Goal: Task Accomplishment & Management: Manage account settings

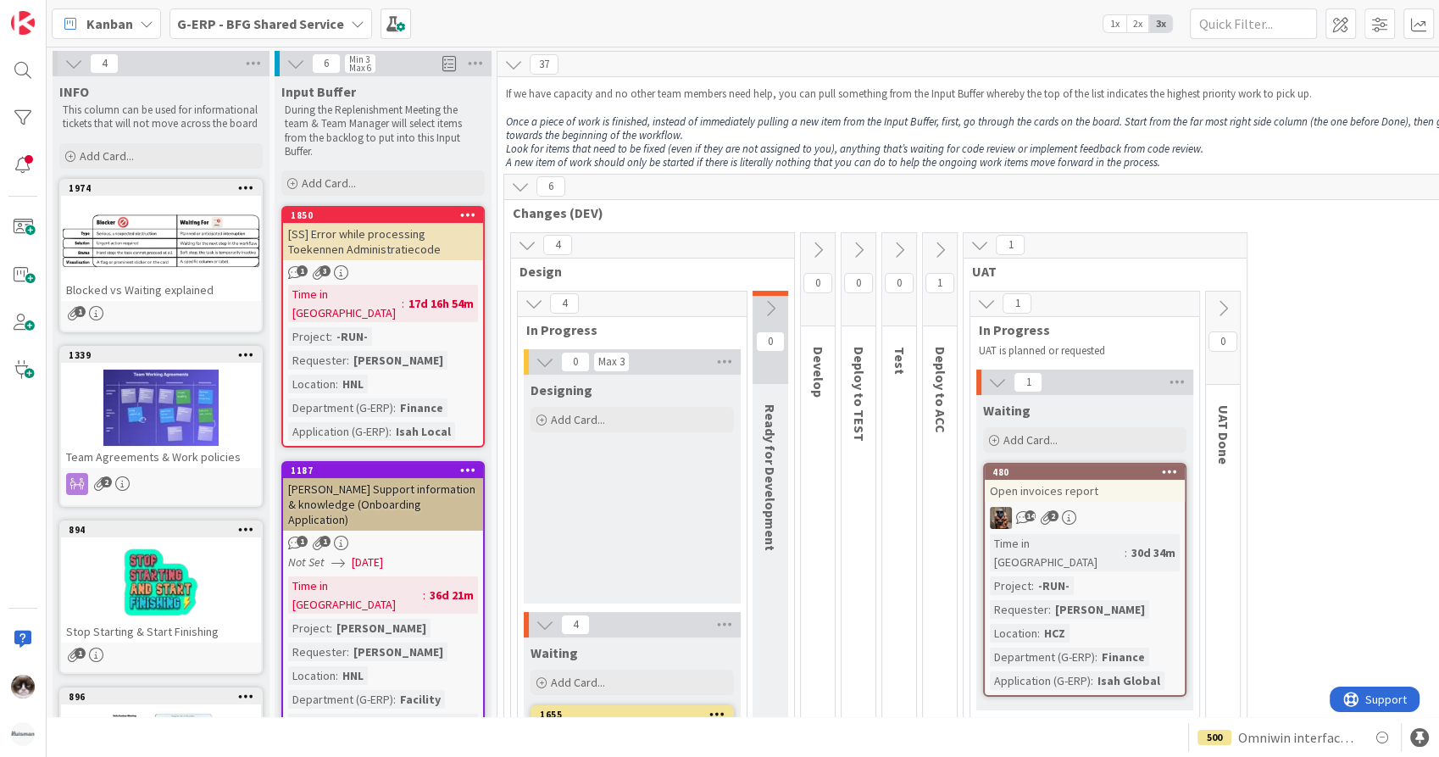
click at [707, 200] on div "6 Changes (DEV)" at bounding box center [978, 199] width 949 height 49
click at [314, 15] on b "G-ERP - BFG Shared Service" at bounding box center [260, 23] width 167 height 17
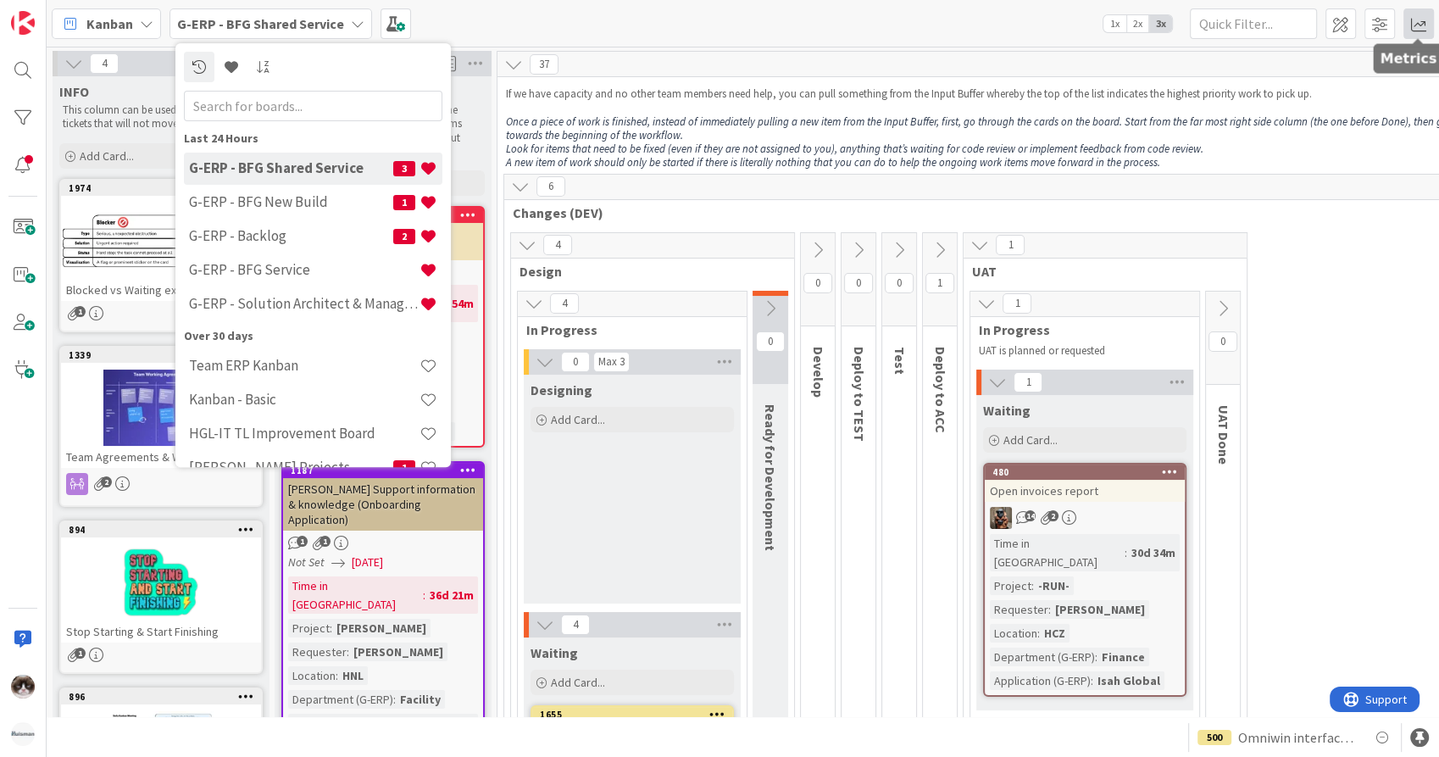
click at [1418, 21] on span at bounding box center [1418, 23] width 31 height 31
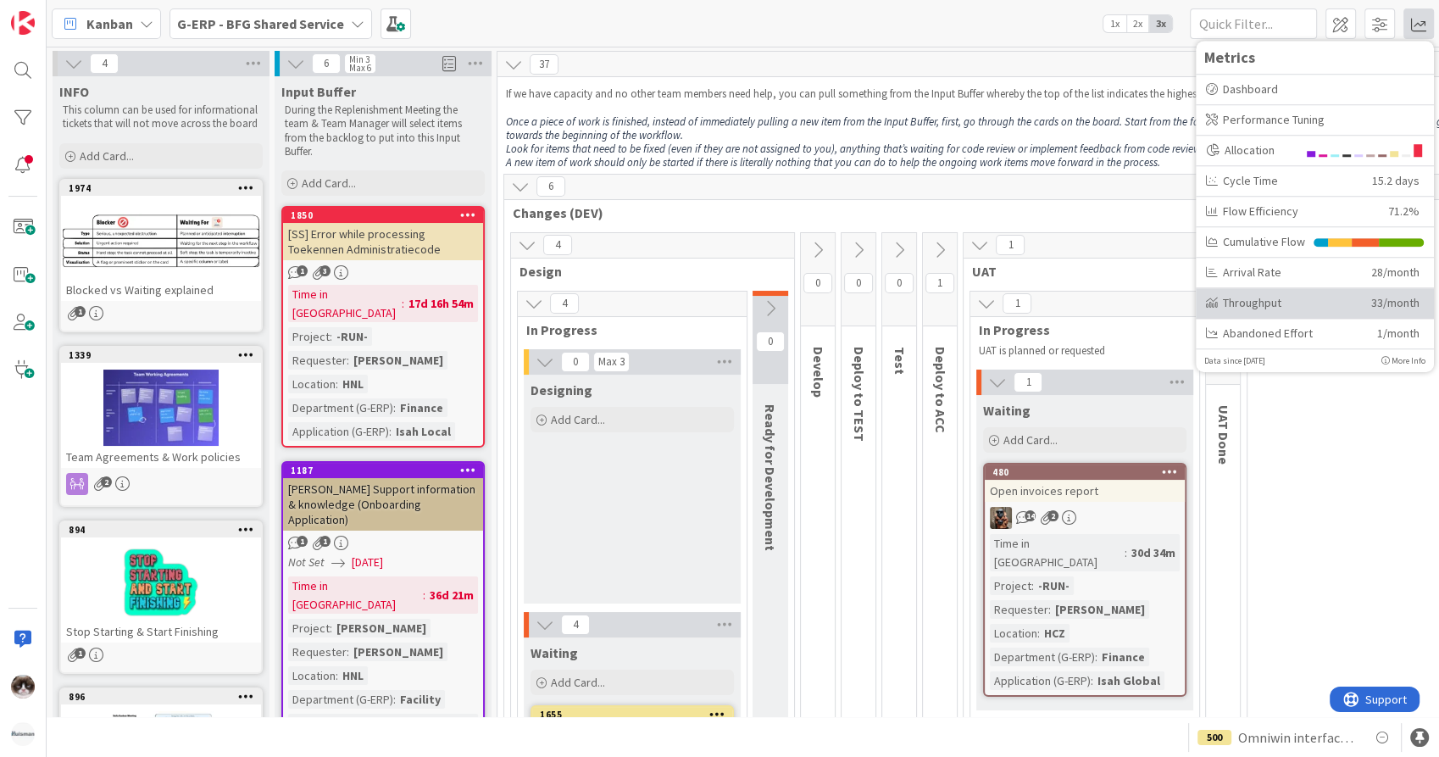
click at [1285, 299] on div "Throughput" at bounding box center [1282, 303] width 153 height 18
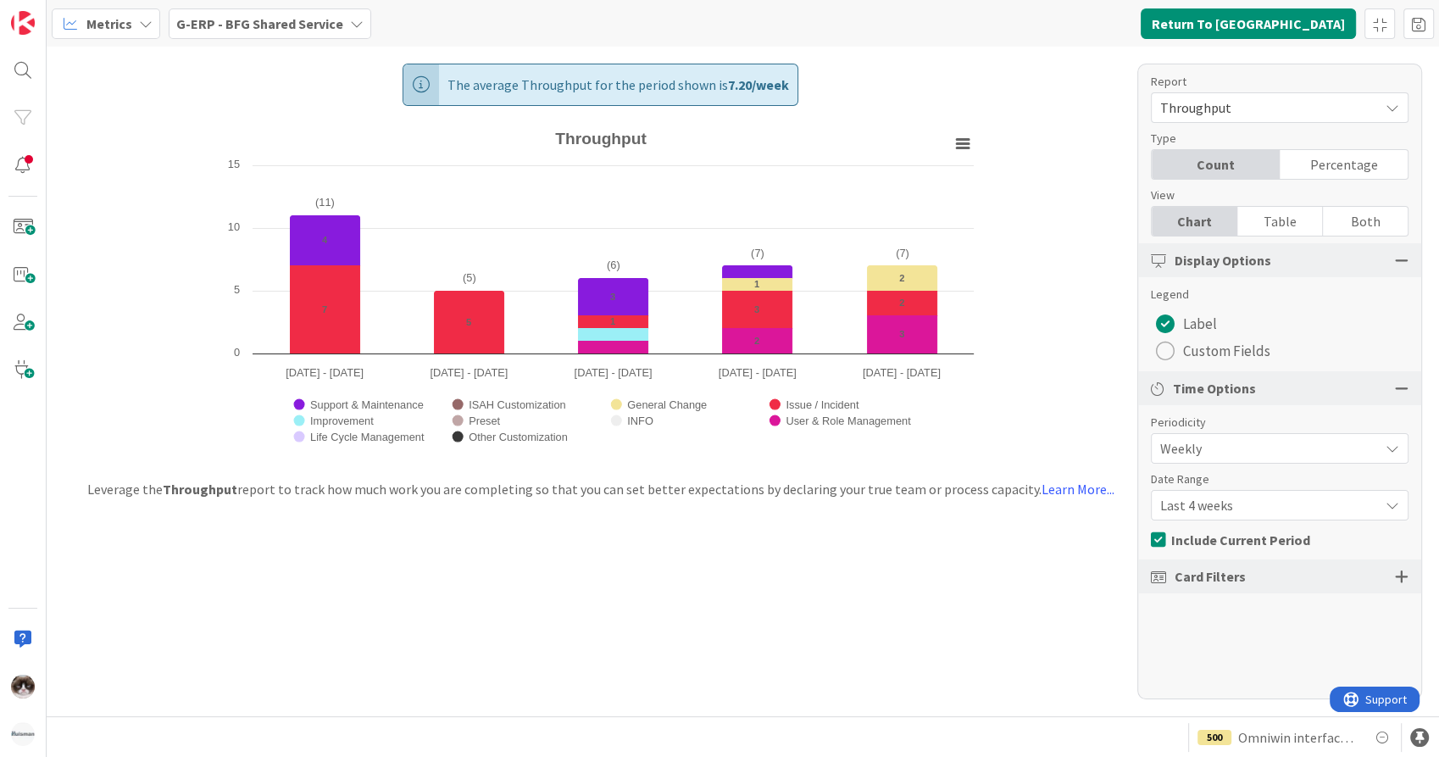
click at [1279, 508] on span "Last 4 weeks" at bounding box center [1265, 505] width 210 height 24
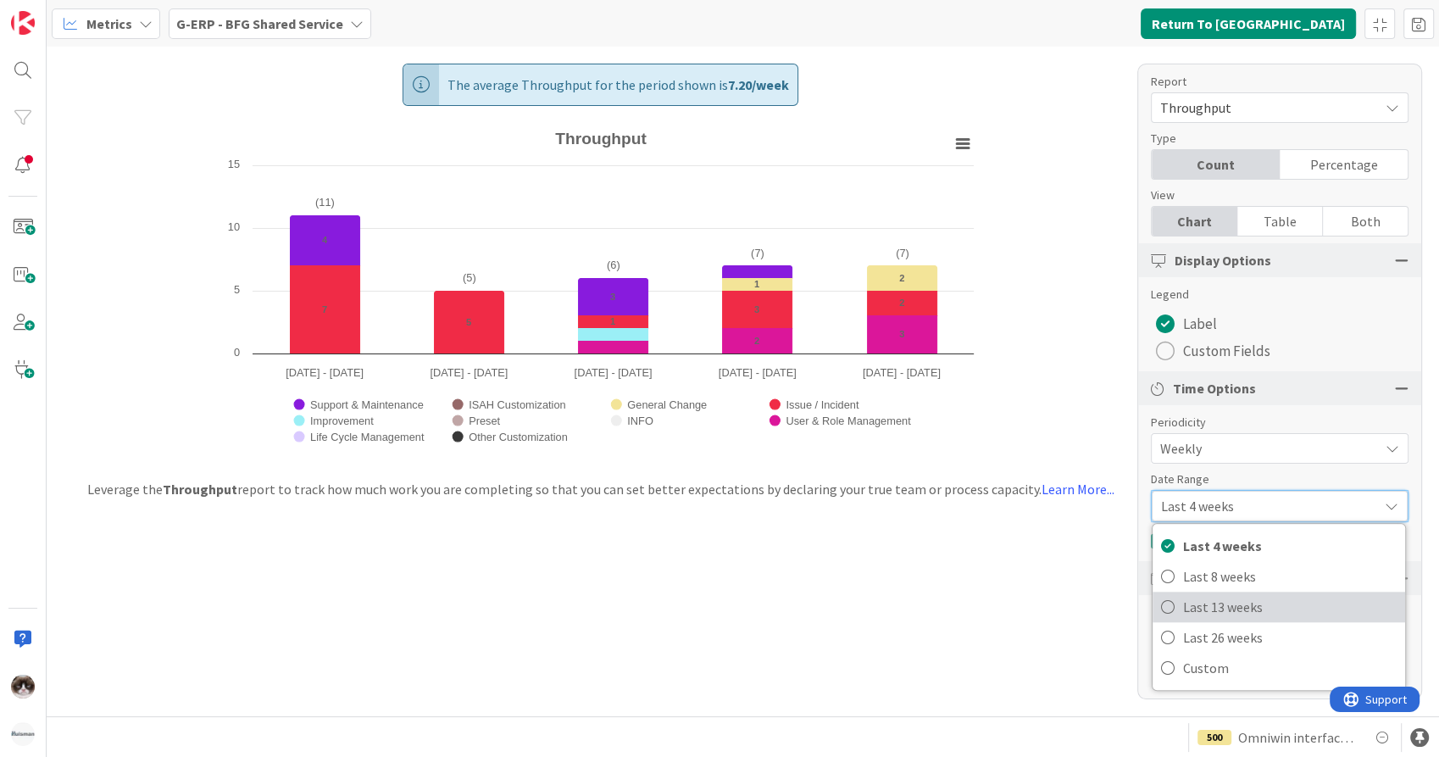
click at [1257, 599] on span "Last 13 weeks" at bounding box center [1290, 606] width 214 height 25
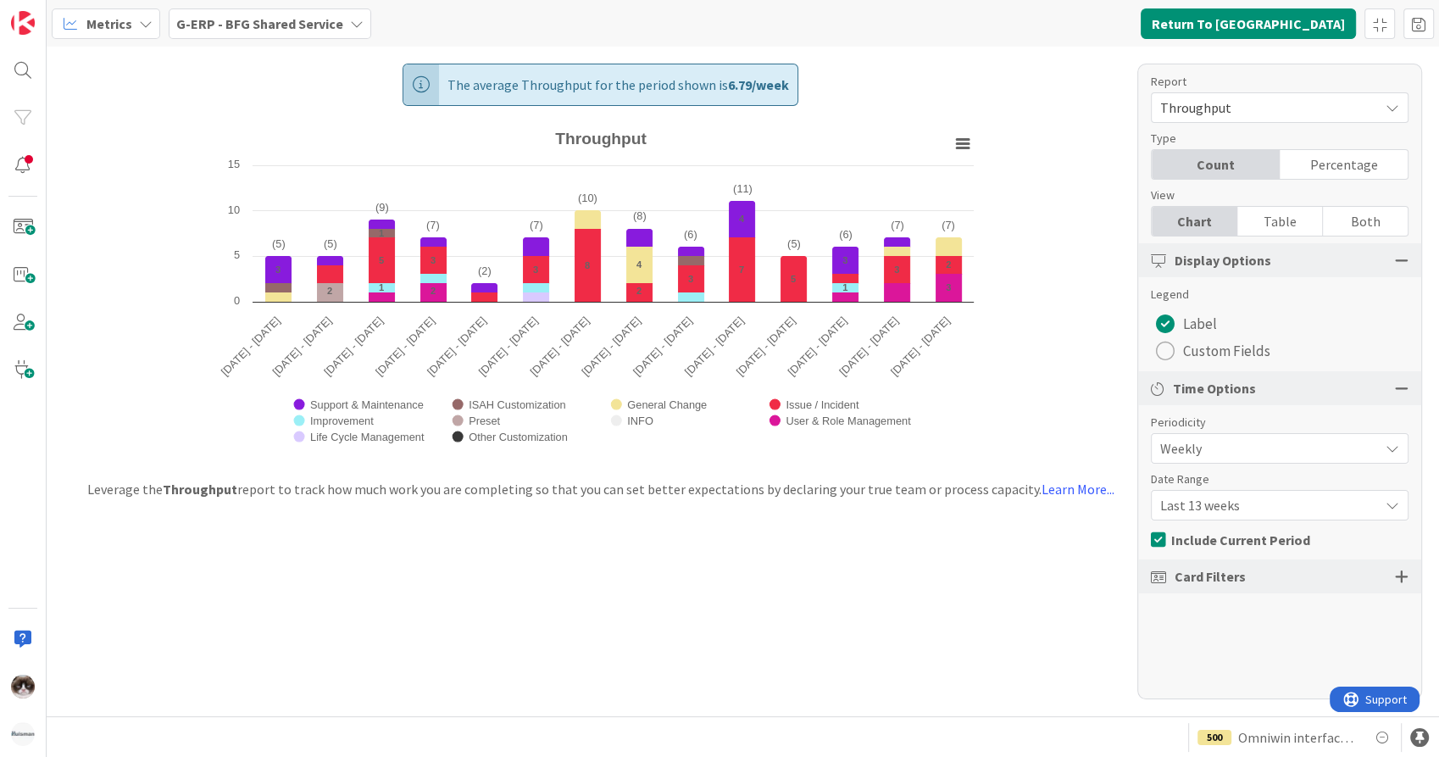
click at [311, 29] on b "G-ERP - BFG Shared Service" at bounding box center [259, 23] width 167 height 17
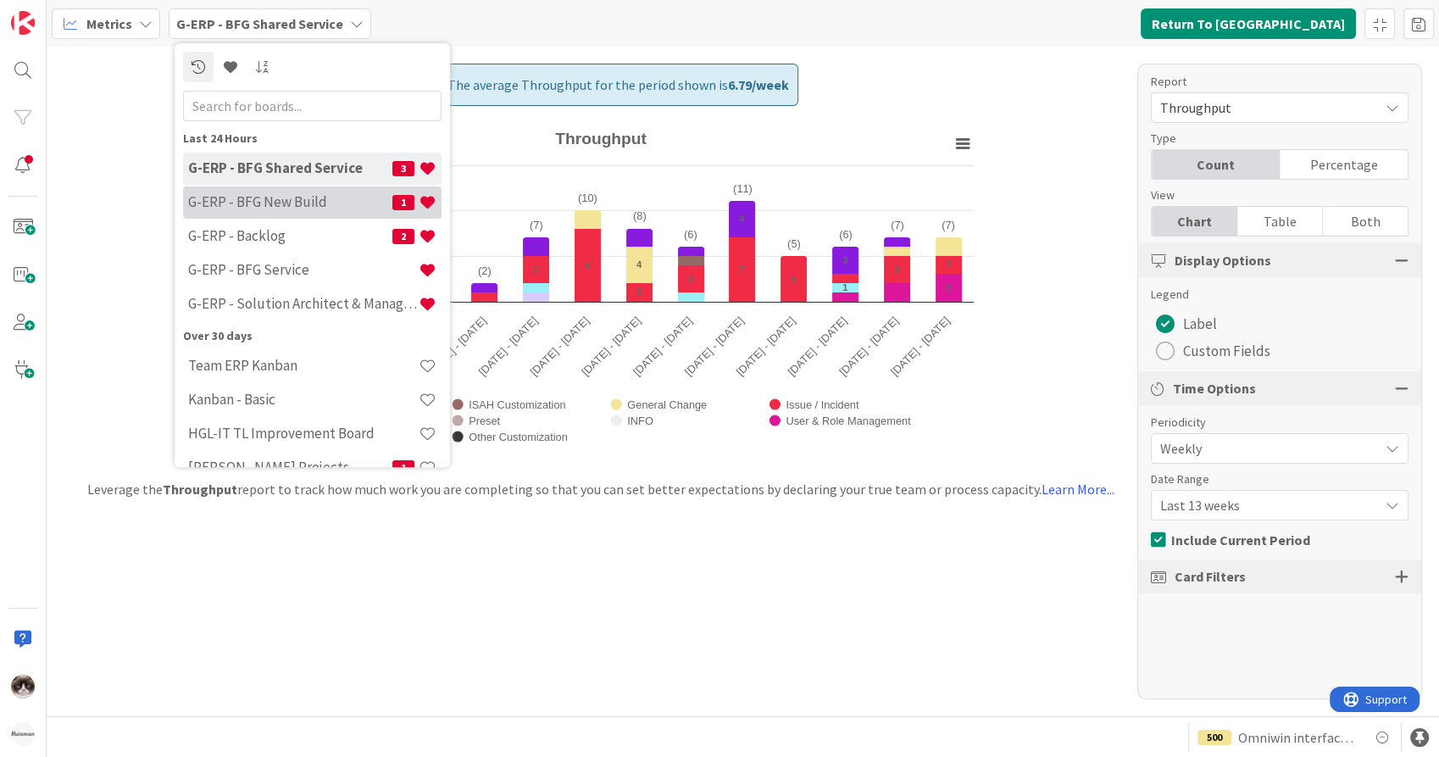
click at [327, 215] on div "G-ERP - BFG New Build 1" at bounding box center [312, 202] width 258 height 32
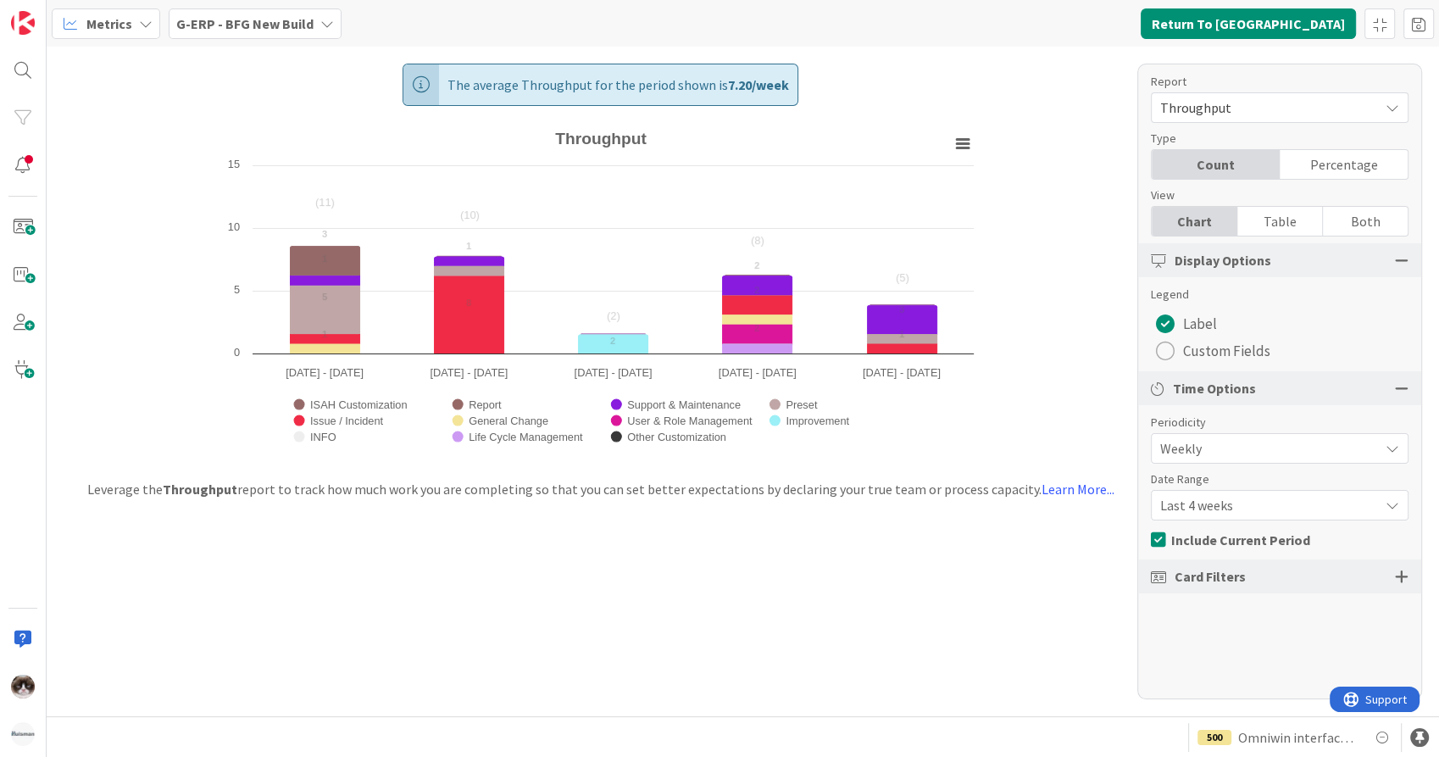
click at [1195, 513] on span "Last 4 weeks" at bounding box center [1265, 505] width 210 height 24
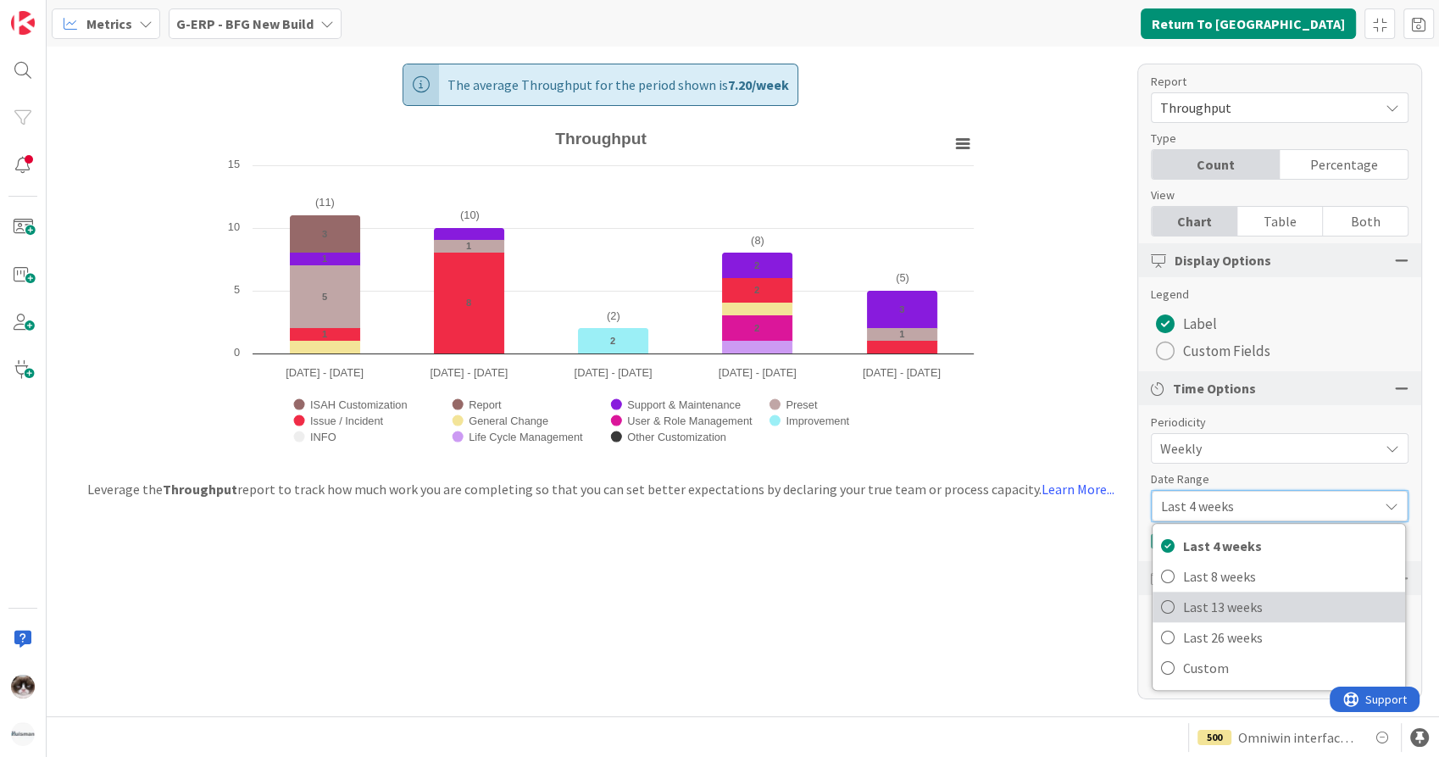
click at [1242, 597] on span "Last 13 weeks" at bounding box center [1290, 606] width 214 height 25
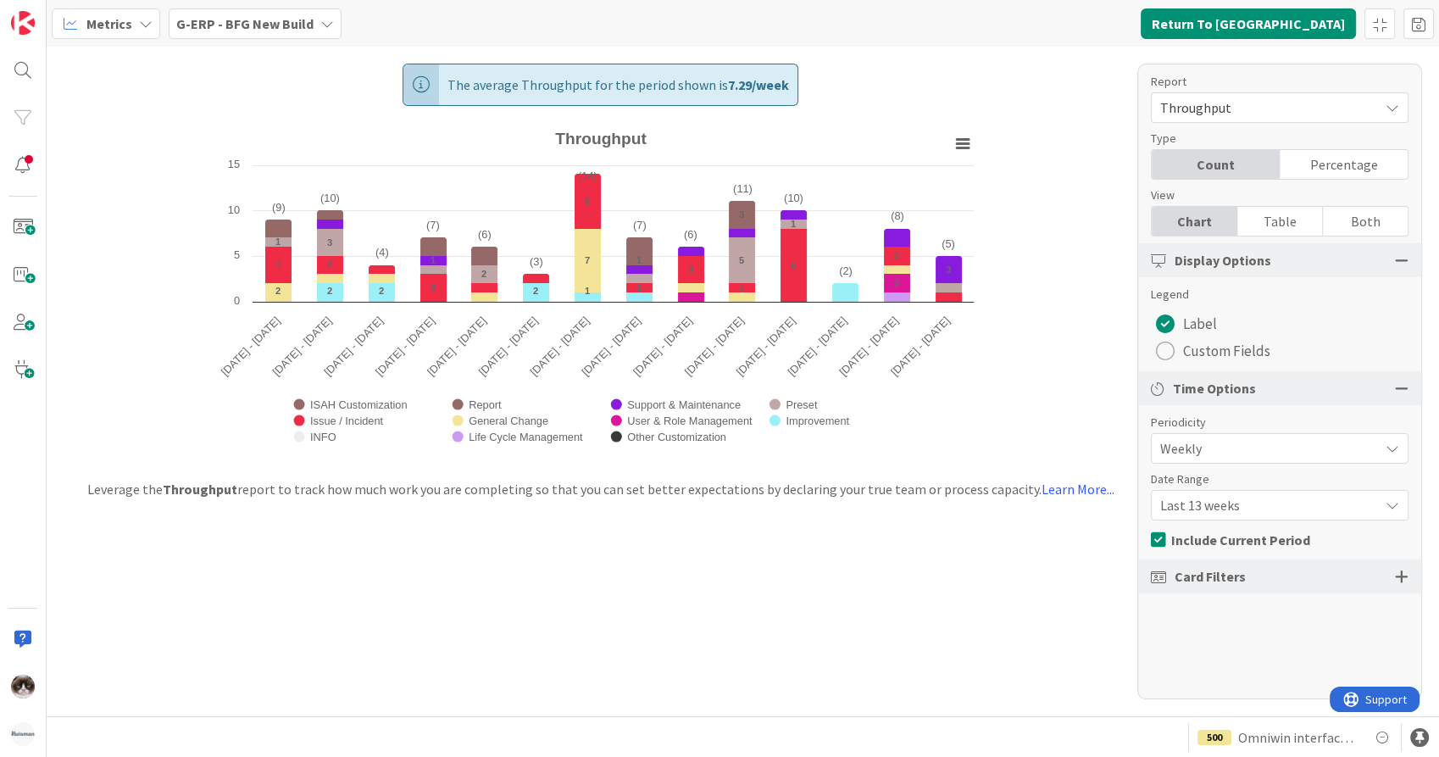
click at [555, 617] on div "The average Throughput for the period shown is 7.29 / week Created with Highcha…" at bounding box center [743, 381] width 1392 height 669
click at [303, 21] on b "G-ERP - BFG New Build" at bounding box center [244, 23] width 137 height 17
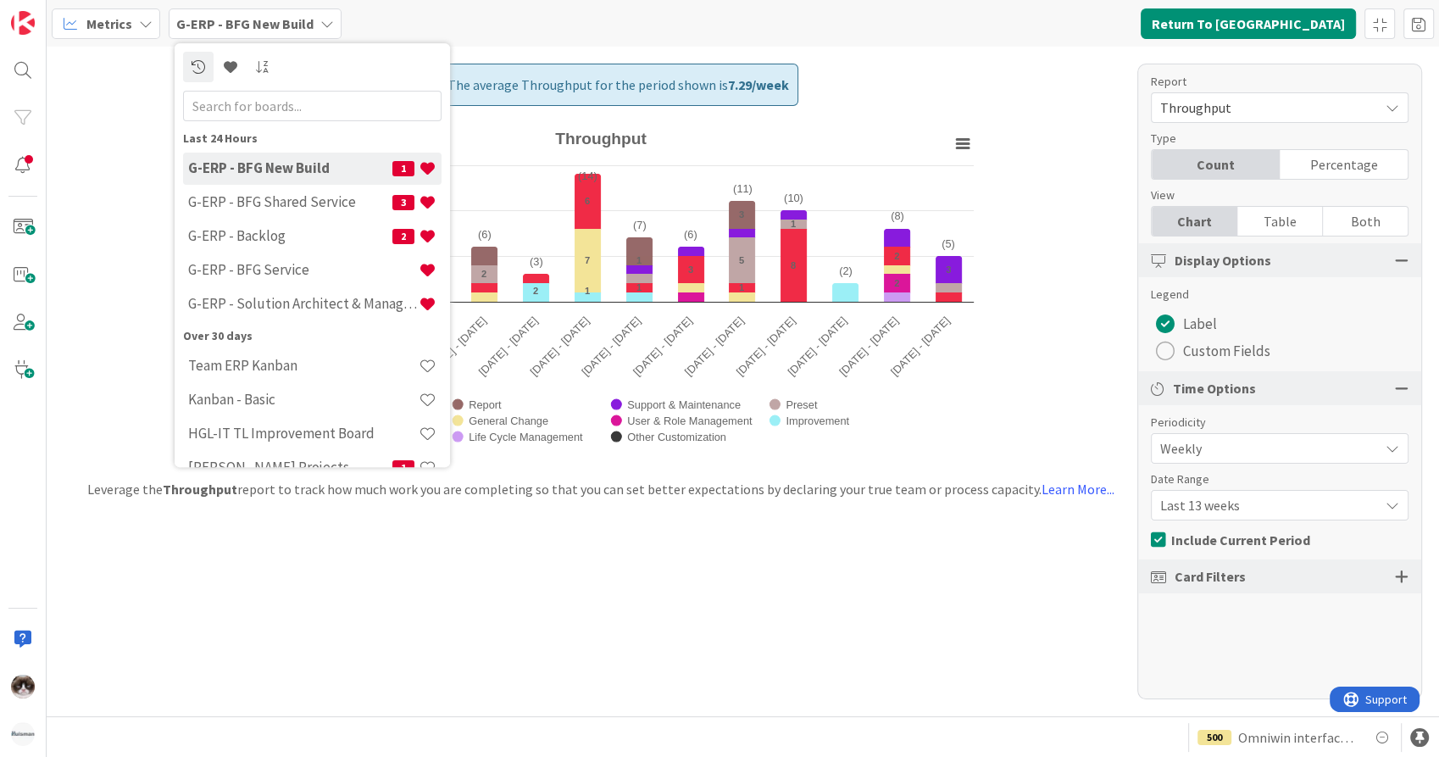
click at [303, 21] on b "G-ERP - BFG New Build" at bounding box center [244, 23] width 137 height 17
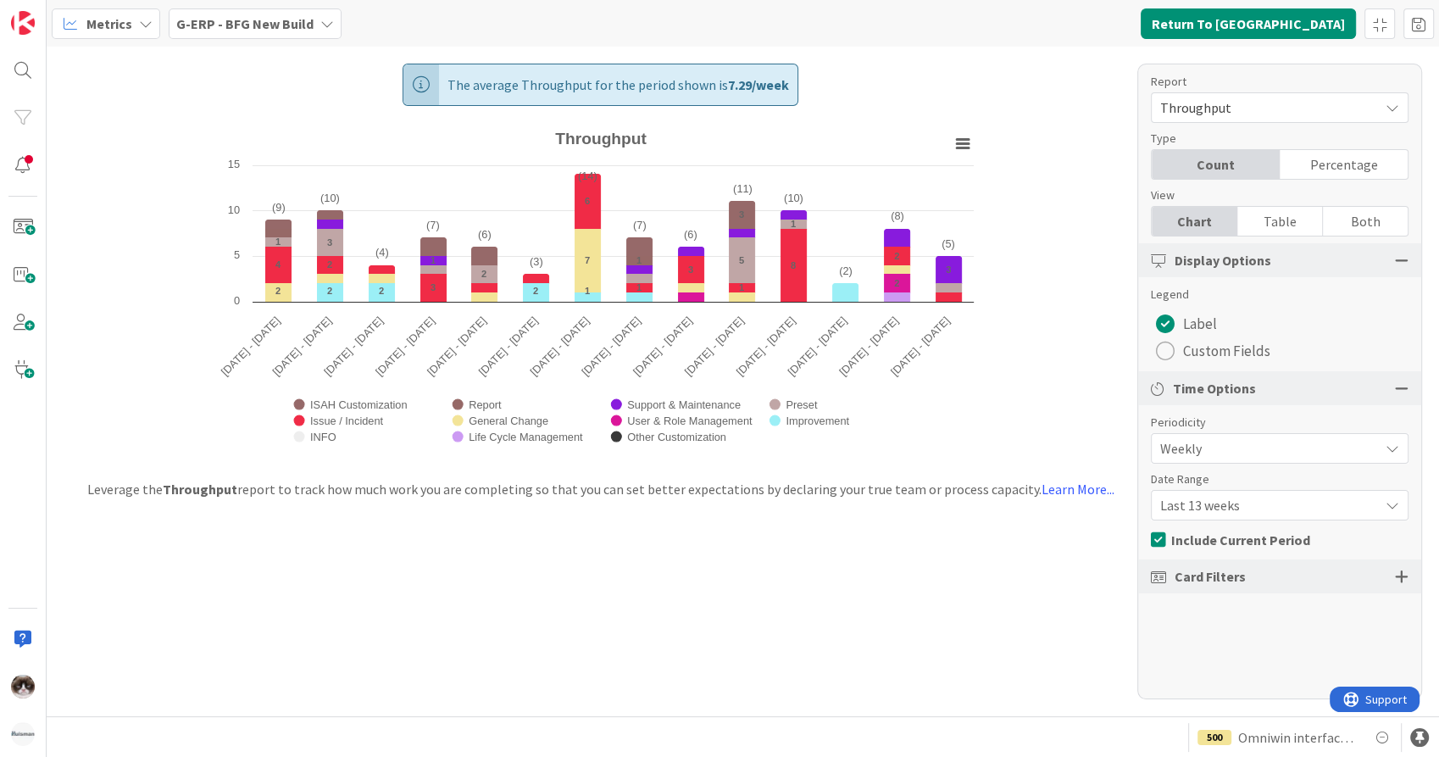
click at [280, 19] on b "G-ERP - BFG New Build" at bounding box center [244, 23] width 137 height 17
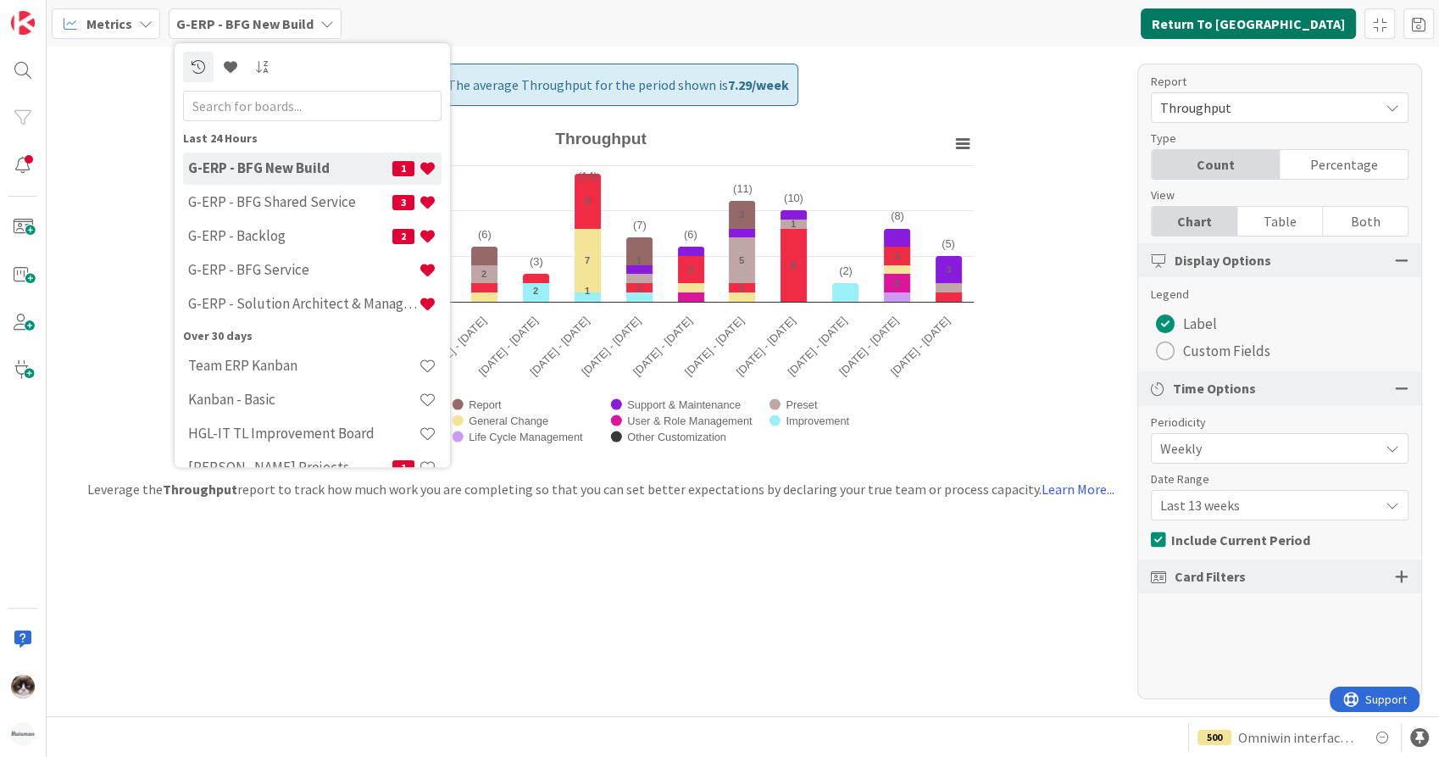
drag, startPoint x: 1268, startPoint y: 21, endPoint x: 987, endPoint y: 186, distance: 325.8
click at [987, 186] on div "Metrics G-ERP - BFG New Build Last 24 Hours G-ERP - BFG New Build 1 G-ERP - BFG…" at bounding box center [743, 358] width 1392 height 716
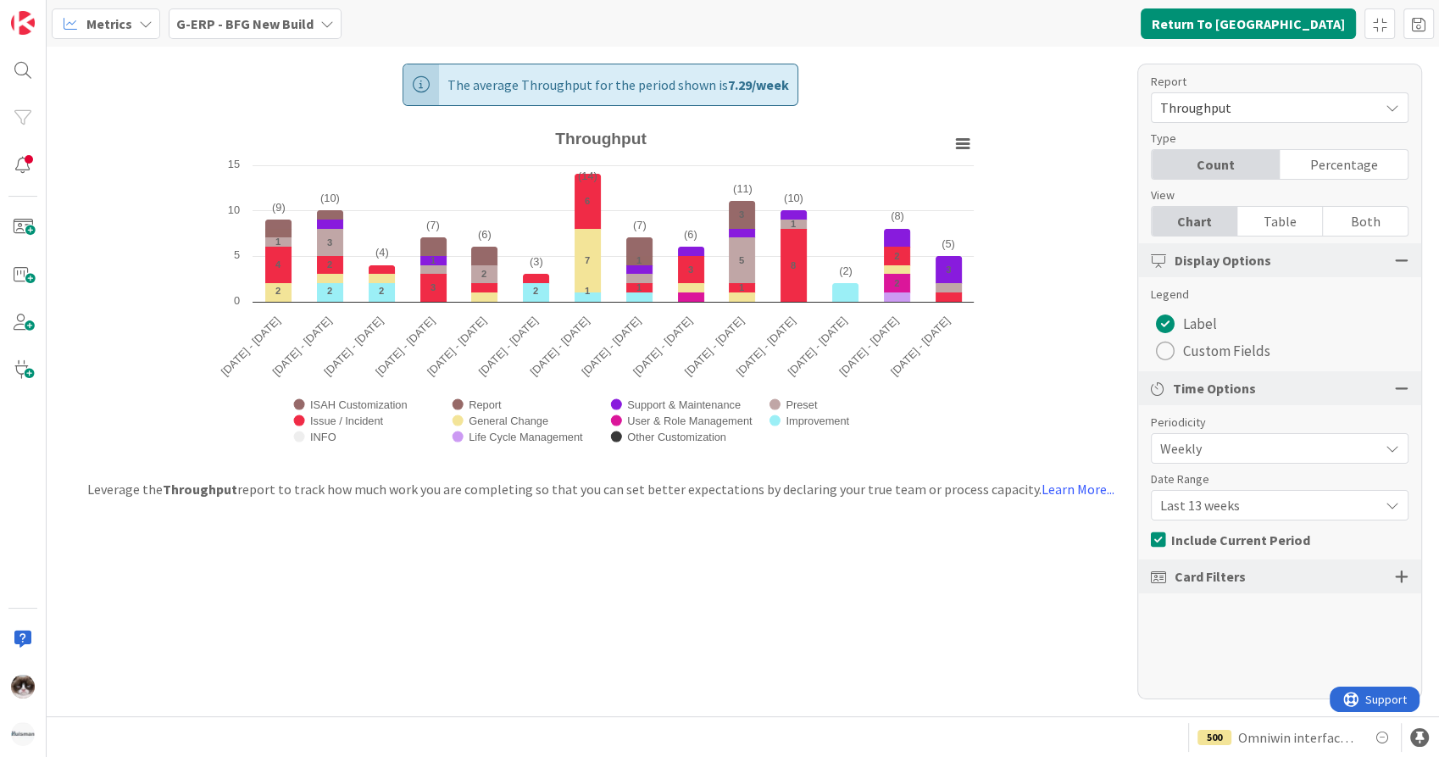
click at [270, 19] on b "G-ERP - BFG New Build" at bounding box center [244, 23] width 137 height 17
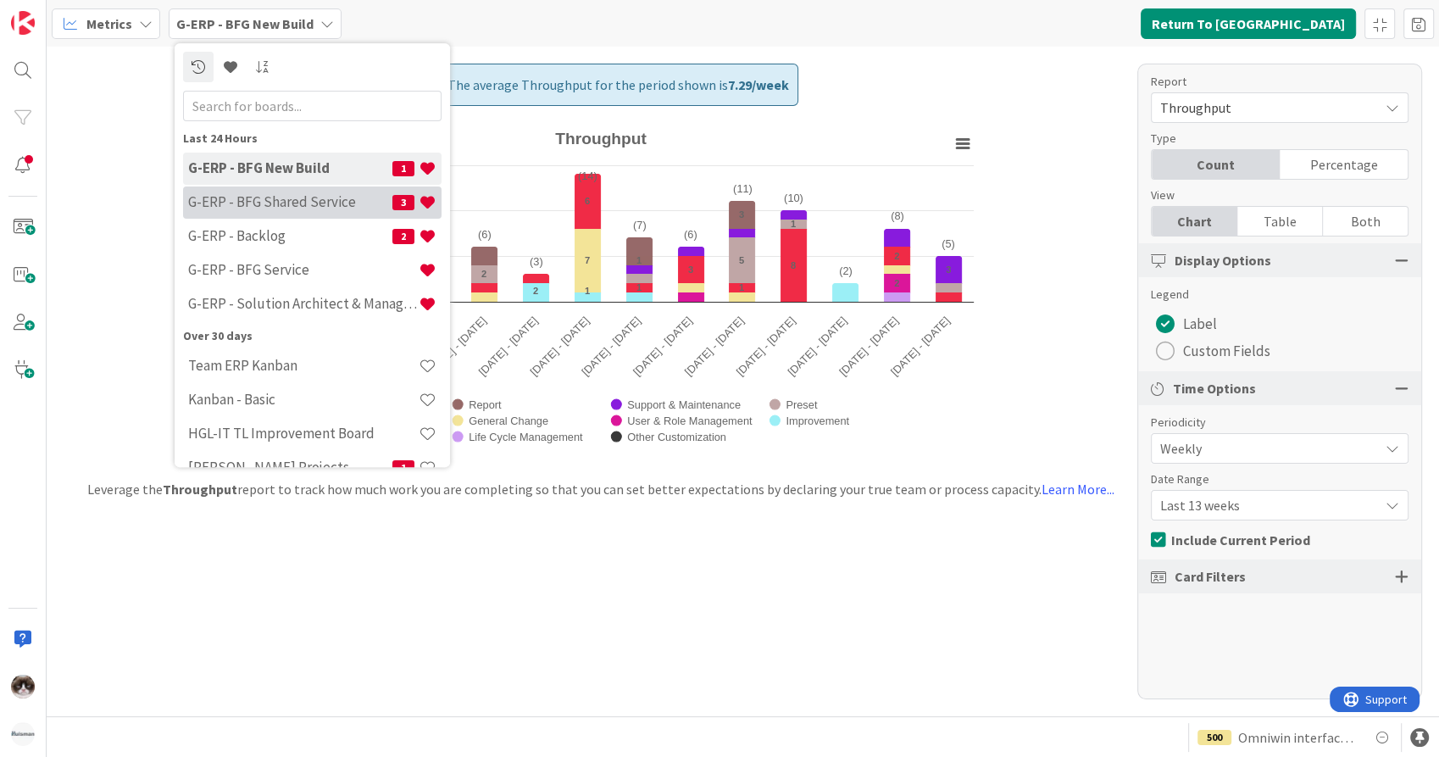
click at [314, 206] on h4 "G-ERP - BFG Shared Service" at bounding box center [290, 202] width 204 height 17
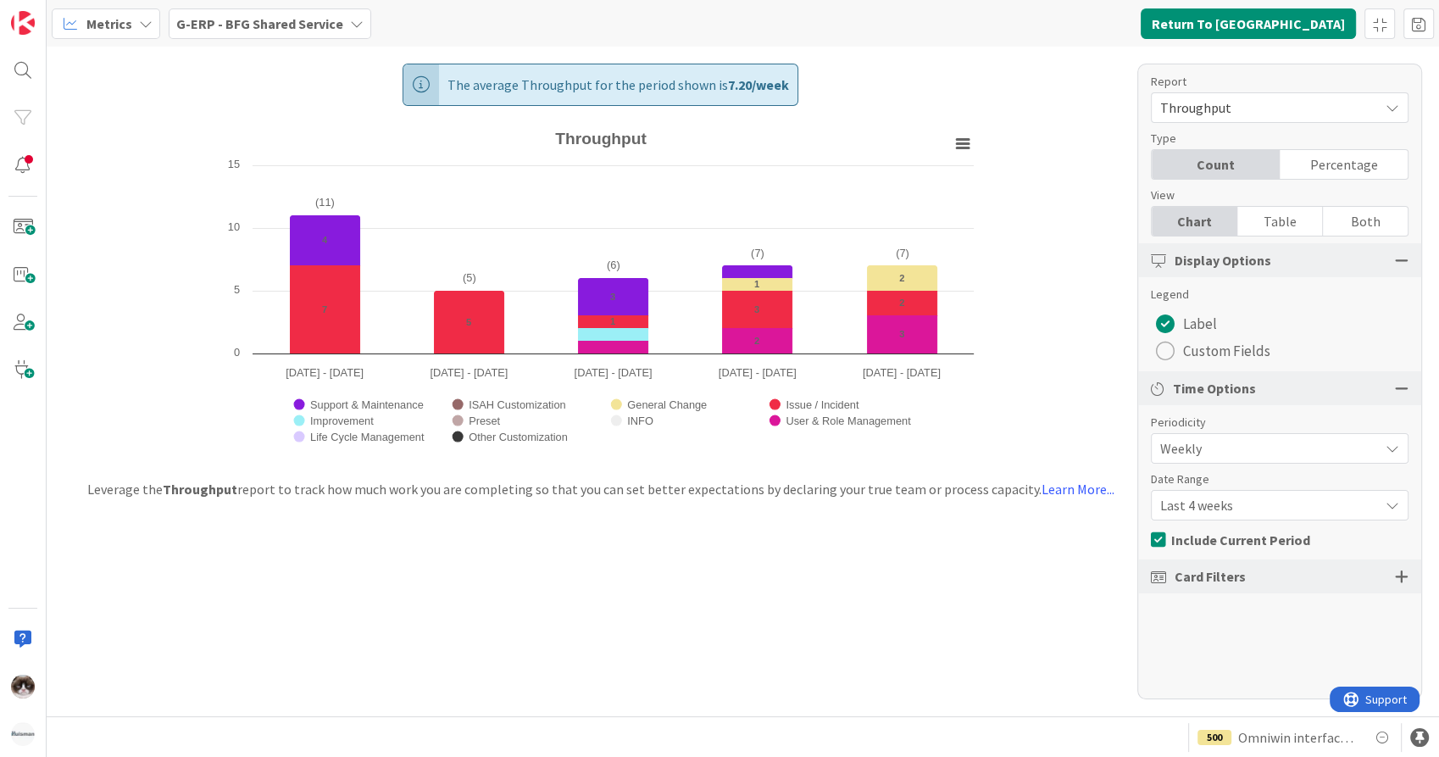
click at [308, 18] on b "G-ERP - BFG Shared Service" at bounding box center [259, 23] width 167 height 17
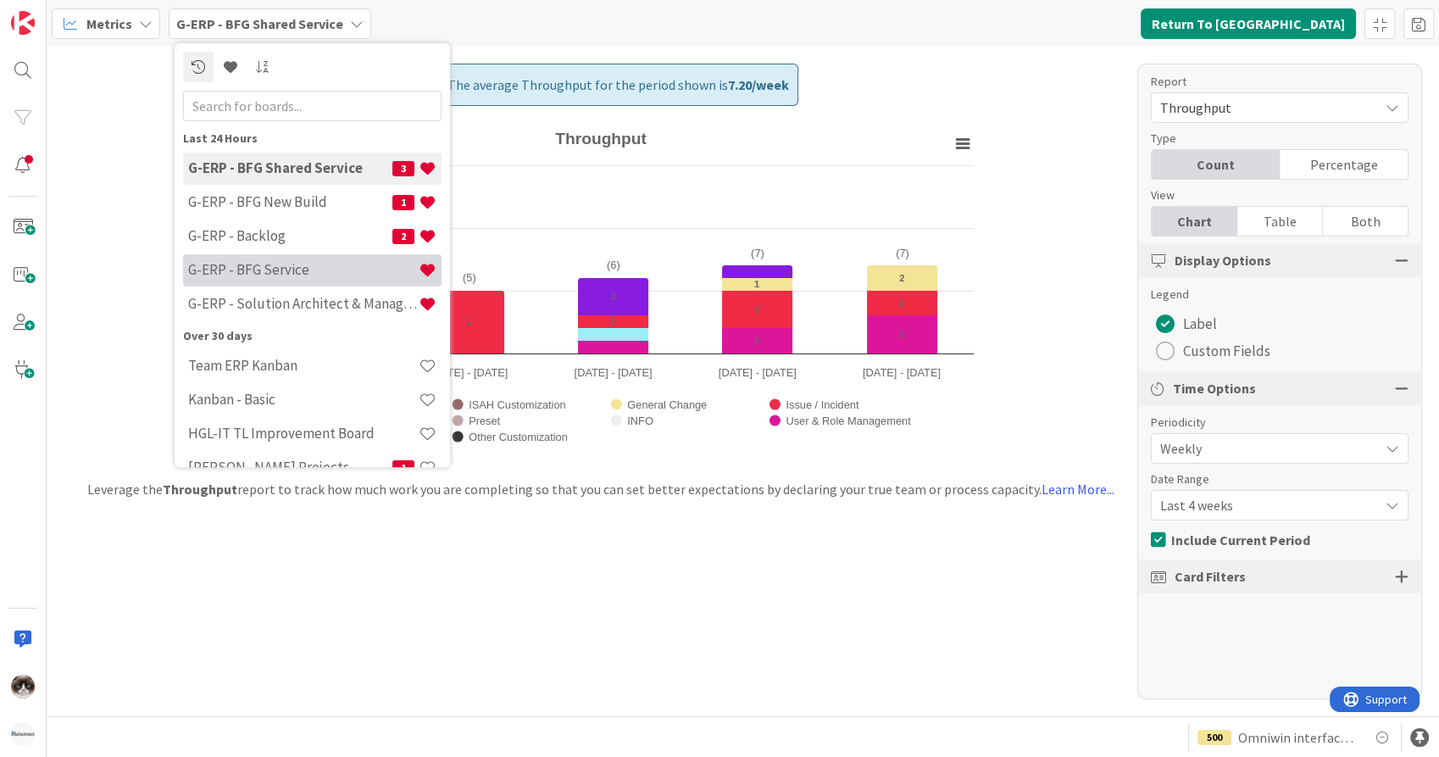
click at [325, 280] on div "G-ERP - BFG Service" at bounding box center [312, 270] width 258 height 32
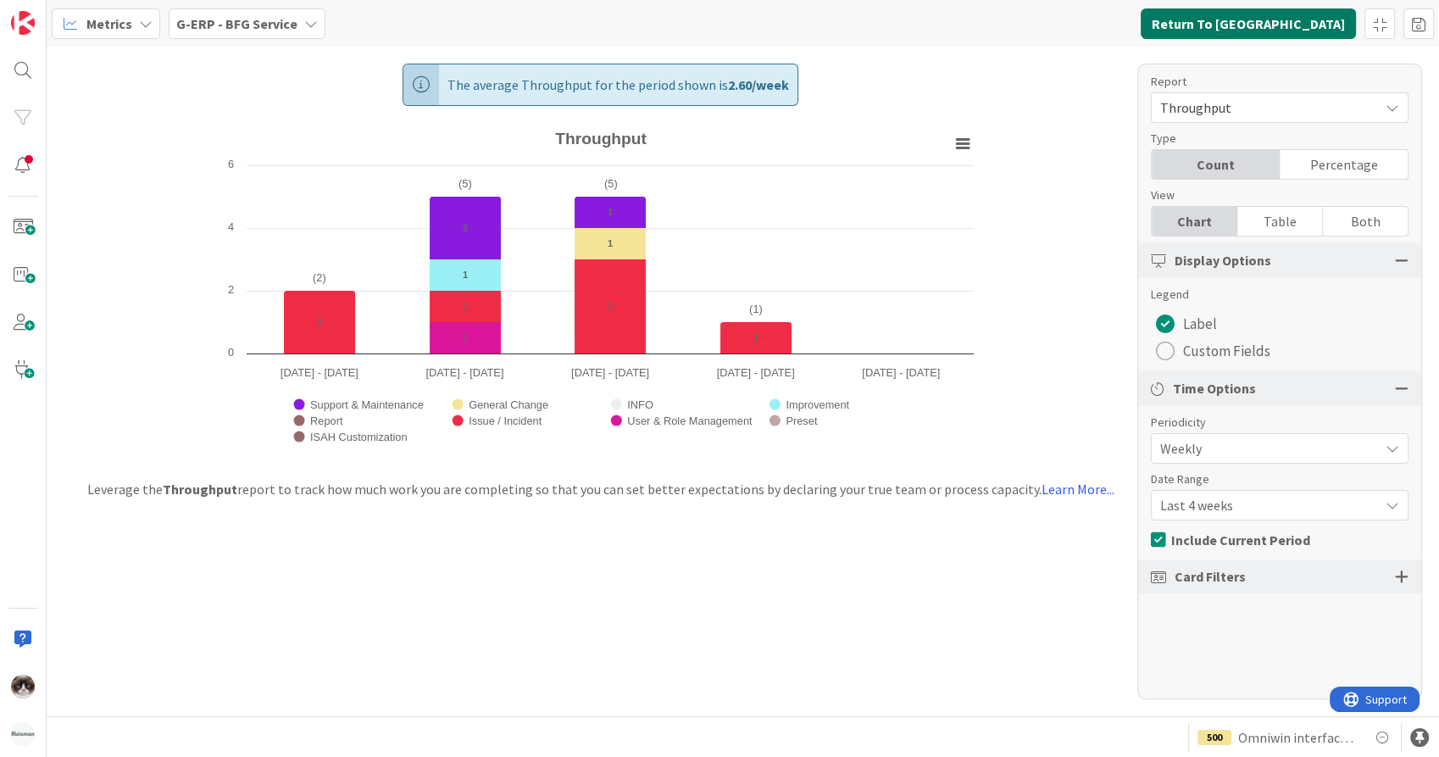
click at [1263, 22] on button "Return To Kanban" at bounding box center [1248, 23] width 215 height 31
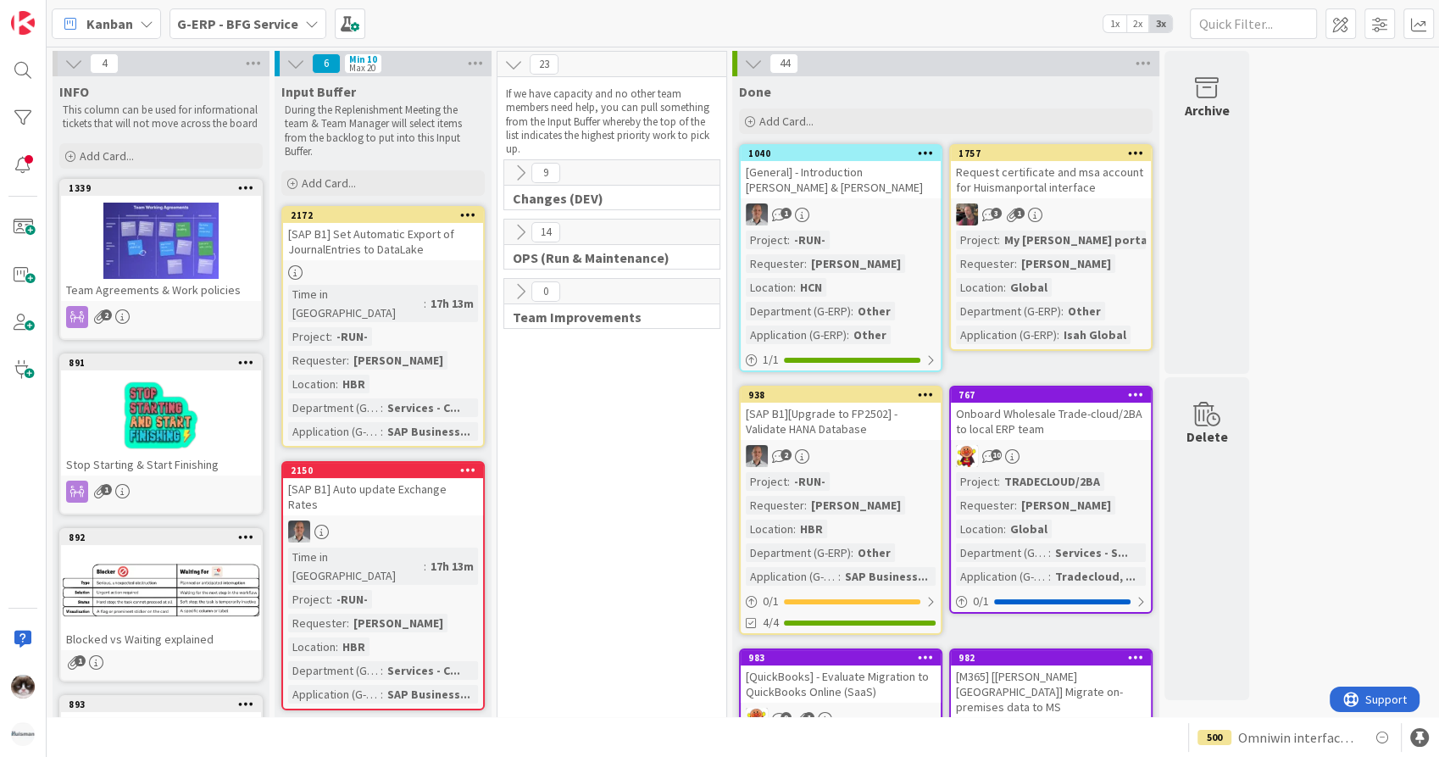
click at [258, 32] on span "G-ERP - BFG Service" at bounding box center [237, 24] width 121 height 20
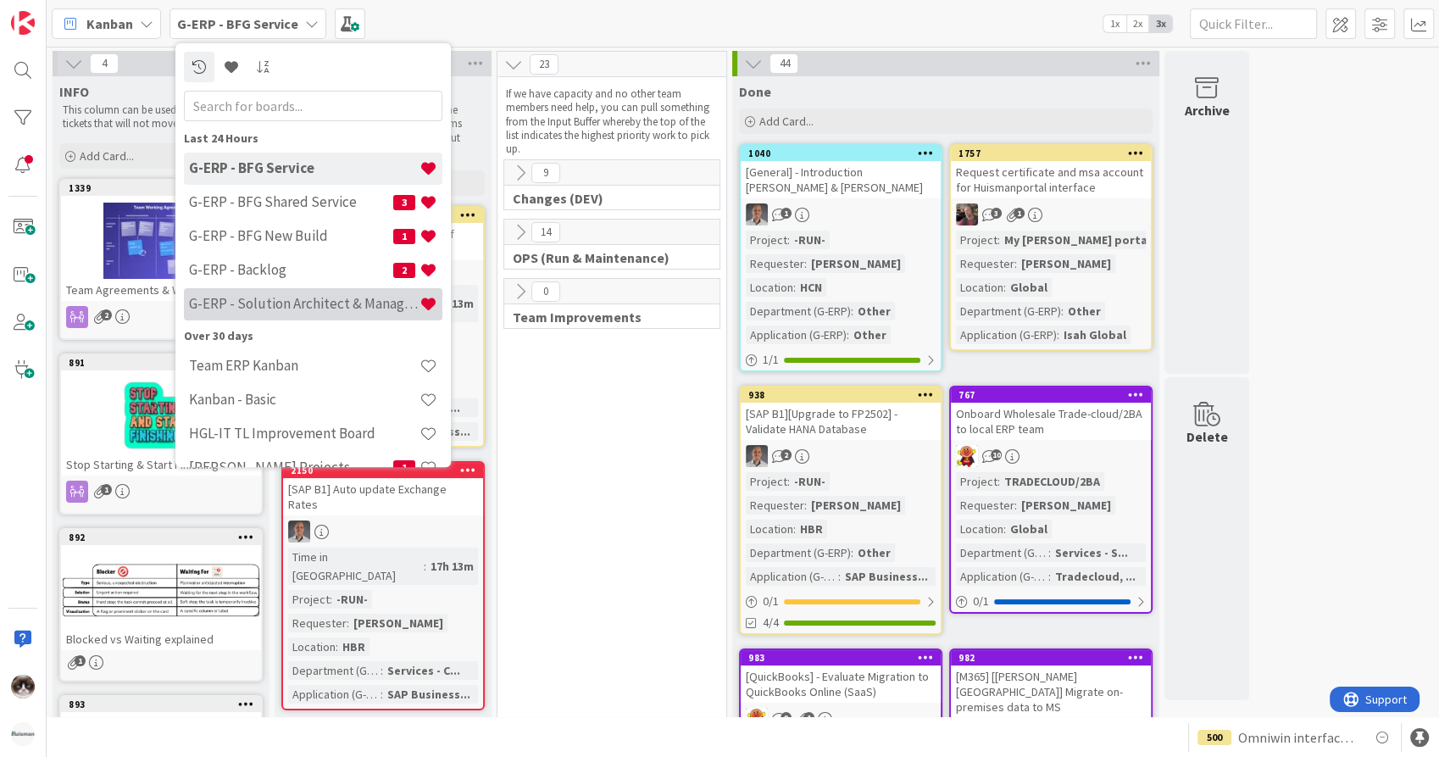
click at [325, 300] on h4 "G-ERP - Solution Architect & Management" at bounding box center [304, 304] width 230 height 17
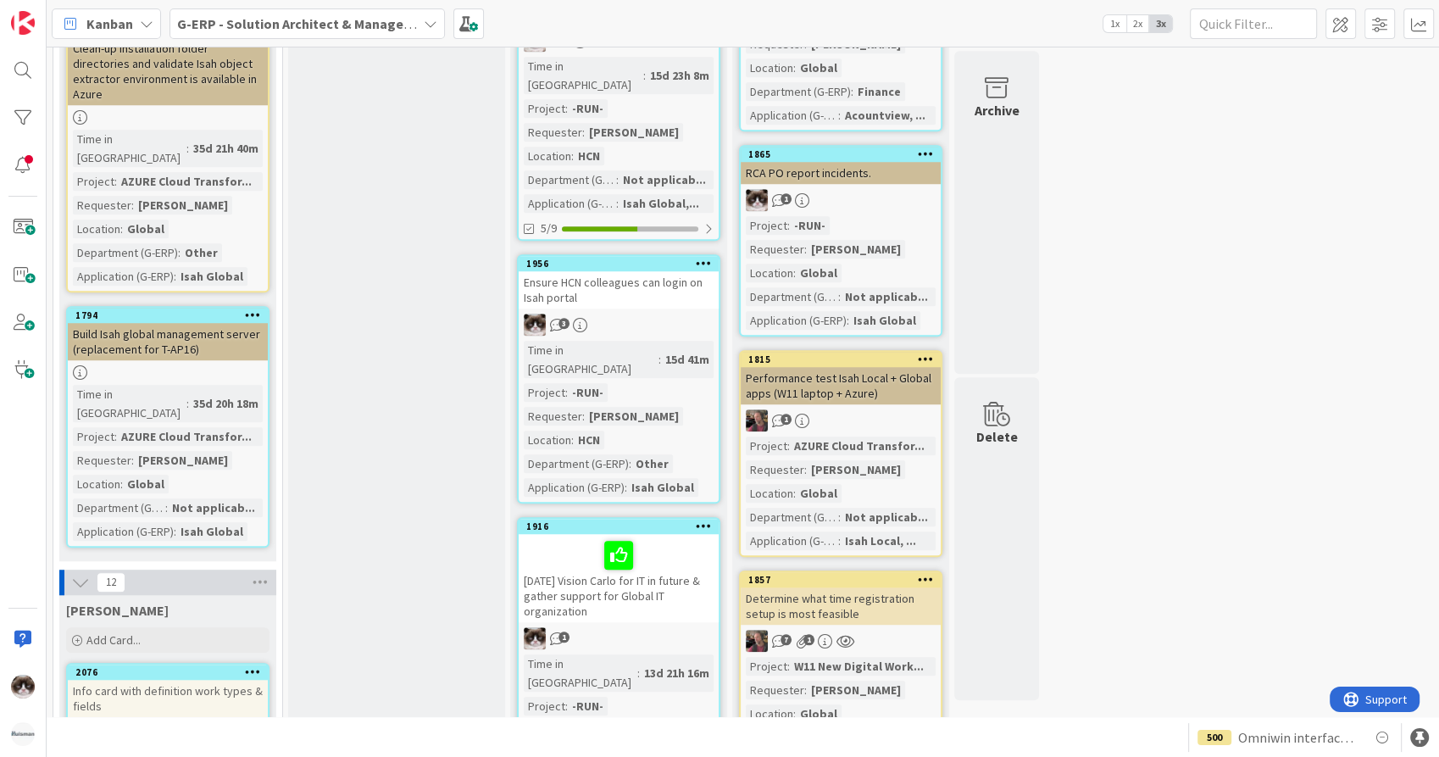
scroll to position [1130, 0]
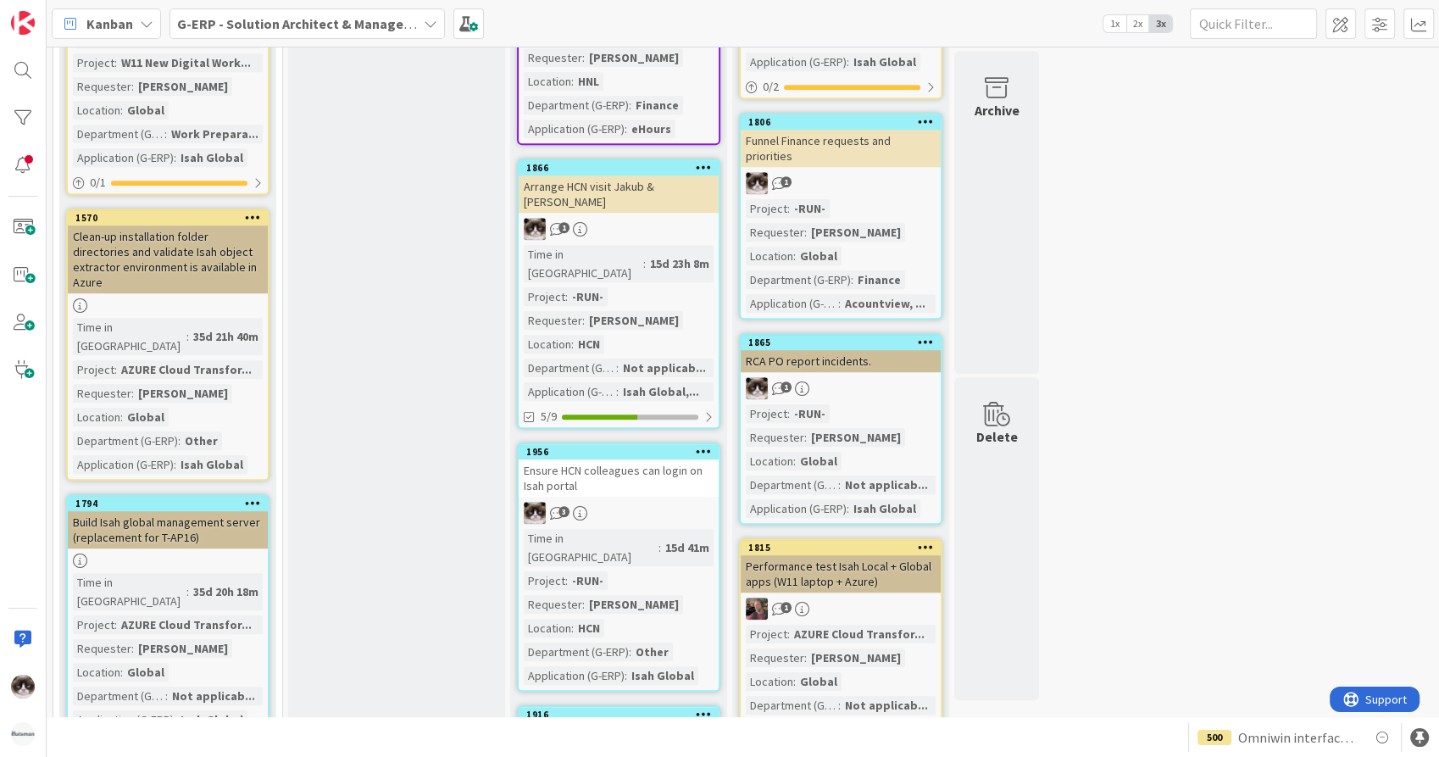
click at [660, 254] on div "15d 23h 8m" at bounding box center [680, 263] width 68 height 19
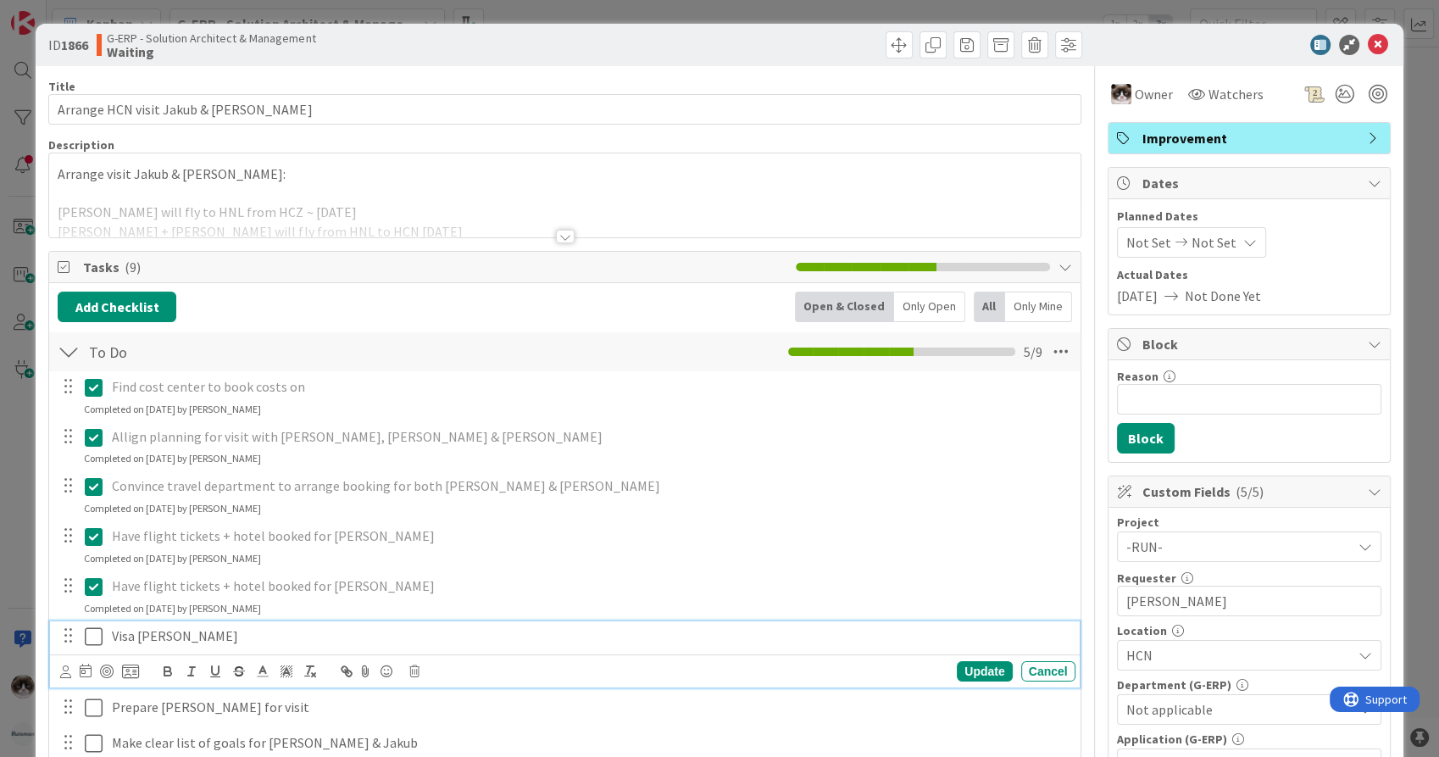
click at [95, 645] on button at bounding box center [95, 636] width 20 height 27
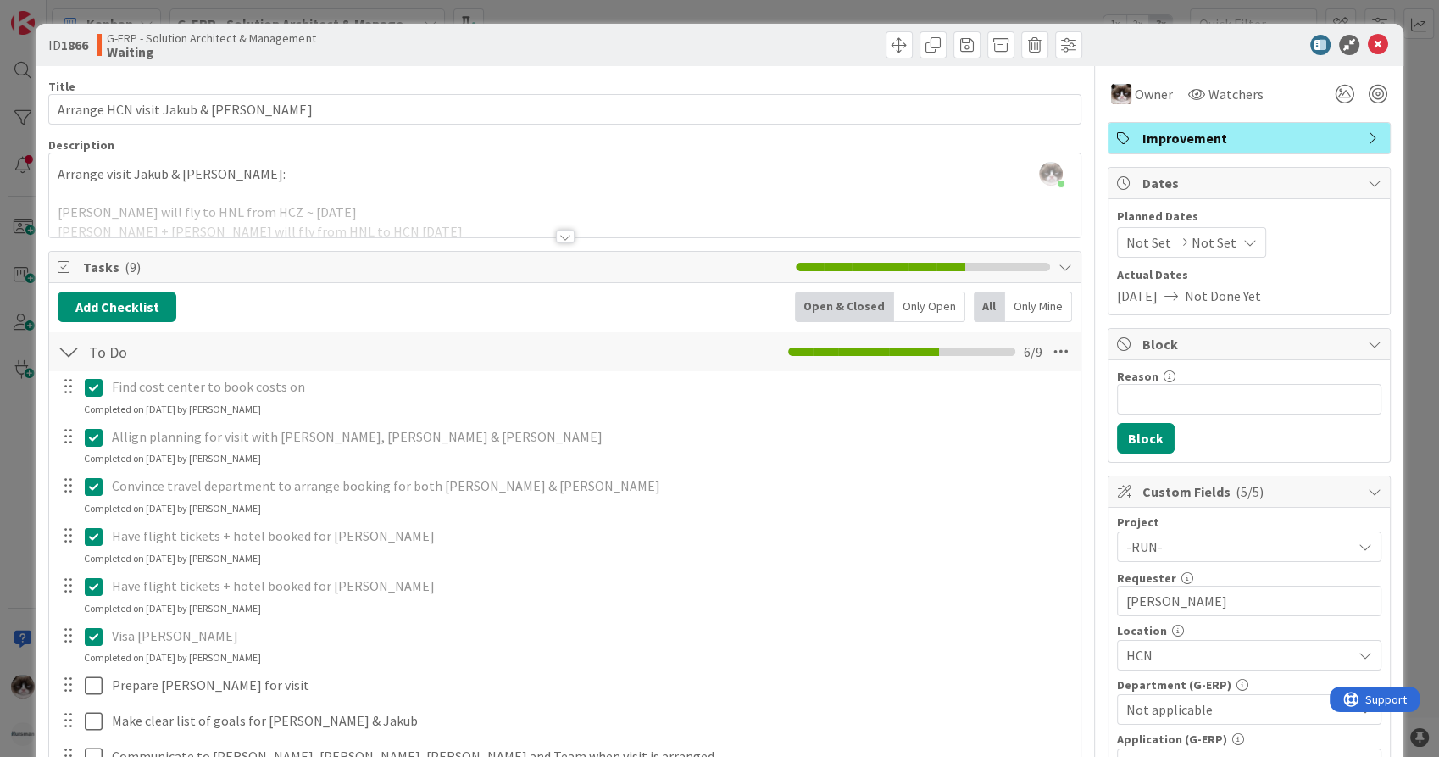
scroll to position [94, 0]
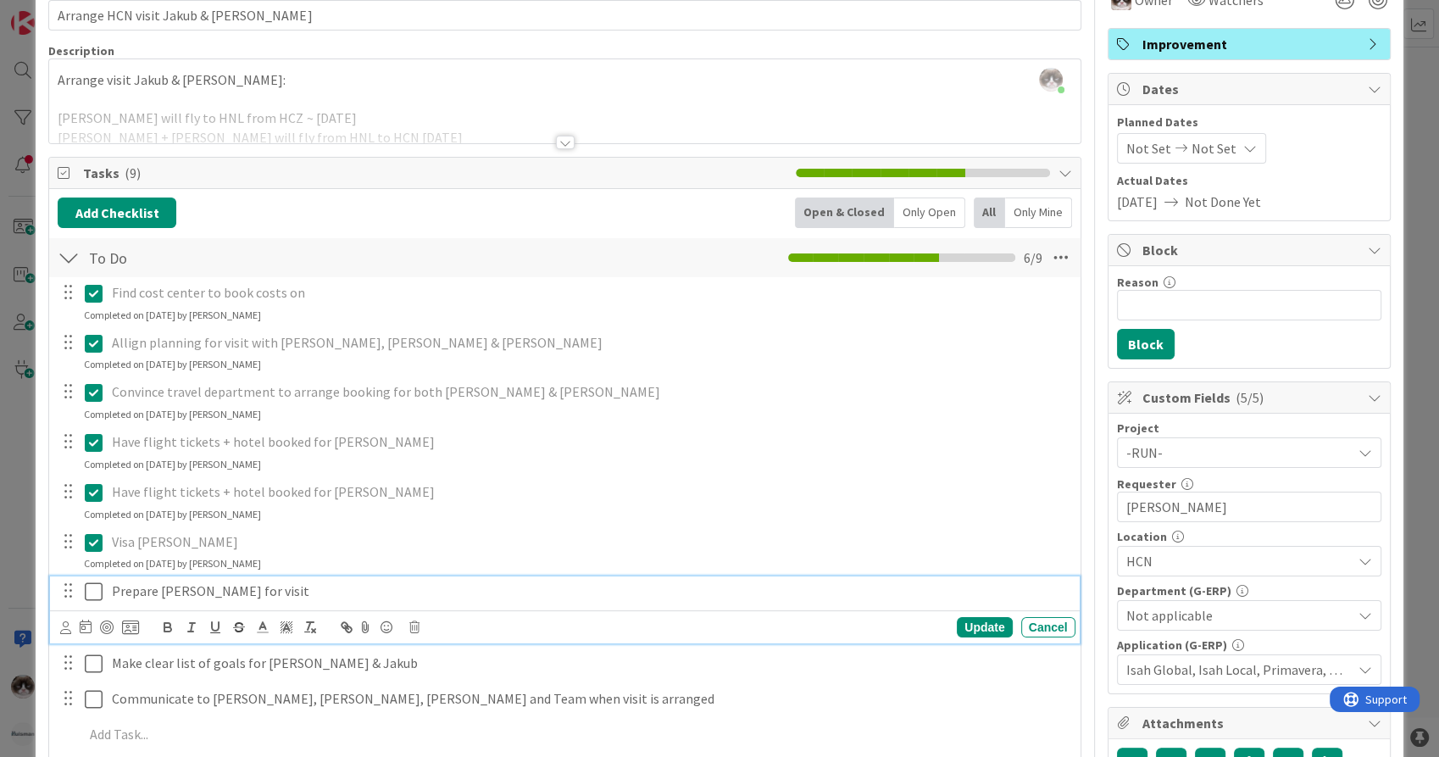
click at [98, 590] on icon at bounding box center [94, 591] width 18 height 20
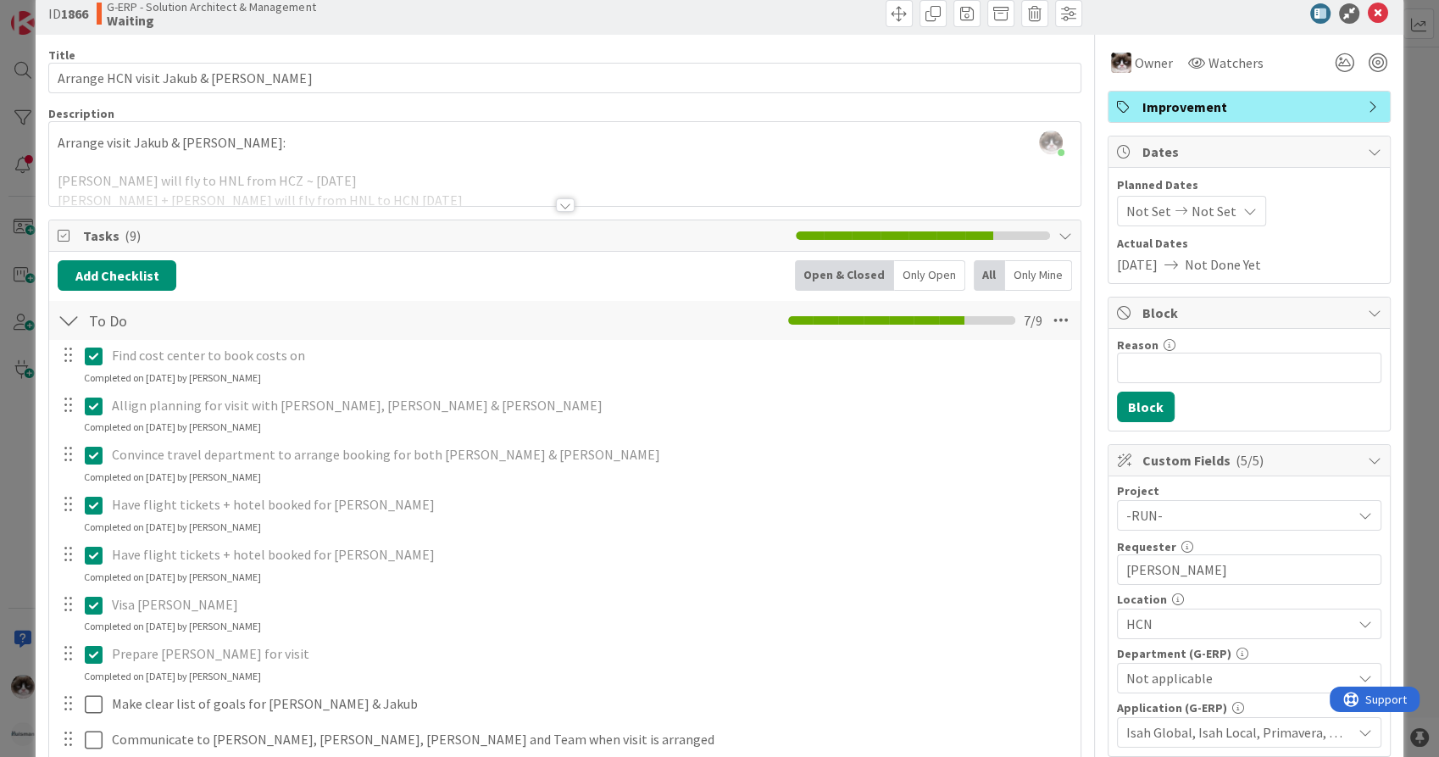
scroll to position [0, 0]
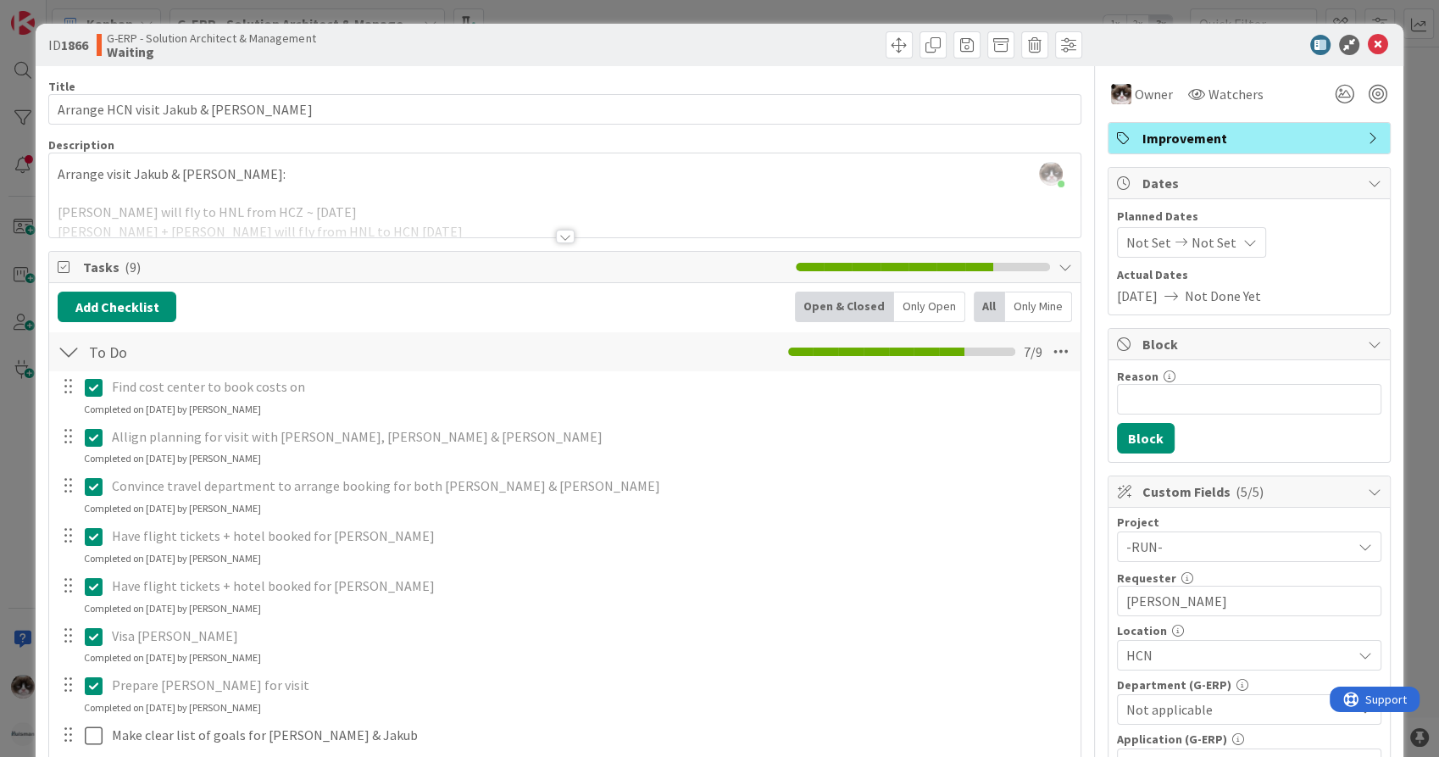
click at [1370, 32] on div "ID 1866 G-ERP - Solution Architect & Management Waiting" at bounding box center [719, 45] width 1367 height 42
click at [1369, 35] on icon at bounding box center [1378, 45] width 20 height 20
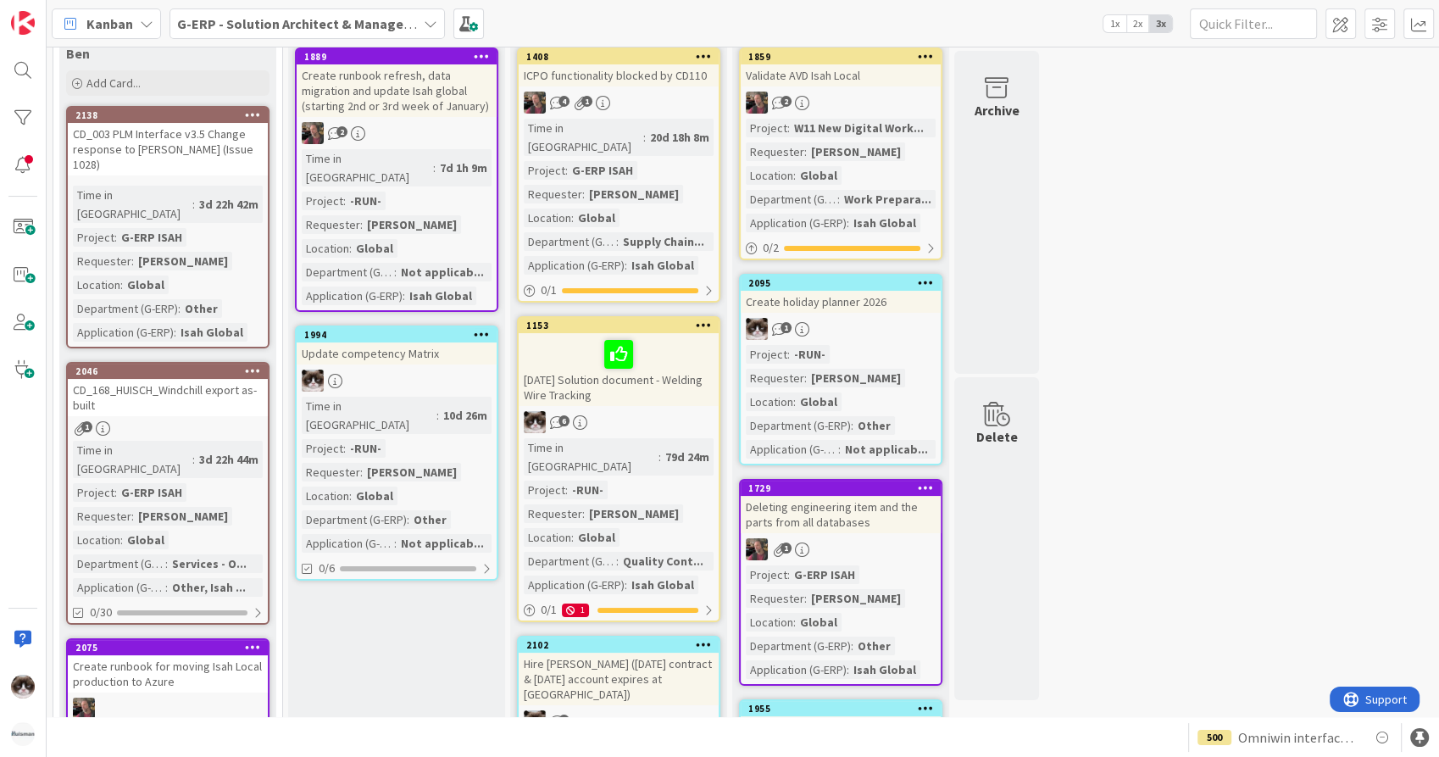
scroll to position [94, 0]
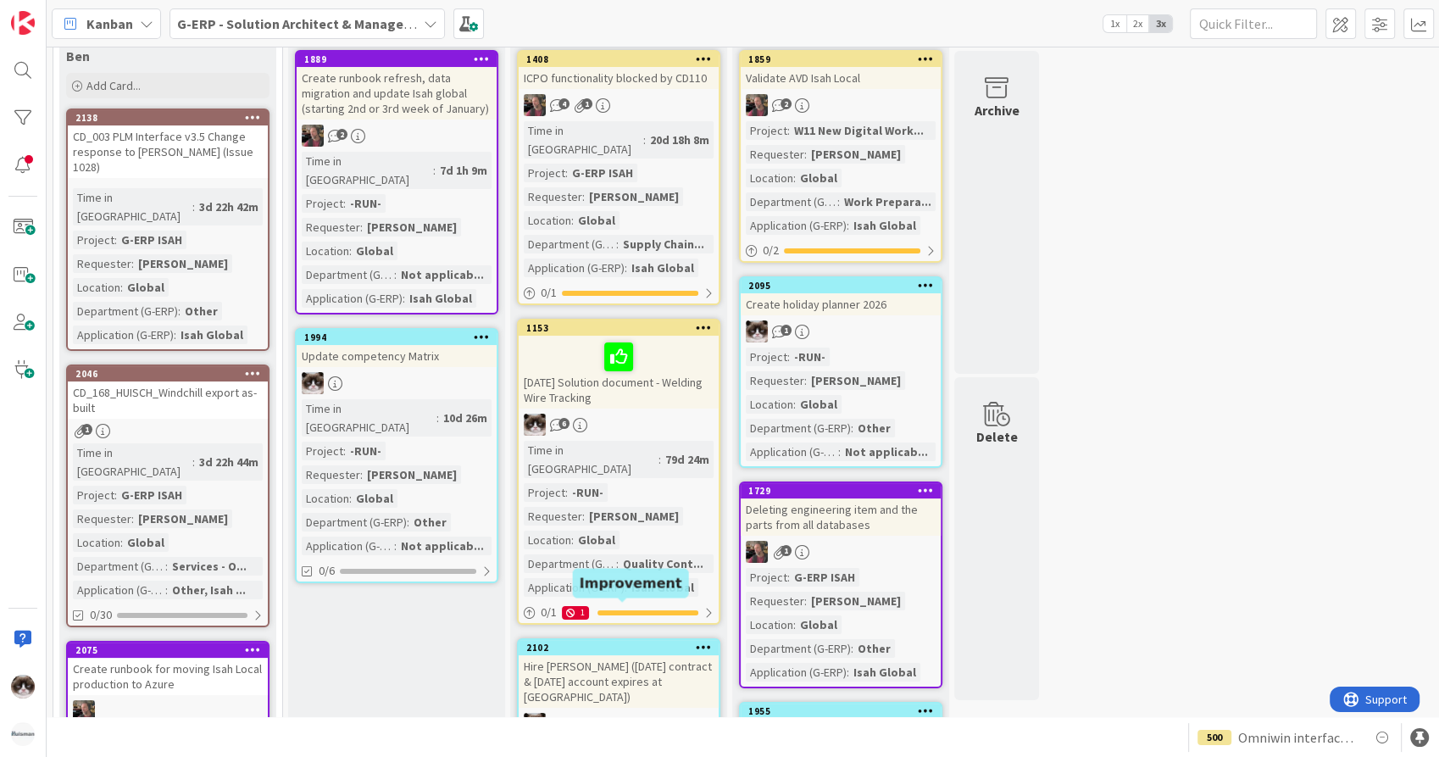
click at [684, 663] on div "Hire Noah (30 November contract & 17 November account expires at Huisman)" at bounding box center [619, 681] width 200 height 53
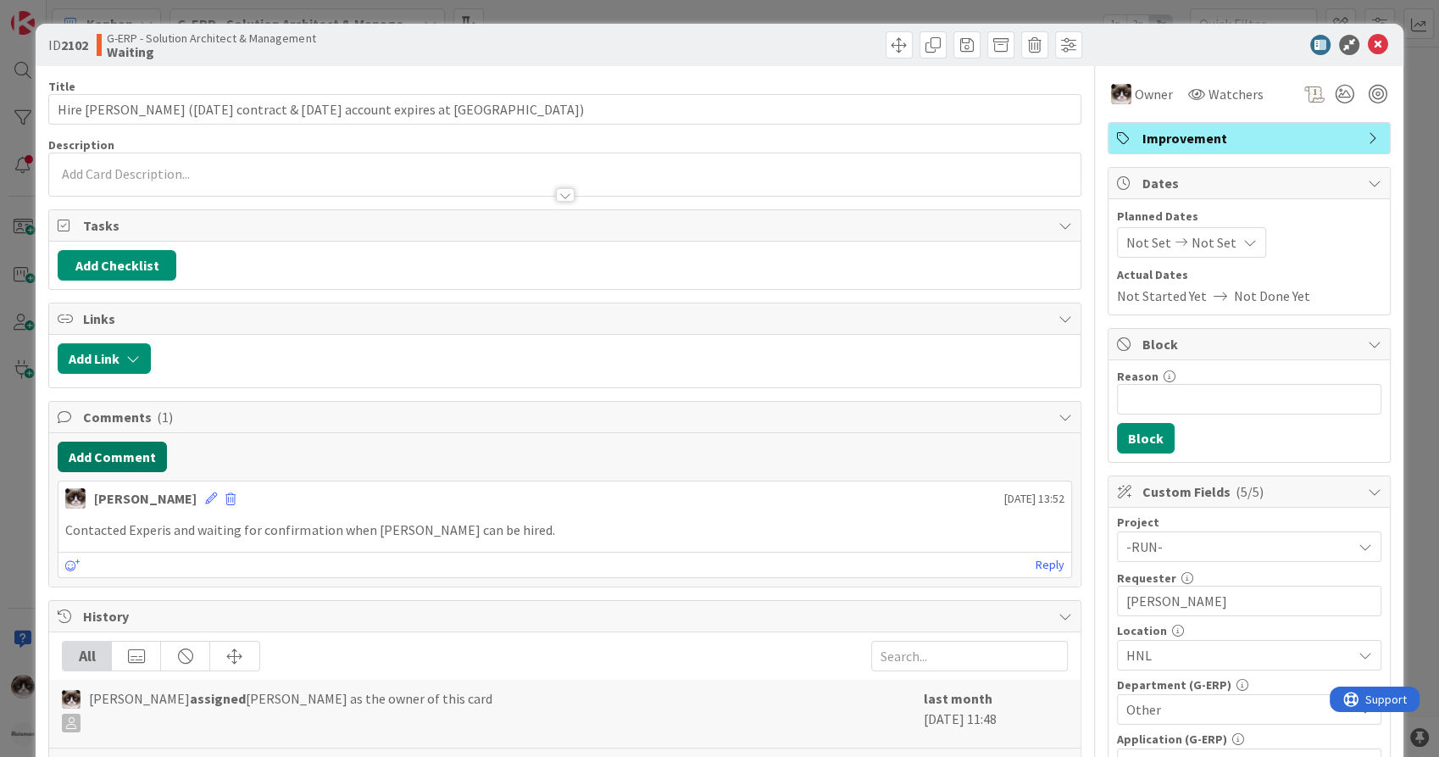
click at [143, 460] on button "Add Comment" at bounding box center [112, 456] width 109 height 31
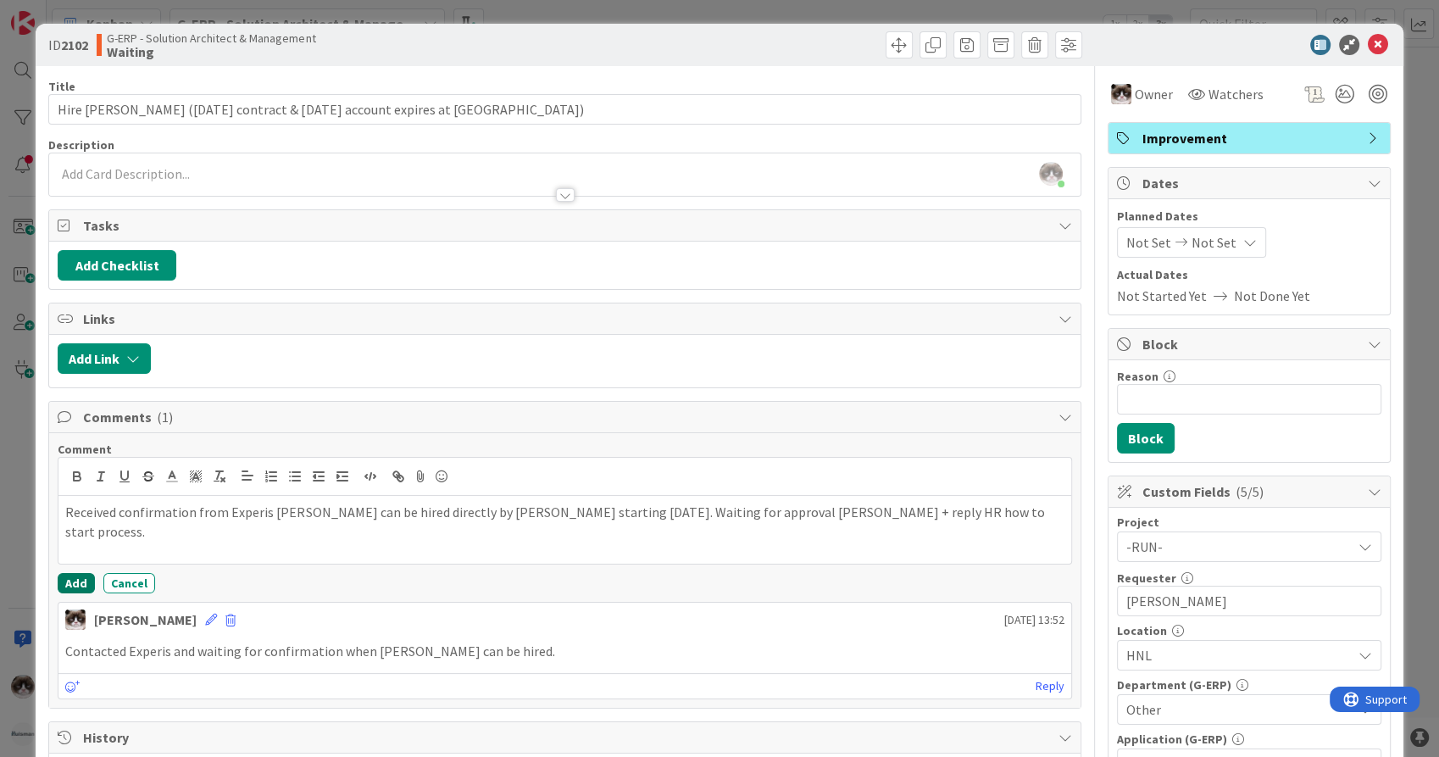
click at [80, 587] on button "Add" at bounding box center [76, 583] width 37 height 20
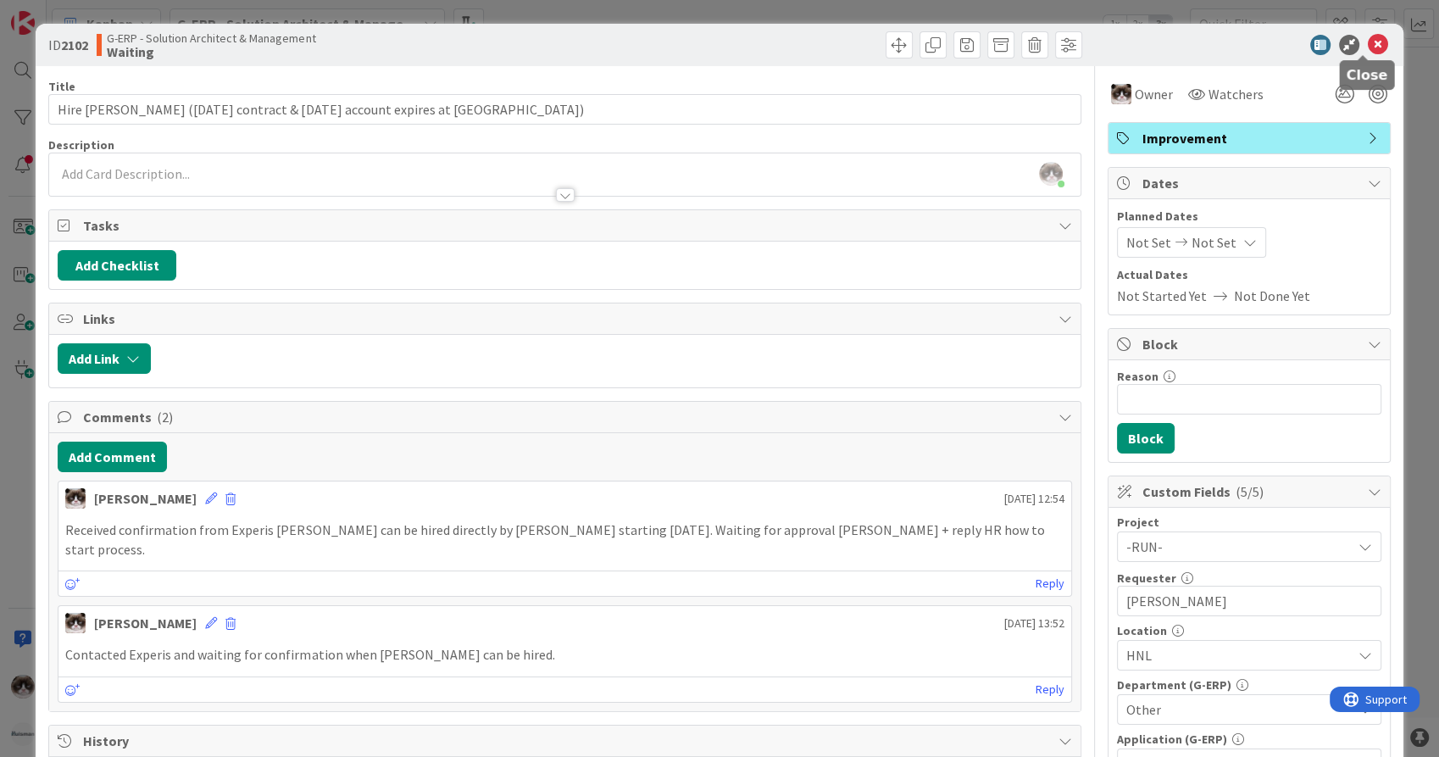
click at [1368, 47] on icon at bounding box center [1378, 45] width 20 height 20
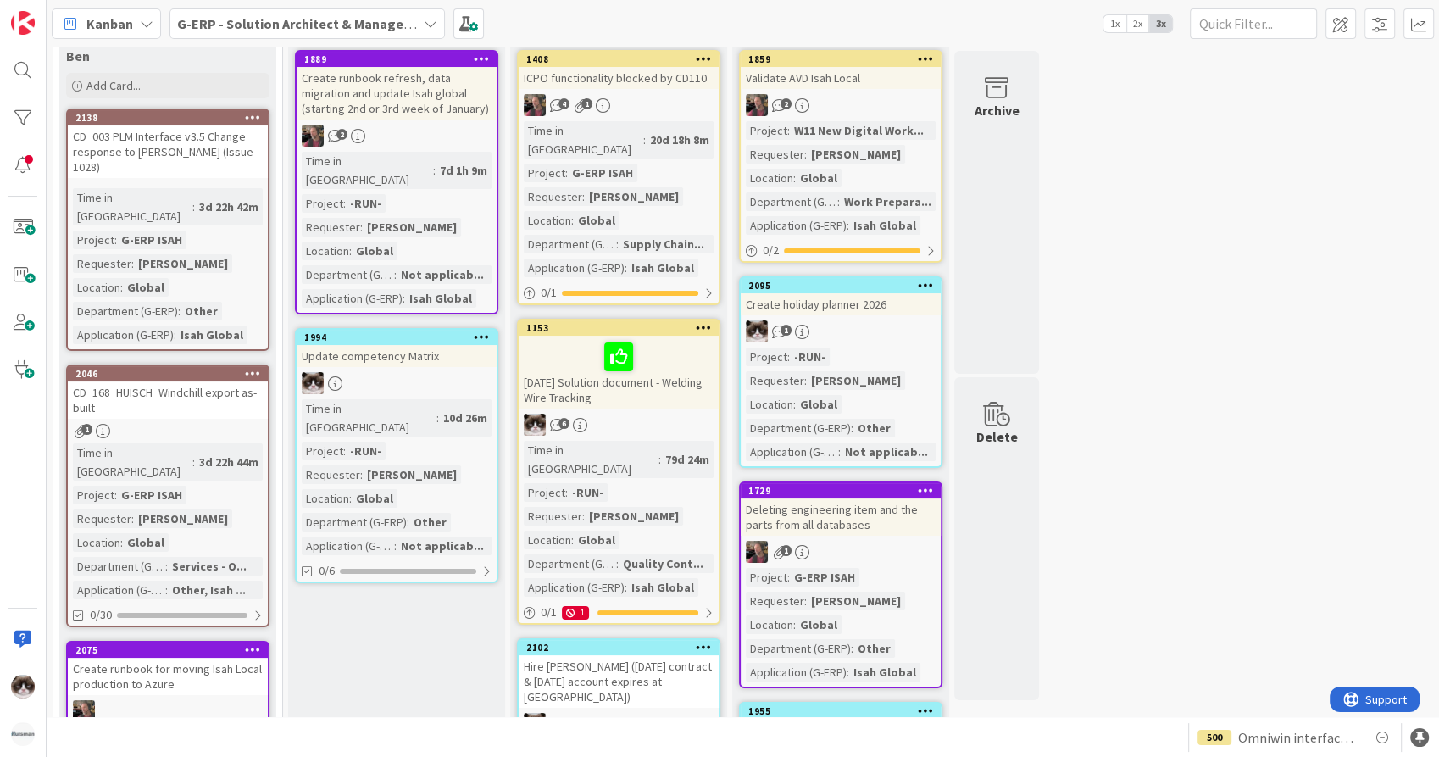
click at [645, 414] on div "6" at bounding box center [619, 425] width 200 height 22
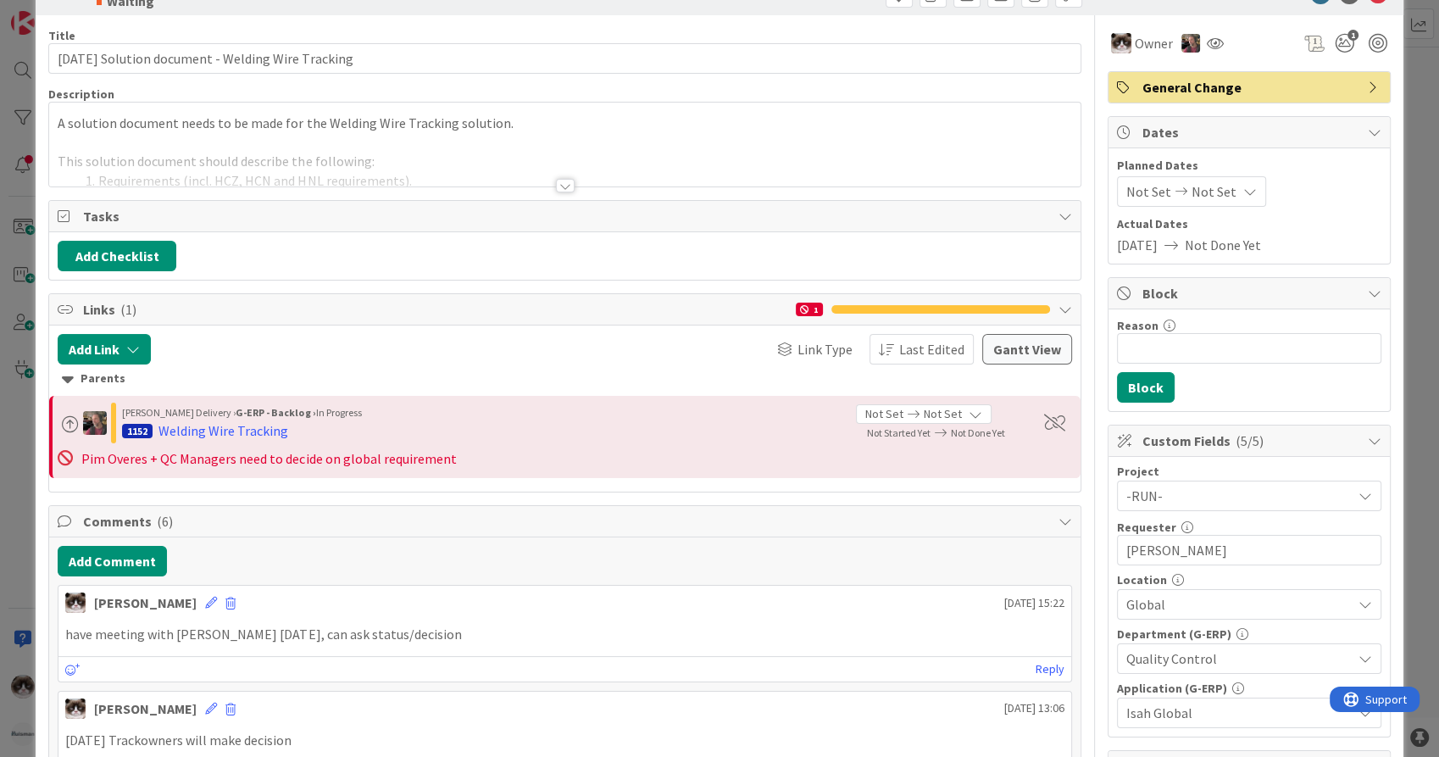
scroll to position [94, 0]
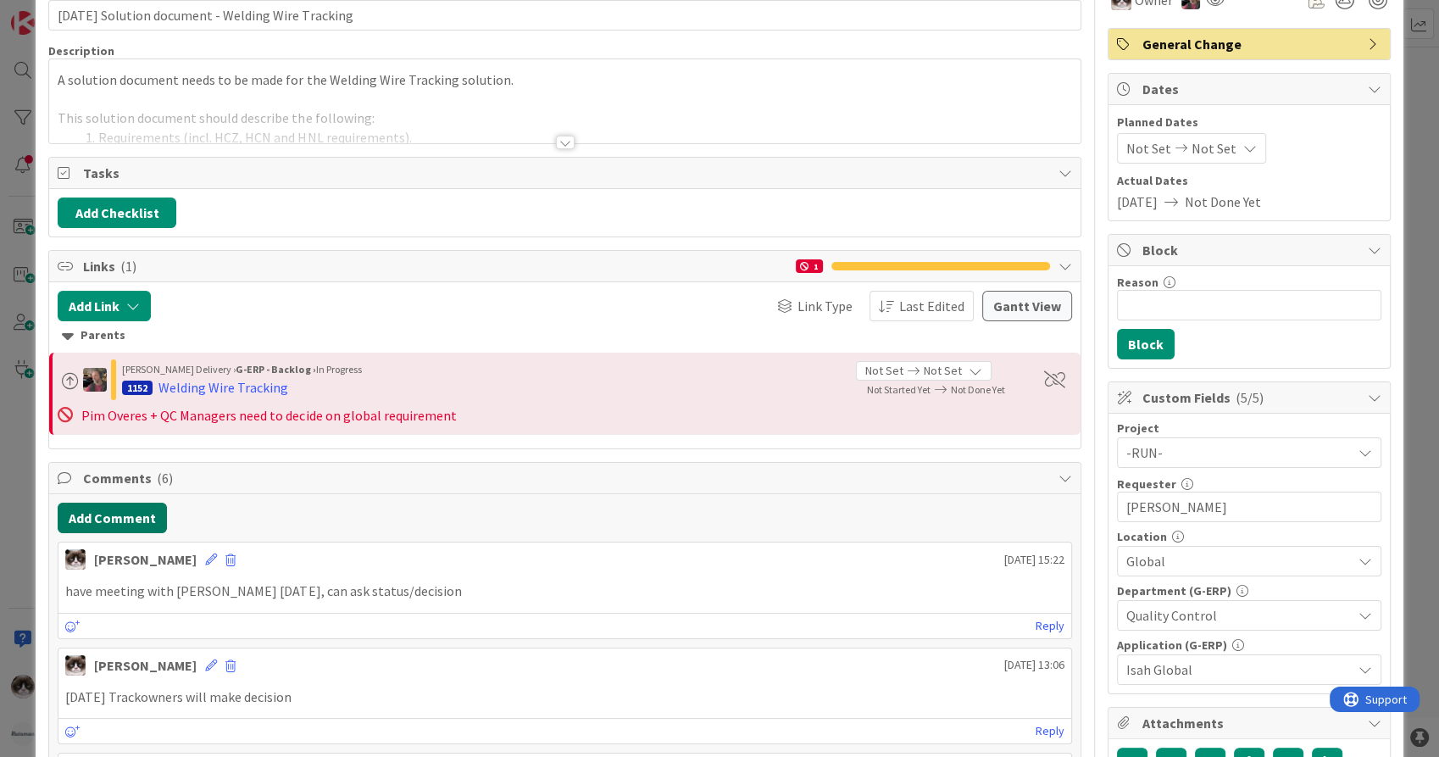
click at [108, 525] on button "Add Comment" at bounding box center [112, 517] width 109 height 31
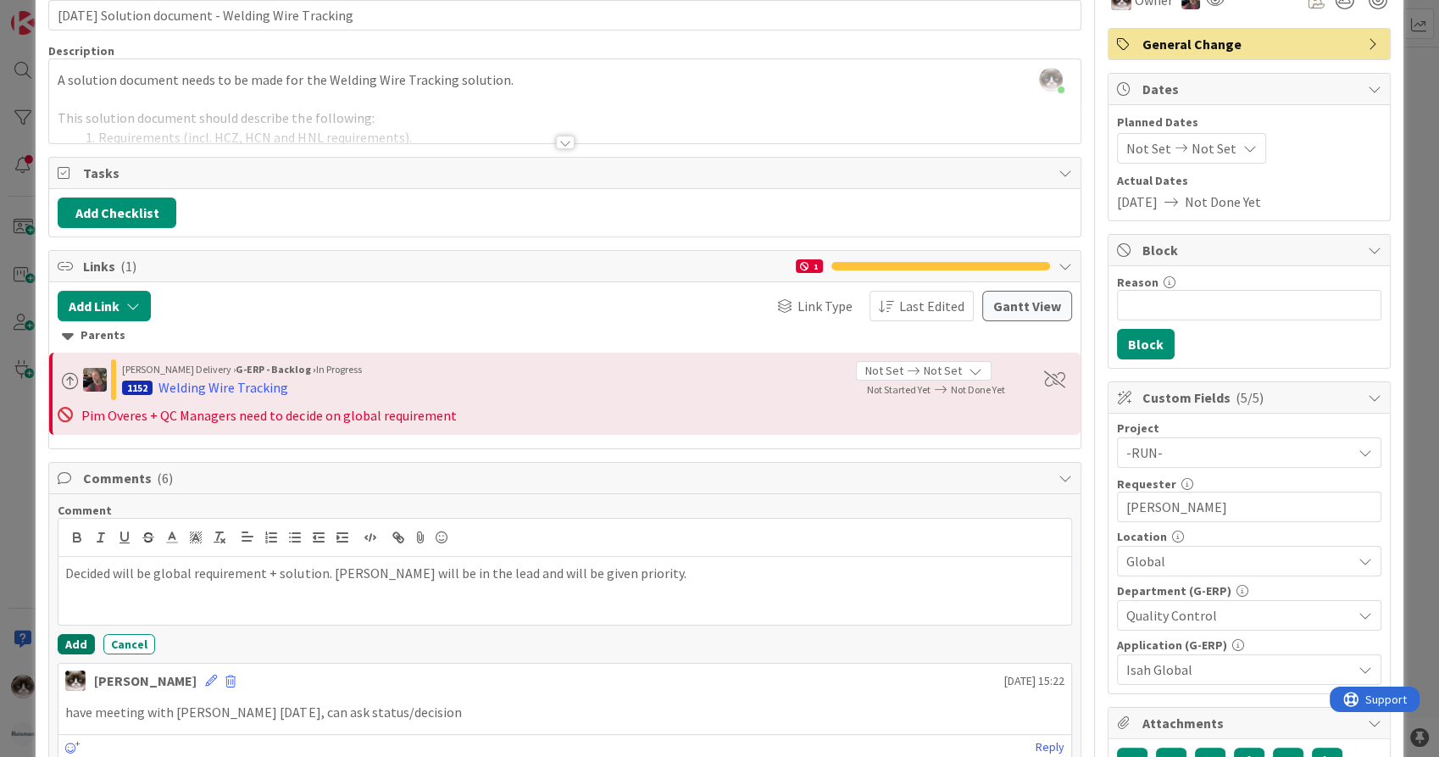
click at [78, 646] on button "Add" at bounding box center [76, 644] width 37 height 20
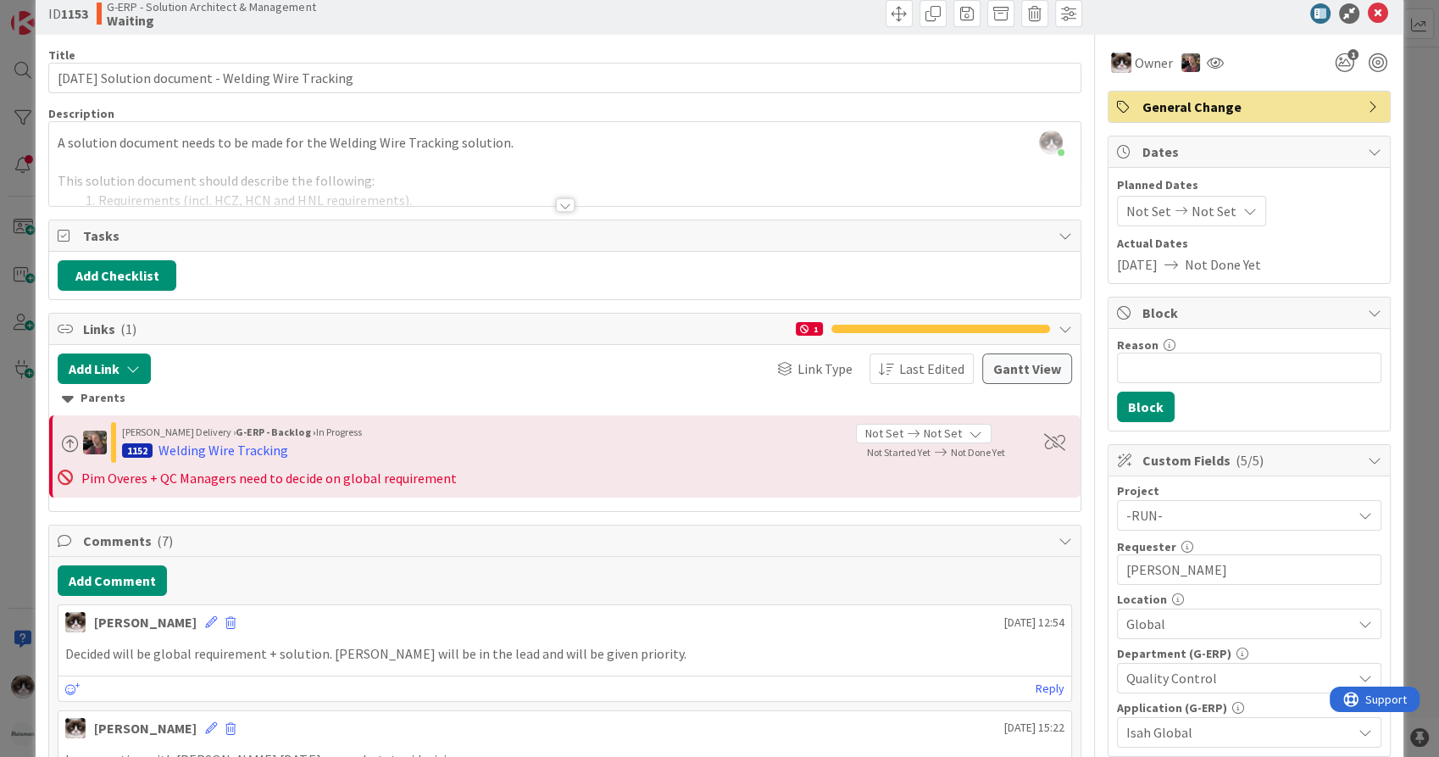
scroll to position [0, 0]
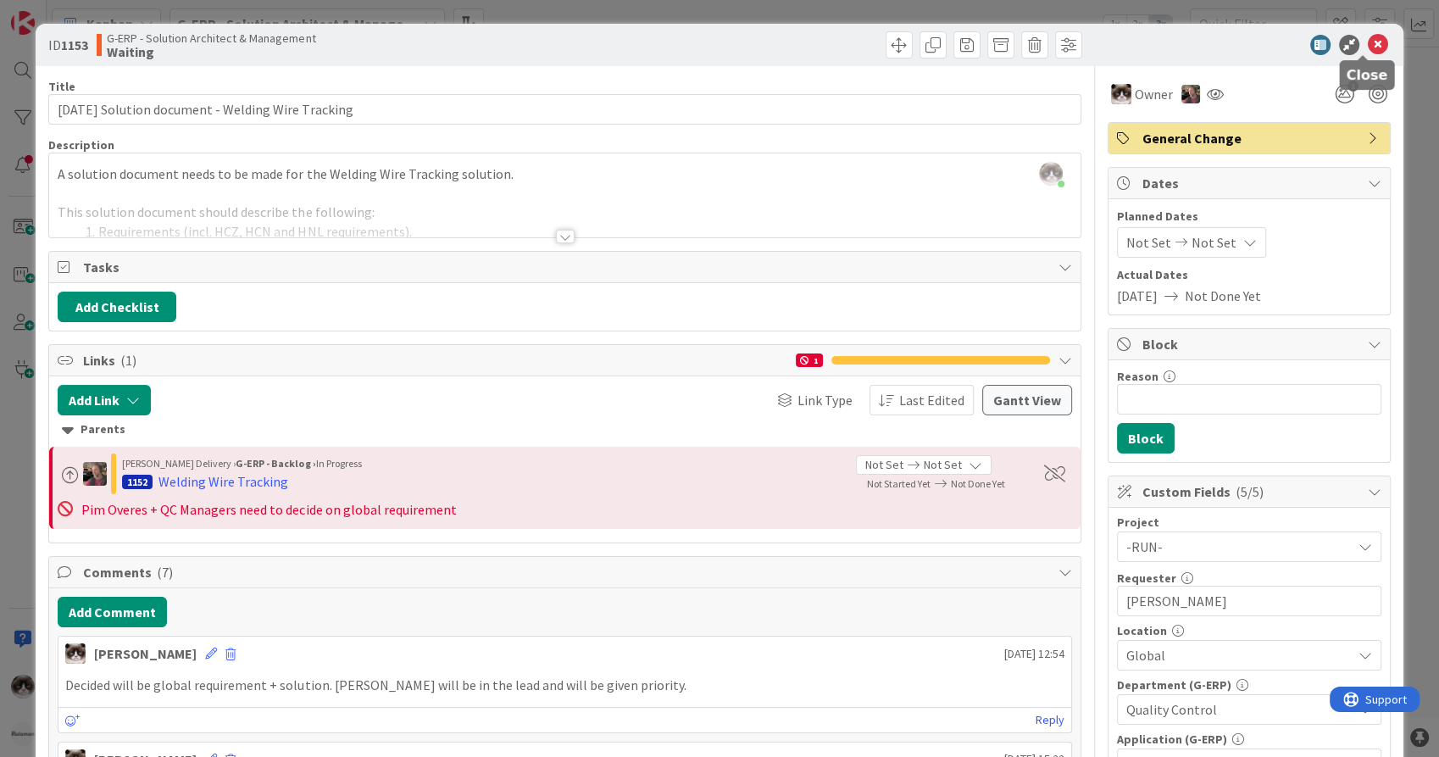
click at [1369, 49] on icon at bounding box center [1378, 45] width 20 height 20
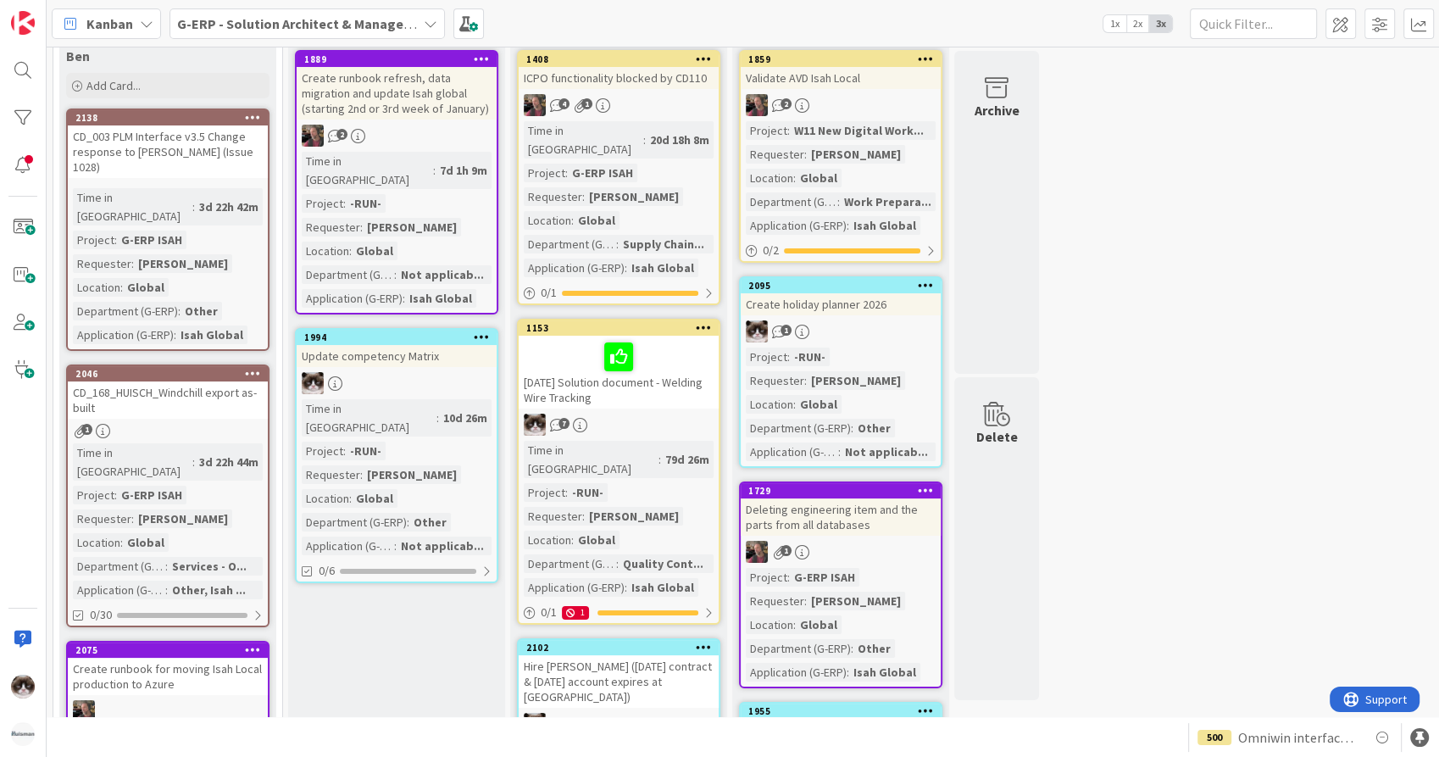
click at [688, 386] on div "01-10-2026 Solution document - Welding Wire Tracking" at bounding box center [619, 372] width 200 height 73
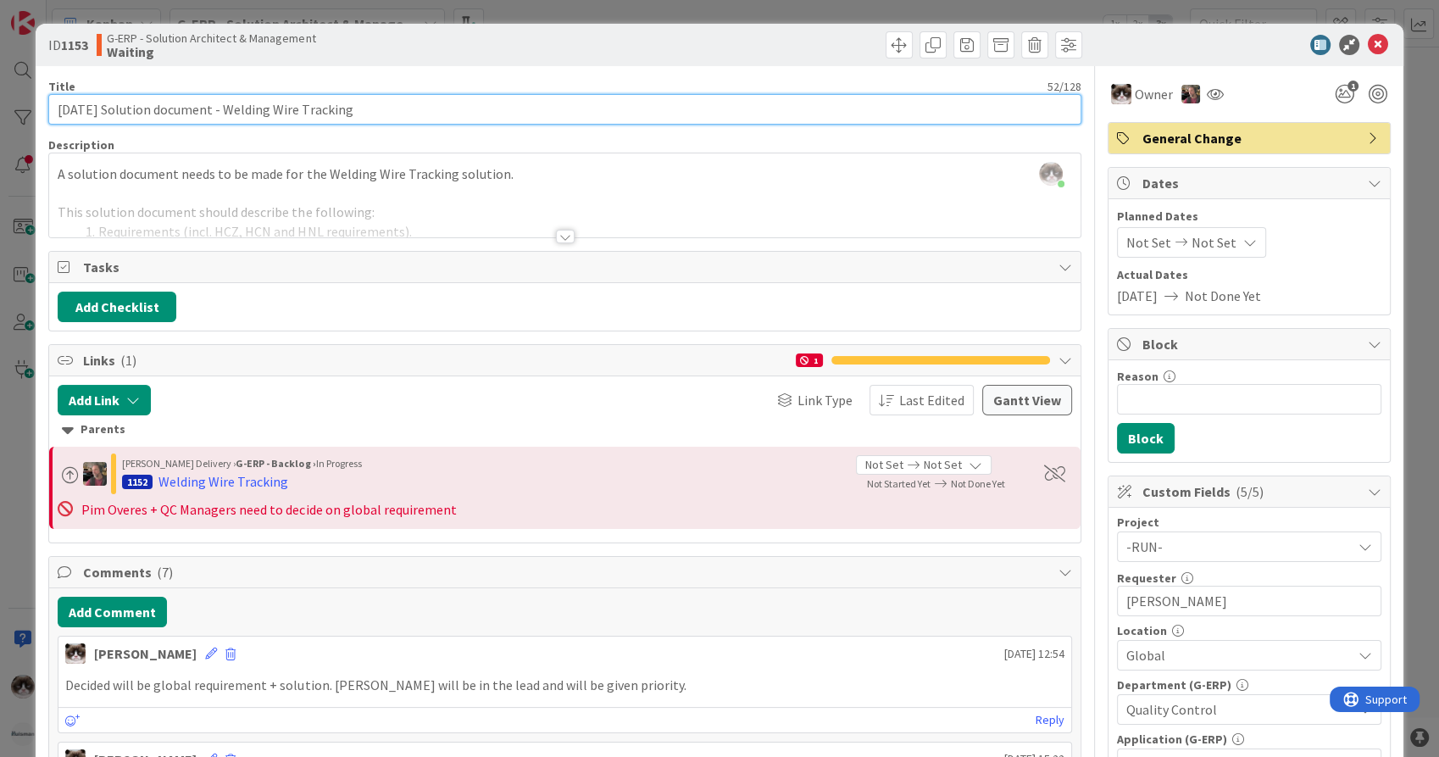
drag, startPoint x: 125, startPoint y: 112, endPoint x: -4, endPoint y: 106, distance: 129.8
click at [0, 106] on html "Kanban G-ERP - Solution Architect & Management 1x 2x 3x 18 Backlog 6 Ben Add Ca…" at bounding box center [719, 378] width 1439 height 757
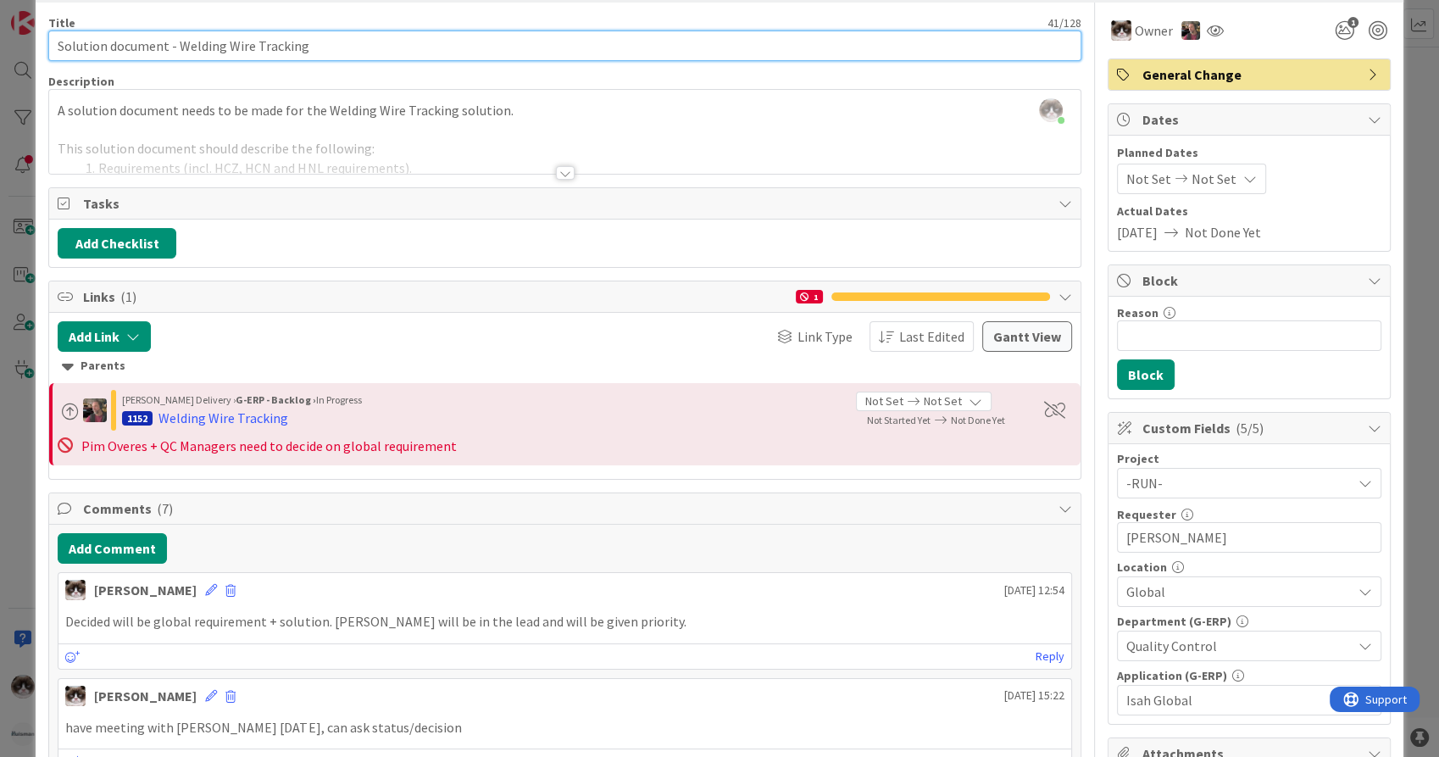
scroll to position [188, 0]
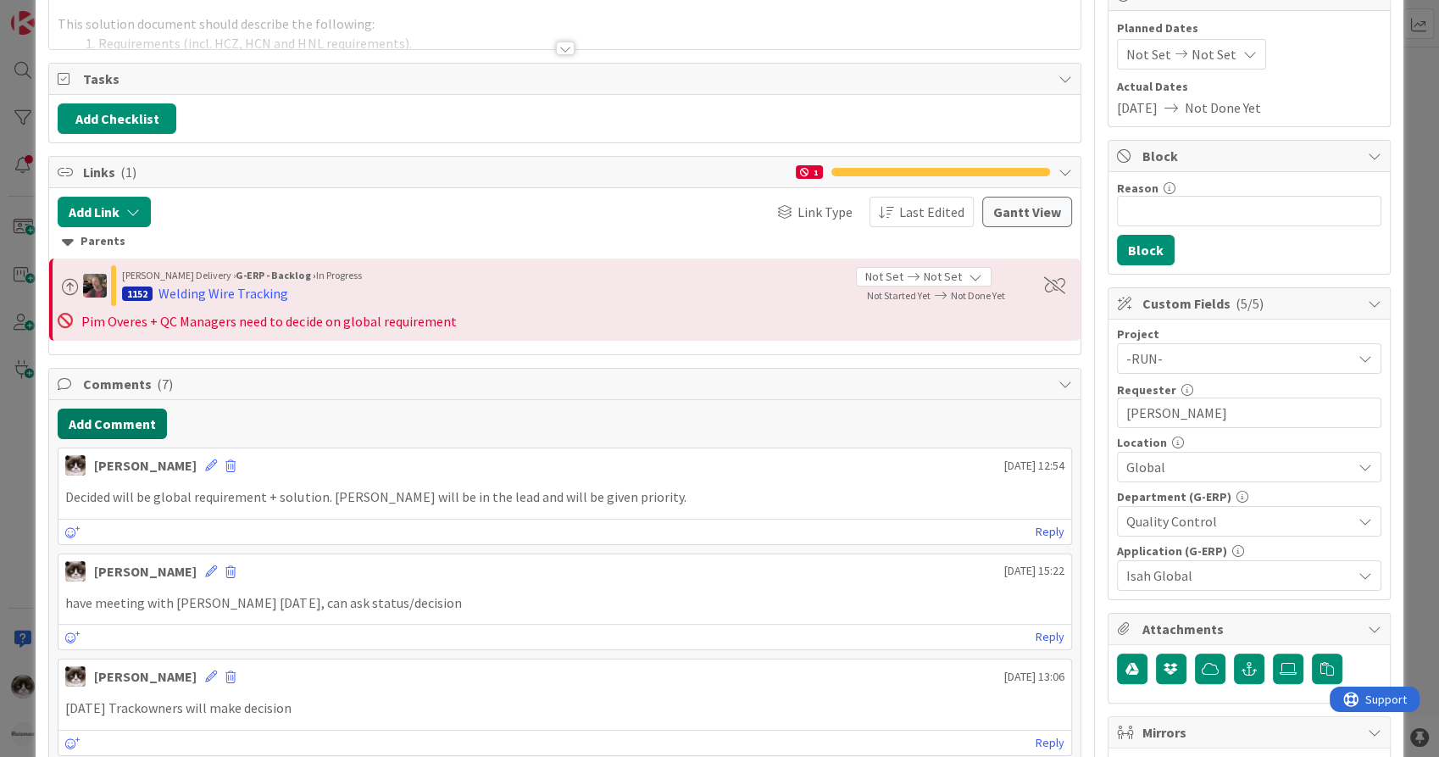
type input "Solution document - Welding Wire Tracking"
click at [129, 430] on button "Add Comment" at bounding box center [112, 423] width 109 height 31
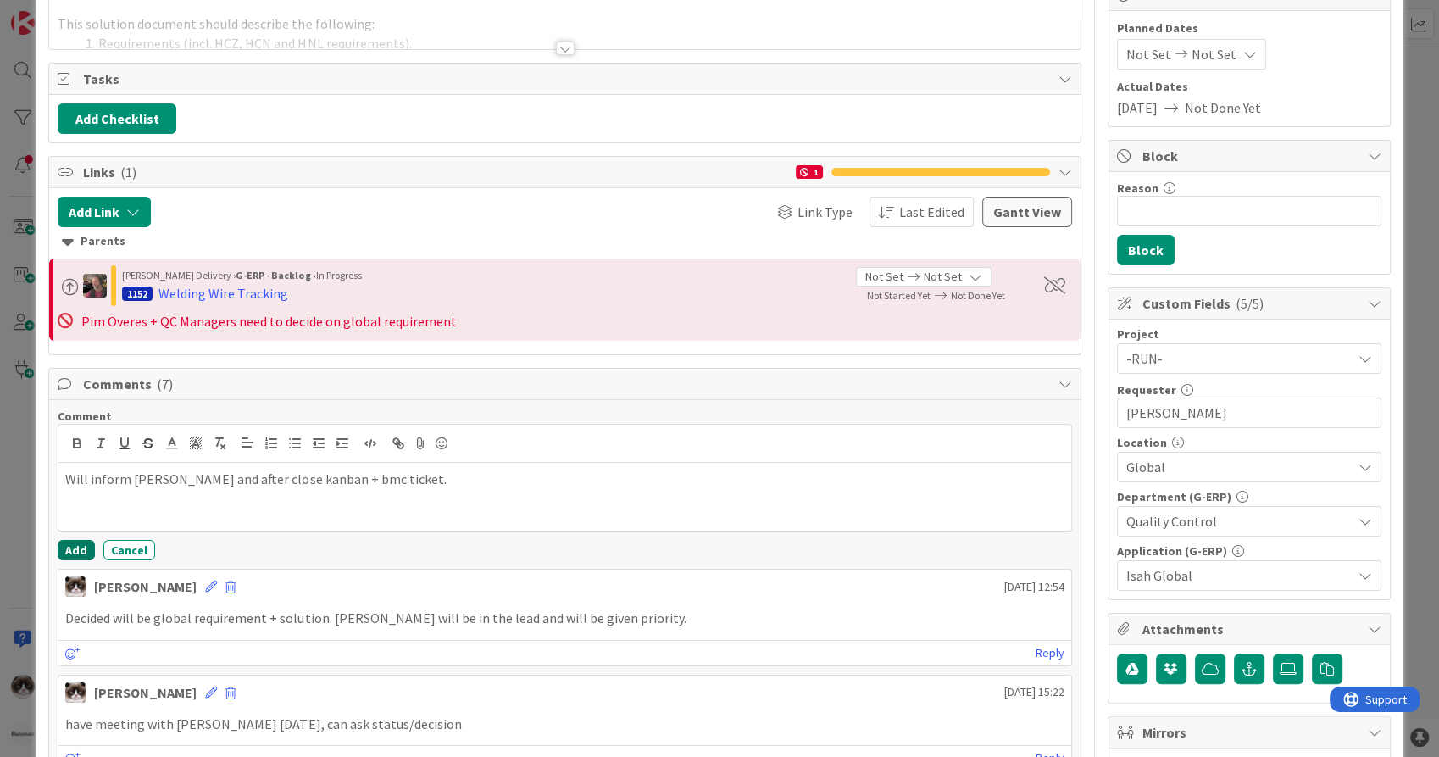
click at [81, 543] on button "Add" at bounding box center [76, 550] width 37 height 20
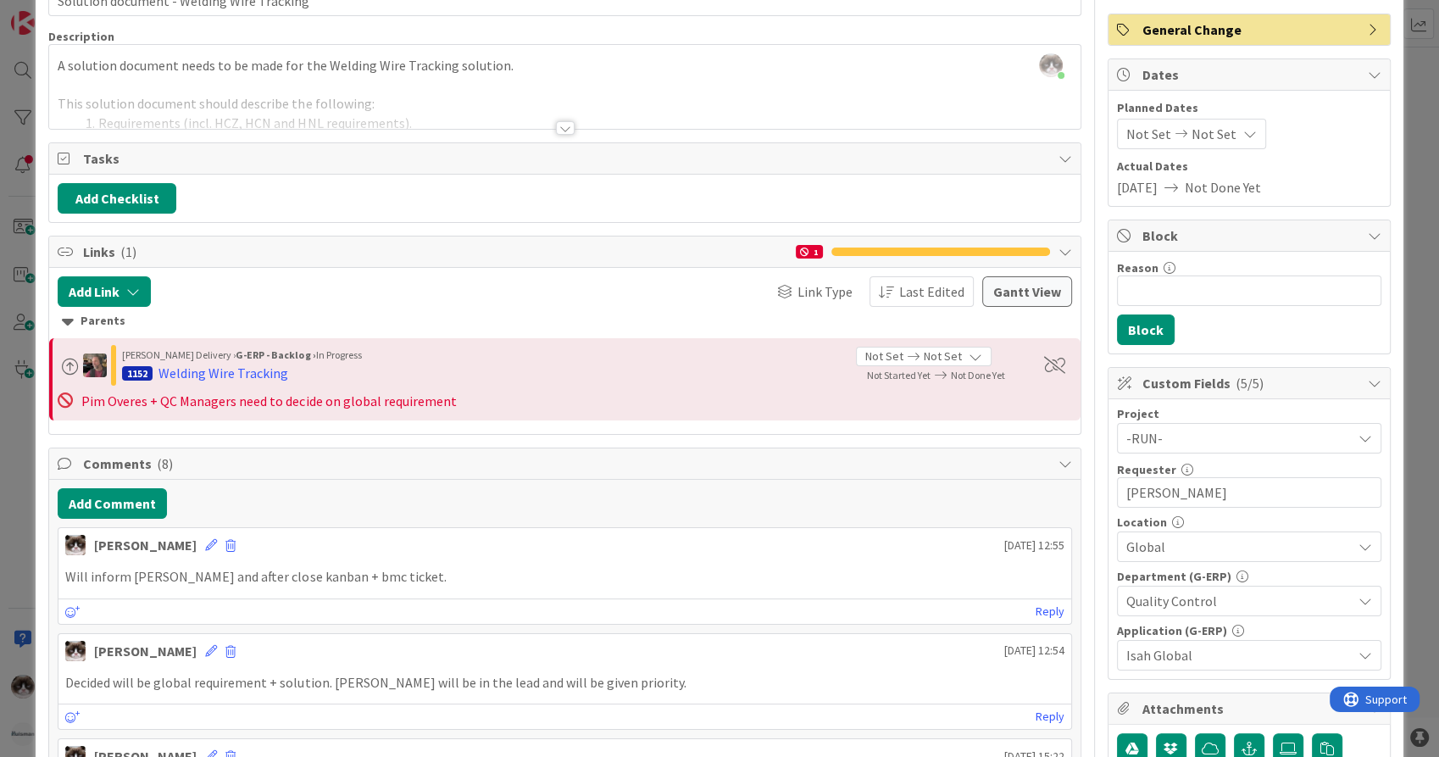
scroll to position [0, 0]
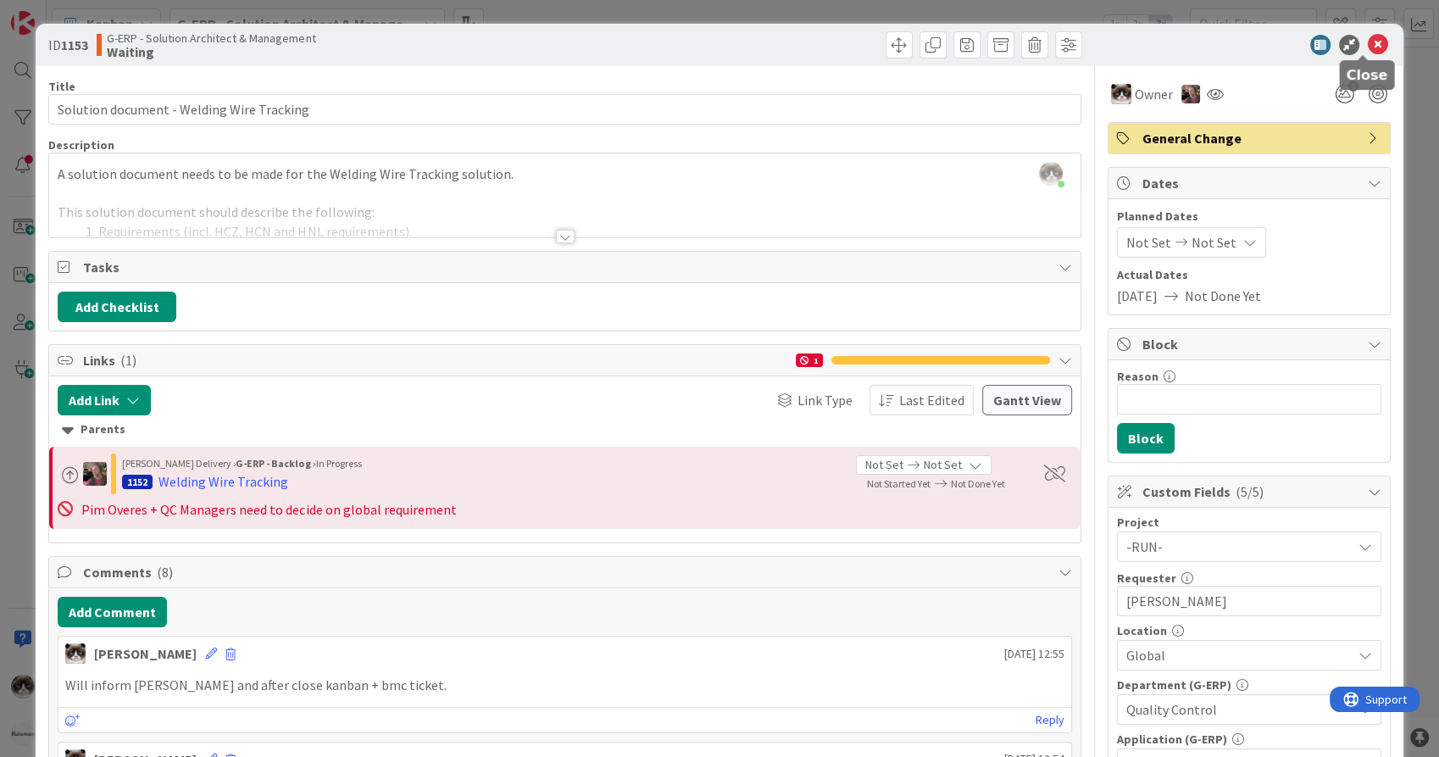
click at [1373, 47] on icon at bounding box center [1378, 45] width 20 height 20
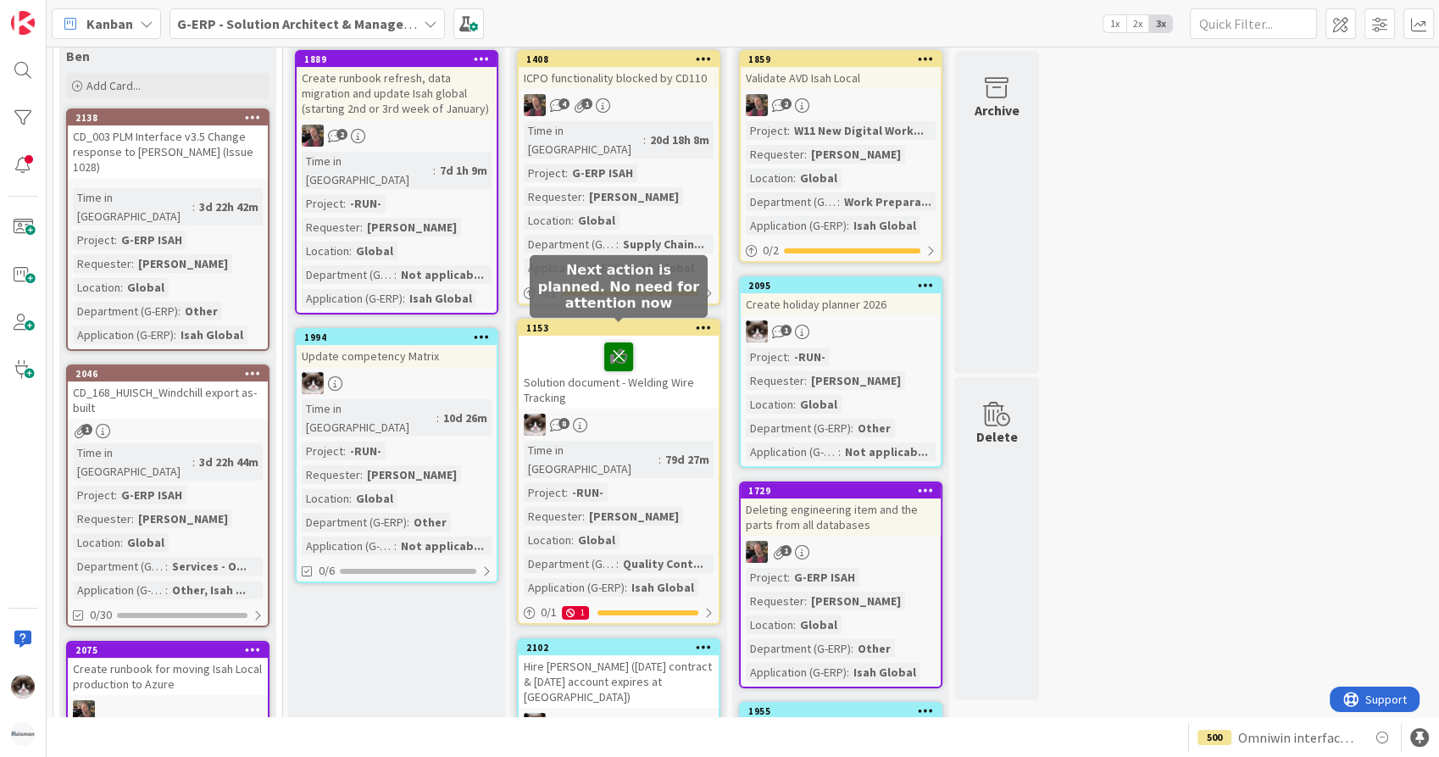
click at [617, 342] on icon at bounding box center [618, 355] width 29 height 27
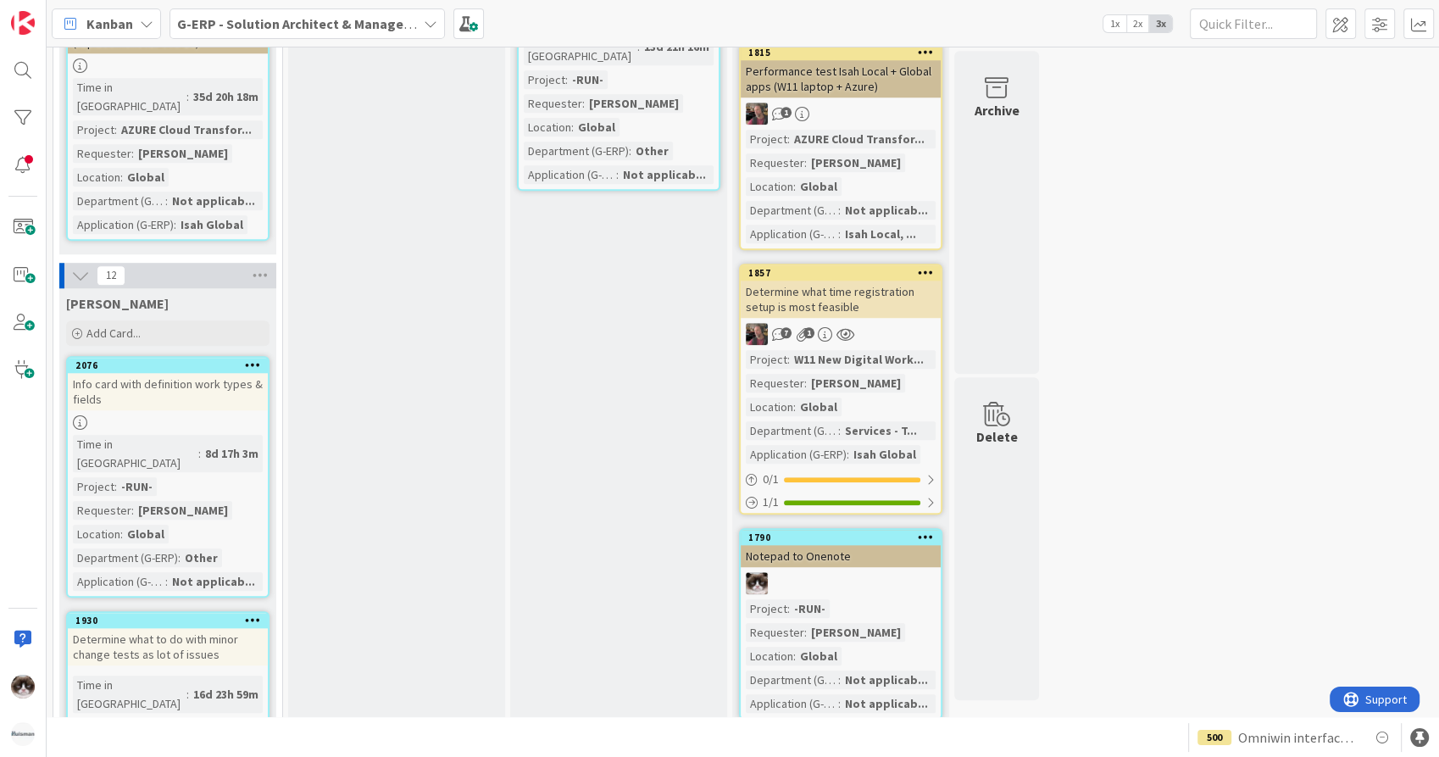
scroll to position [1311, 0]
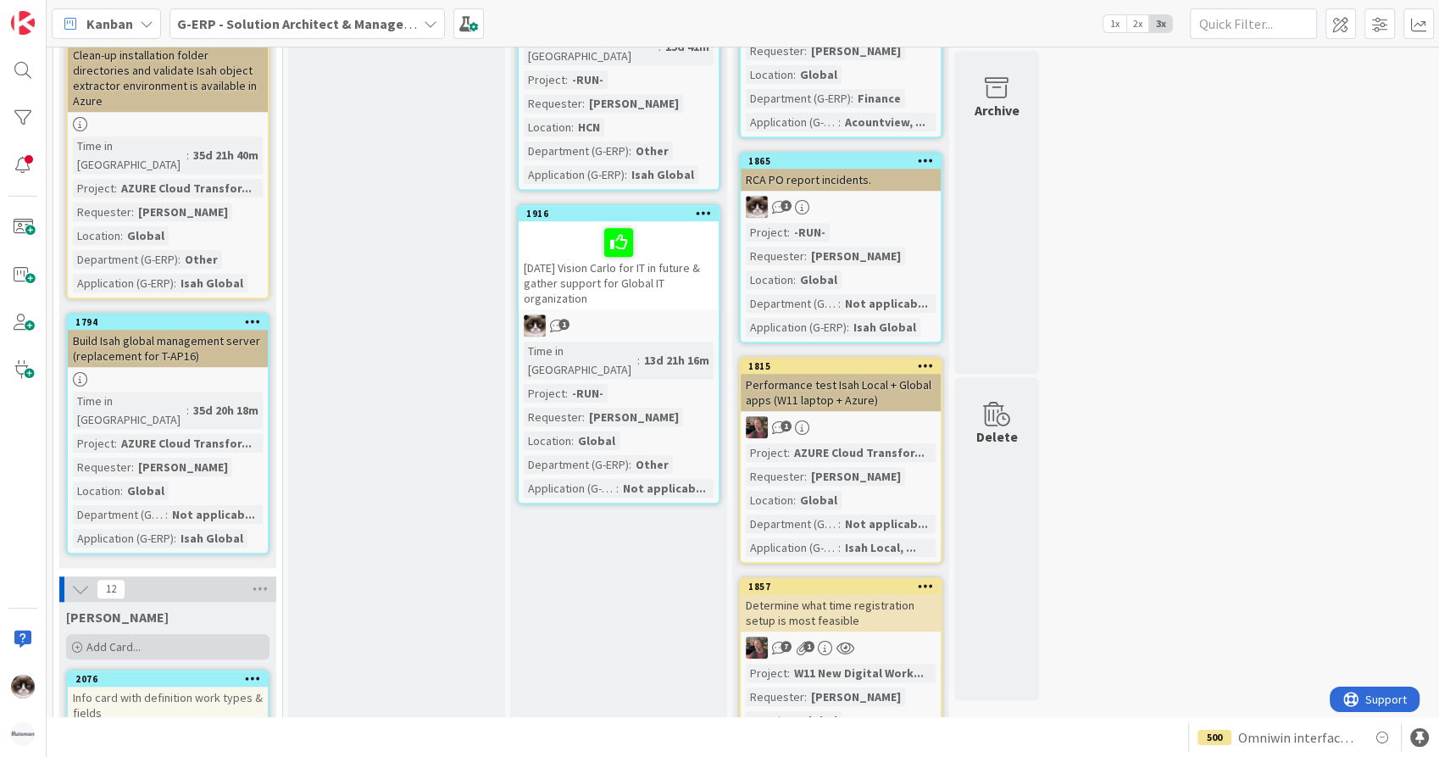
click at [129, 639] on span "Add Card..." at bounding box center [113, 646] width 54 height 15
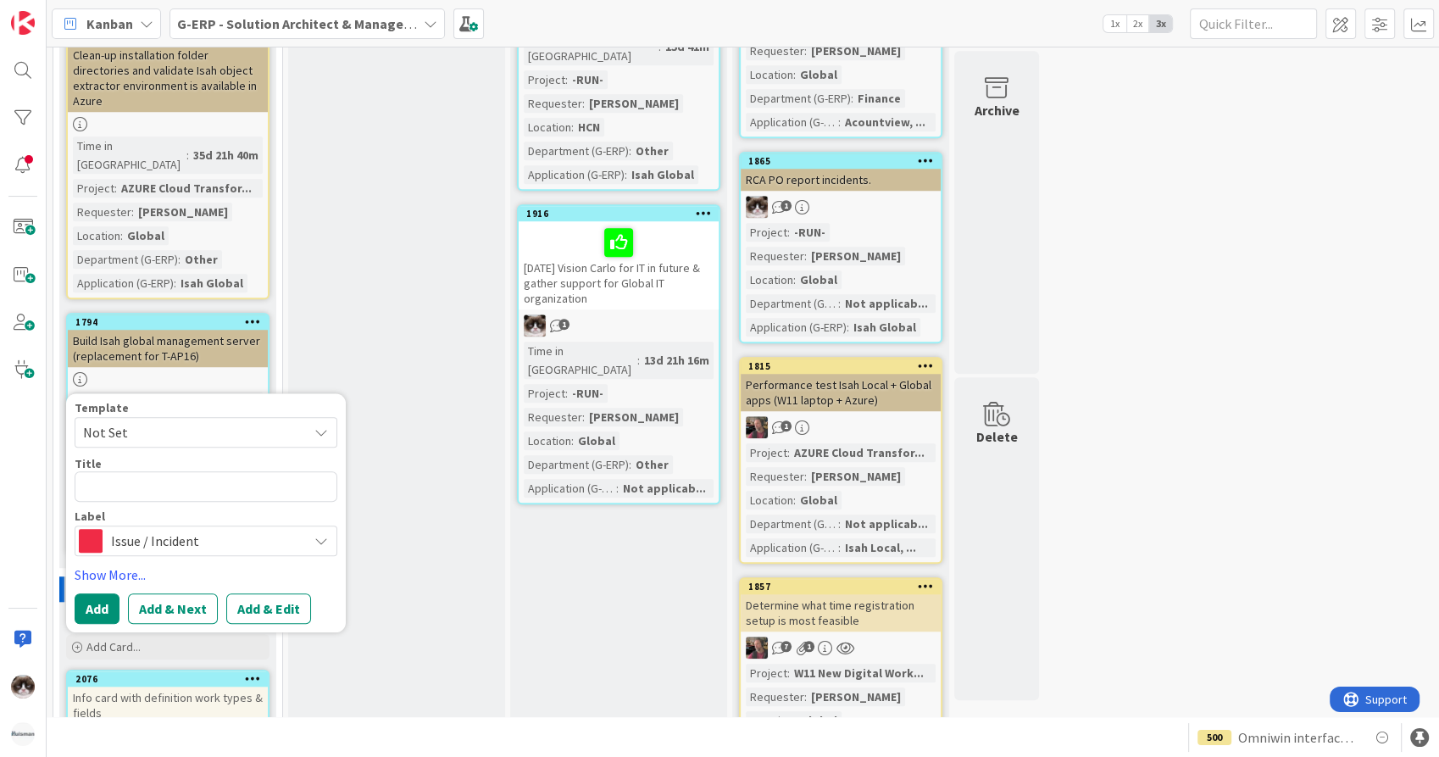
click at [264, 529] on span "Issue / Incident" at bounding box center [205, 541] width 188 height 24
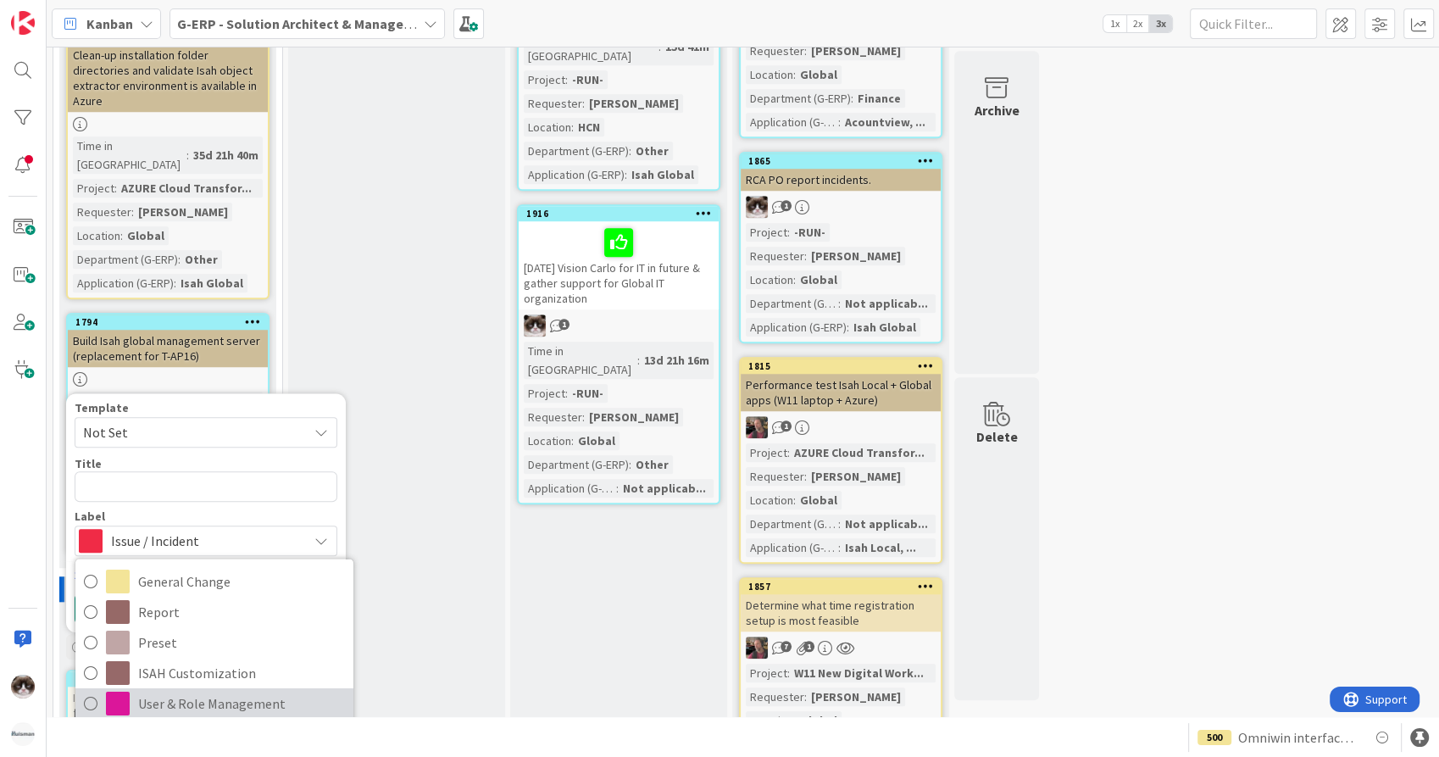
click at [271, 690] on span "User & Role Management" at bounding box center [241, 702] width 207 height 25
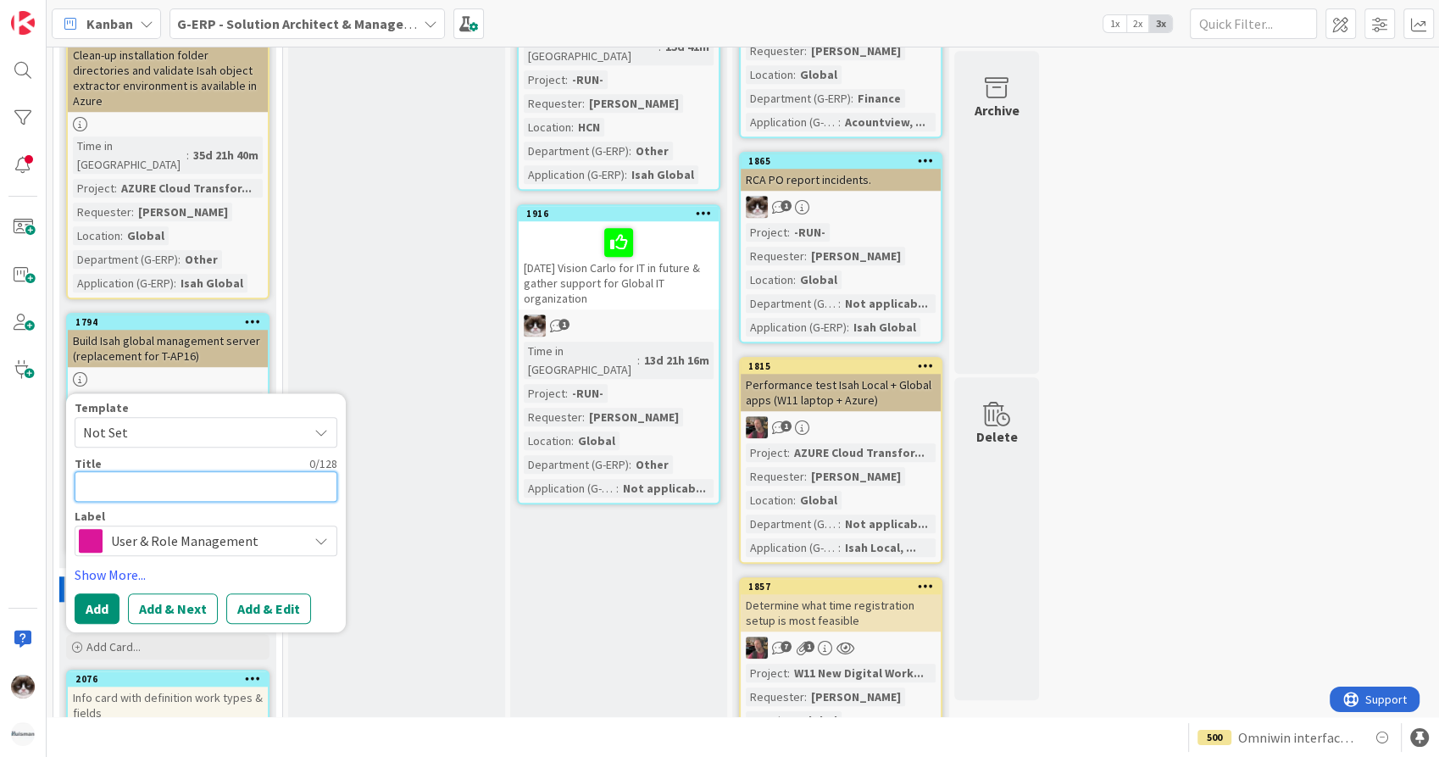
click at [163, 471] on textarea at bounding box center [206, 486] width 263 height 31
type textarea "x"
type textarea "G"
type textarea "x"
type textarea "Gi"
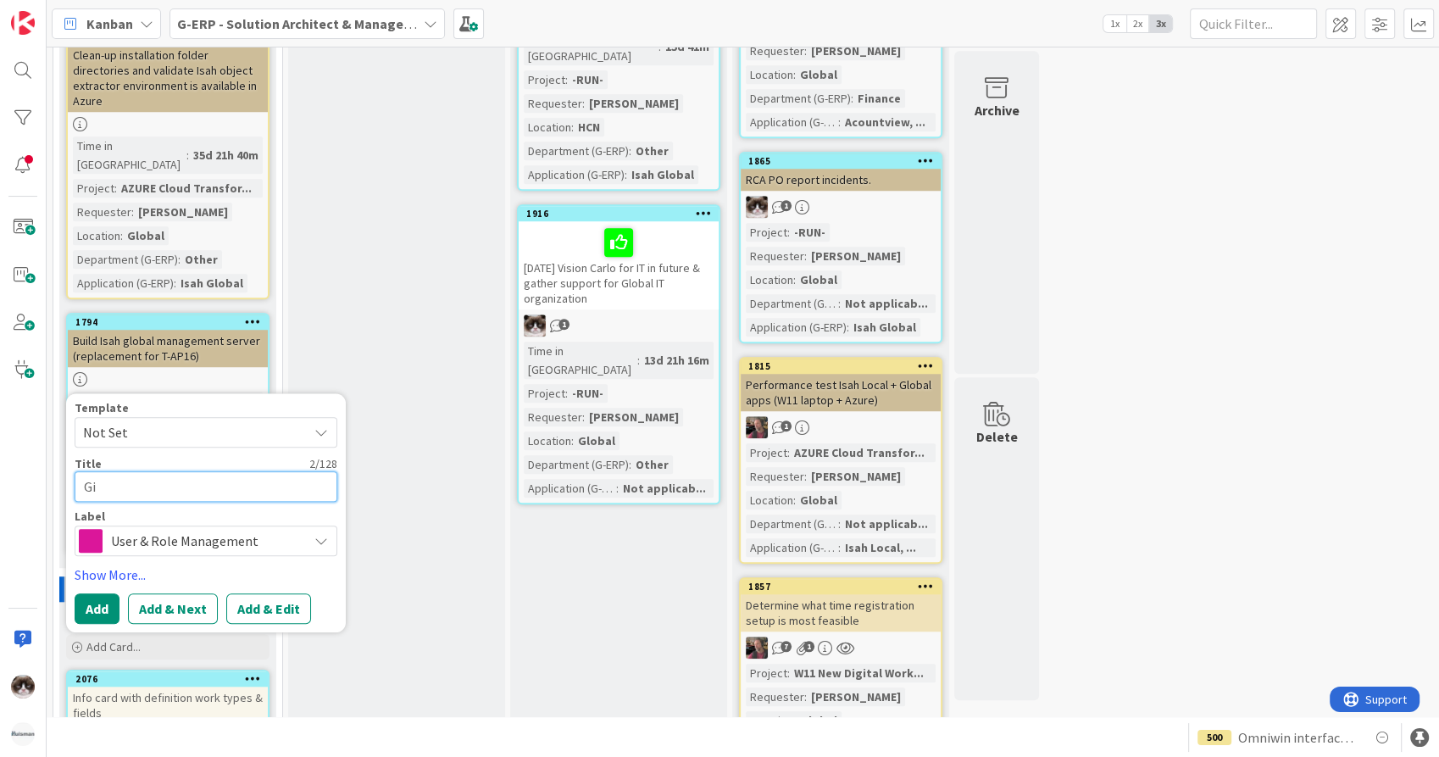
type textarea "x"
type textarea "Giv"
type textarea "x"
type textarea "Give"
type textarea "x"
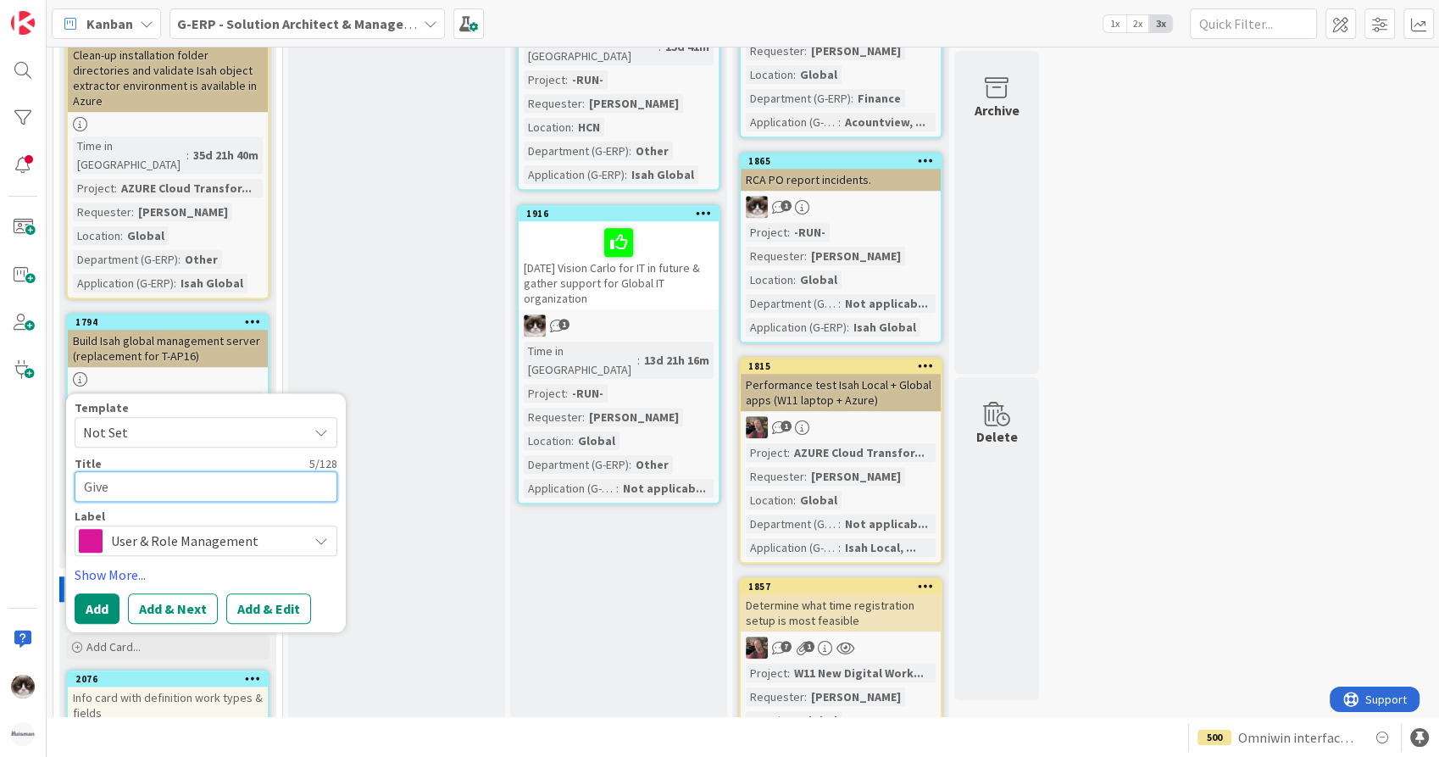
type textarea "Give"
type textarea "x"
type textarea "Give Le"
type textarea "x"
type textarea "Give Len"
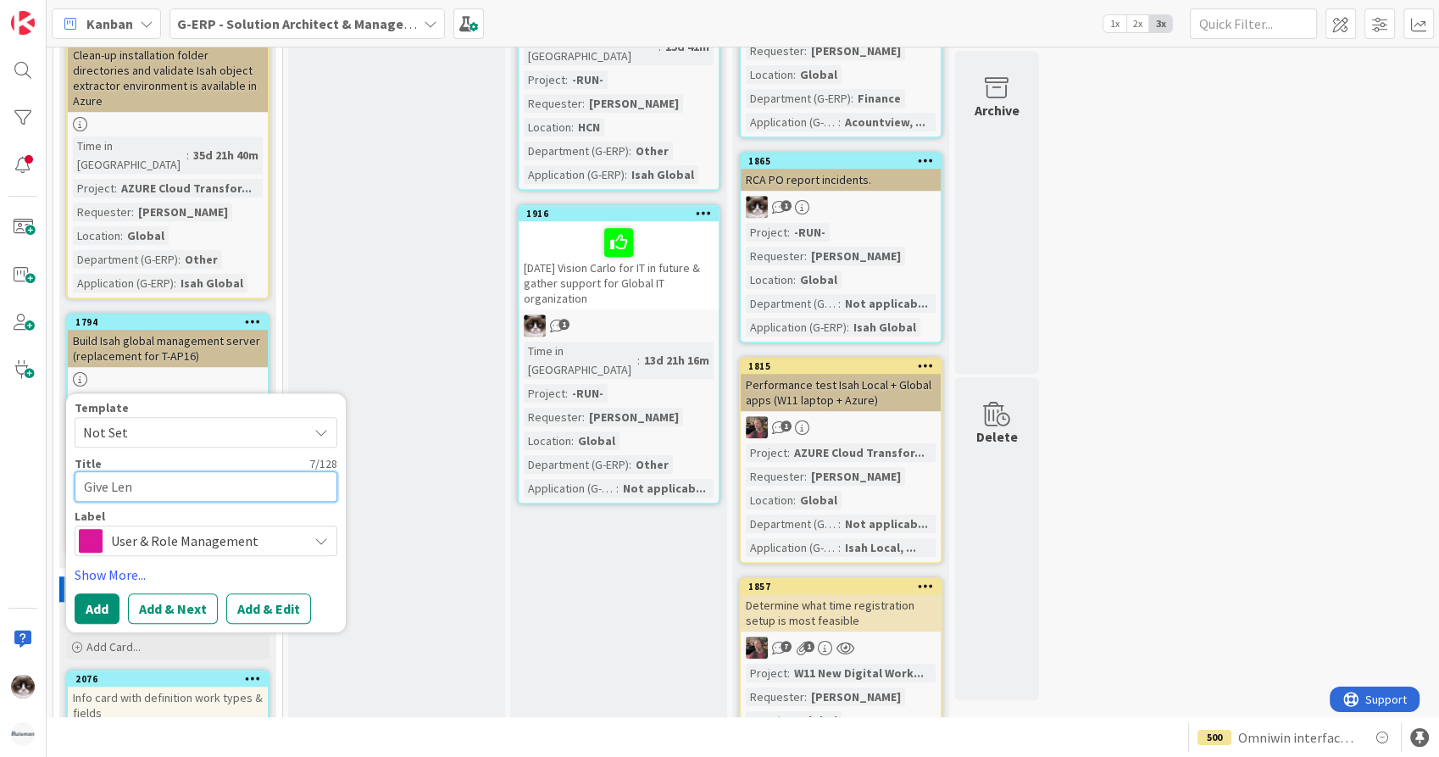
type textarea "x"
type textarea "Give Lenka"
type textarea "x"
type textarea "Give Lenka M"
type textarea "x"
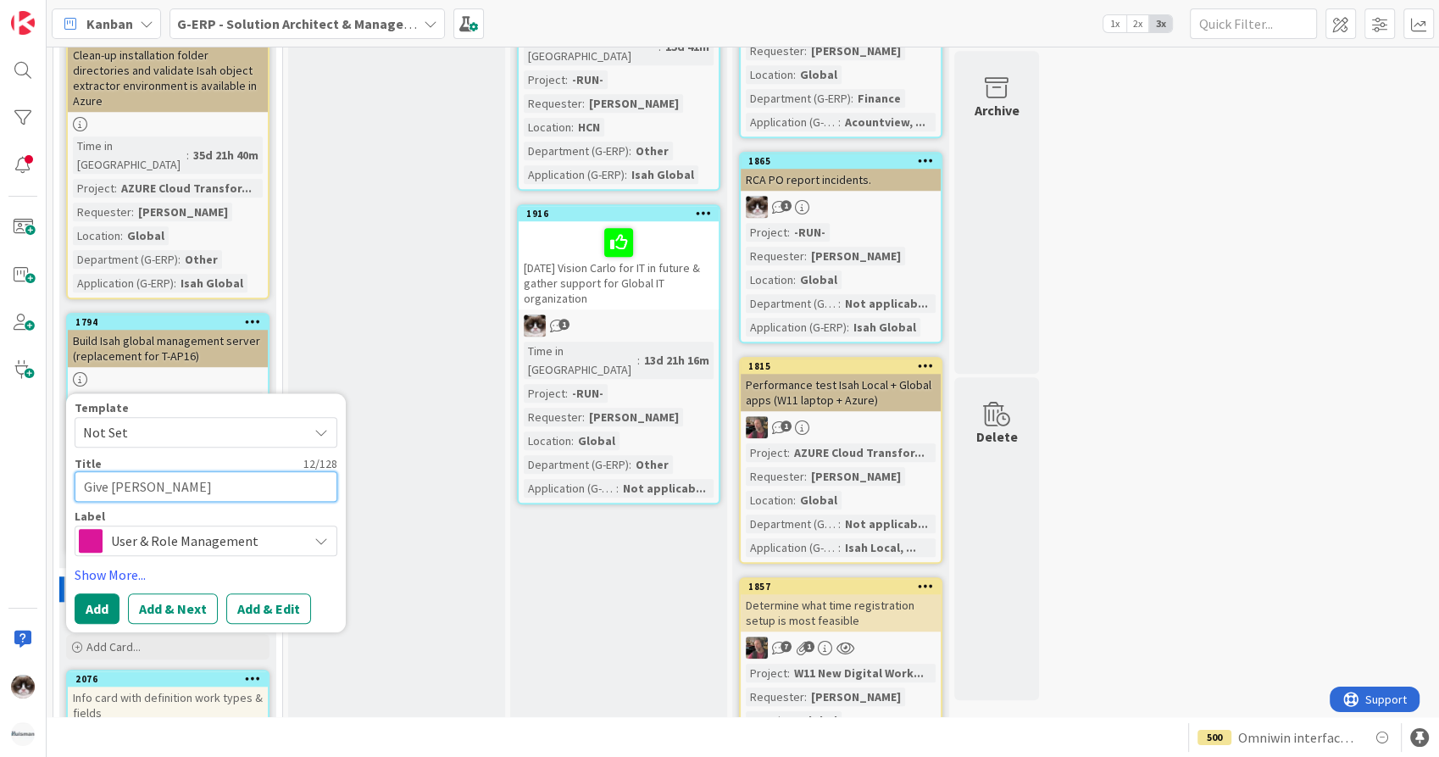
type textarea "Give Lenka Ma"
type textarea "x"
type textarea "Give Lenka Mas"
type textarea "x"
type textarea "Give Lenka Ma"
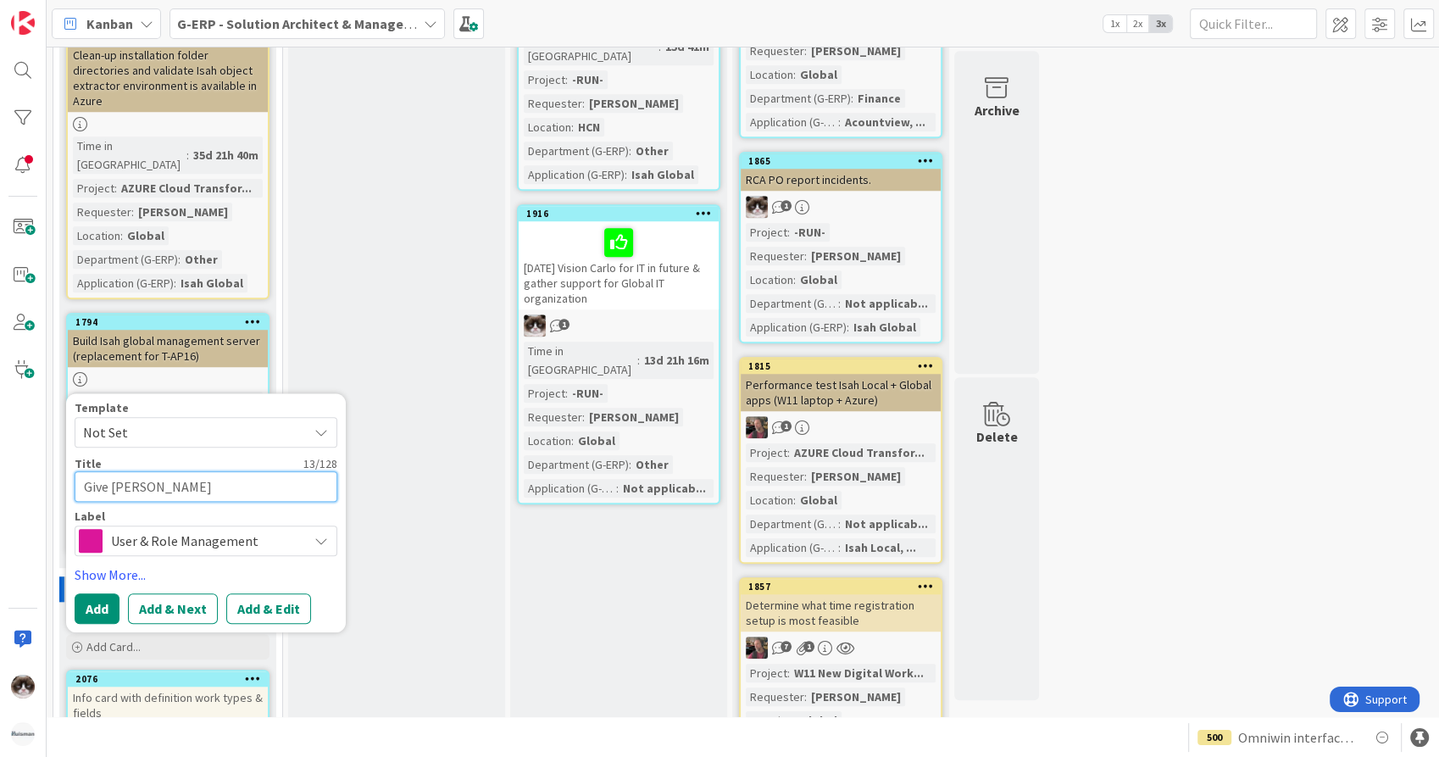
type textarea "x"
type textarea "Give Lenka Mar"
type textarea "x"
type textarea "Give Lenka Mars"
type textarea "x"
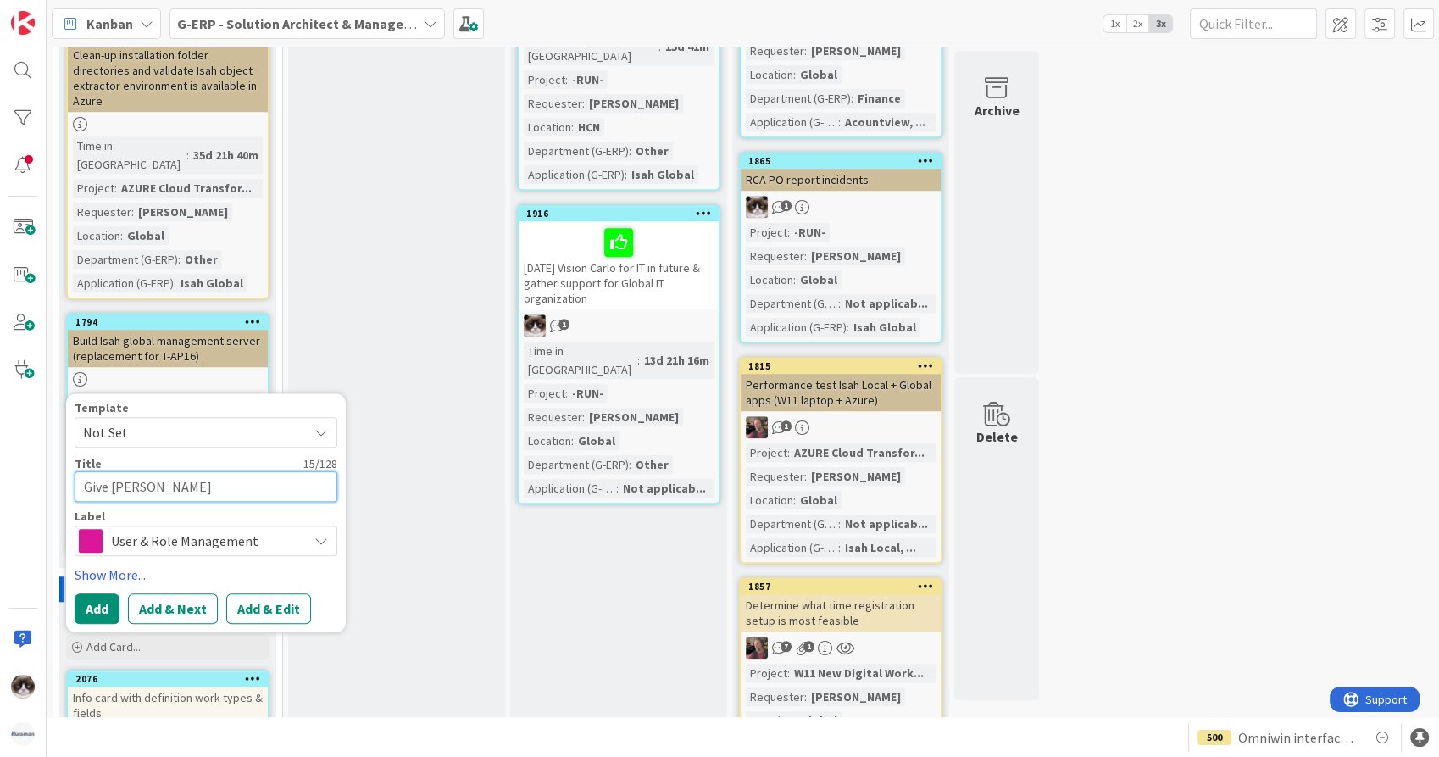
type textarea "Give Lenka Marsel"
type textarea "x"
type textarea "Give Lenka Marselk"
type textarea "x"
type textarea "Give Lenka Marselko"
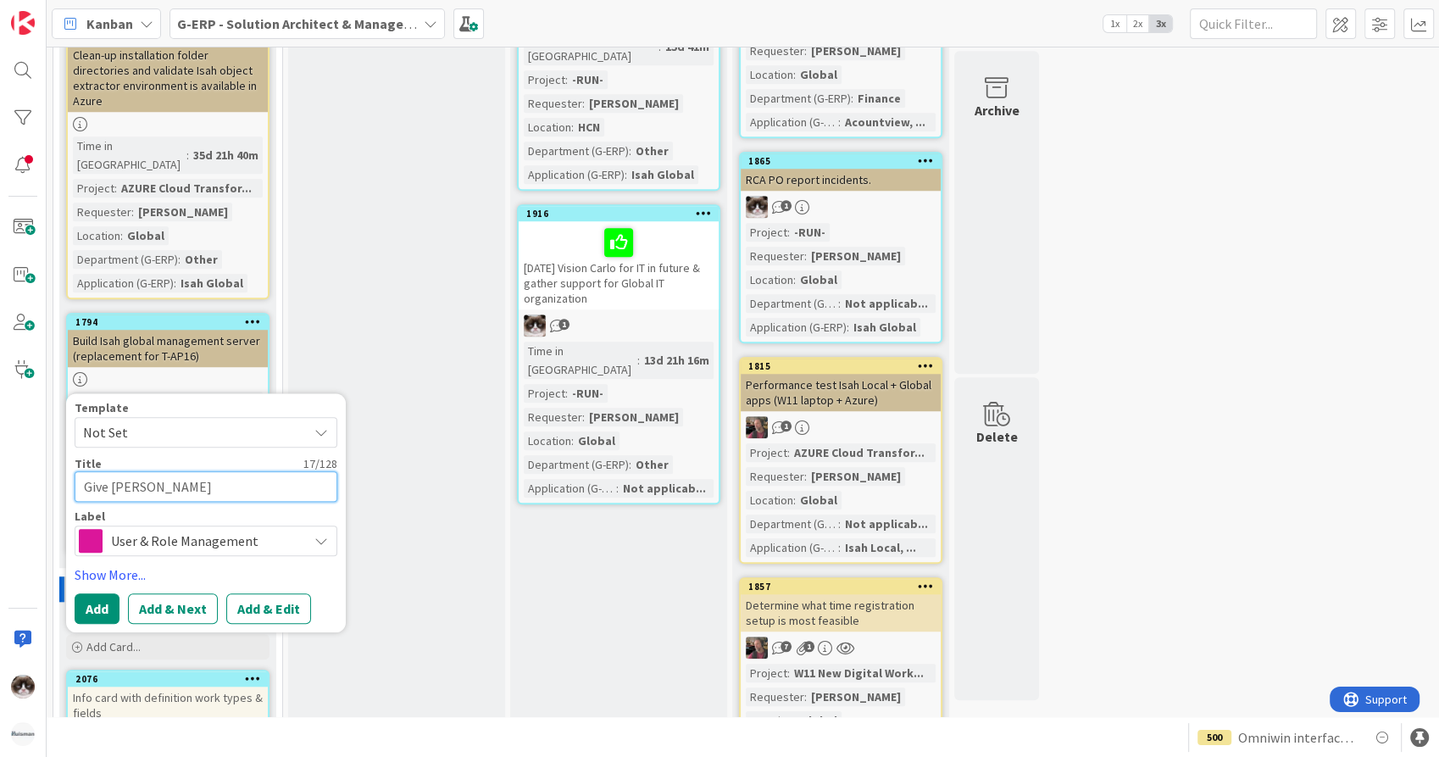
type textarea "x"
type textarea "Give Lenka Marselkov"
type textarea "x"
type textarea "Give Lenka Marselkova"
type textarea "x"
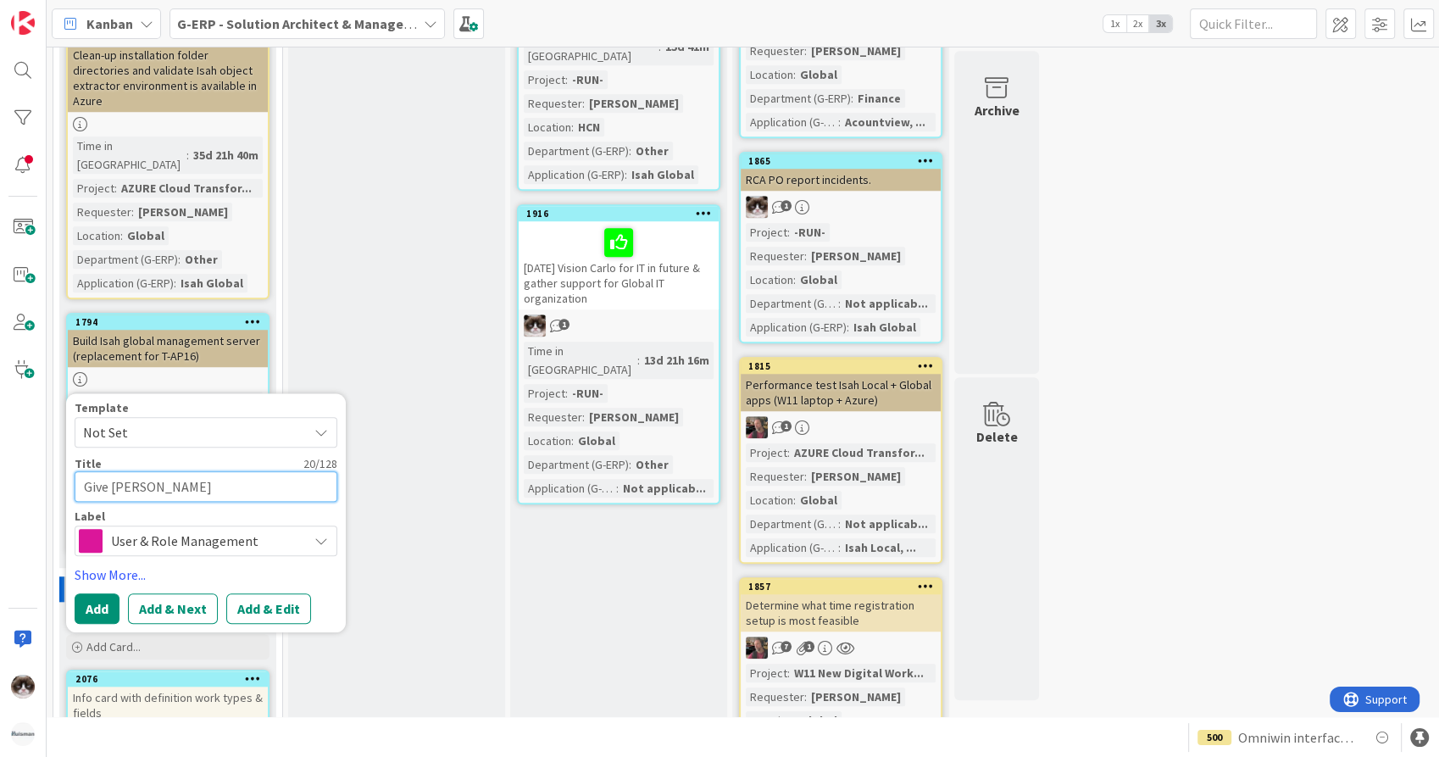
type textarea "Give Lenka Marselkova"
type textarea "x"
type textarea "Give Lenka Marselkova p"
type textarea "x"
type textarea "Give Lenka Marselkova pe"
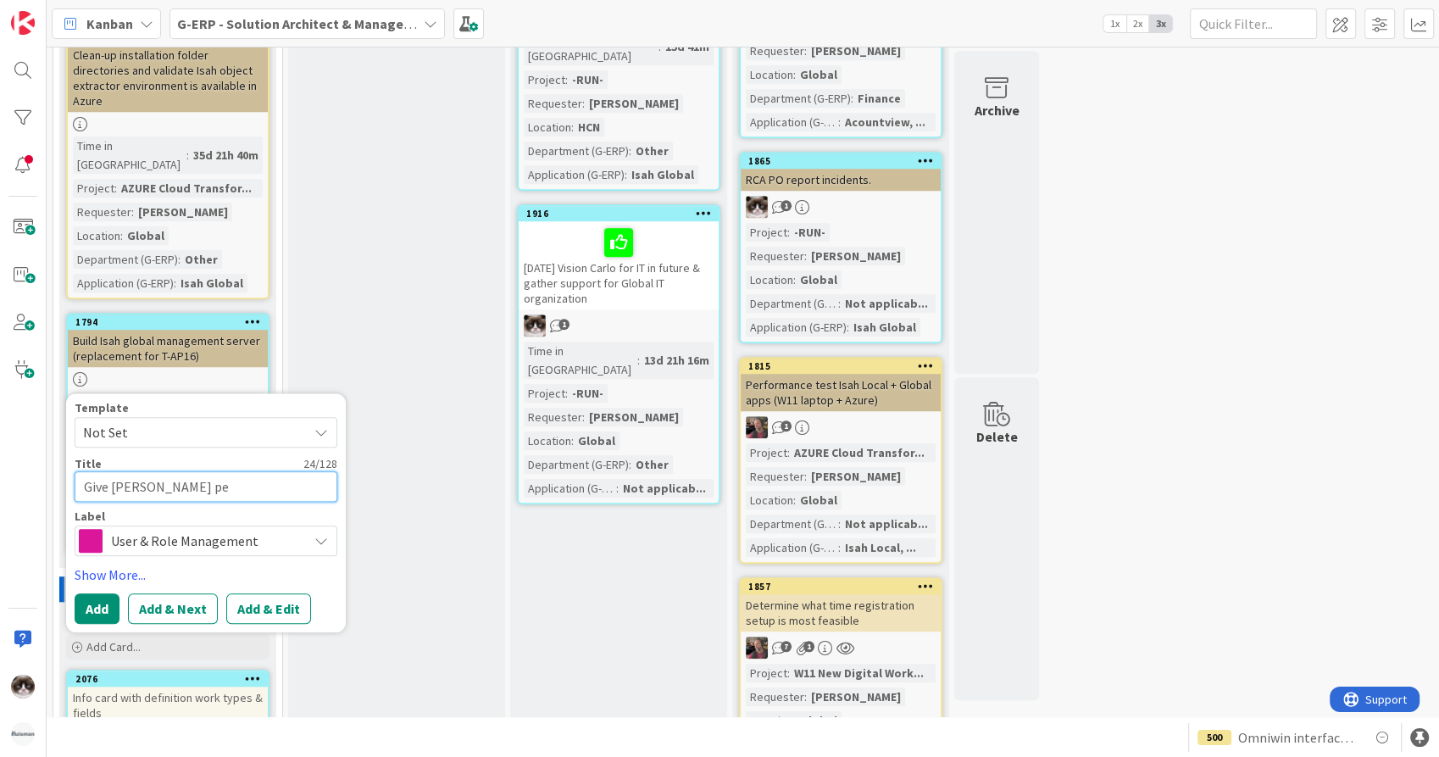
type textarea "x"
type textarea "Give Lenka Marselkova per"
type textarea "x"
type textarea "Give Lenka Marselkova perm"
type textarea "x"
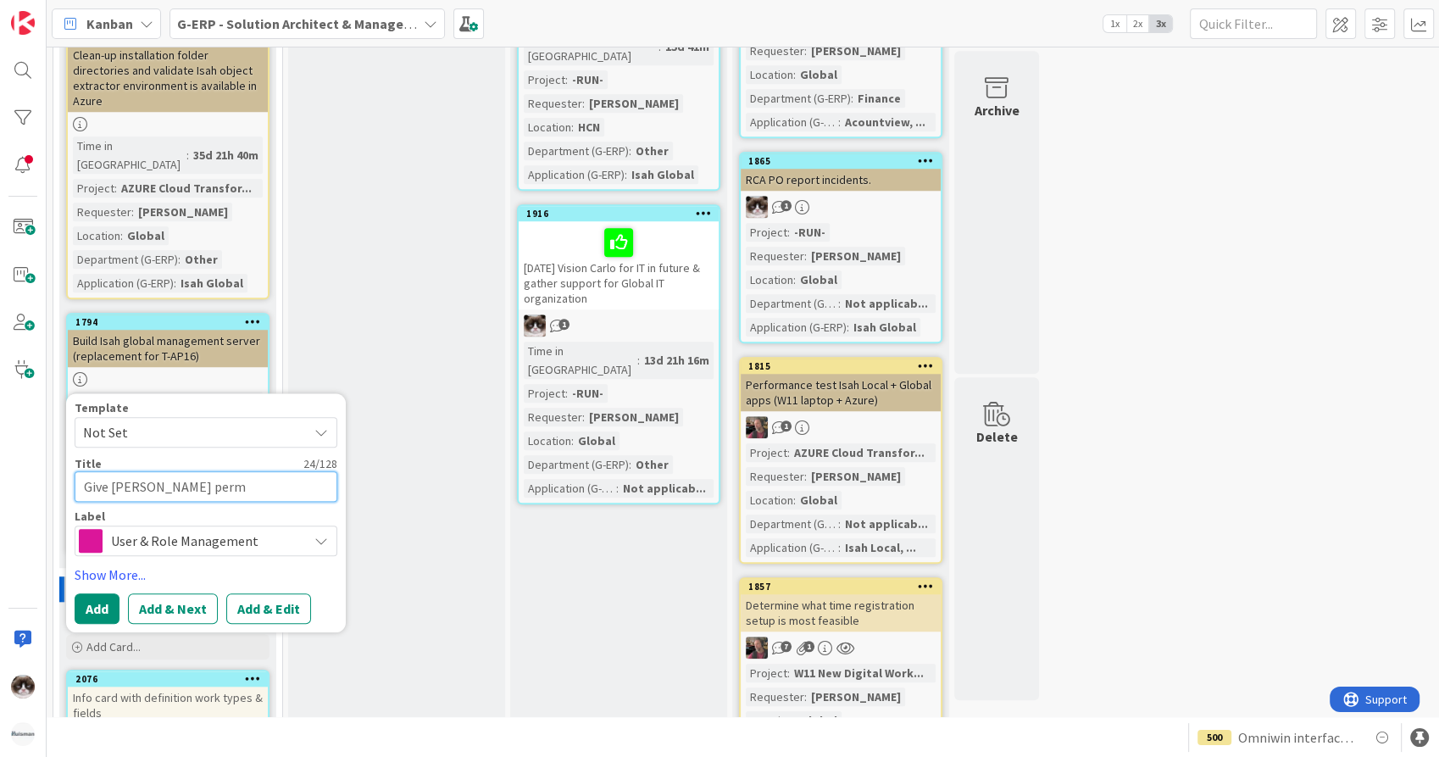
type textarea "Give Lenka Marselkova permi"
type textarea "x"
type textarea "Give Lenka Marselkova permis"
type textarea "x"
type textarea "Give Lenka Marselkova permiss"
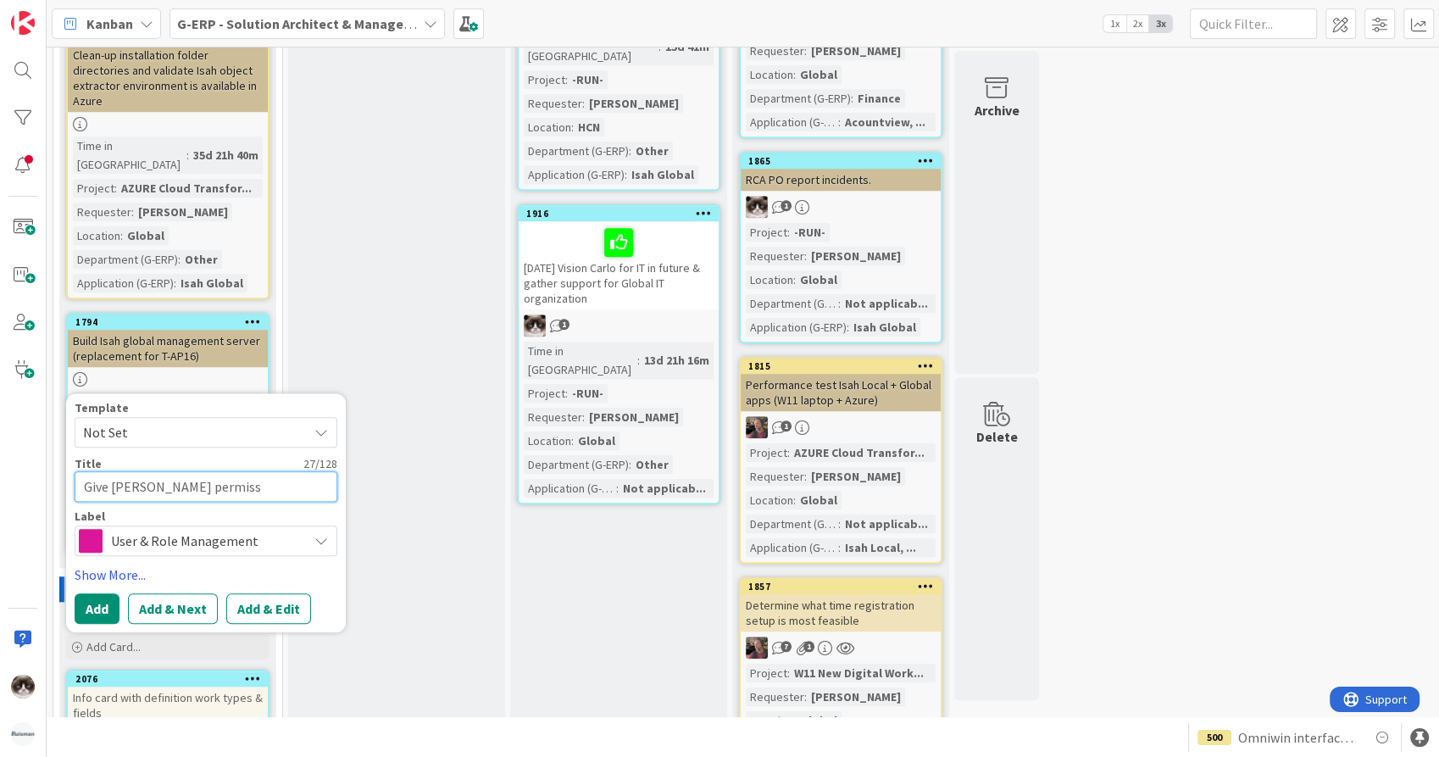
type textarea "x"
type textarea "Give Lenka Marselkova permissio"
type textarea "x"
type textarea "Give Lenka Marselkova permission"
type textarea "x"
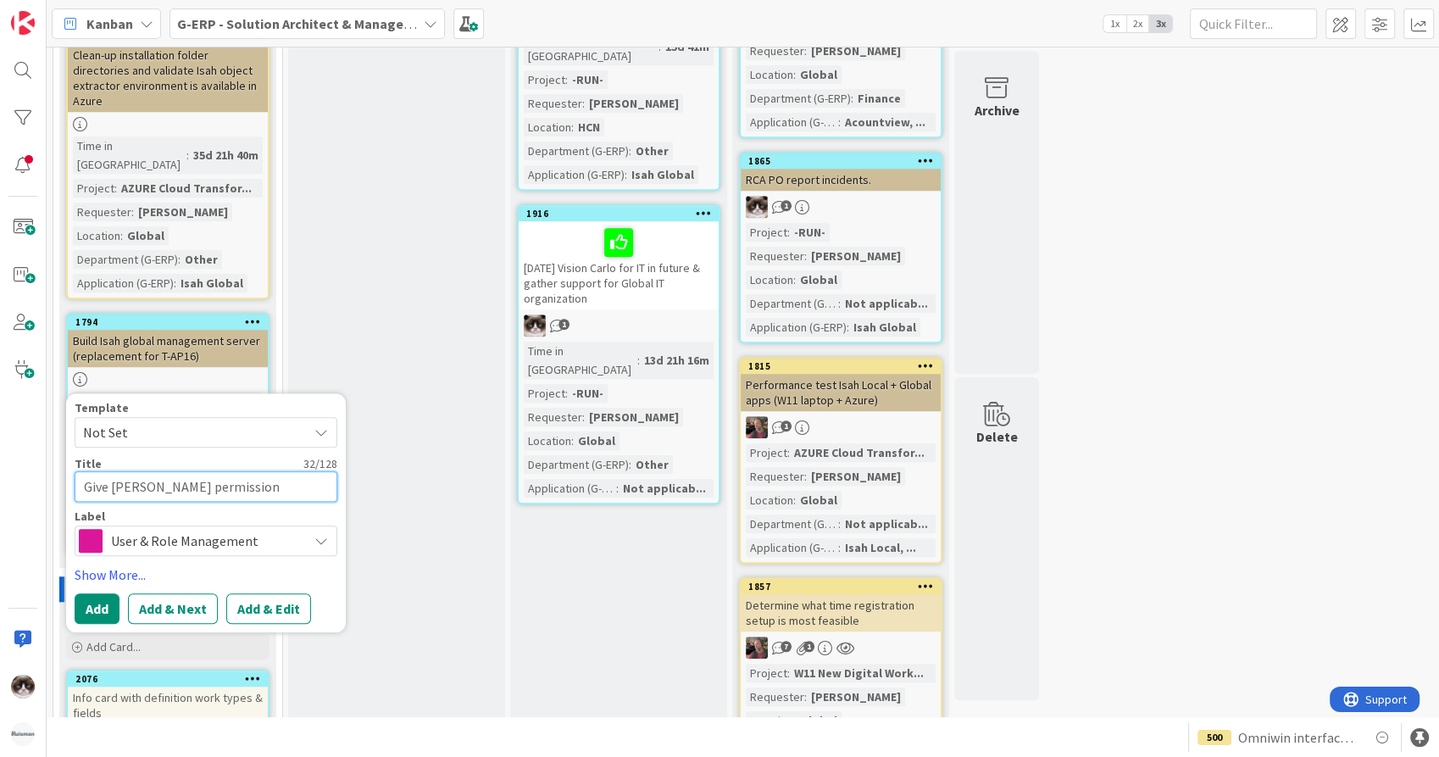
type textarea "Give Lenka Marselkova permission"
type textarea "x"
type textarea "Give Lenka Marselkova permission a"
type textarea "x"
type textarea "Give Lenka Marselkova permission an"
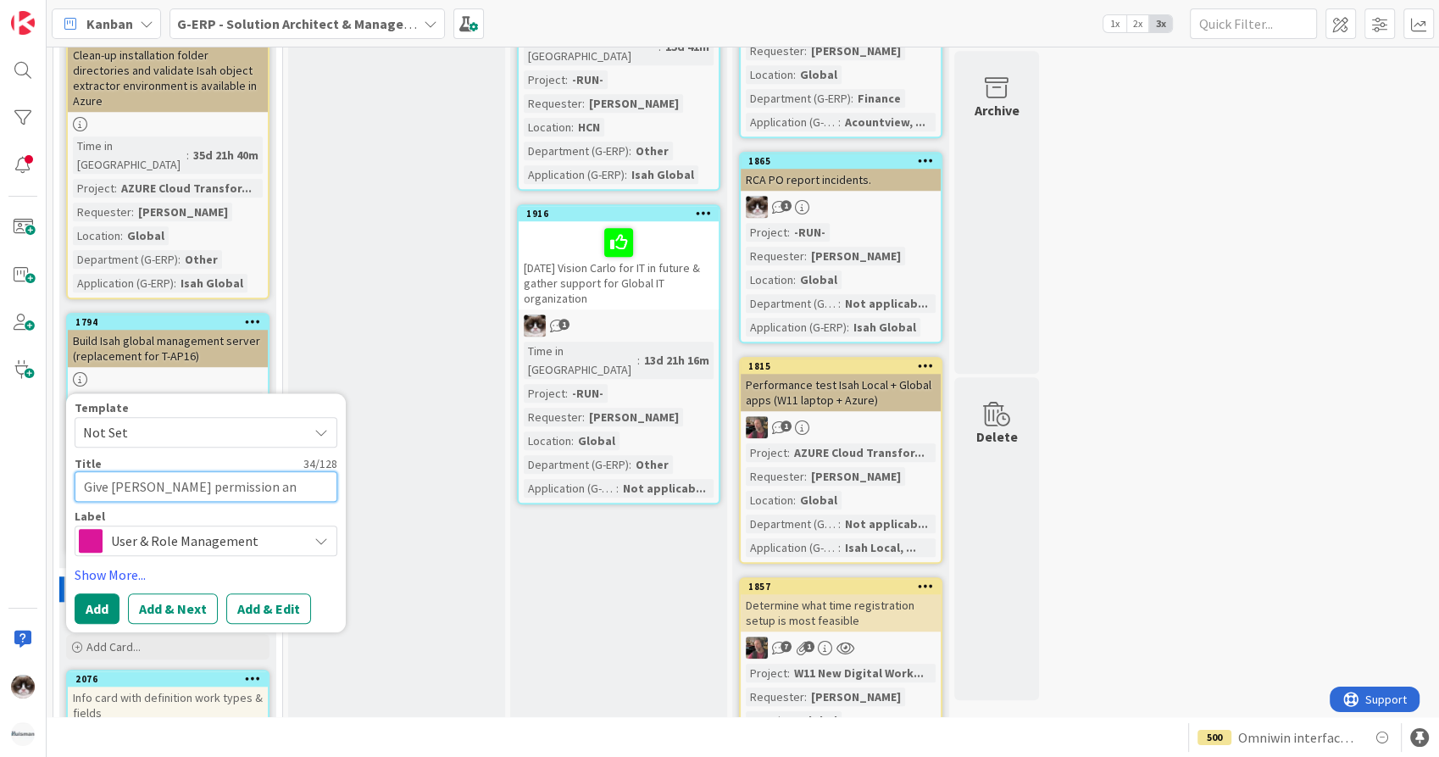
type textarea "x"
type textarea "Give Lenka Marselkova permission and"
type textarea "x"
type textarea "Give Lenka Marselkova permission and c"
type textarea "x"
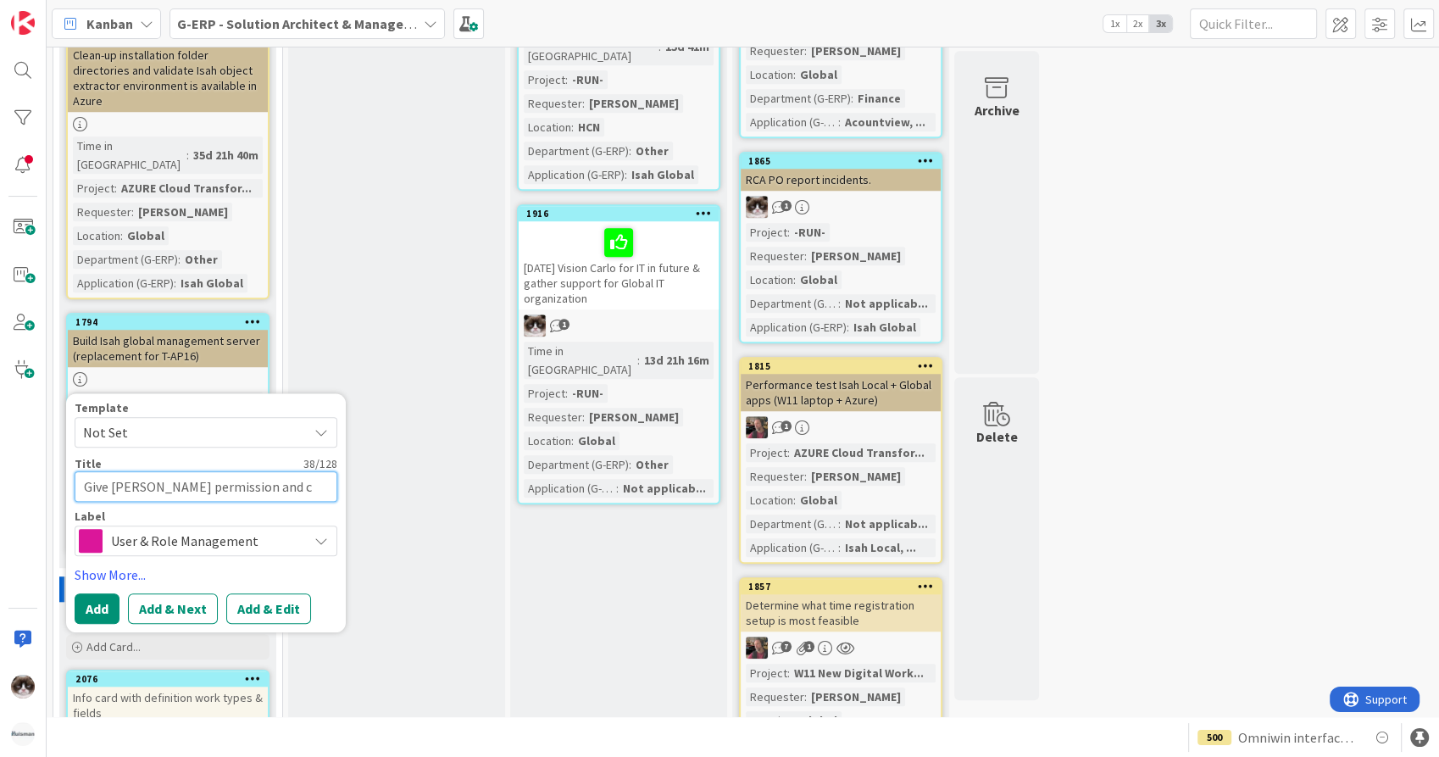
type textarea "Give Lenka Marselkova permission and ch"
type textarea "x"
type textarea "Give Lenka Marselkova permission and che"
type textarea "x"
type textarea "Give Lenka Marselkova permission and chec"
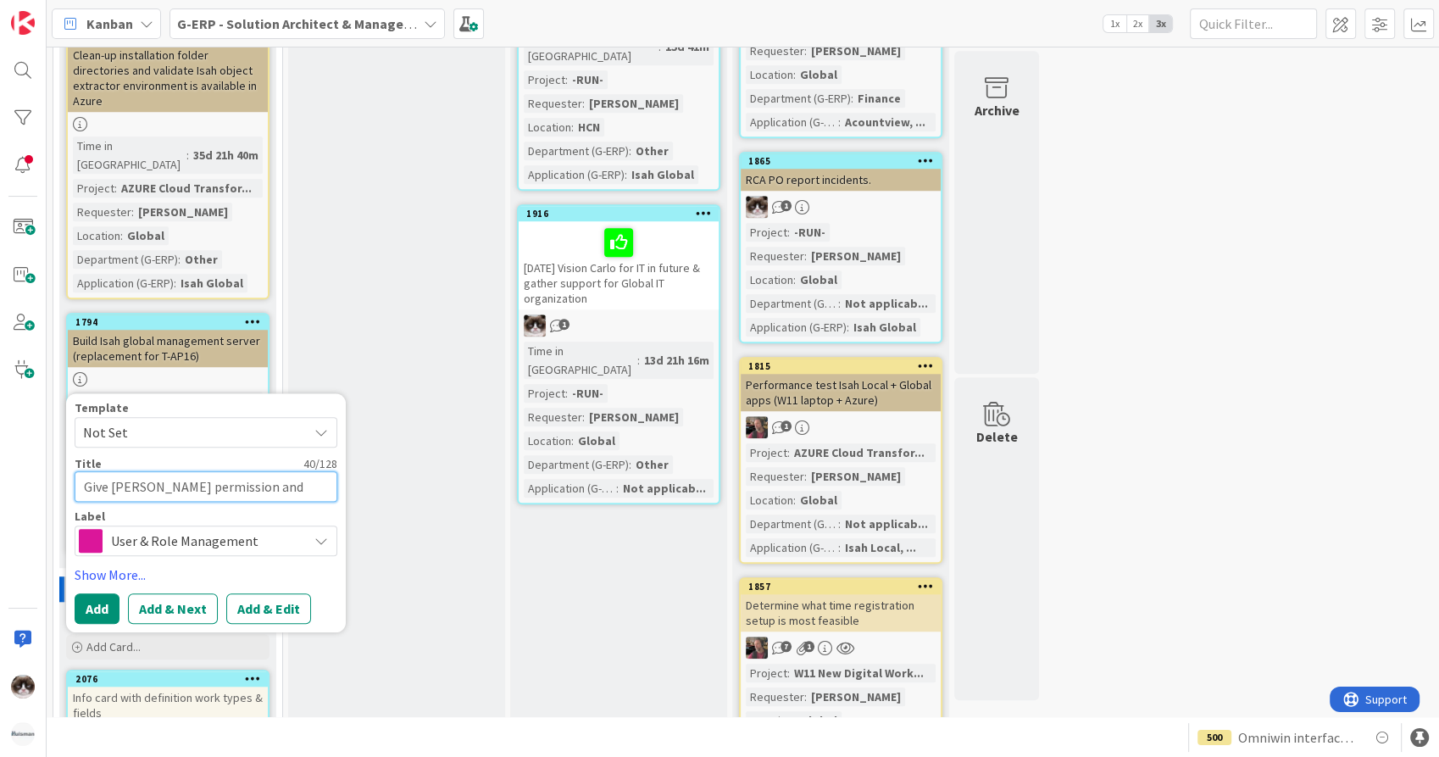
type textarea "x"
type textarea "Give Lenka Marselkova permission and check"
type textarea "x"
type textarea "Give Lenka Marselkova permission and check"
type textarea "x"
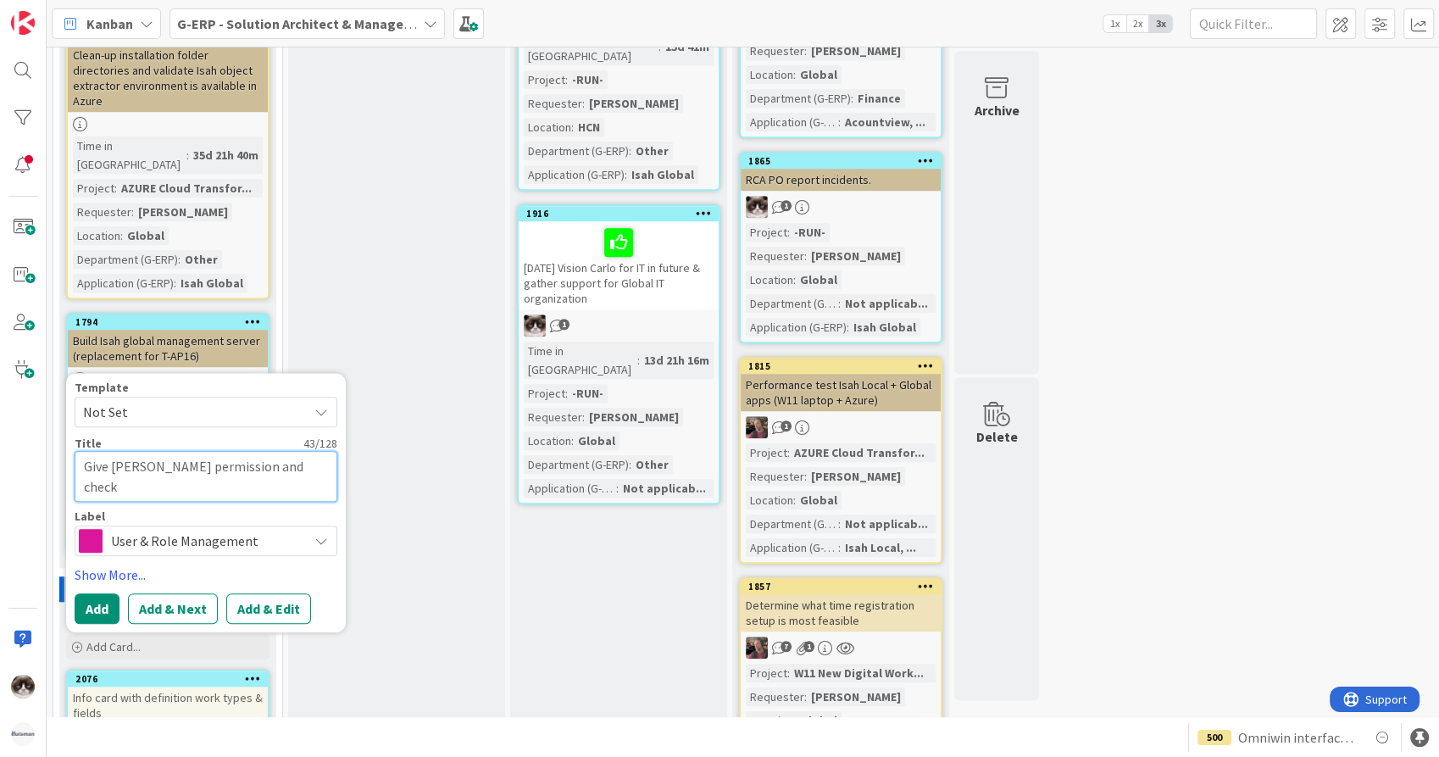
type textarea "Give Lenka Marselkova permission and check h"
type textarea "x"
type textarea "Give Lenka Marselkova permission and check ho"
type textarea "x"
type textarea "Give Lenka Marselkova permission and check how"
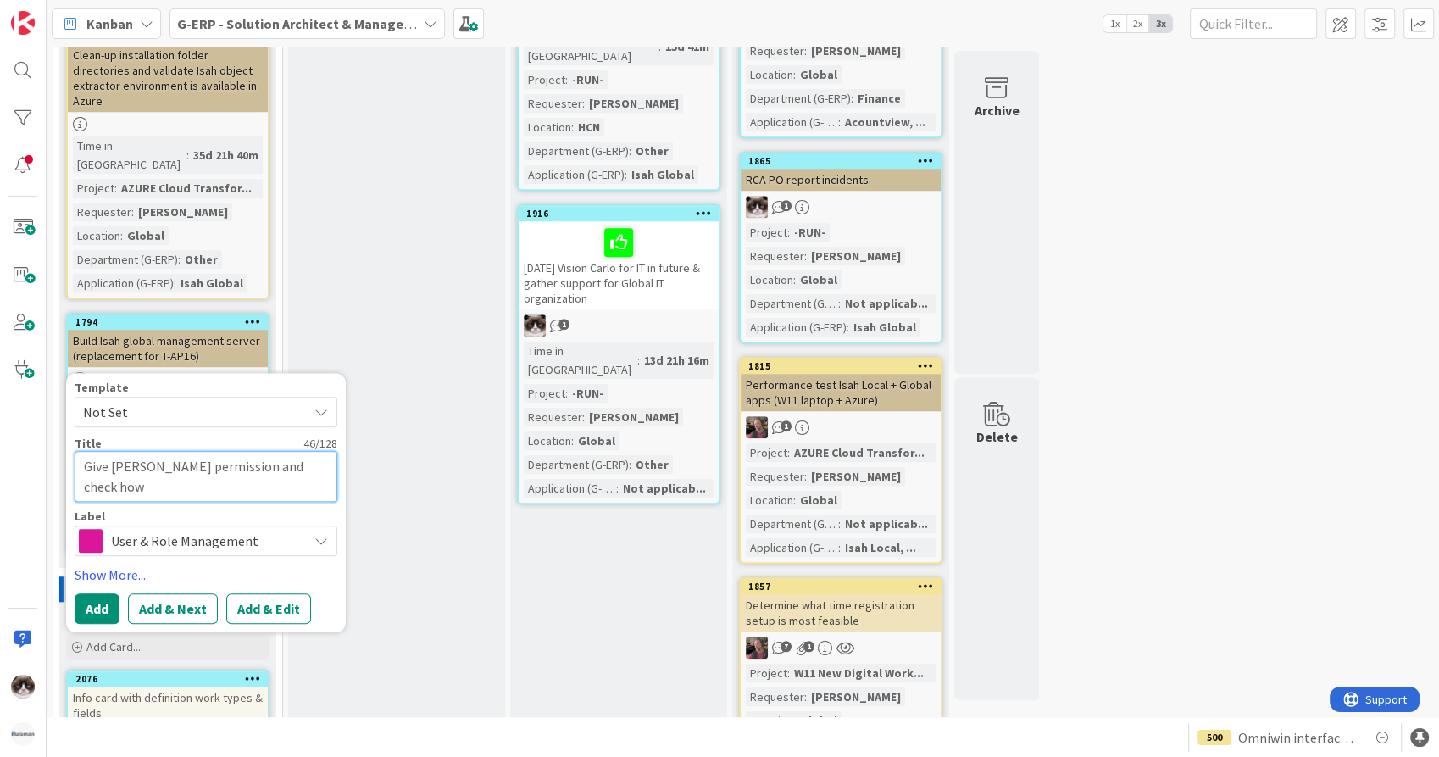
type textarea "x"
type textarea "Give Lenka Marselkova permission and check how"
type textarea "x"
type textarea "Give Lenka Marselkova permission and check how w"
type textarea "x"
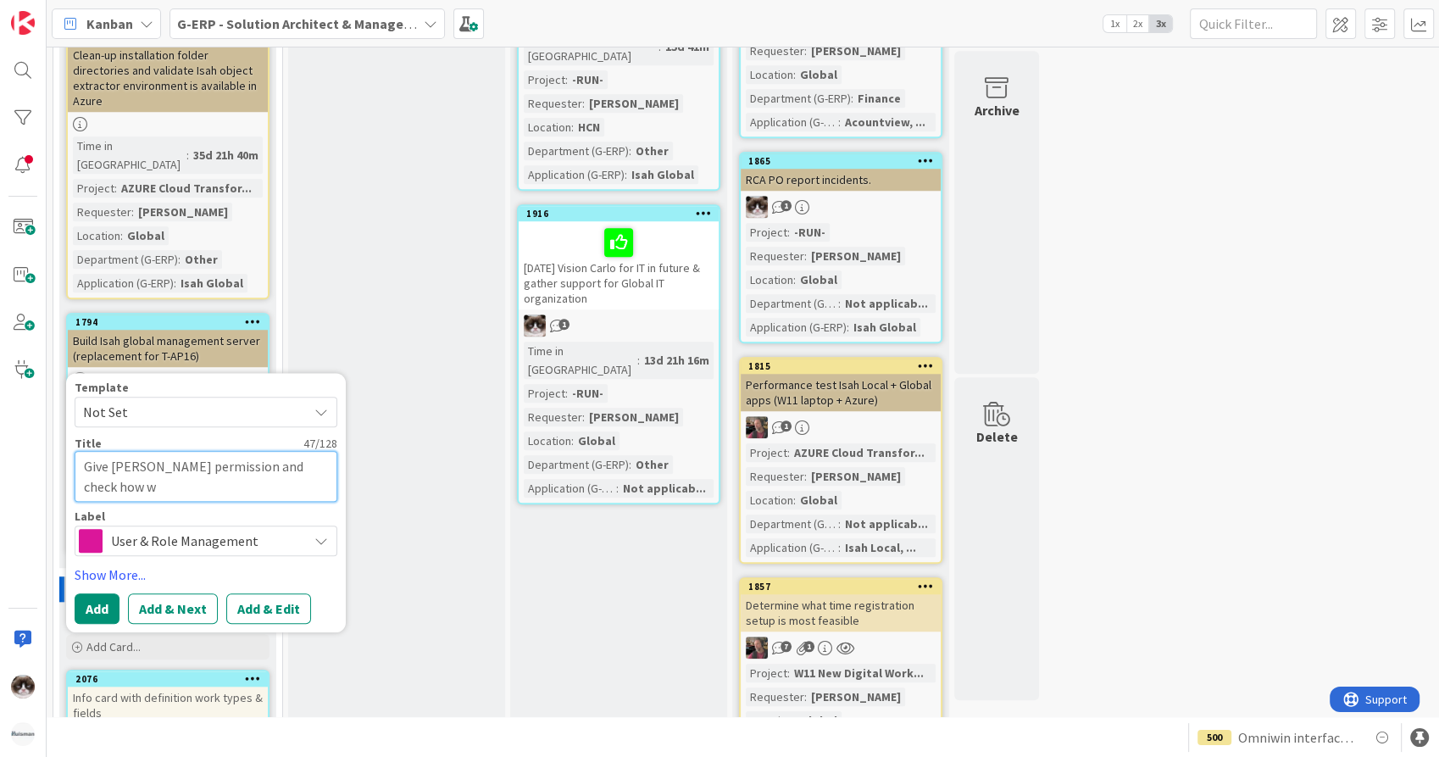
type textarea "Give Lenka Marselkova permission and check how wi"
type textarea "x"
type textarea "Give Lenka Marselkova permission and check how wit"
type textarea "x"
type textarea "Give Lenka Marselkova permission and check how with"
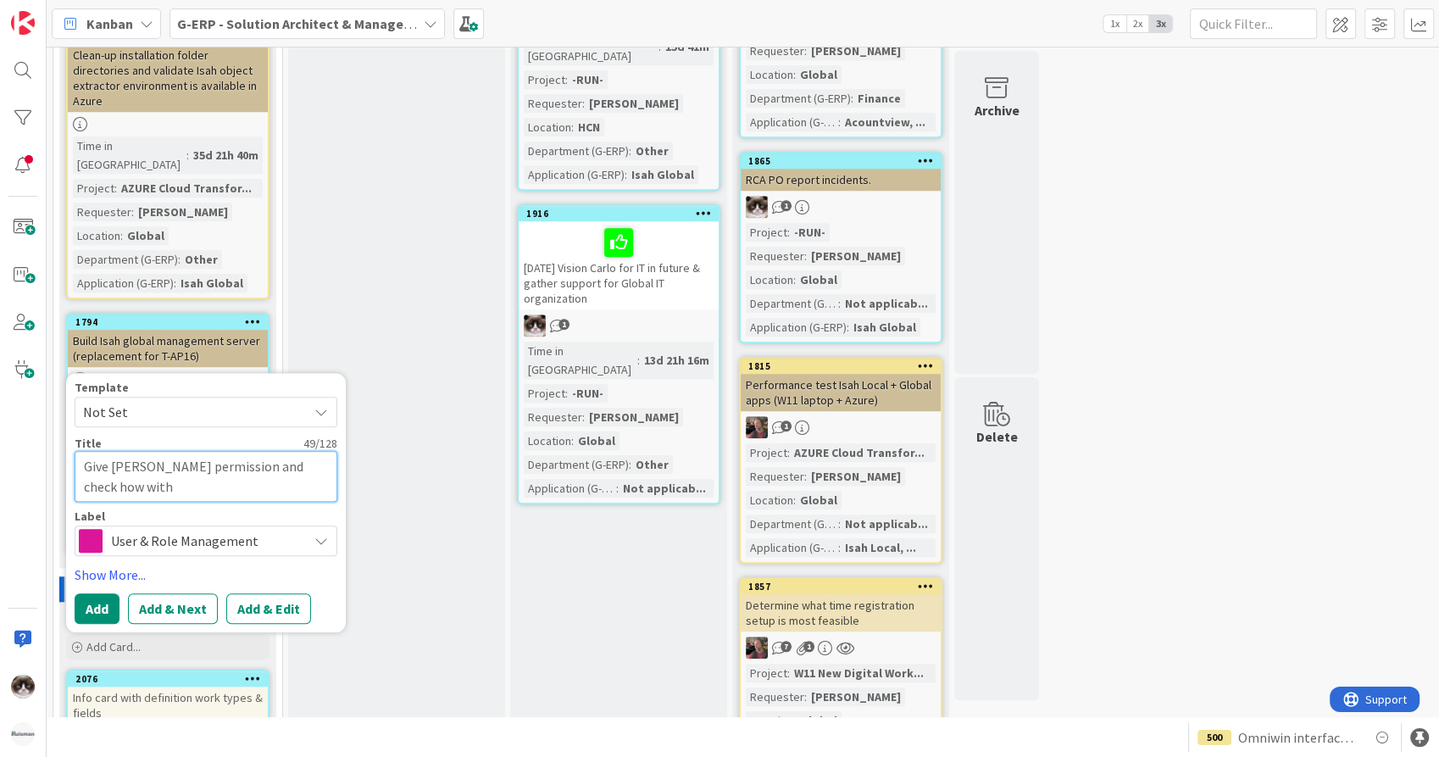
type textarea "x"
type textarea "Give Lenka Marselkova permission and check how with"
type textarea "x"
type textarea "Give Lenka Marselkova permission and check how with E"
type textarea "x"
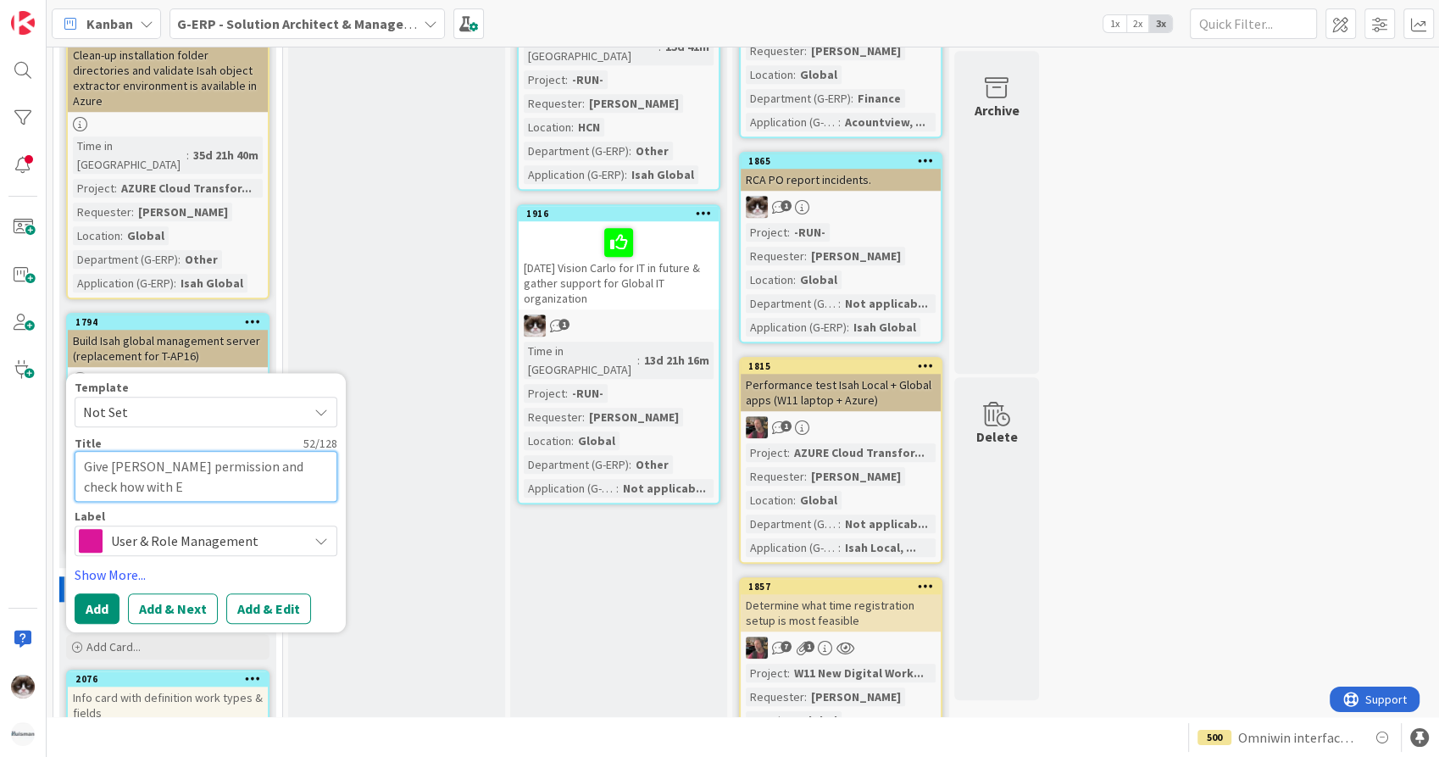
type textarea "Give Lenka Marselkova permission and check how with ES"
type textarea "x"
type textarea "Give Lenka Marselkova permission and check how with ESM"
type textarea "x"
type textarea "Give Lenka Marselkova permission and check how with ESM t"
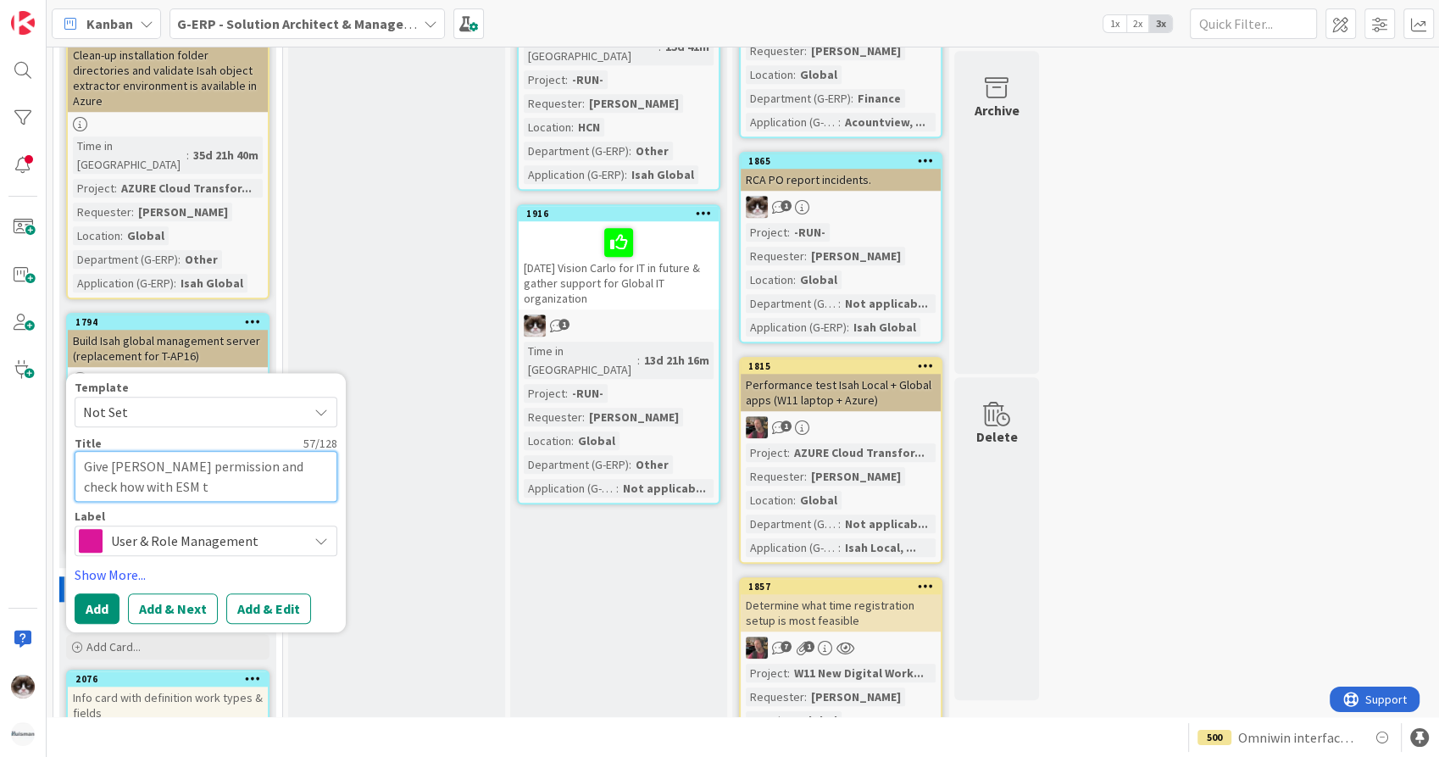
type textarea "x"
type textarea "Give Lenka Marselkova permission and check how with ESM tea"
type textarea "x"
type textarea "Give Lenka Marselkova permission and check how with ESM team"
type textarea "x"
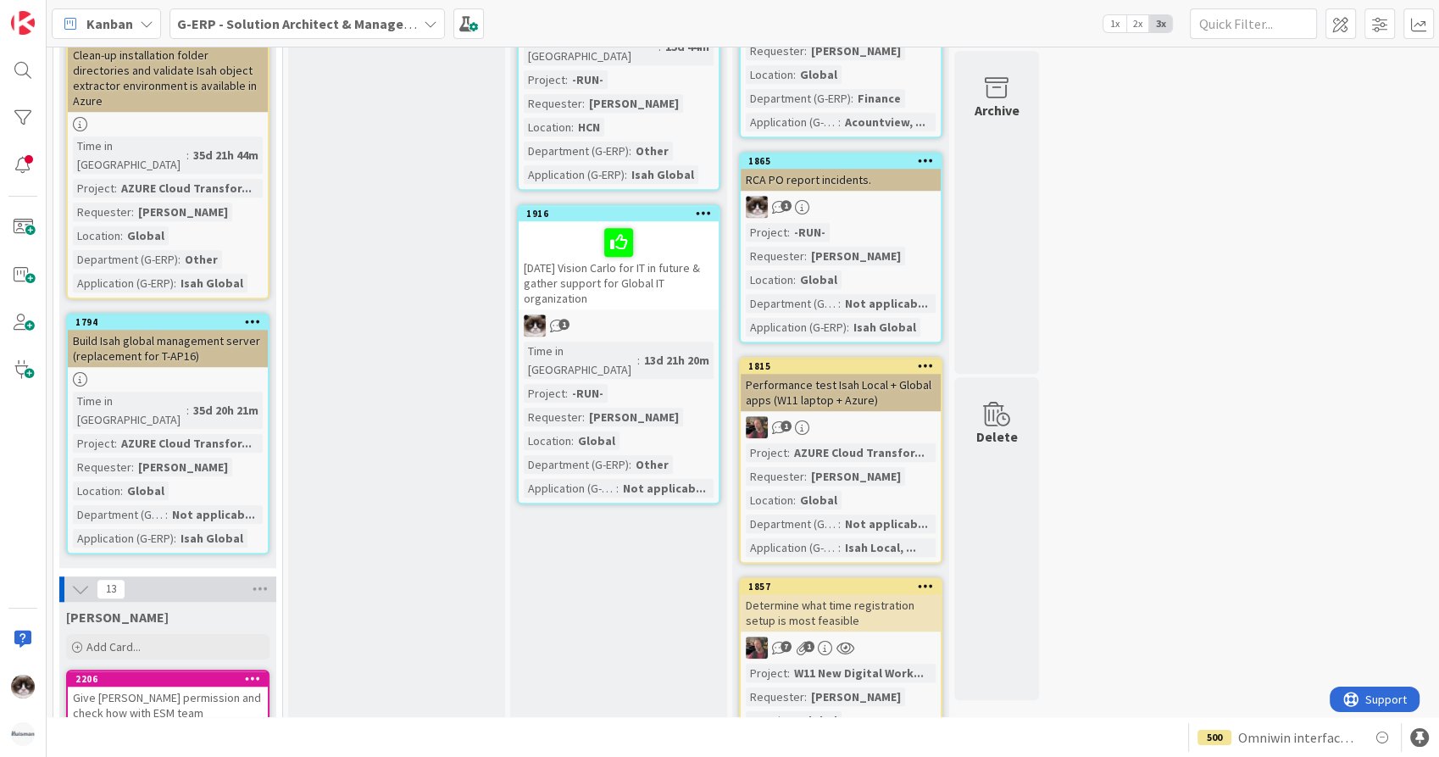
click at [169, 686] on div "Give Lenka Marselkova permission and check how with ESM team" at bounding box center [168, 704] width 200 height 37
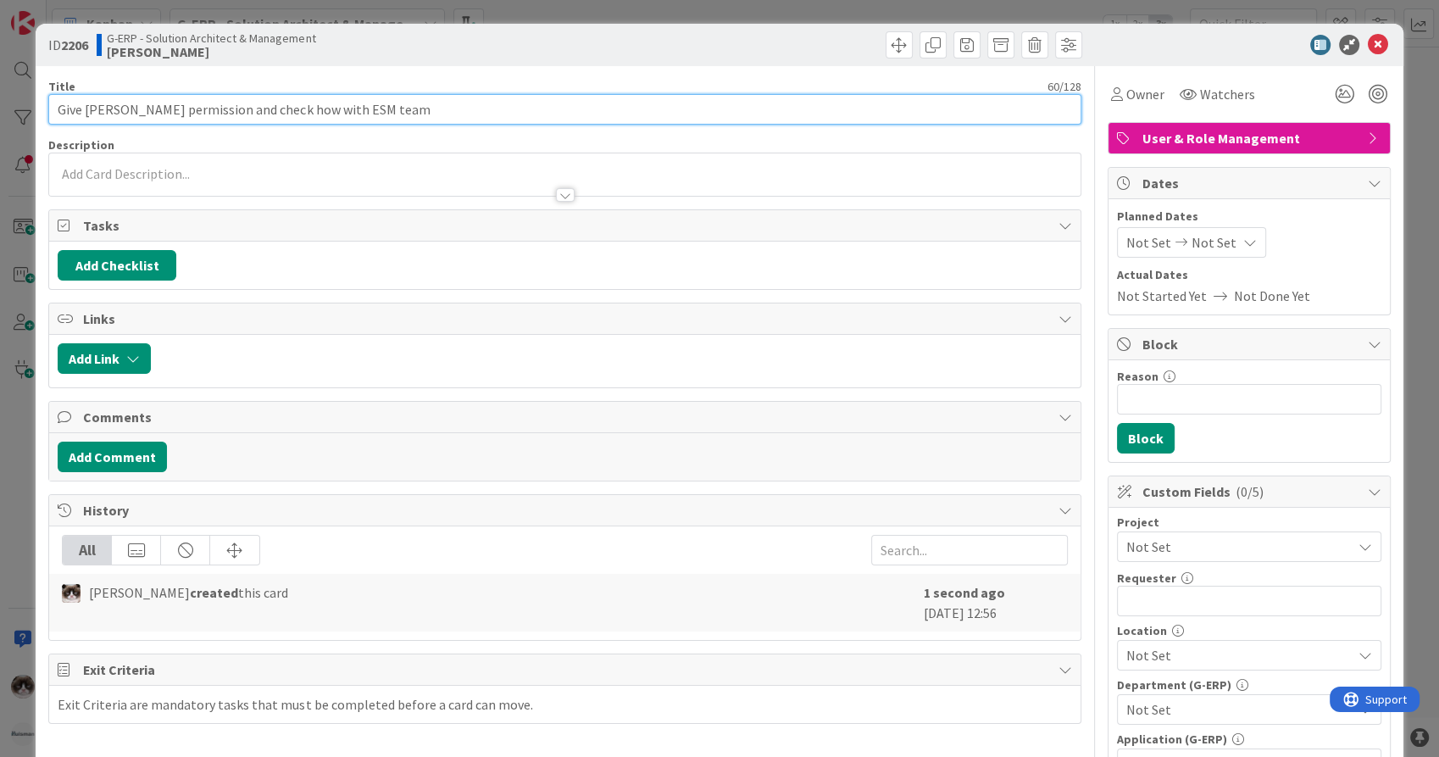
click at [240, 107] on input "Give Lenka Marselkova permission and check how with ESM team" at bounding box center [564, 109] width 1032 height 31
drag, startPoint x: 247, startPoint y: 109, endPoint x: 197, endPoint y: 110, distance: 50.0
click at [197, 110] on input "Give Lenka Marselkova permission and check how with ESM team" at bounding box center [564, 109] width 1032 height 31
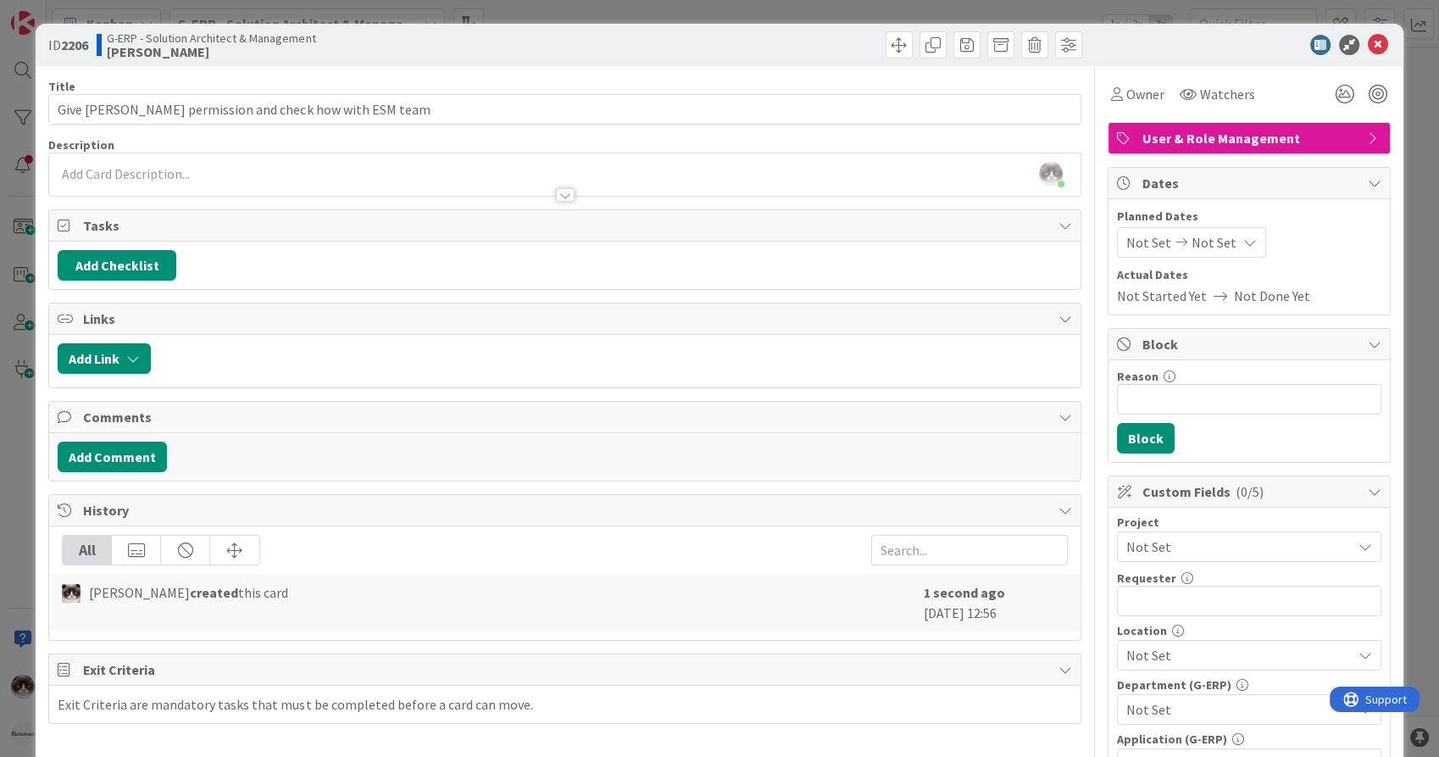
click at [197, 183] on div at bounding box center [564, 187] width 1030 height 18
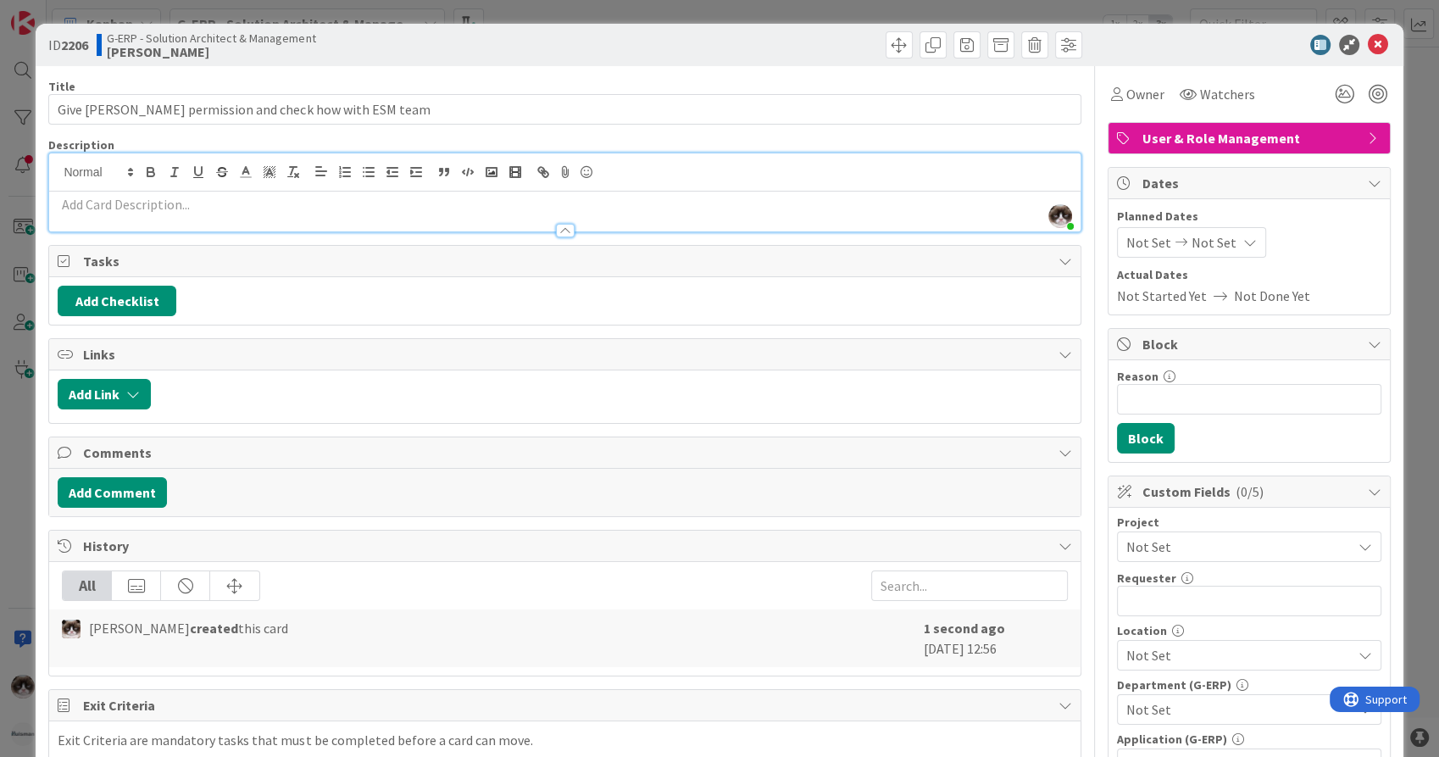
click at [184, 217] on div at bounding box center [564, 223] width 1030 height 18
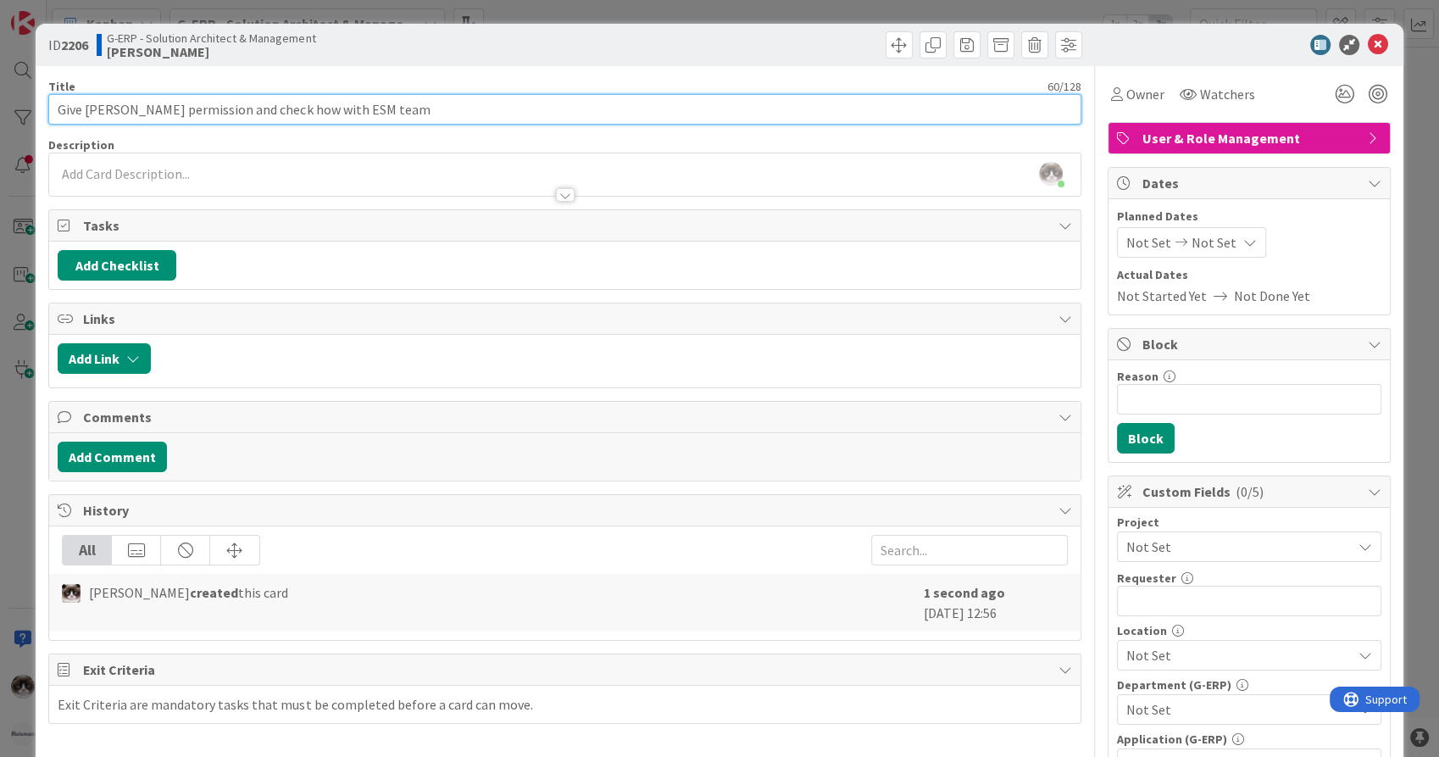
drag, startPoint x: 185, startPoint y: 105, endPoint x: 86, endPoint y: 100, distance: 99.3
click at [86, 100] on input "Give Lenka Marselkova permission and check how with ESM team" at bounding box center [564, 109] width 1032 height 31
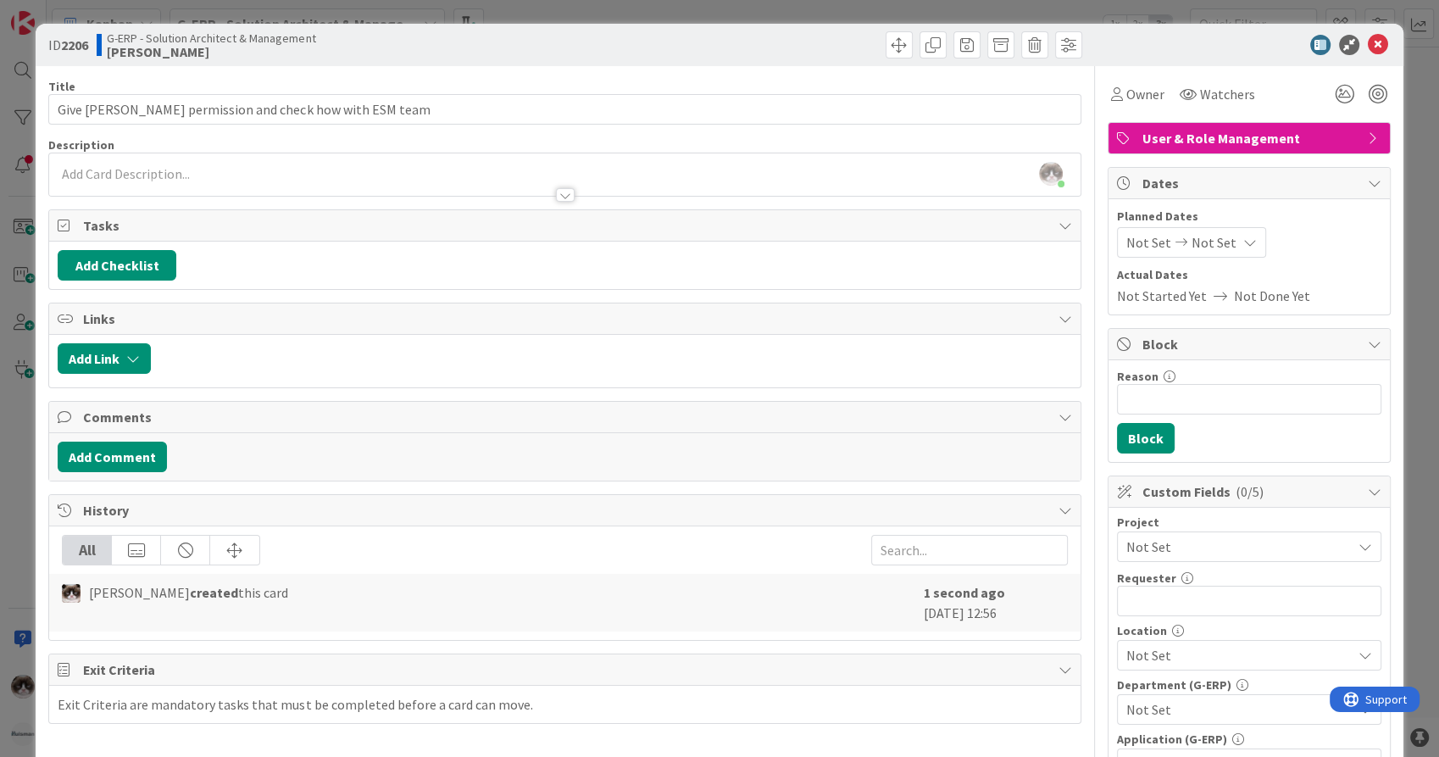
click at [102, 174] on p at bounding box center [564, 173] width 1013 height 19
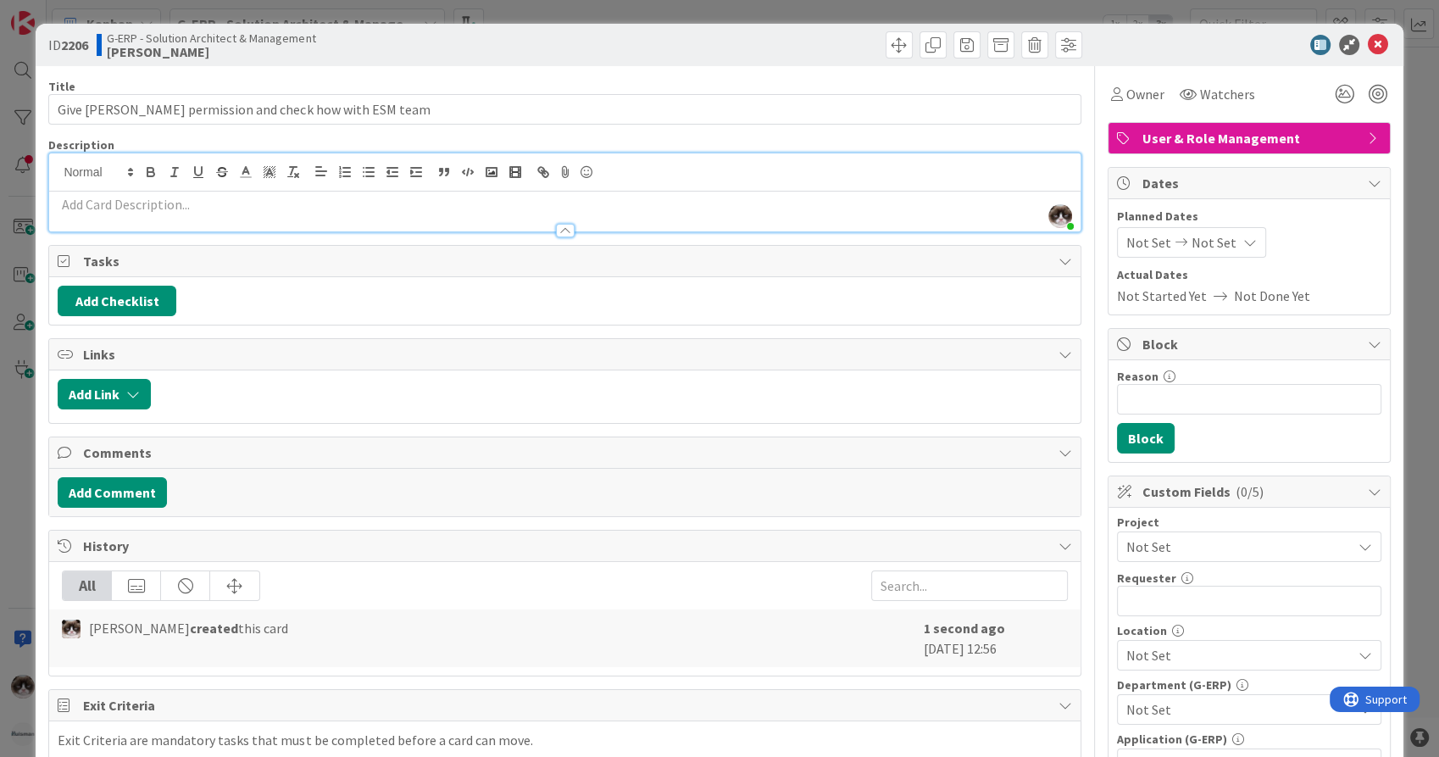
click at [104, 211] on p at bounding box center [564, 204] width 1013 height 19
paste div
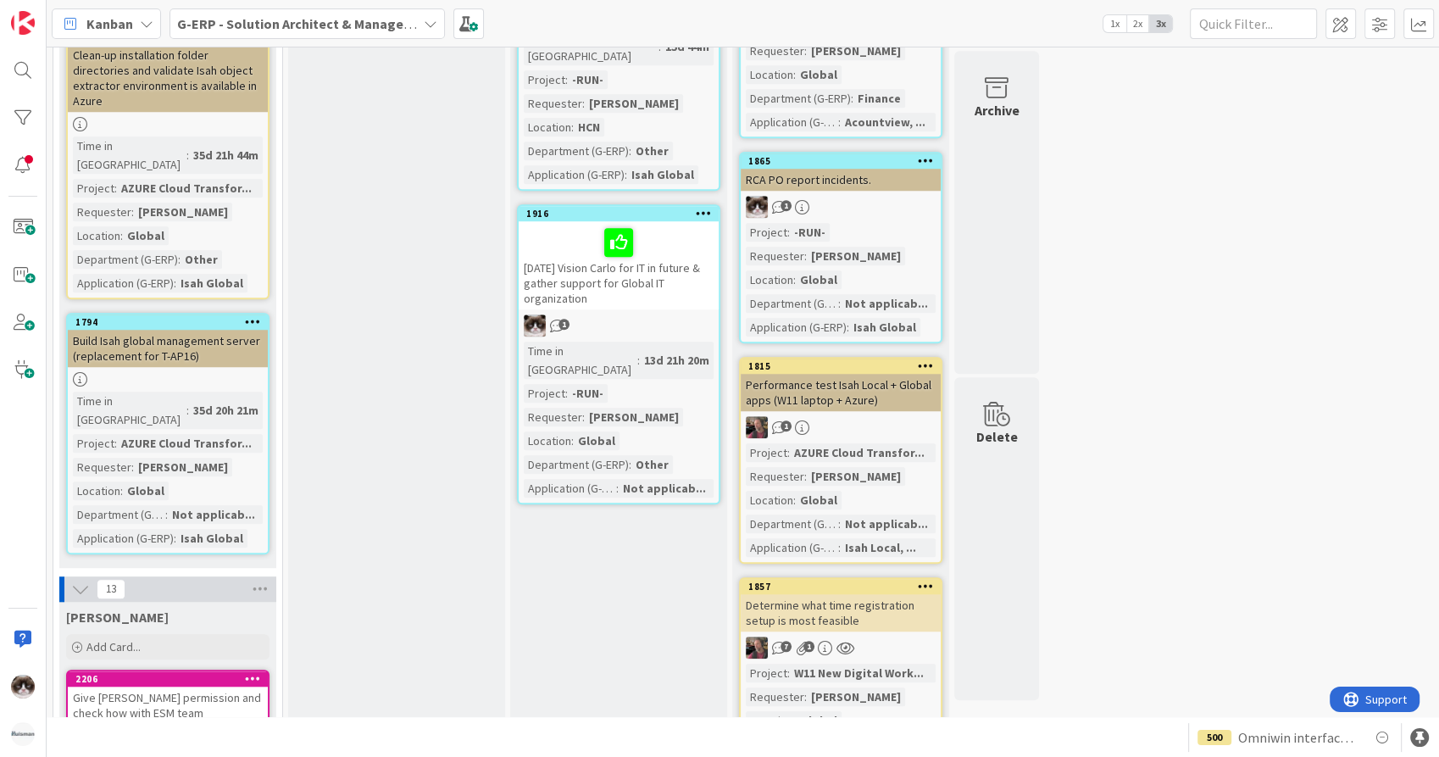
click at [185, 729] on div at bounding box center [168, 736] width 200 height 14
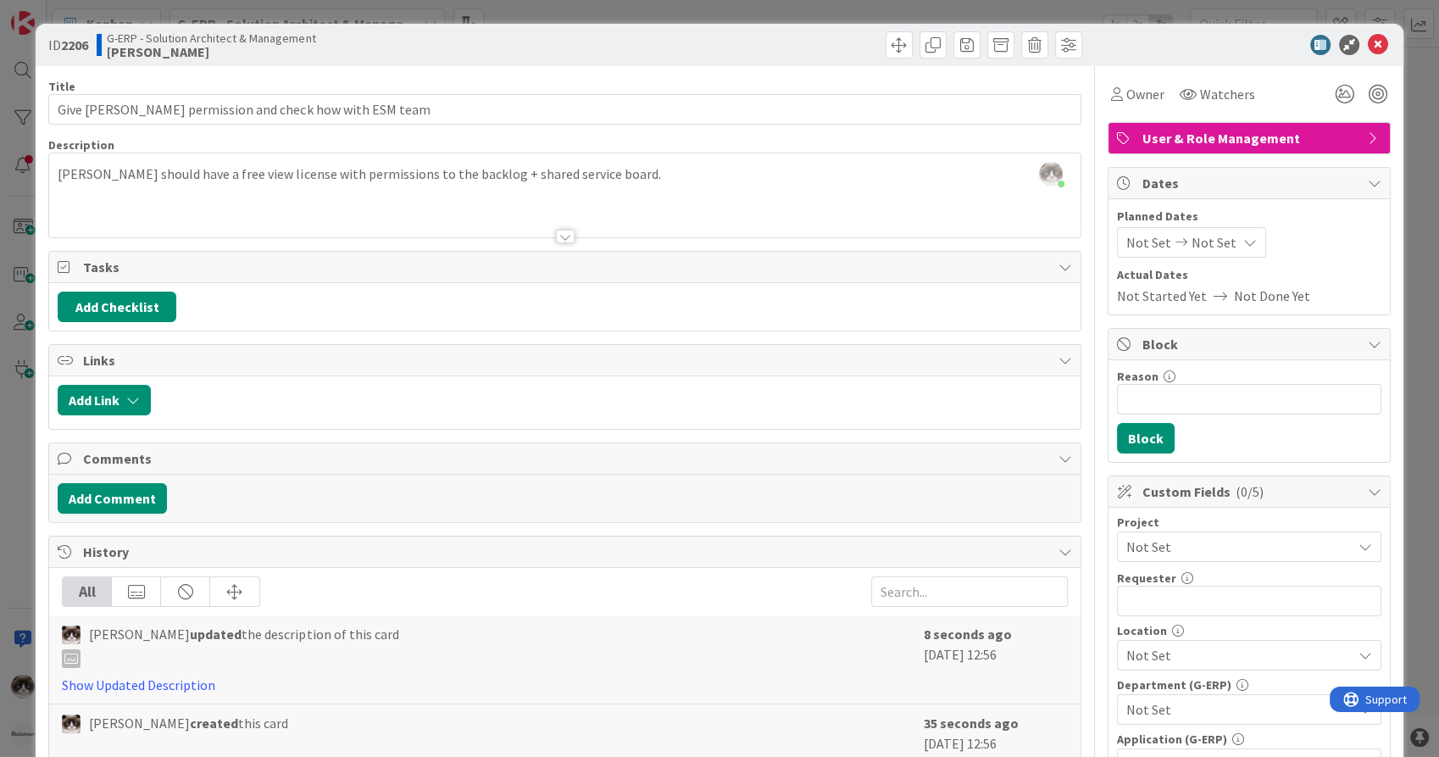
click at [670, 199] on div at bounding box center [564, 215] width 1030 height 43
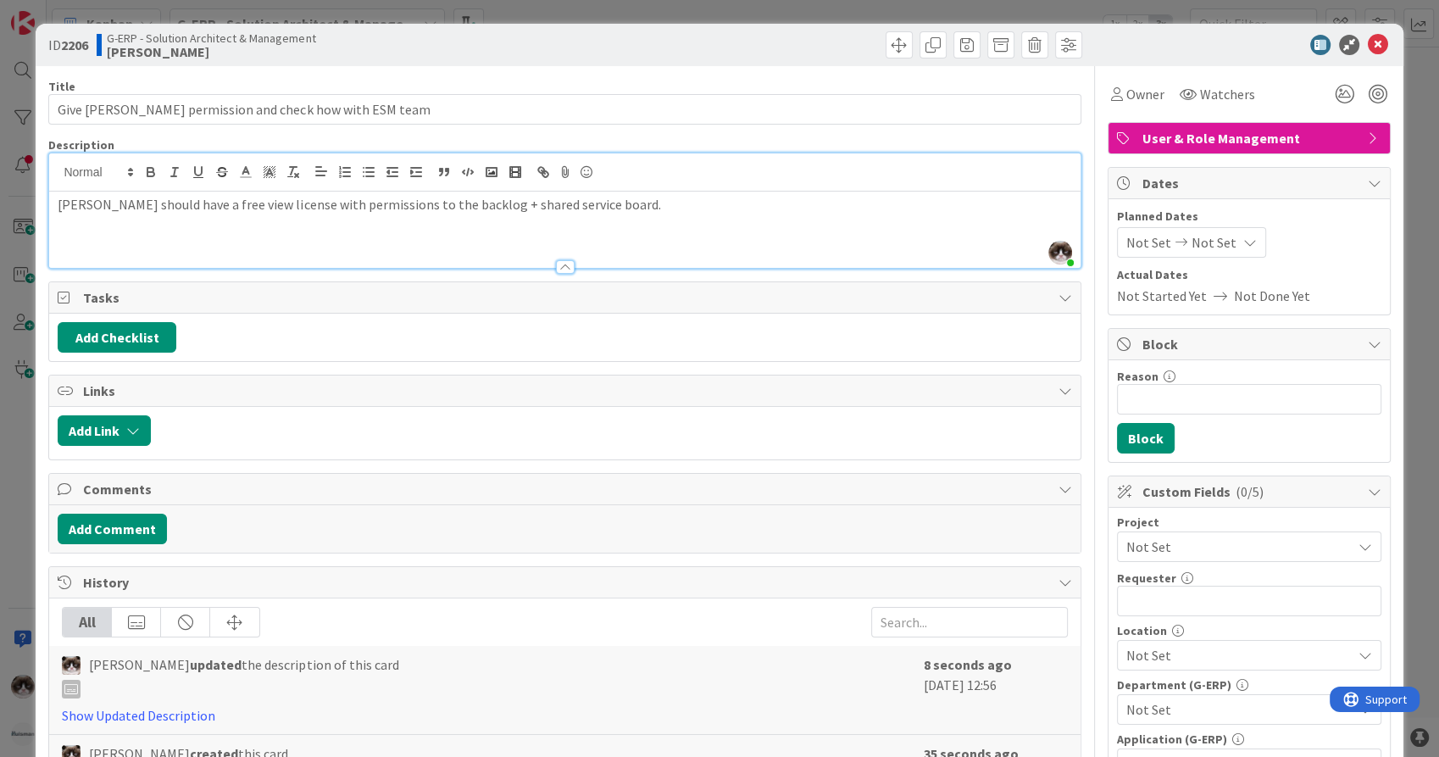
click at [671, 209] on p "Lenka Marselkova should have a free view license with permissions to the backlo…" at bounding box center [564, 204] width 1013 height 19
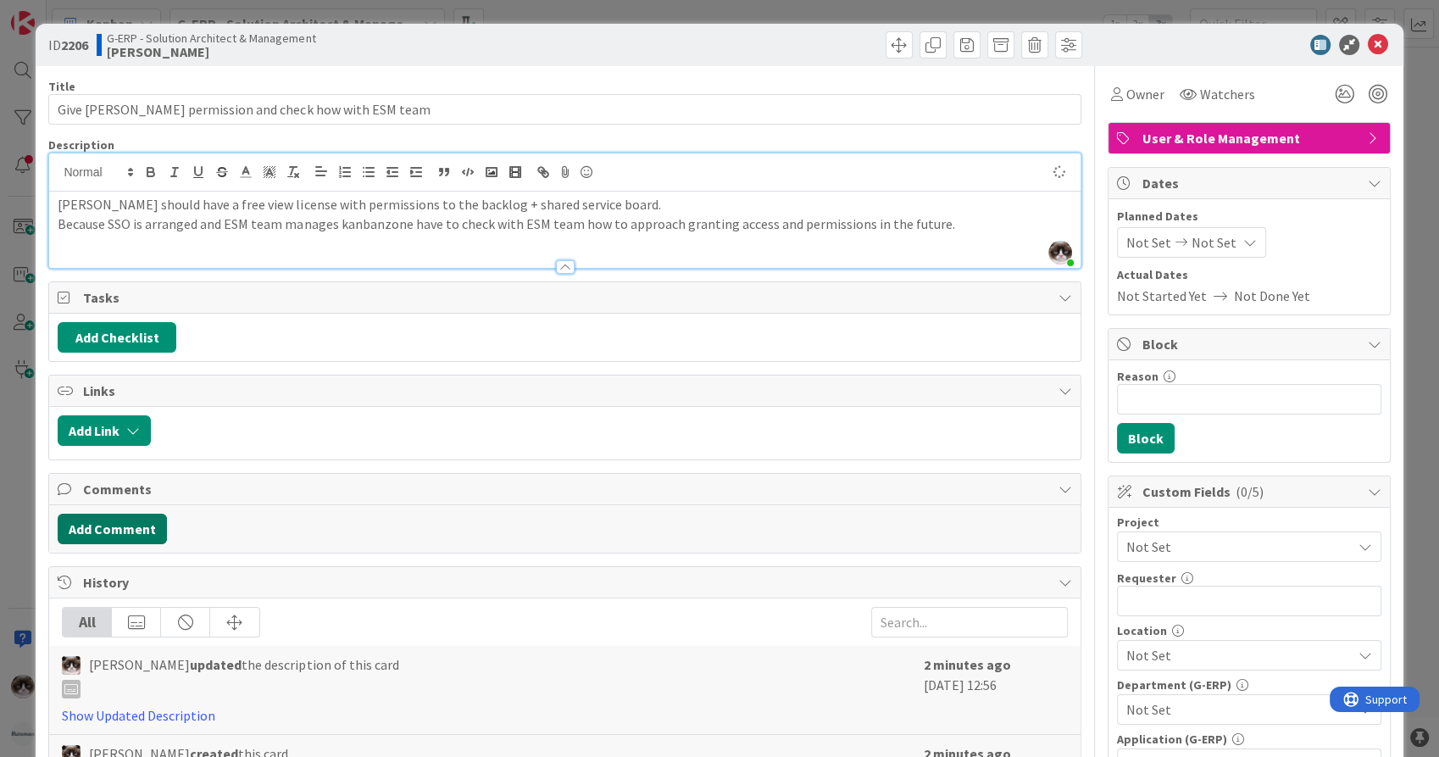
click at [156, 522] on button "Add Comment" at bounding box center [112, 528] width 109 height 31
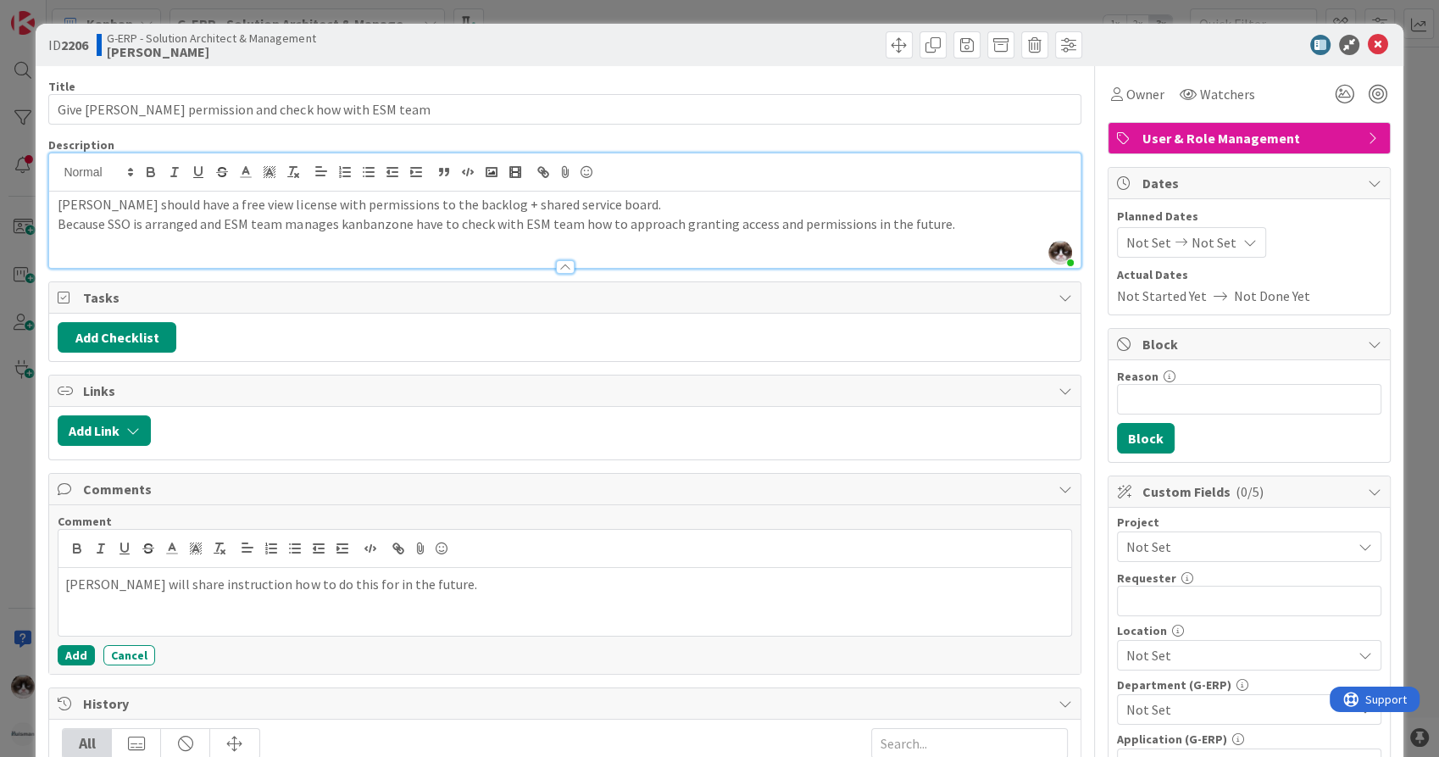
click at [61, 590] on div "Robby will share instruction how to do this for in the future." at bounding box center [564, 602] width 1012 height 68
click at [210, 583] on p "Contact Robby and Robby will share instruction how to do this for in the future." at bounding box center [564, 583] width 998 height 19
click at [75, 658] on button "Add" at bounding box center [76, 655] width 37 height 20
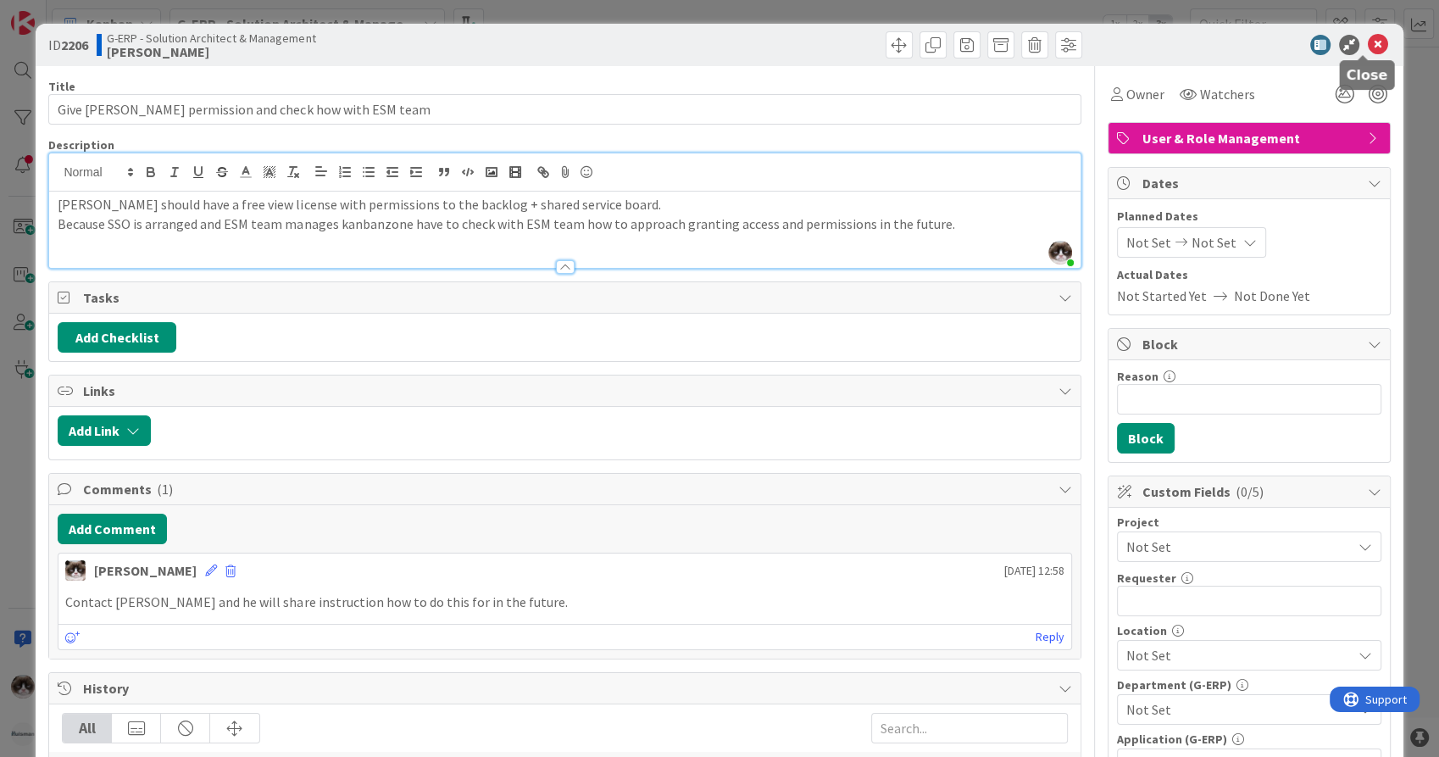
click at [1368, 43] on icon at bounding box center [1378, 45] width 20 height 20
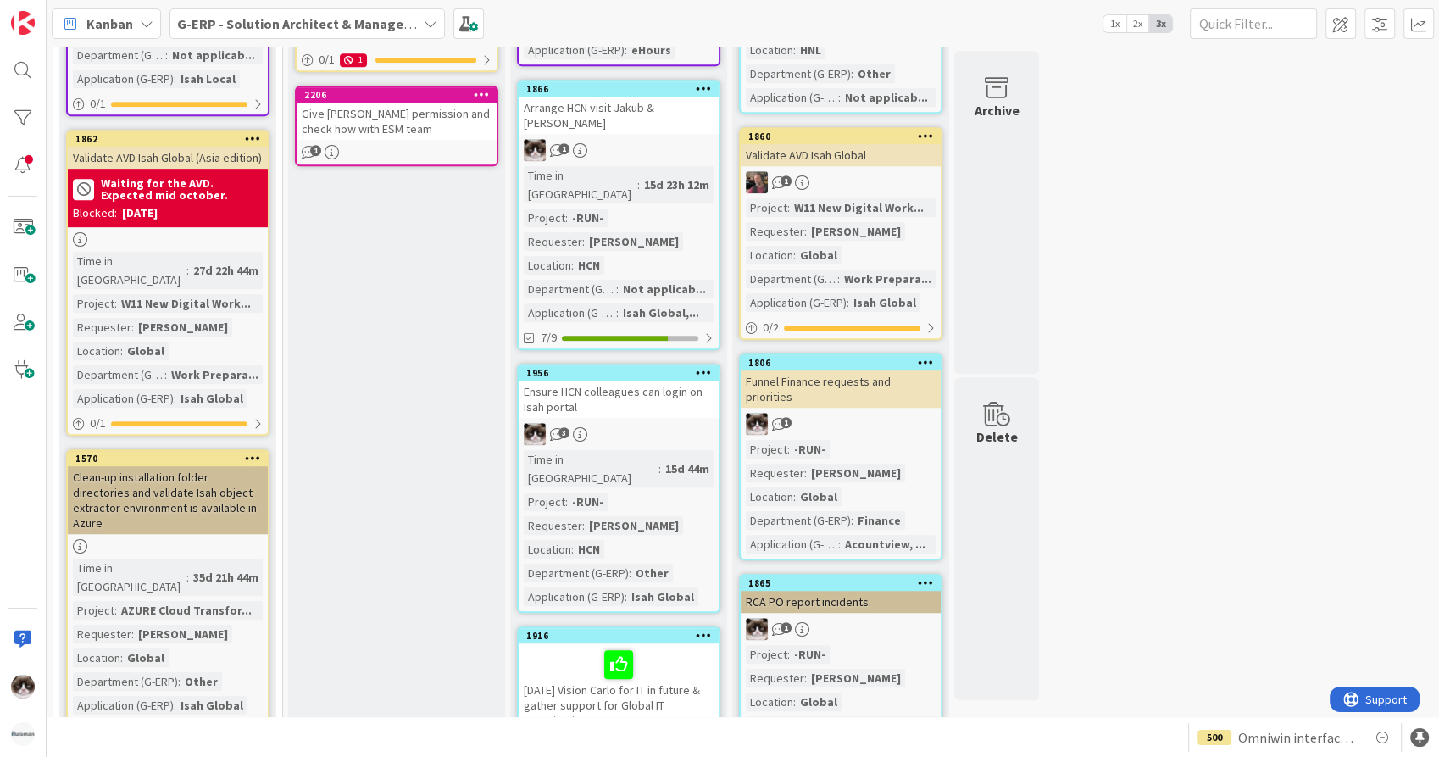
scroll to position [680, 0]
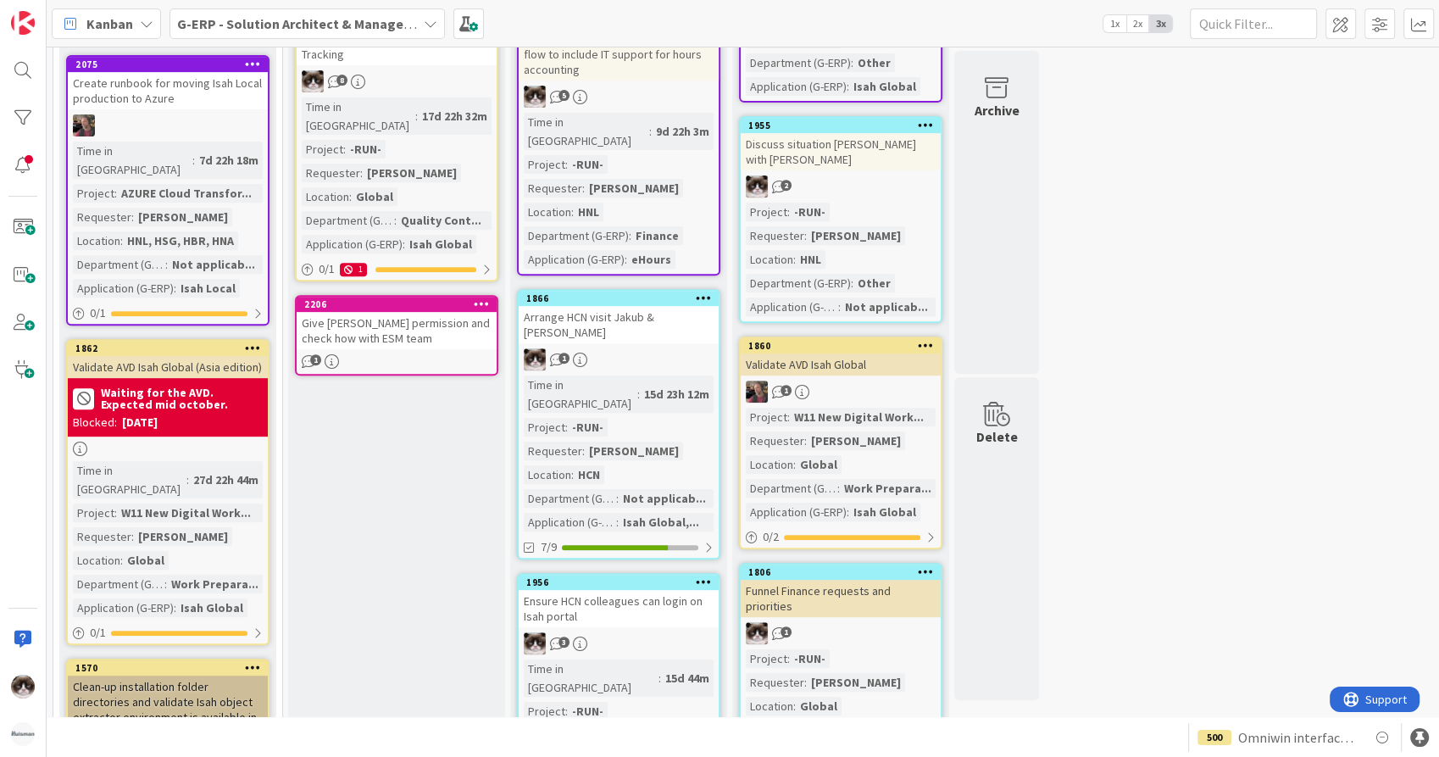
click at [454, 354] on div "1" at bounding box center [397, 361] width 200 height 14
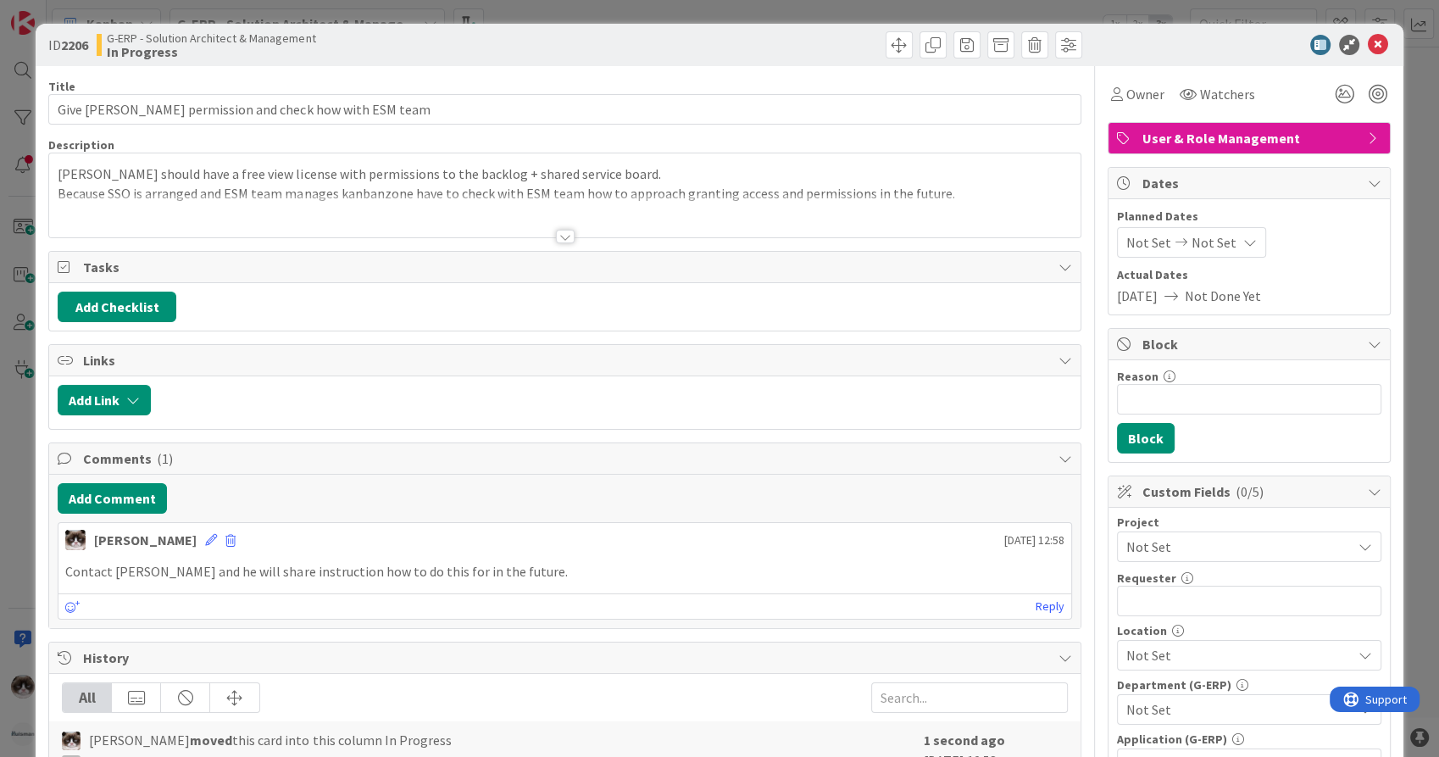
click at [1183, 547] on span "Not Set" at bounding box center [1234, 547] width 217 height 24
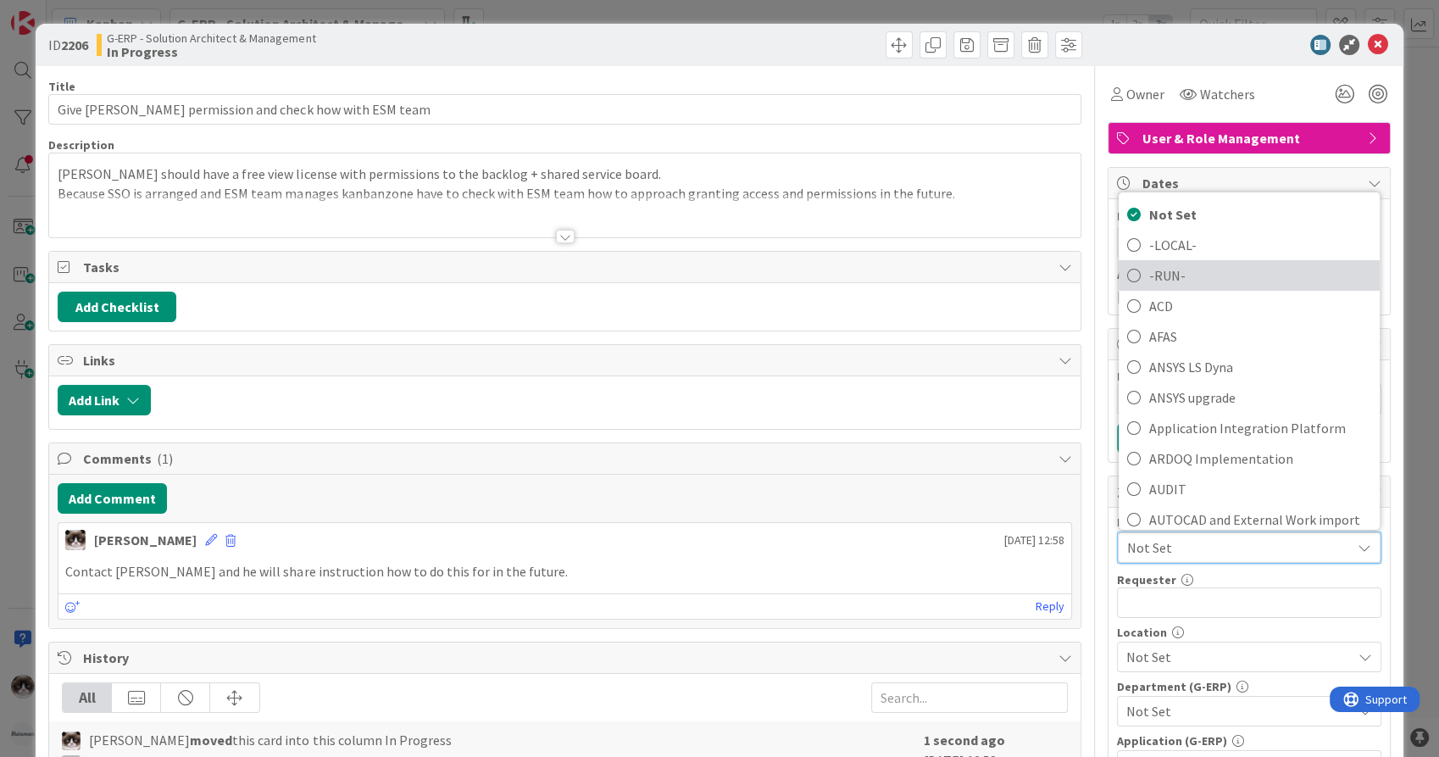
drag, startPoint x: 1154, startPoint y: 271, endPoint x: 1161, endPoint y: 352, distance: 81.6
click at [1154, 271] on span "-RUN-" at bounding box center [1260, 275] width 222 height 25
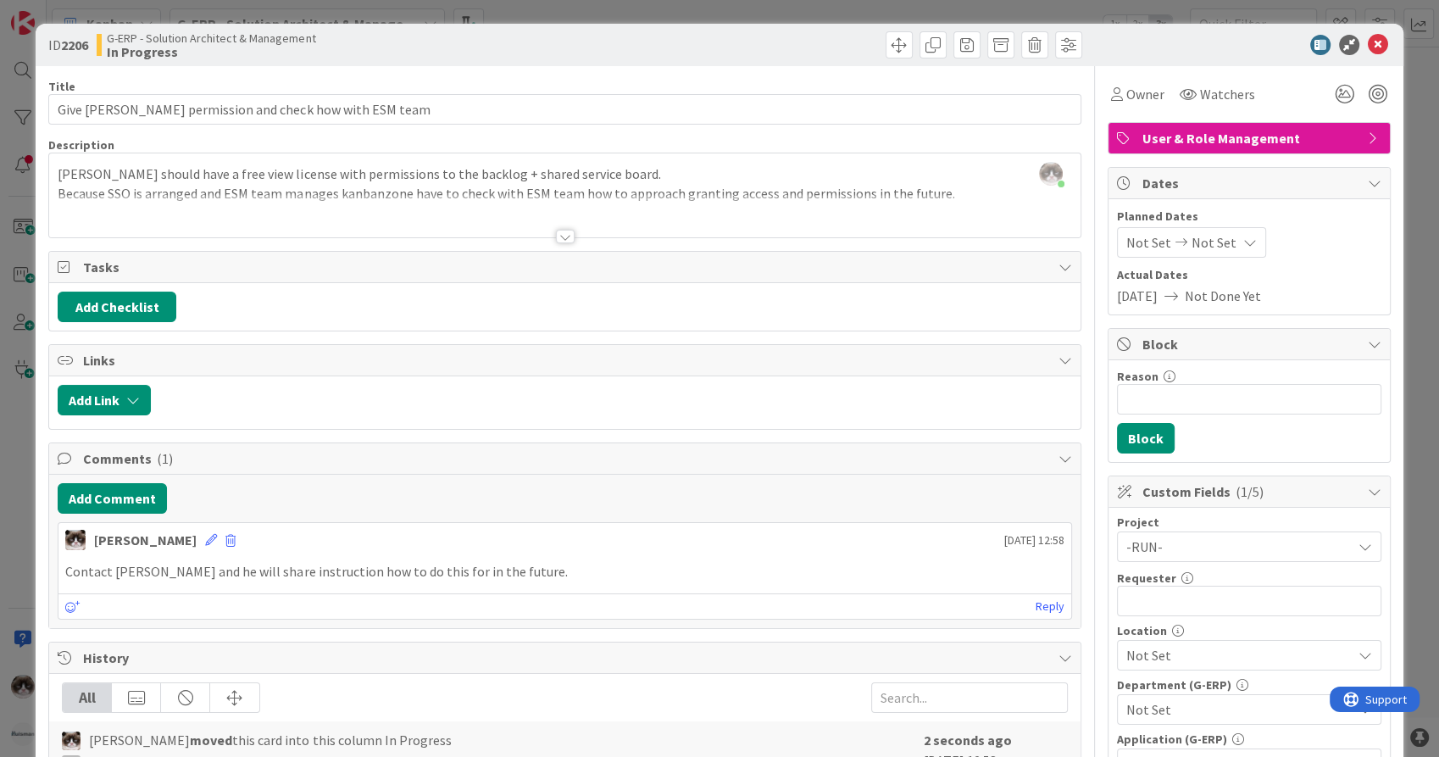
scroll to position [94, 0]
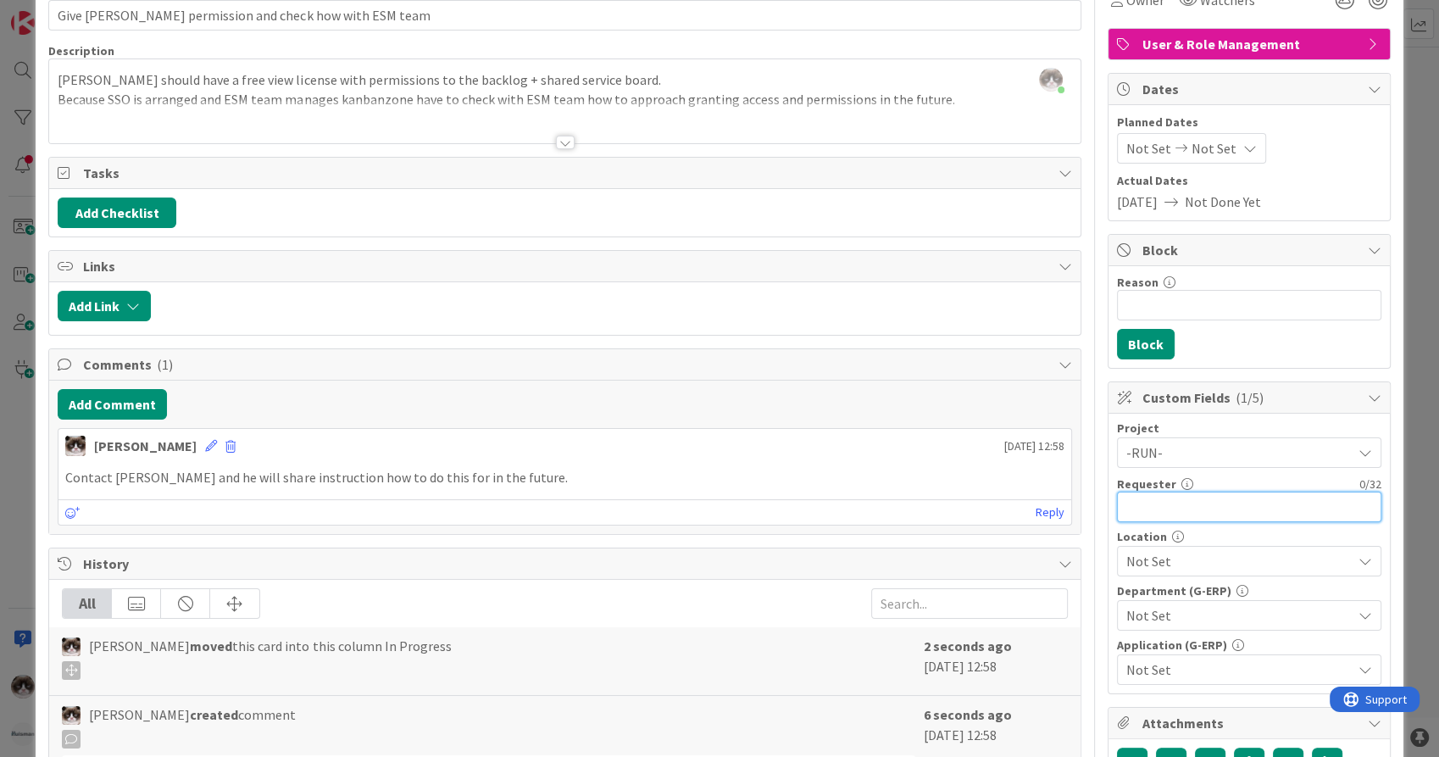
click at [1181, 500] on input "text" at bounding box center [1249, 506] width 264 height 31
type input "[PERSON_NAME]"
click at [1146, 547] on div "Not Set" at bounding box center [1249, 561] width 264 height 31
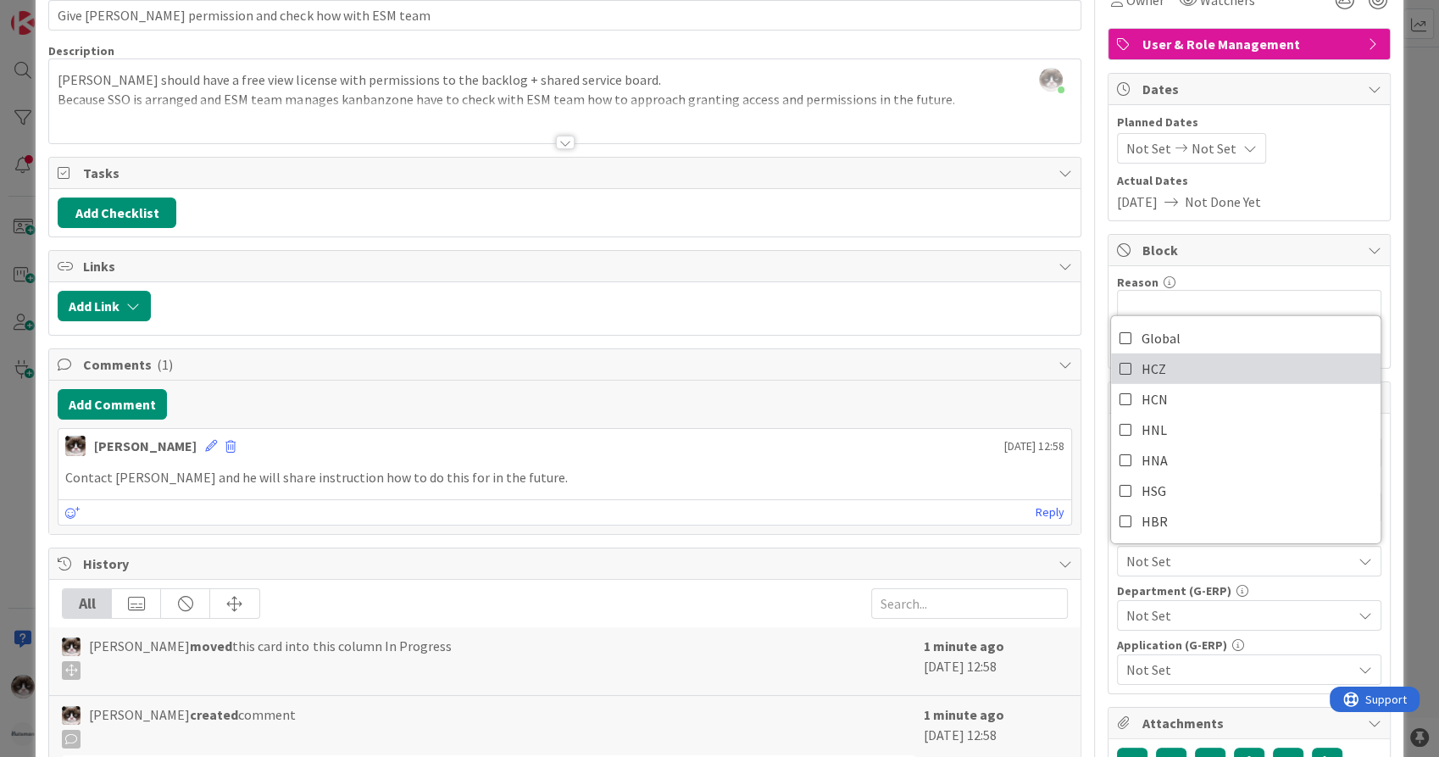
click at [1170, 373] on link "HCZ" at bounding box center [1245, 368] width 269 height 31
click at [1225, 611] on span "Not Set" at bounding box center [1238, 615] width 225 height 20
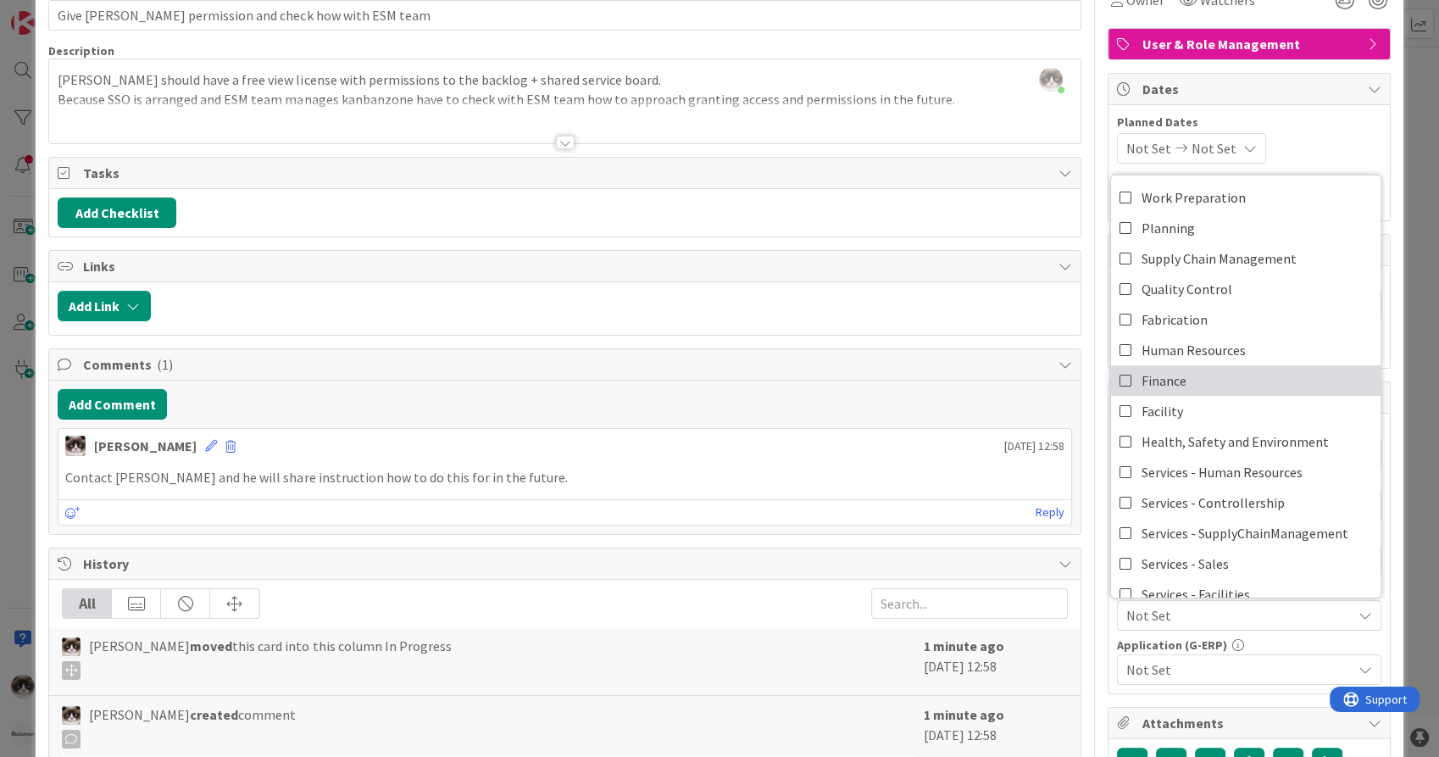
click at [1226, 380] on link "Finance" at bounding box center [1245, 380] width 269 height 31
click at [1228, 665] on span "Not Set" at bounding box center [1238, 669] width 225 height 20
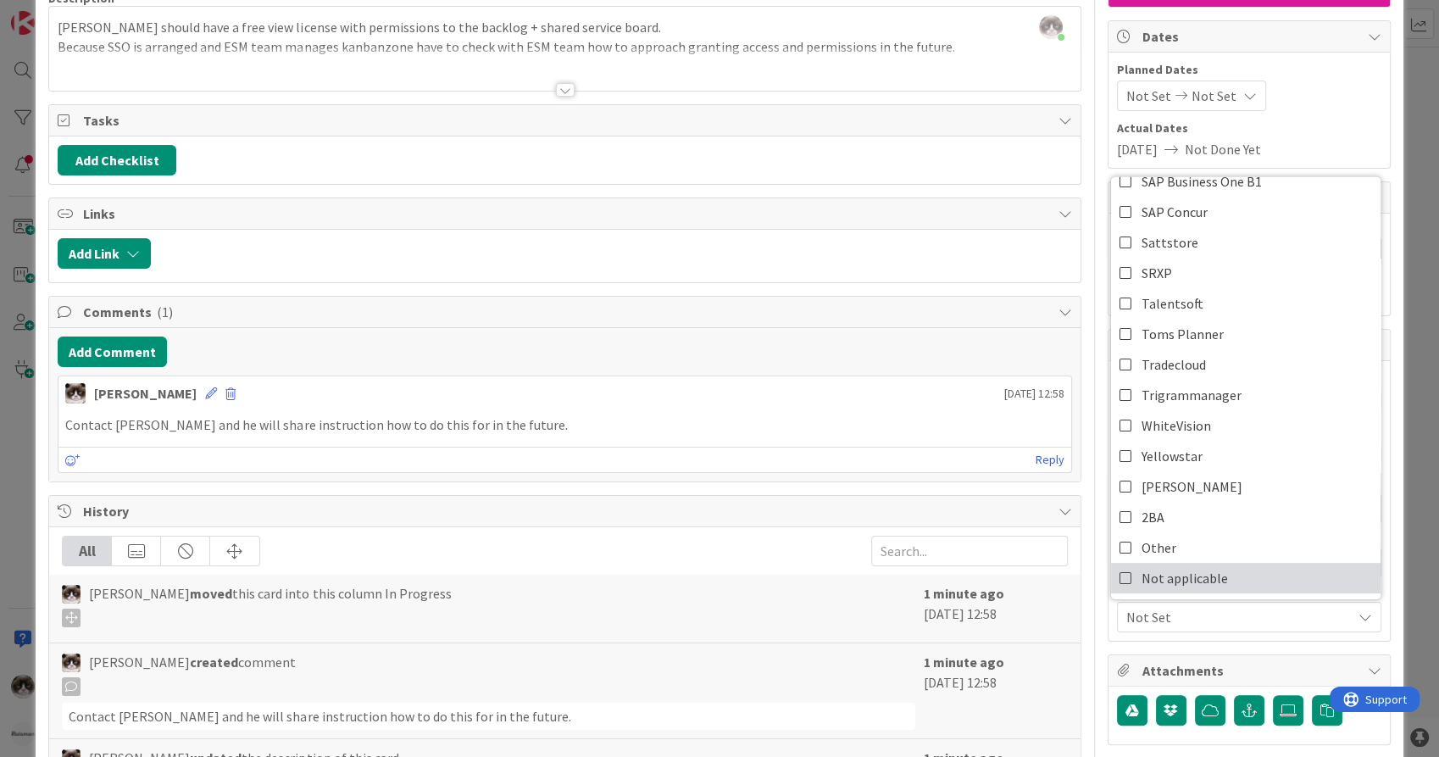
scroll to position [282, 0]
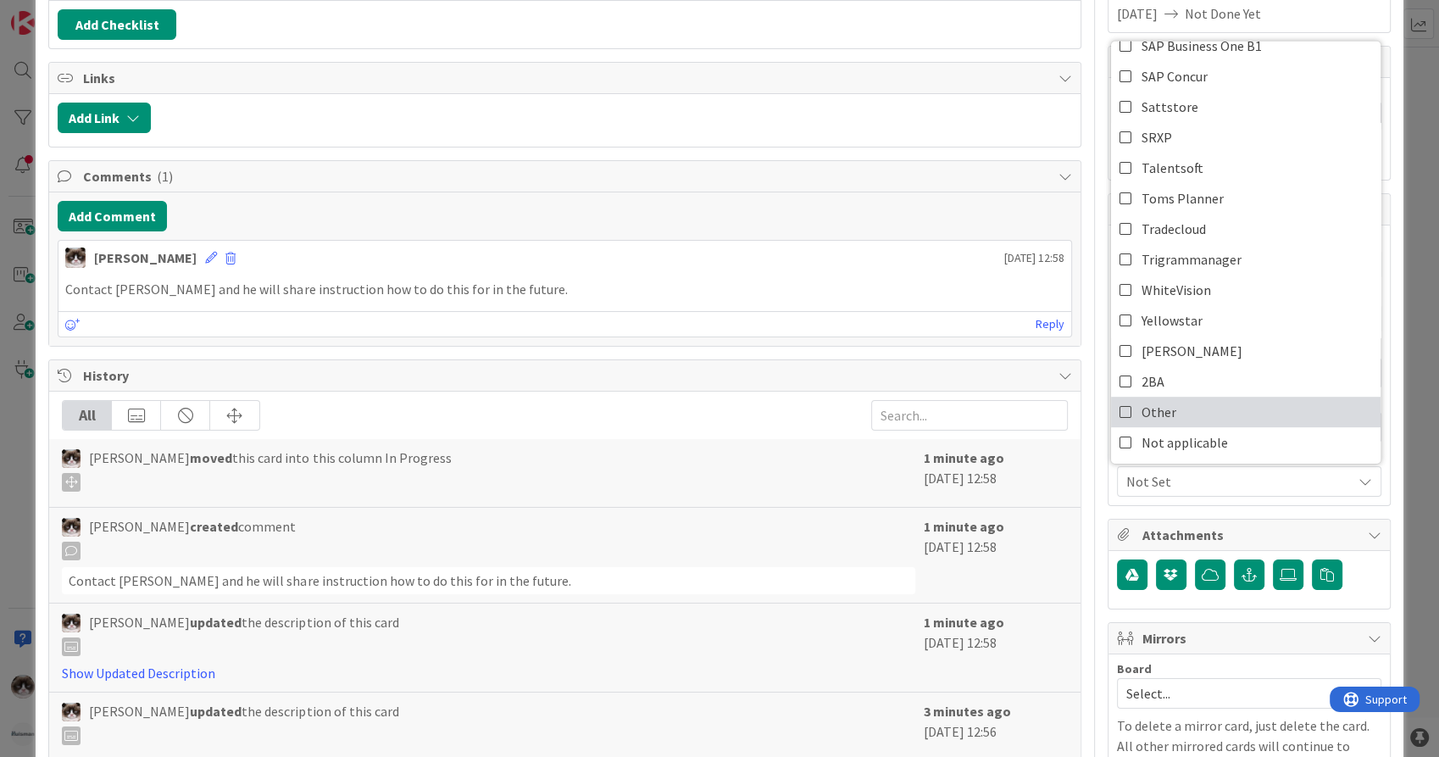
click at [1211, 415] on link "Other" at bounding box center [1245, 412] width 269 height 31
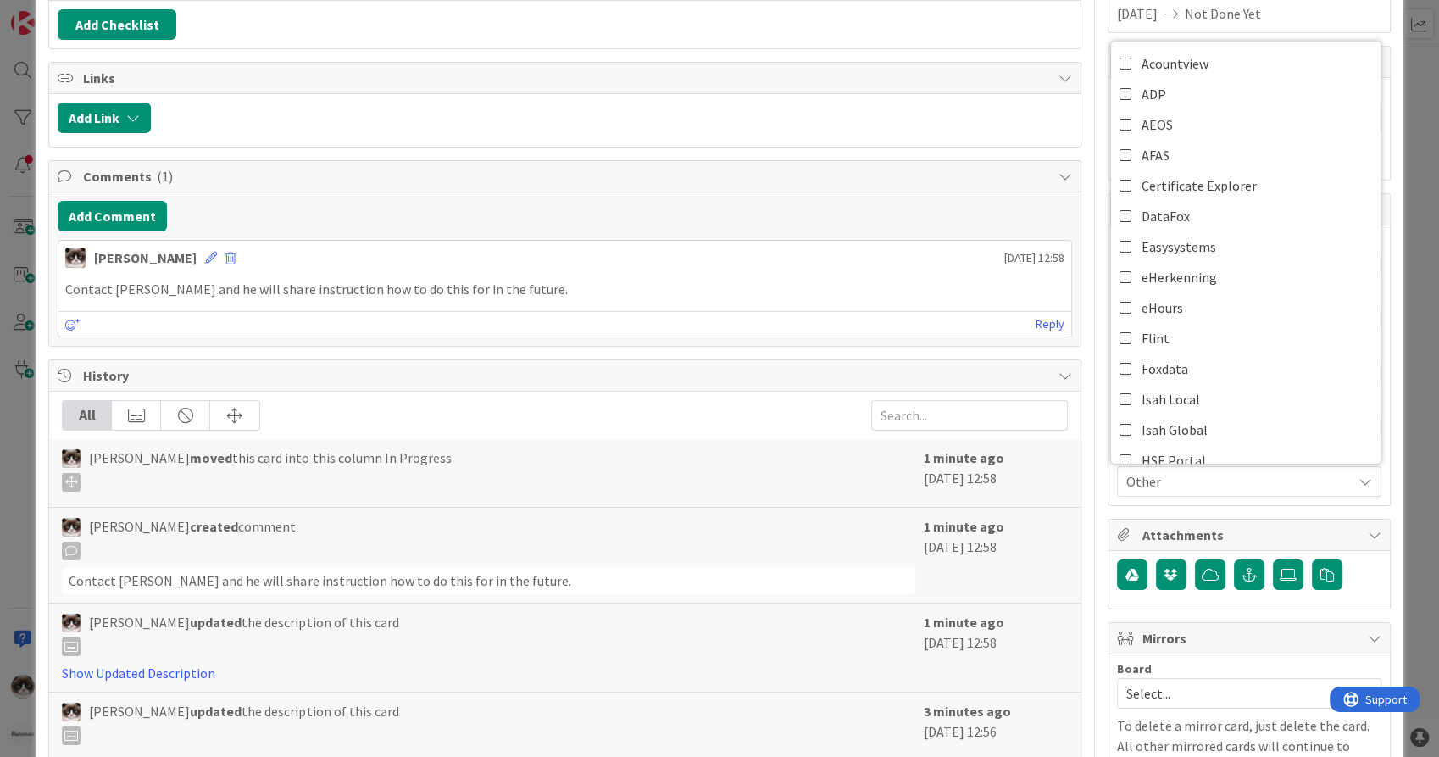
click at [935, 298] on div "Contact Robby and he will share instruction how to do this for in the future." at bounding box center [564, 289] width 1012 height 33
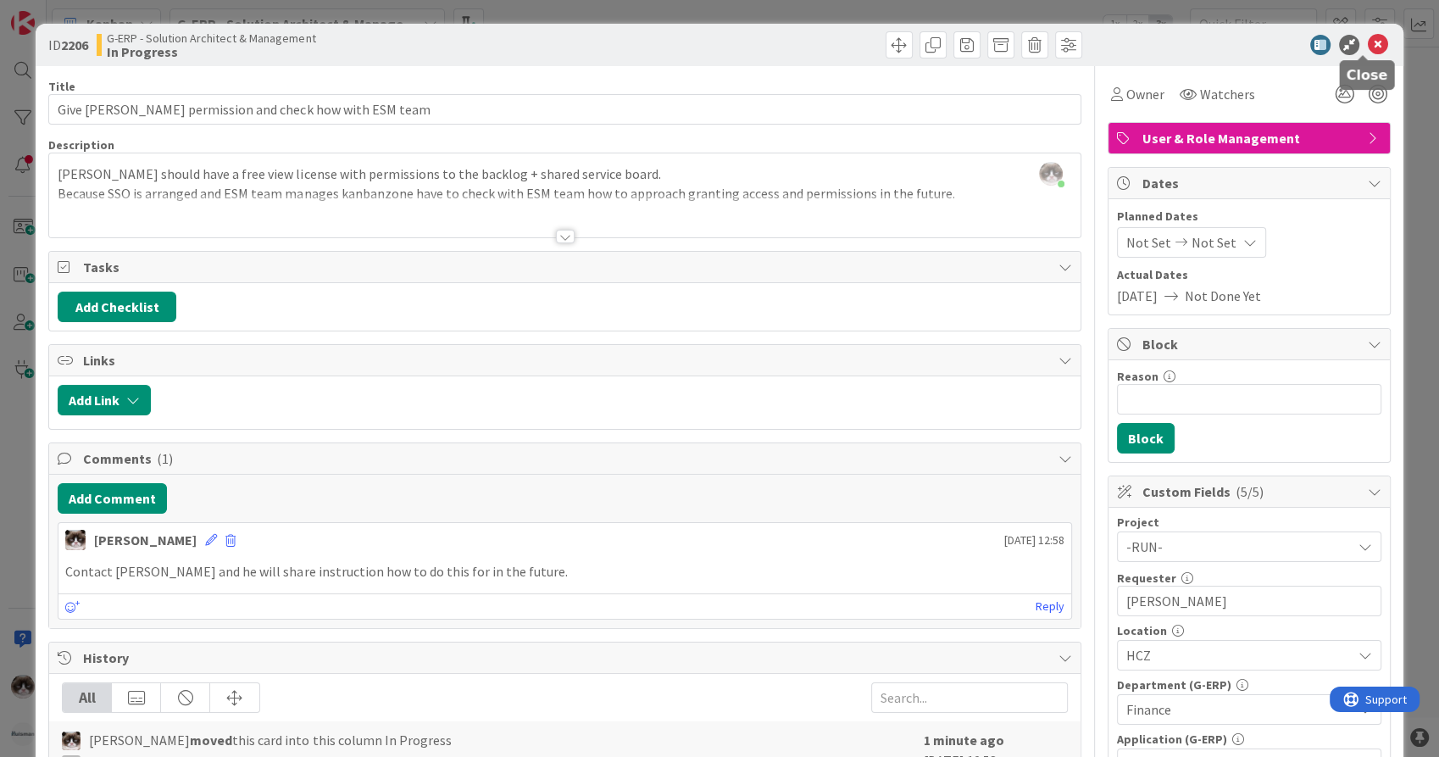
click at [1368, 44] on icon at bounding box center [1378, 45] width 20 height 20
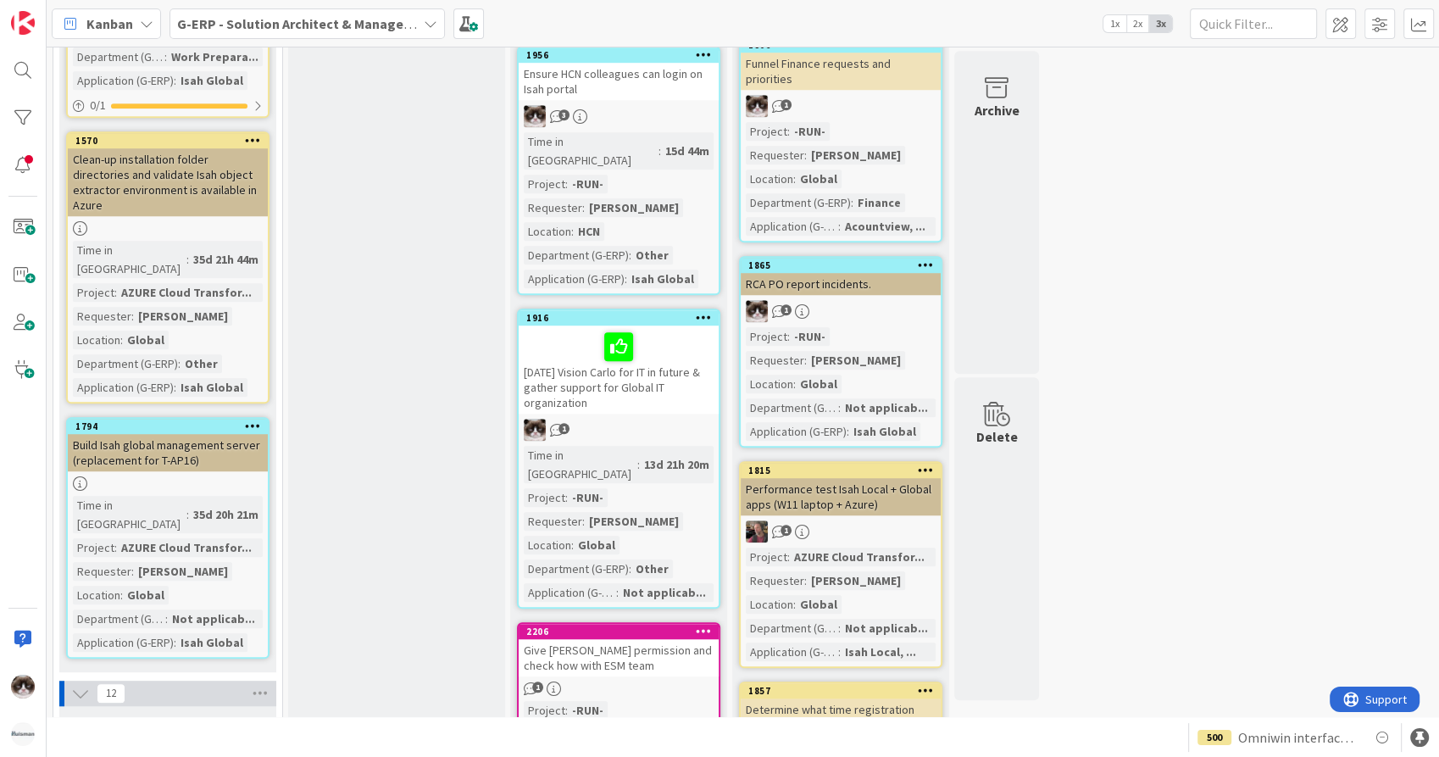
scroll to position [1318, 0]
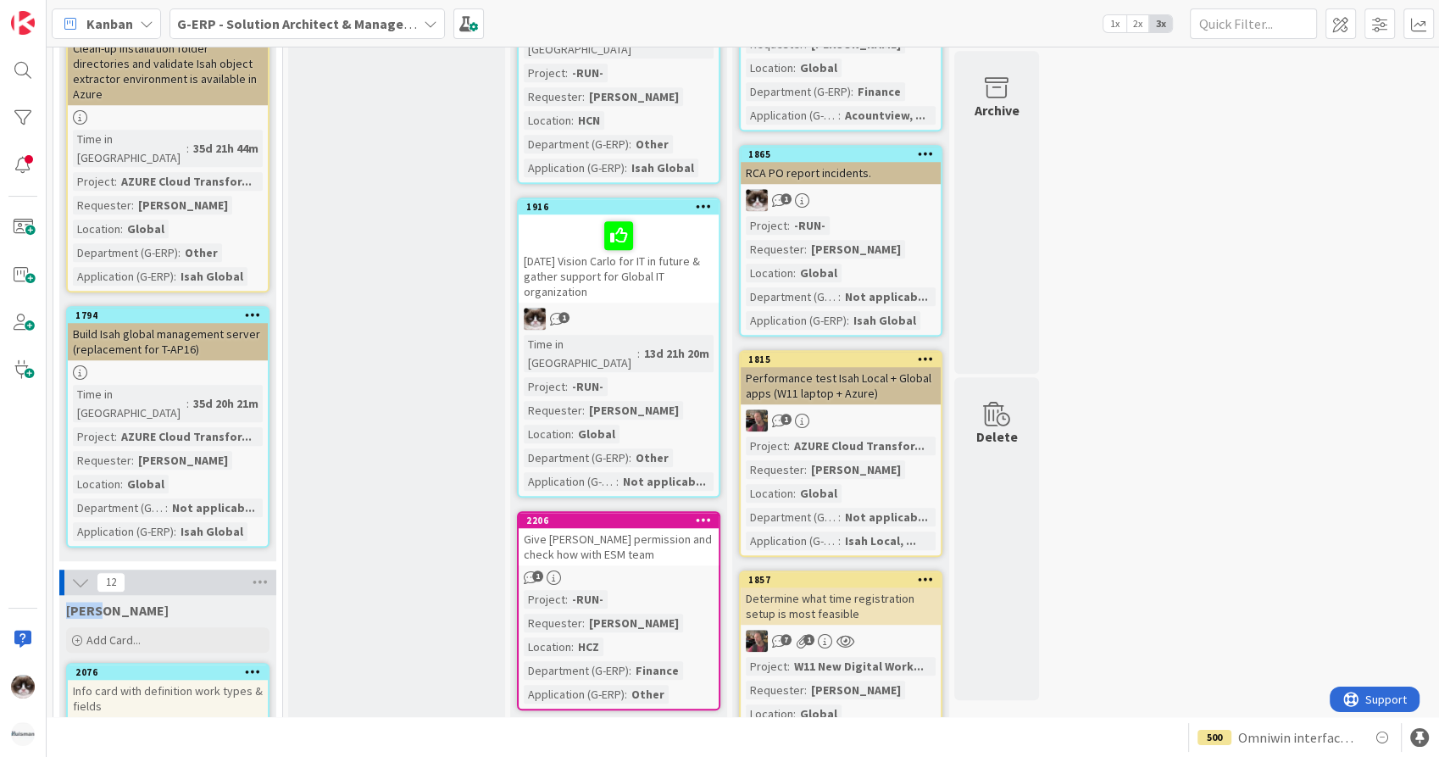
drag, startPoint x: 114, startPoint y: 469, endPoint x: 61, endPoint y: 465, distance: 52.6
click at [61, 595] on div "Kevin" at bounding box center [167, 607] width 217 height 24
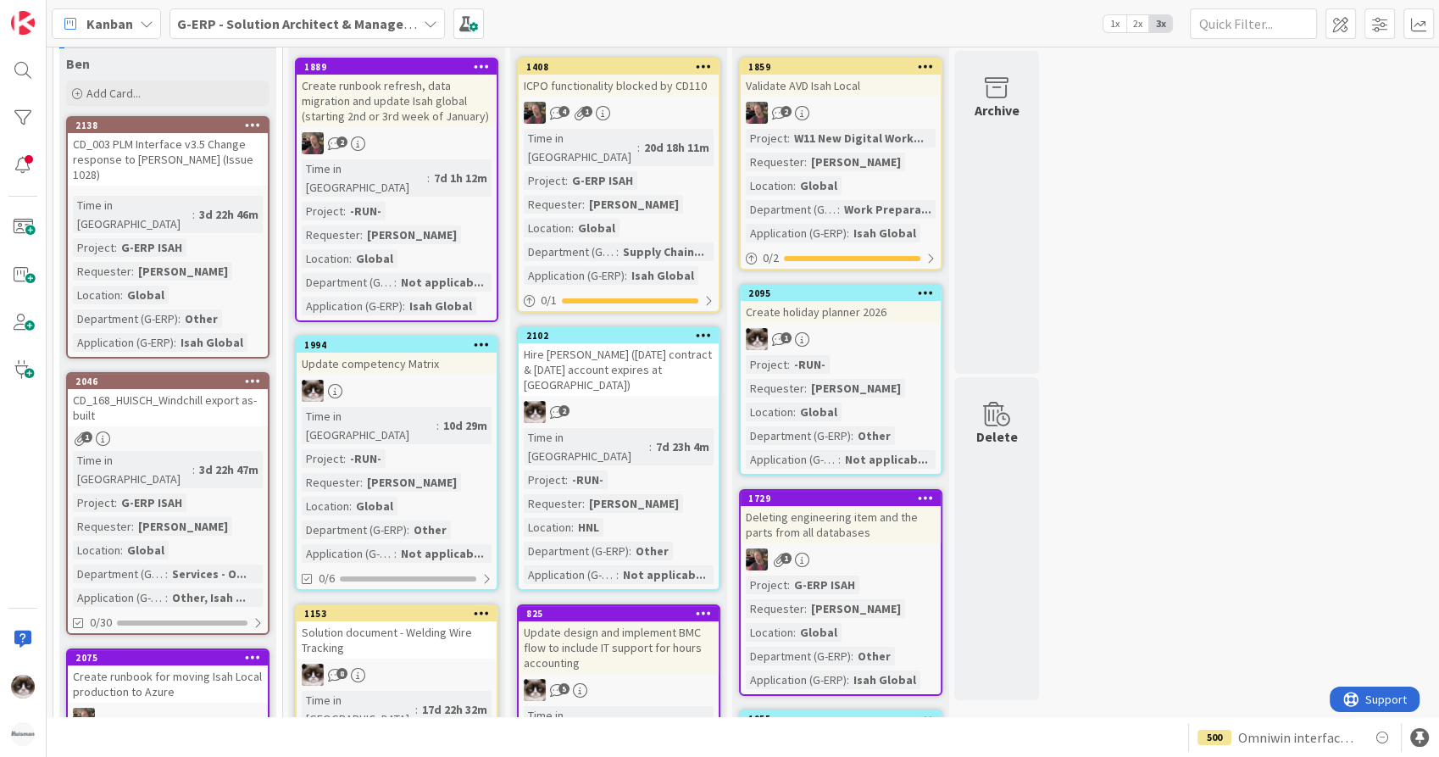
scroll to position [0, 0]
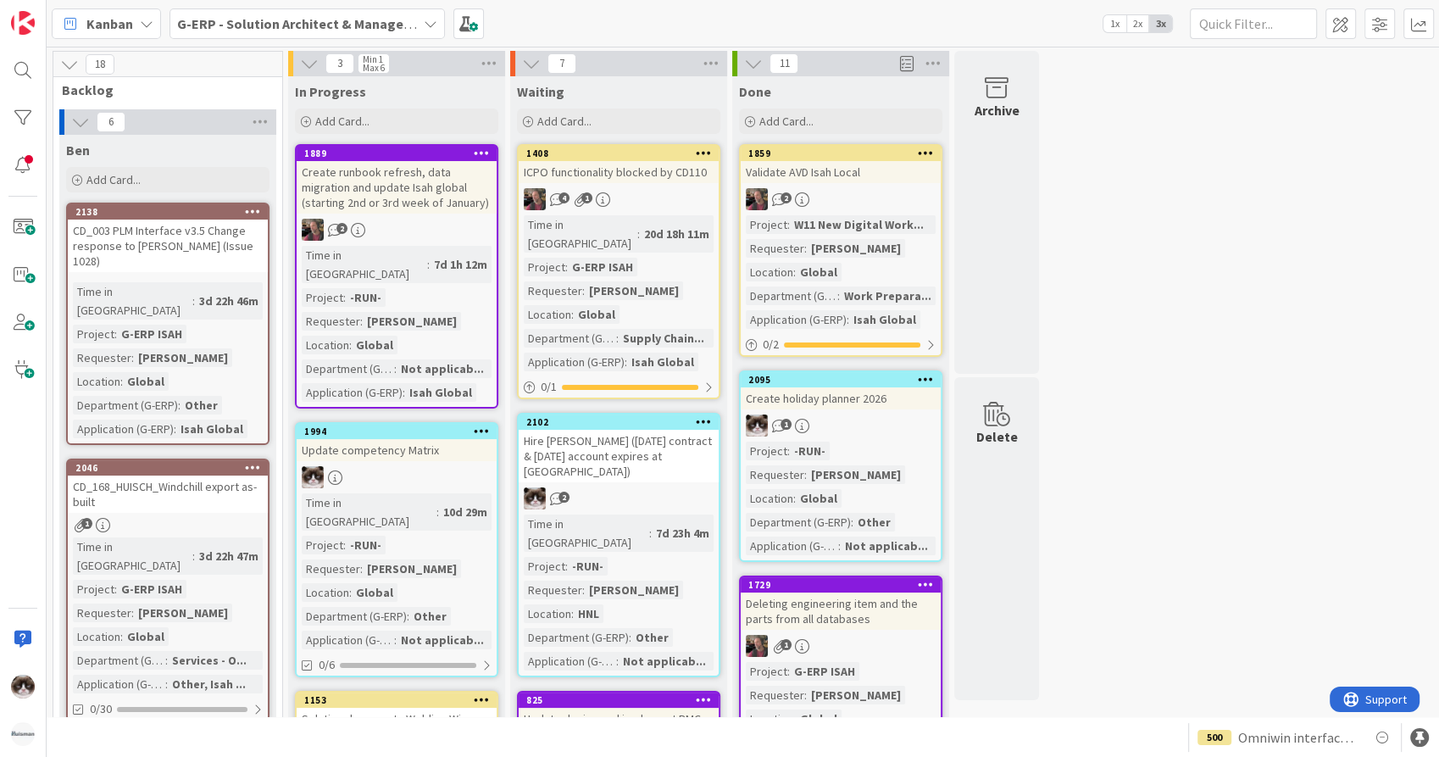
drag, startPoint x: 1168, startPoint y: 367, endPoint x: 1154, endPoint y: 193, distance: 174.3
drag, startPoint x: 1154, startPoint y: 193, endPoint x: 1133, endPoint y: 160, distance: 39.3
drag, startPoint x: 1133, startPoint y: 160, endPoint x: 1089, endPoint y: 85, distance: 87.3
drag, startPoint x: 1089, startPoint y: 85, endPoint x: 1077, endPoint y: 78, distance: 13.7
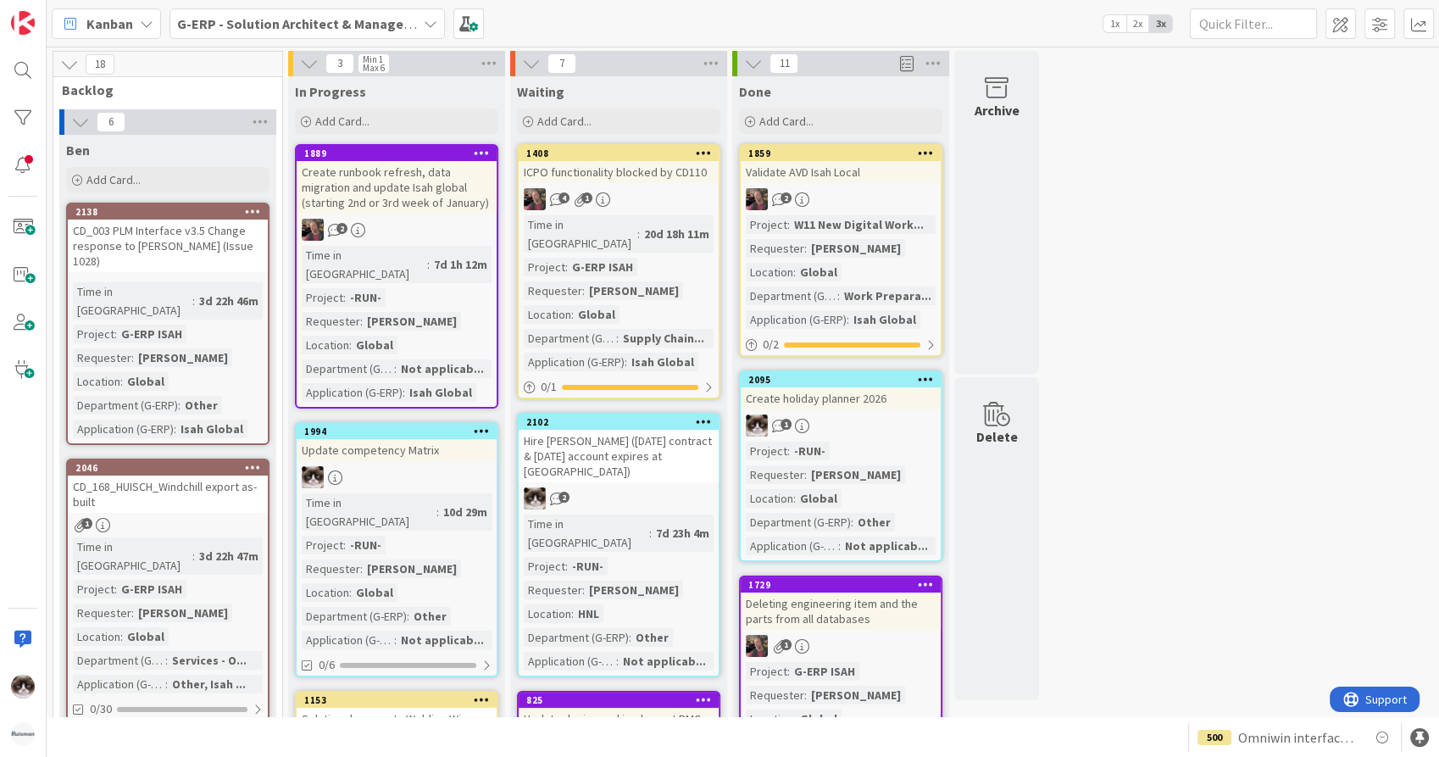
drag, startPoint x: 1077, startPoint y: 78, endPoint x: 1087, endPoint y: 68, distance: 14.4
drag, startPoint x: 1087, startPoint y: 68, endPoint x: 1062, endPoint y: 275, distance: 209.1
click at [7, 672] on div at bounding box center [23, 686] width 34 height 34
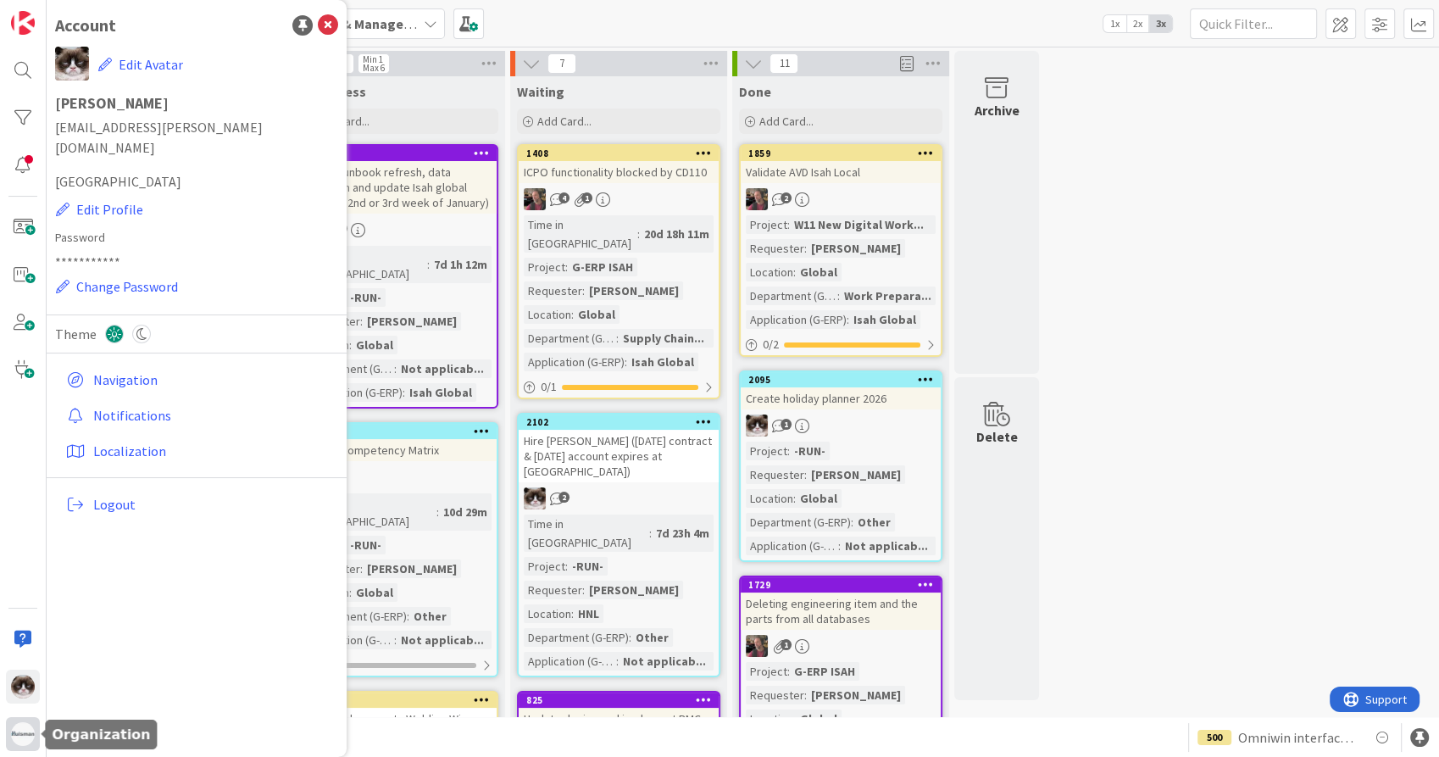
click at [27, 724] on img at bounding box center [23, 734] width 24 height 24
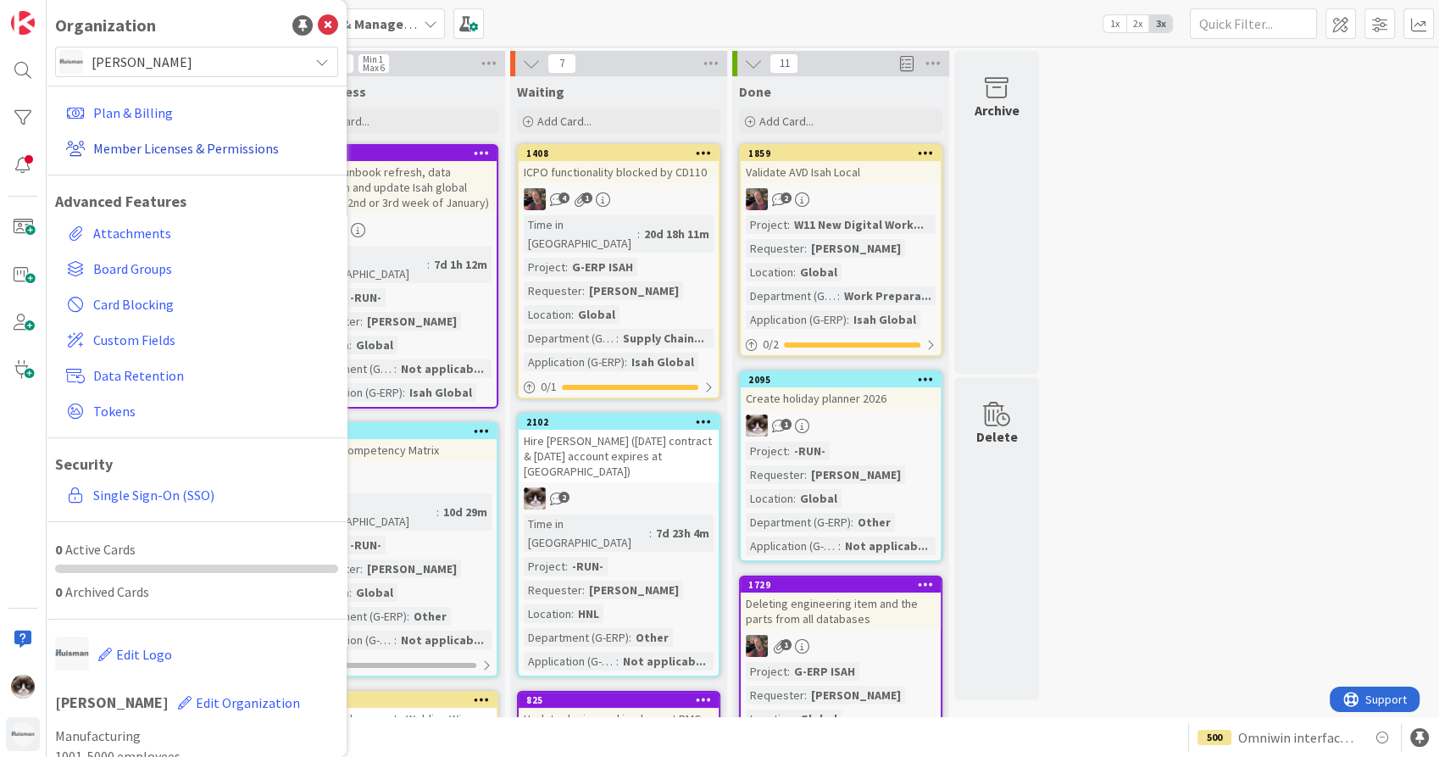
click at [169, 153] on link "Member Licenses & Permissions" at bounding box center [198, 148] width 279 height 31
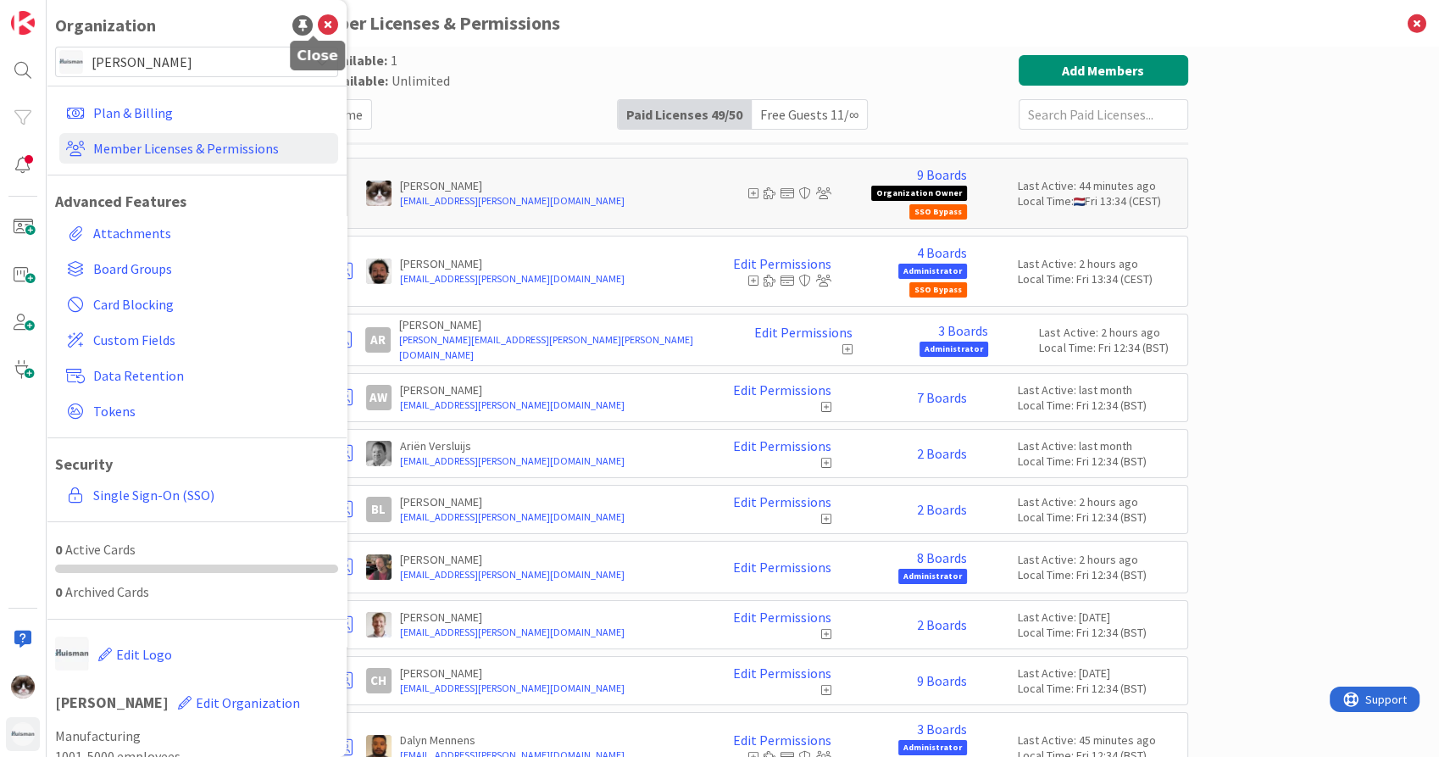
click at [318, 25] on icon at bounding box center [328, 25] width 20 height 20
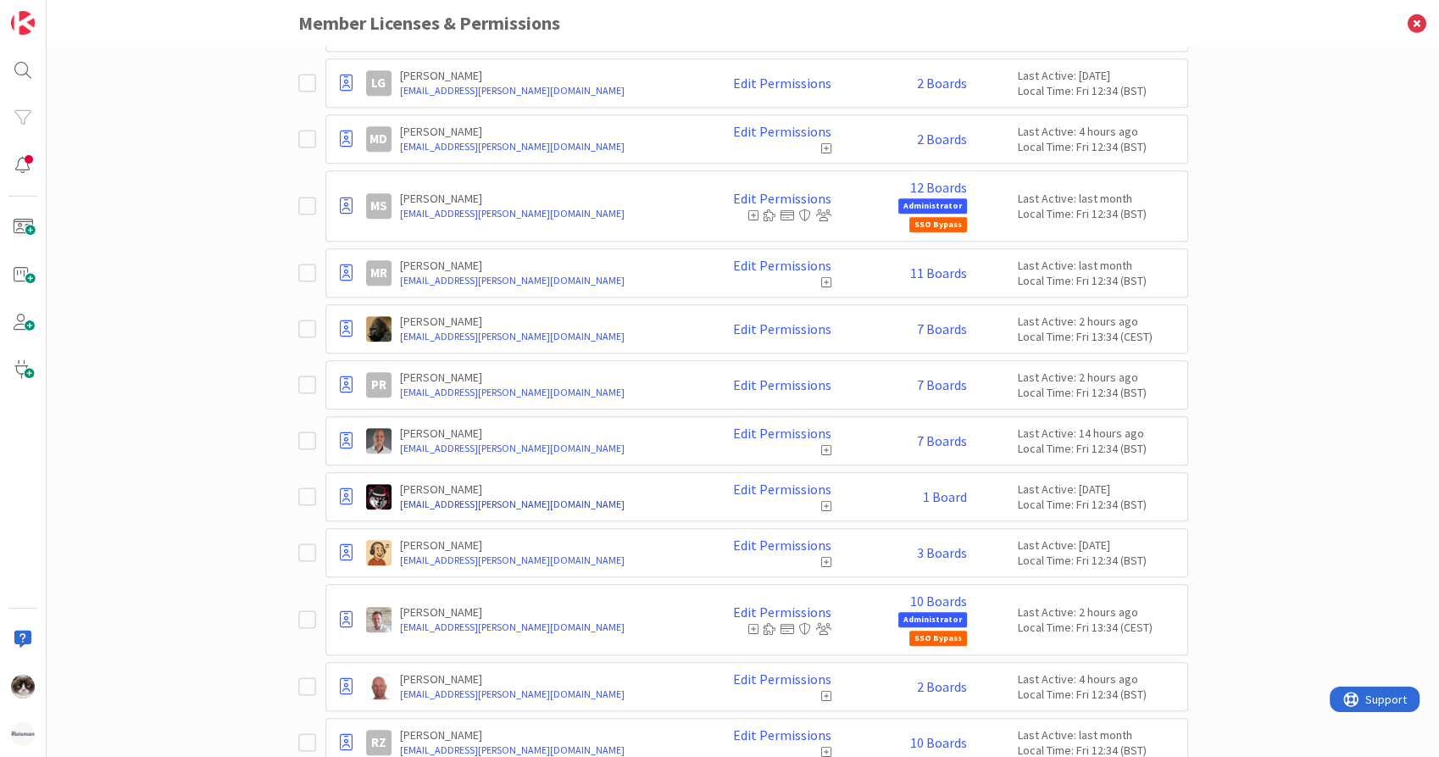
scroll to position [1695, 0]
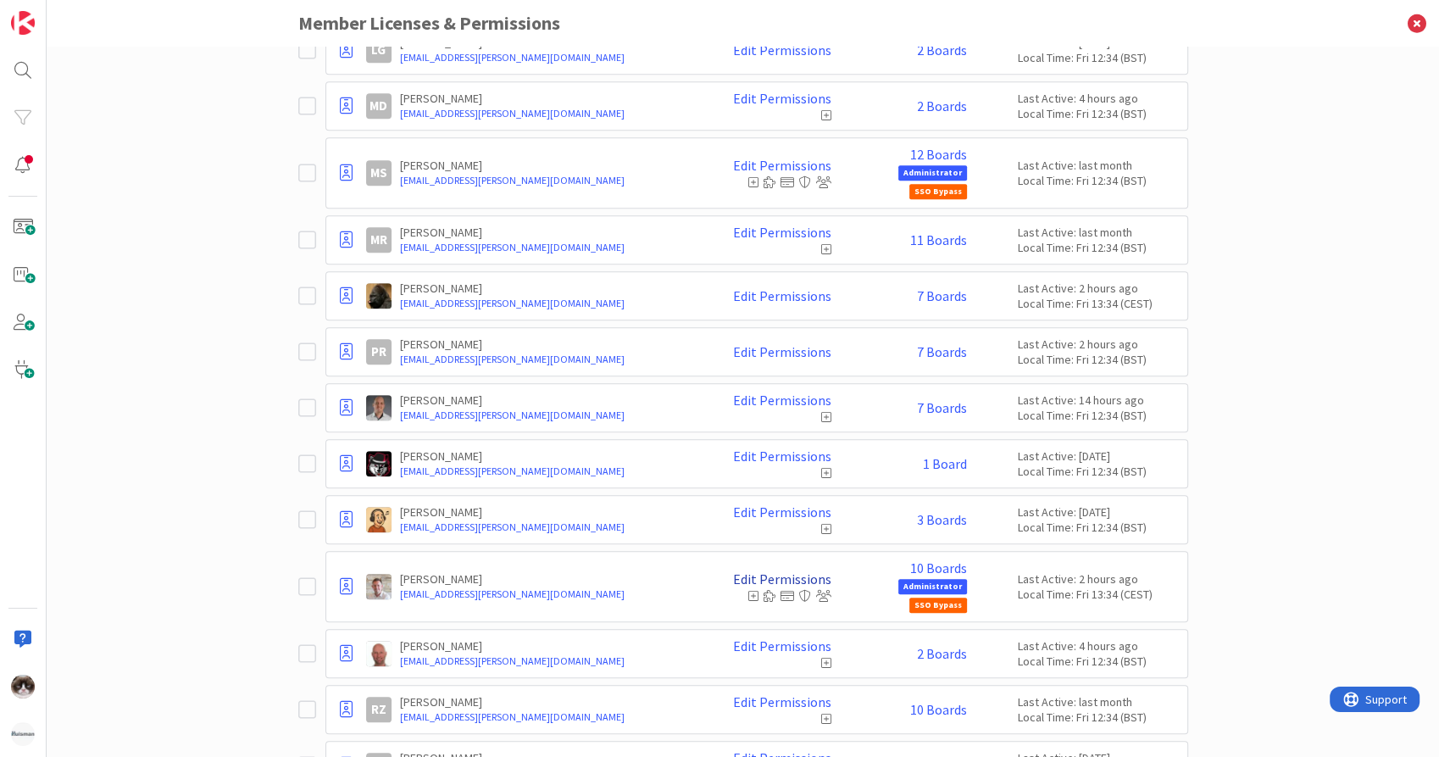
click at [755, 574] on link "Edit Permissions" at bounding box center [782, 578] width 98 height 15
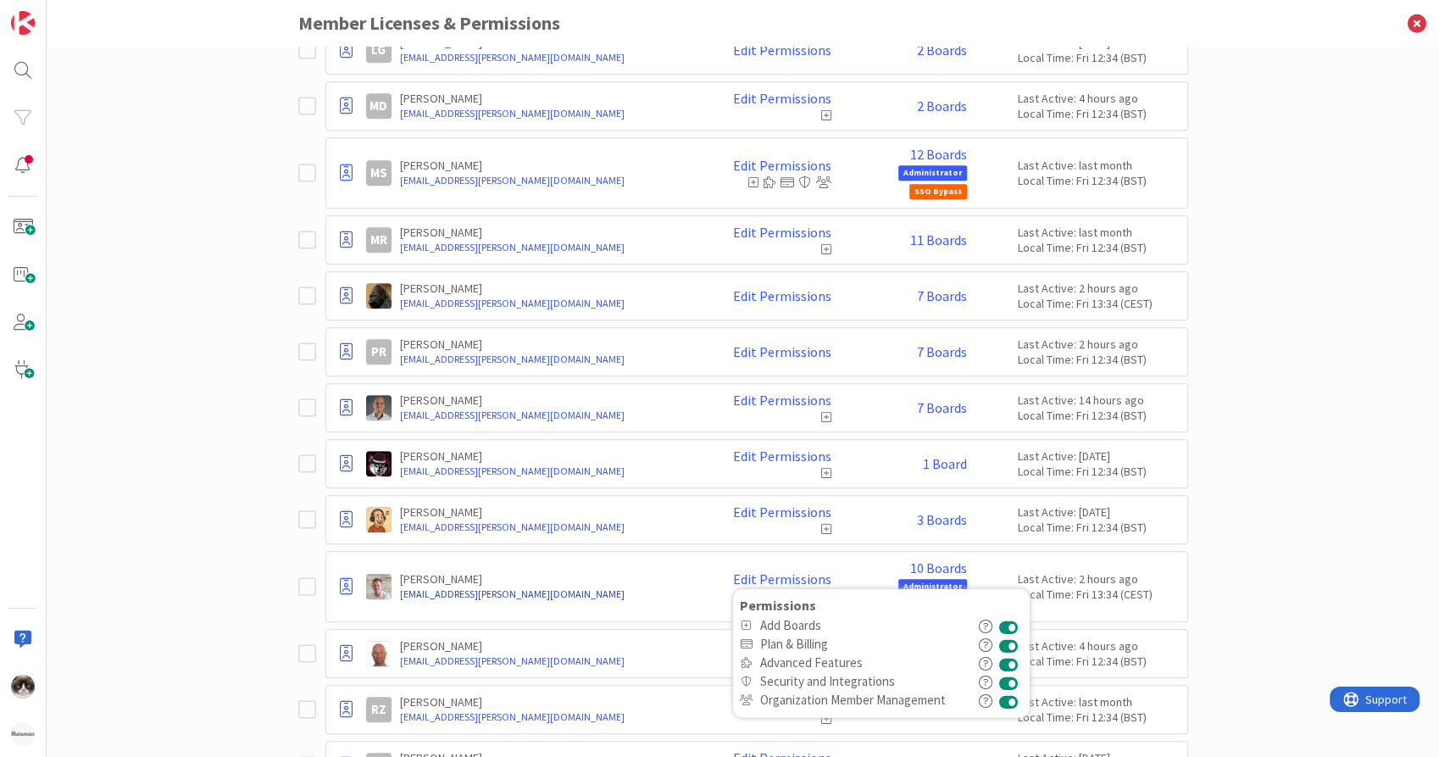
click at [499, 586] on link "rdebie@huisman-nl.com" at bounding box center [548, 593] width 296 height 15
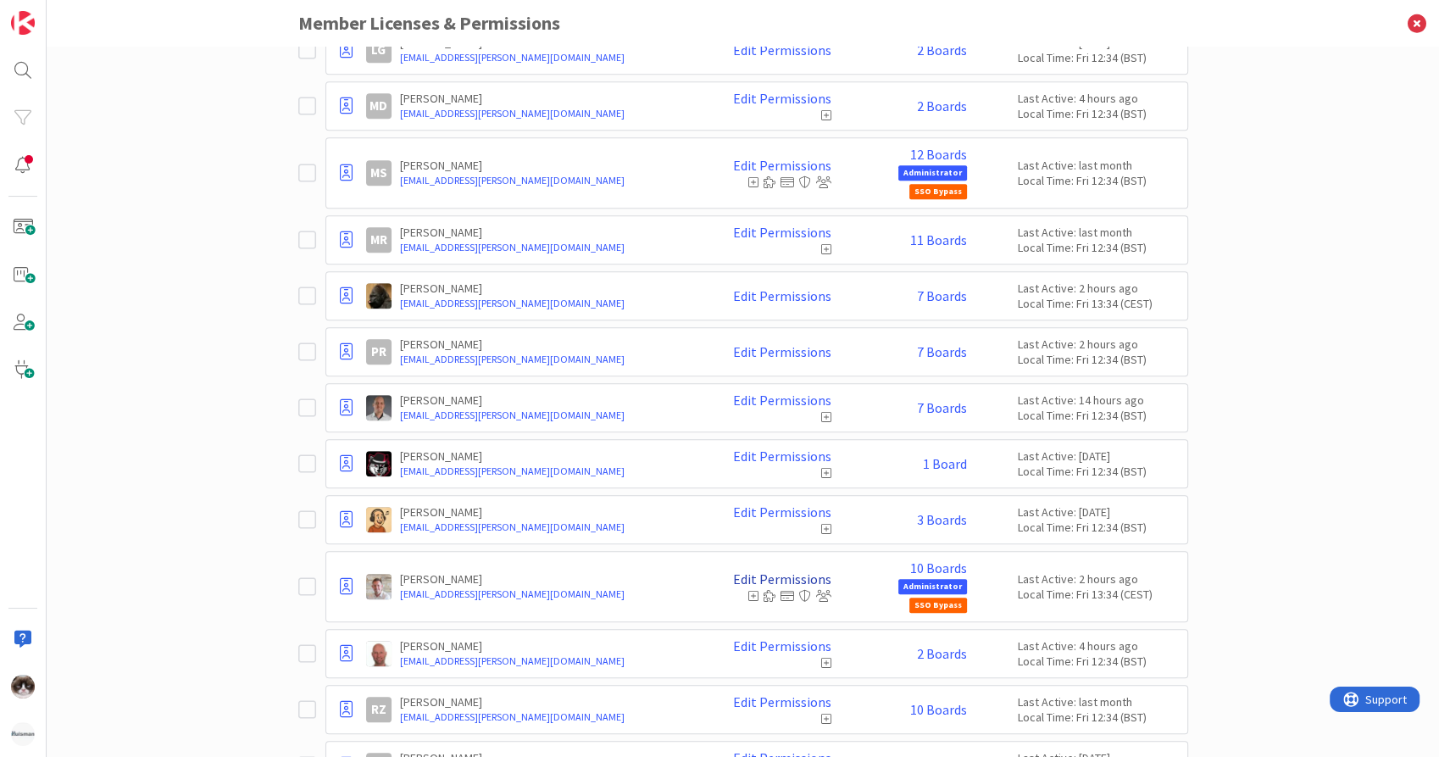
click at [775, 571] on link "Edit Permissions" at bounding box center [782, 578] width 98 height 15
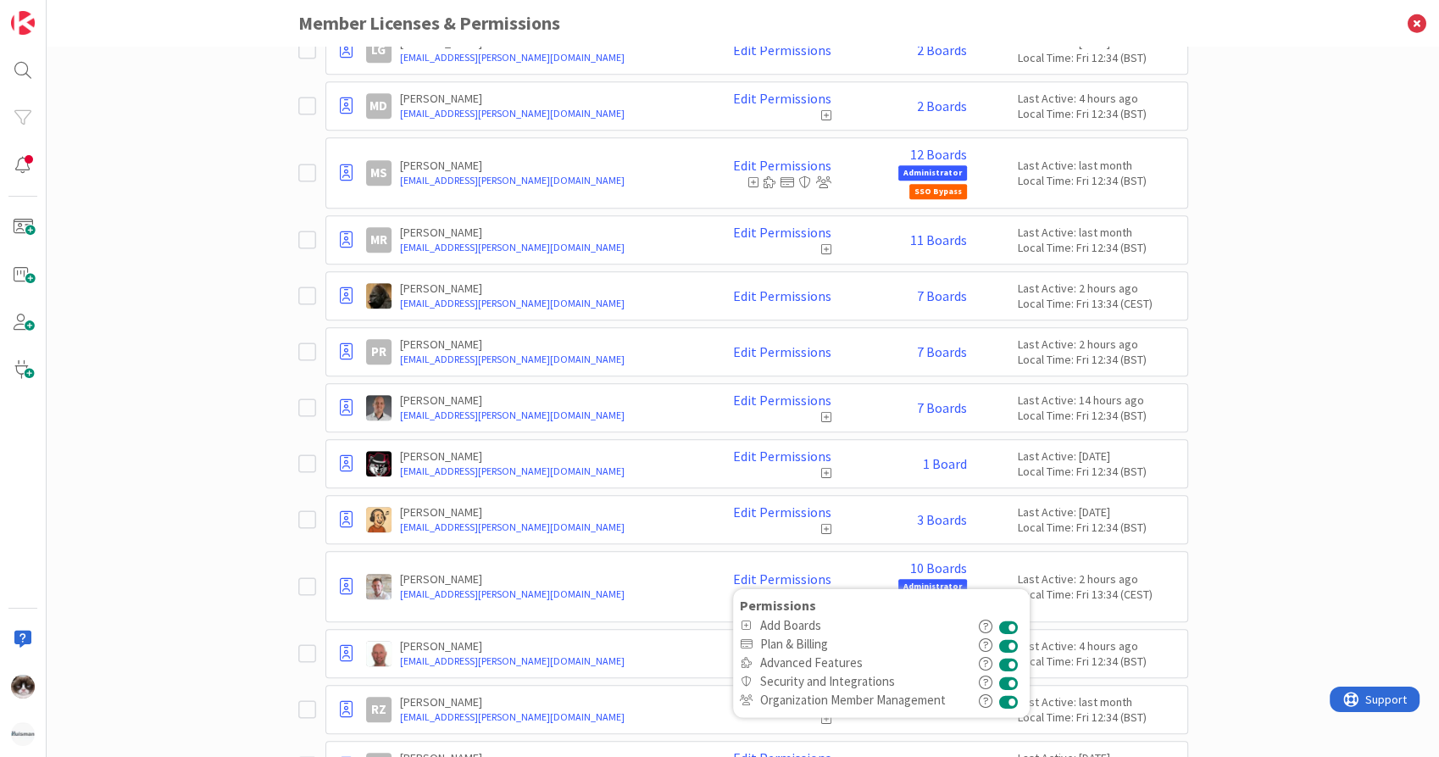
click at [649, 563] on div "Robby de Bie rdebie@huisman-nl.com Edit Permissions Permissions Add Boards Plan…" at bounding box center [772, 586] width 813 height 53
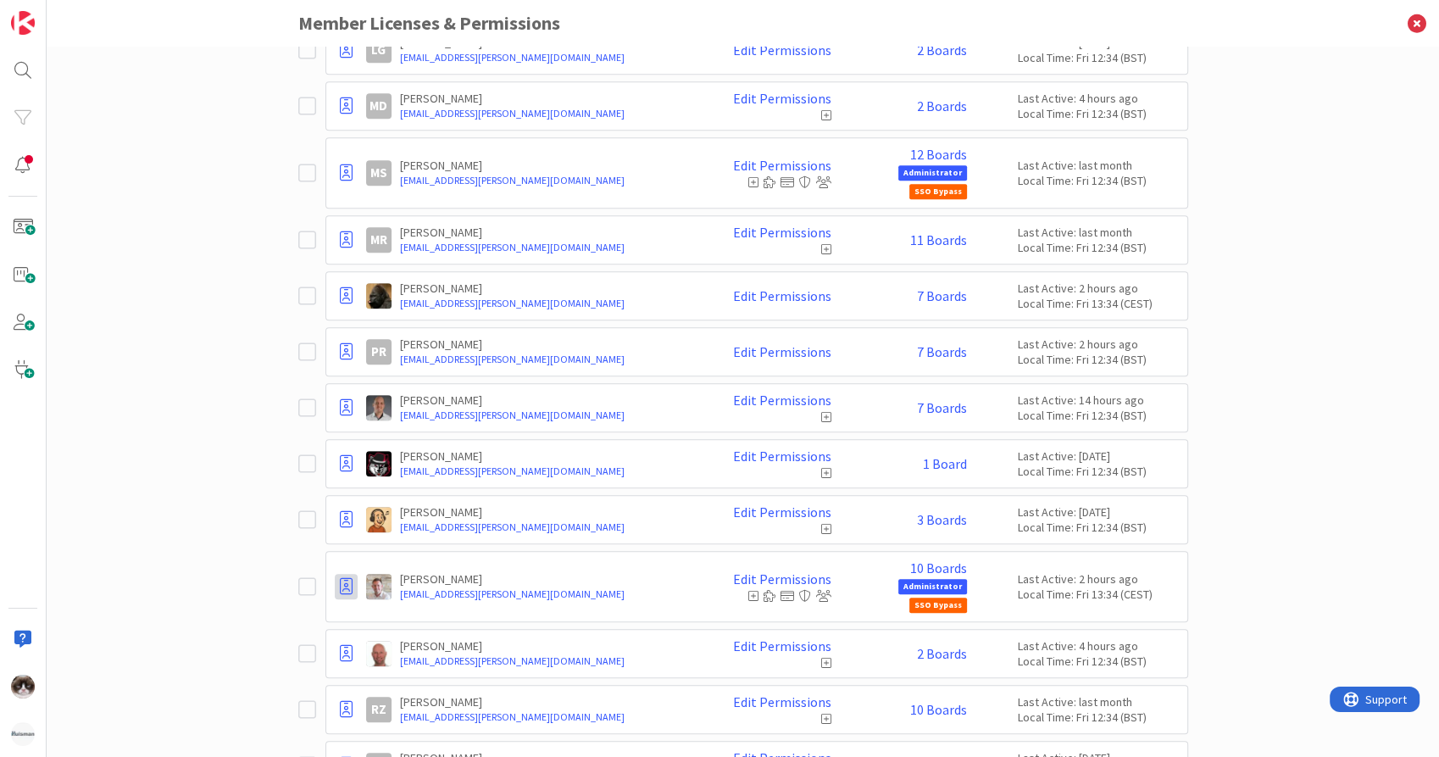
click at [347, 574] on div at bounding box center [346, 586] width 23 height 25
click at [299, 576] on icon at bounding box center [307, 586] width 18 height 20
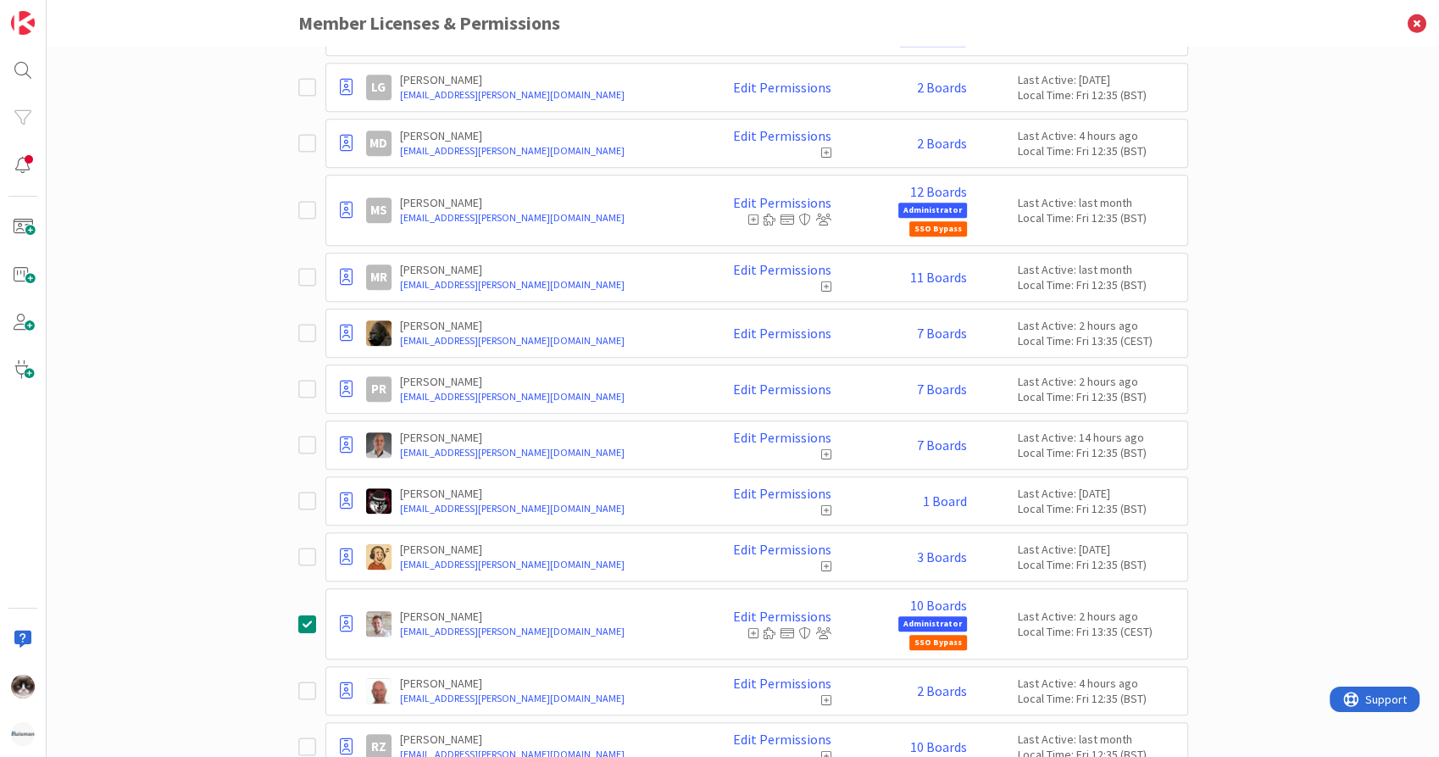
scroll to position [1732, 0]
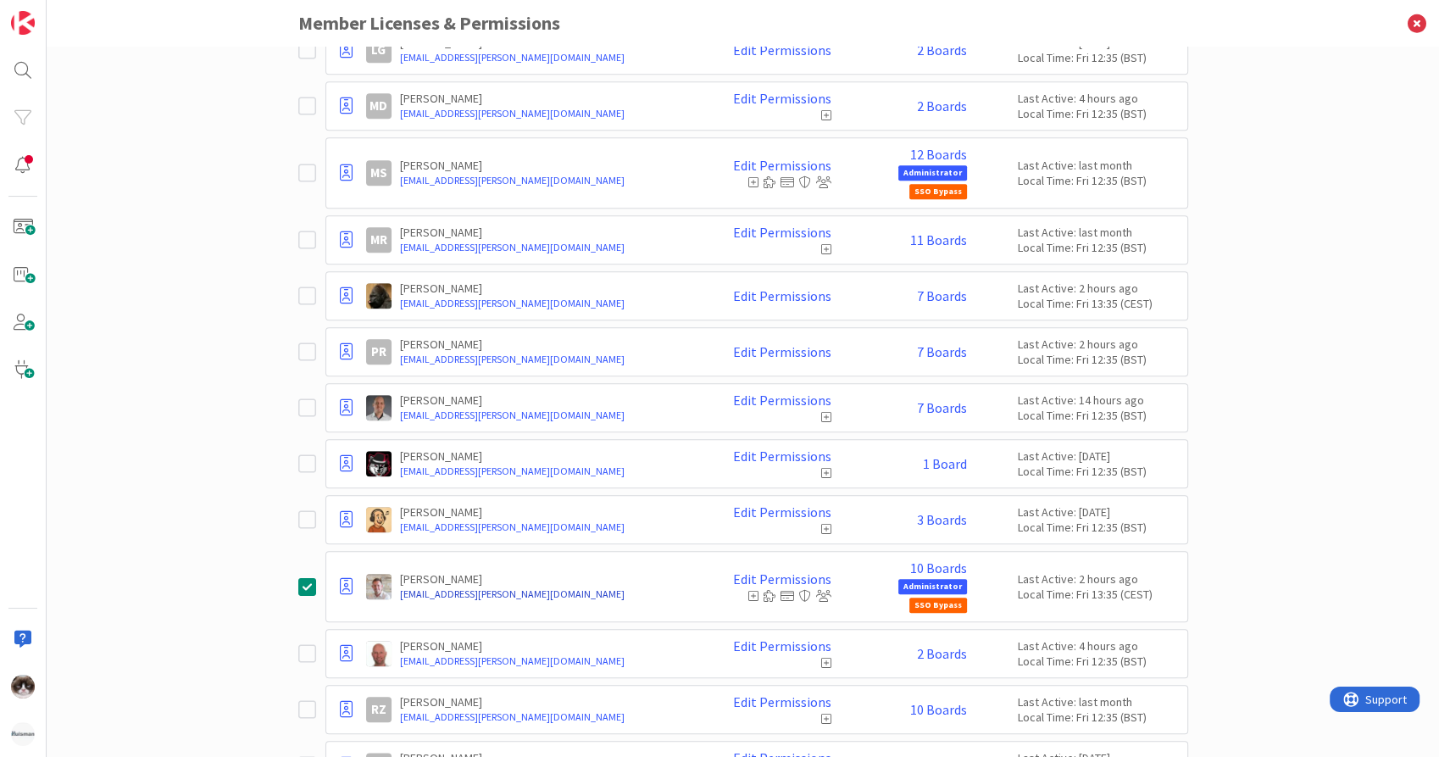
click at [415, 590] on link "rdebie@huisman-nl.com" at bounding box center [548, 593] width 296 height 15
click at [773, 571] on link "Edit Permissions" at bounding box center [782, 578] width 98 height 15
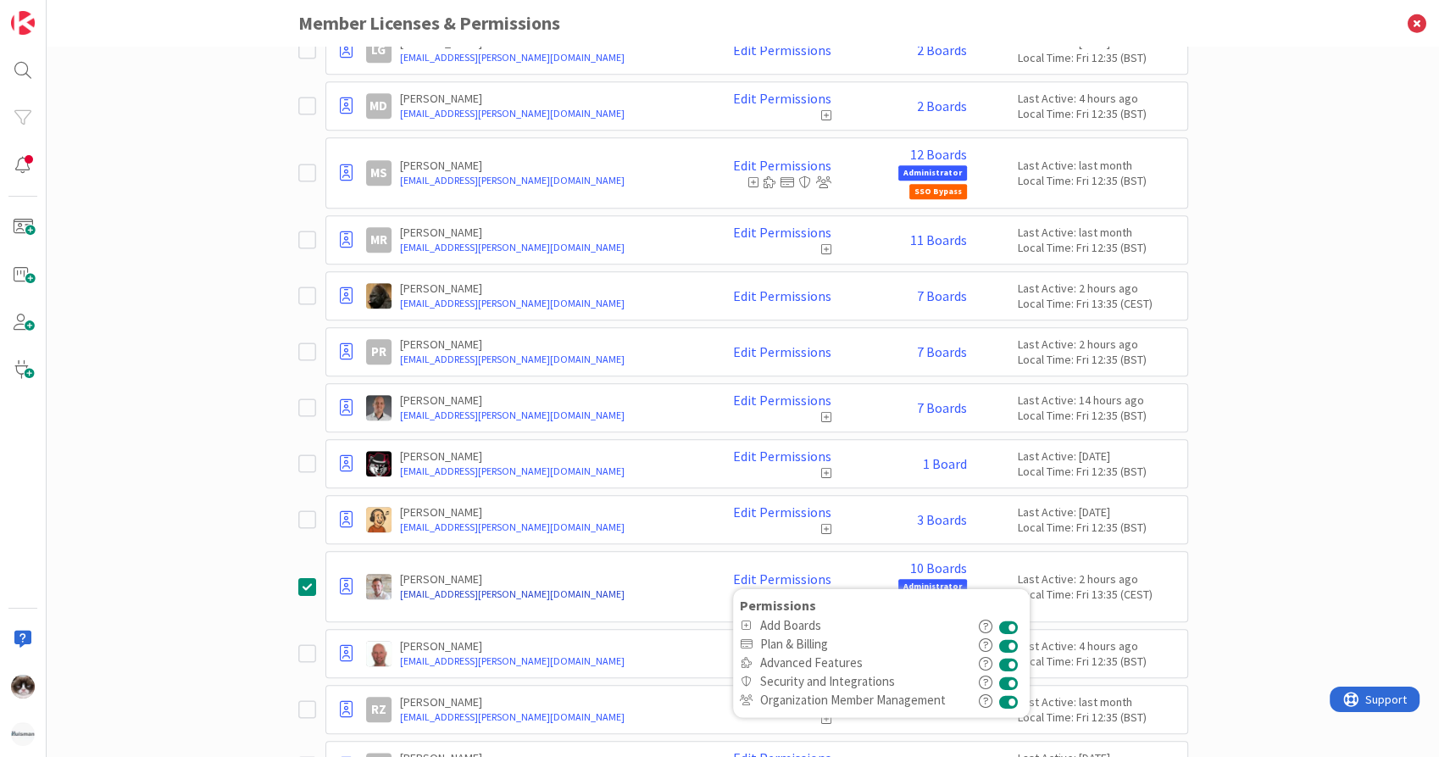
click at [643, 586] on link "rdebie@huisman-nl.com" at bounding box center [548, 593] width 296 height 15
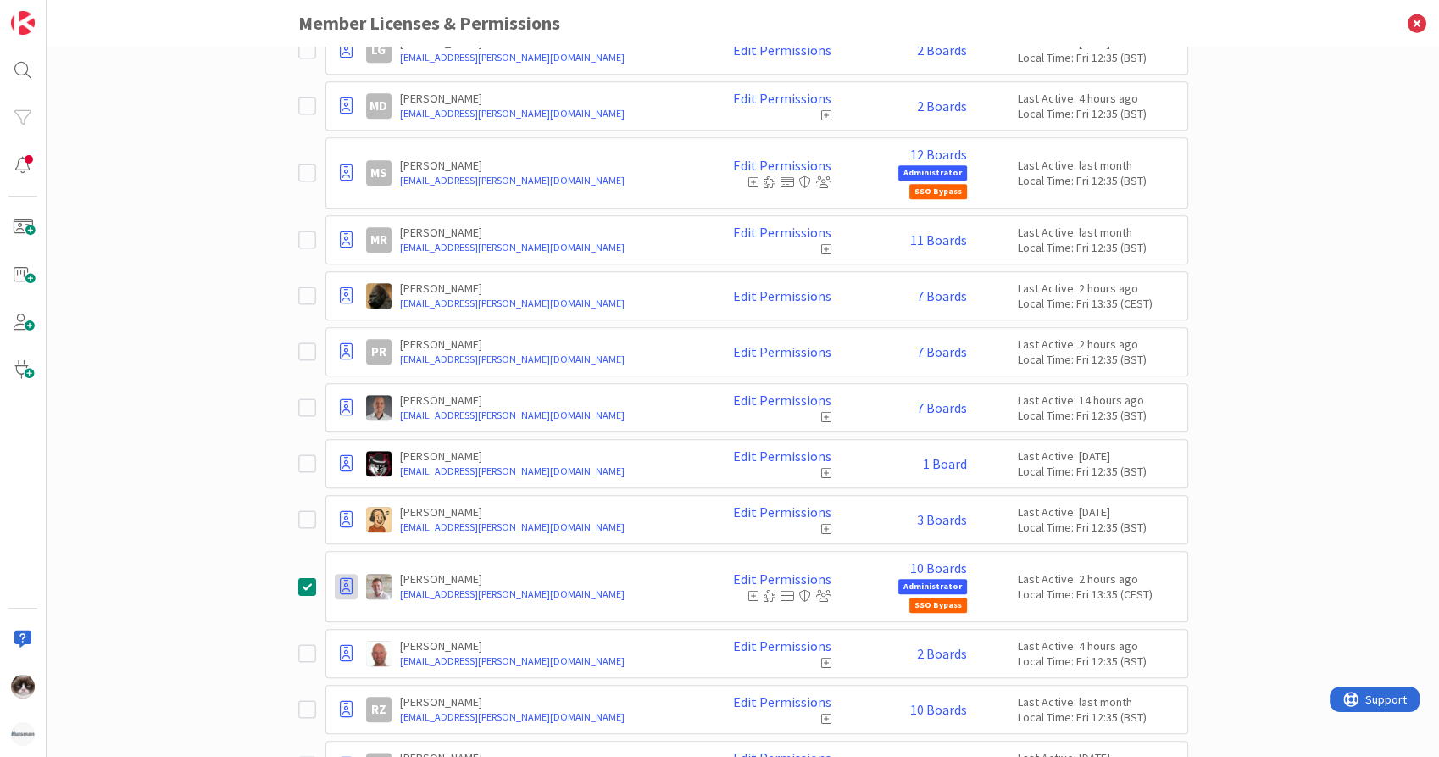
click at [340, 578] on icon at bounding box center [346, 586] width 13 height 17
click at [823, 590] on icon at bounding box center [823, 596] width 15 height 12
click at [927, 579] on span "Administrator" at bounding box center [932, 586] width 69 height 15
click at [940, 564] on link "10 Boards" at bounding box center [938, 567] width 57 height 15
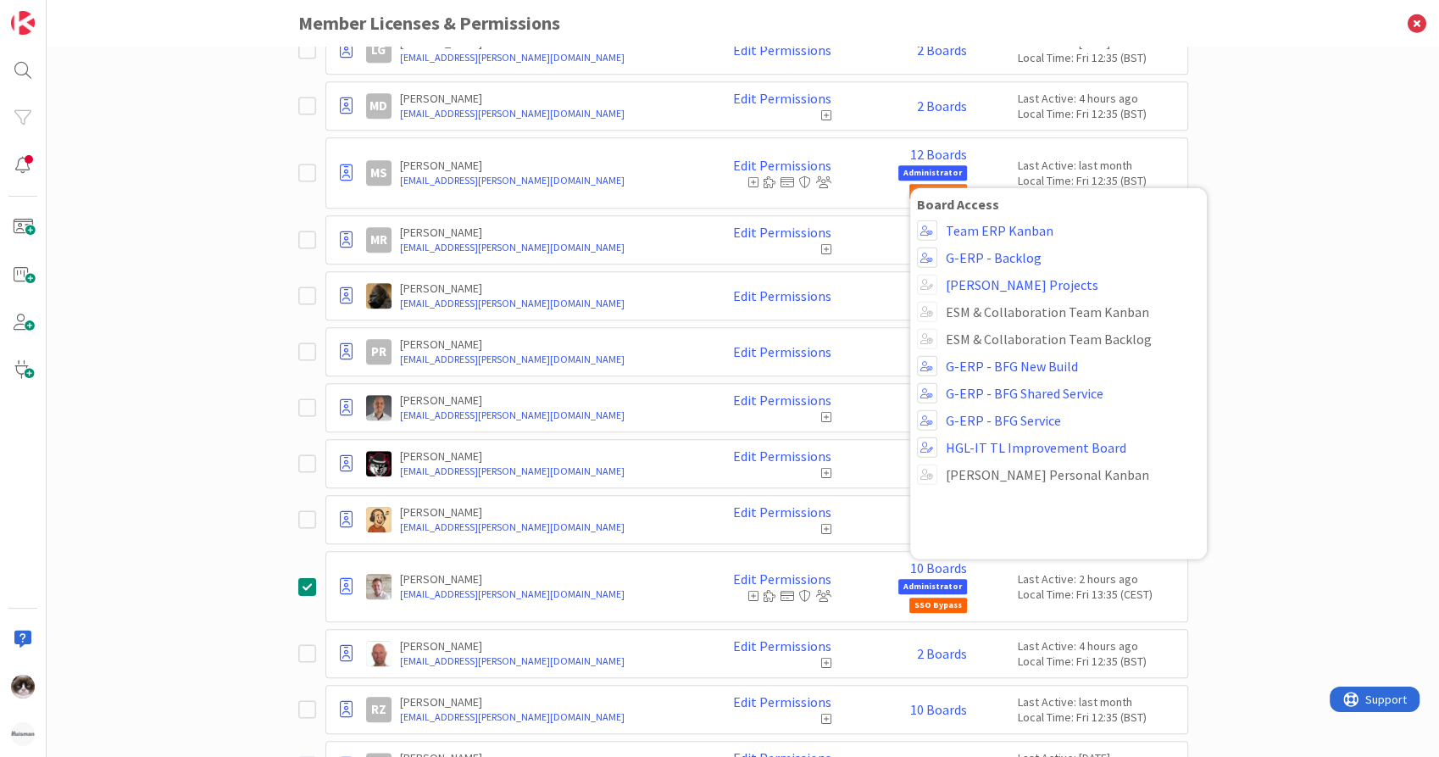
drag, startPoint x: 1369, startPoint y: 381, endPoint x: 1360, endPoint y: 393, distance: 15.1
click at [1369, 381] on div "Paid Available: 1 Free Available: Unlimited Name Paid Licenses 49 / 50 Free Gue…" at bounding box center [743, 402] width 1392 height 710
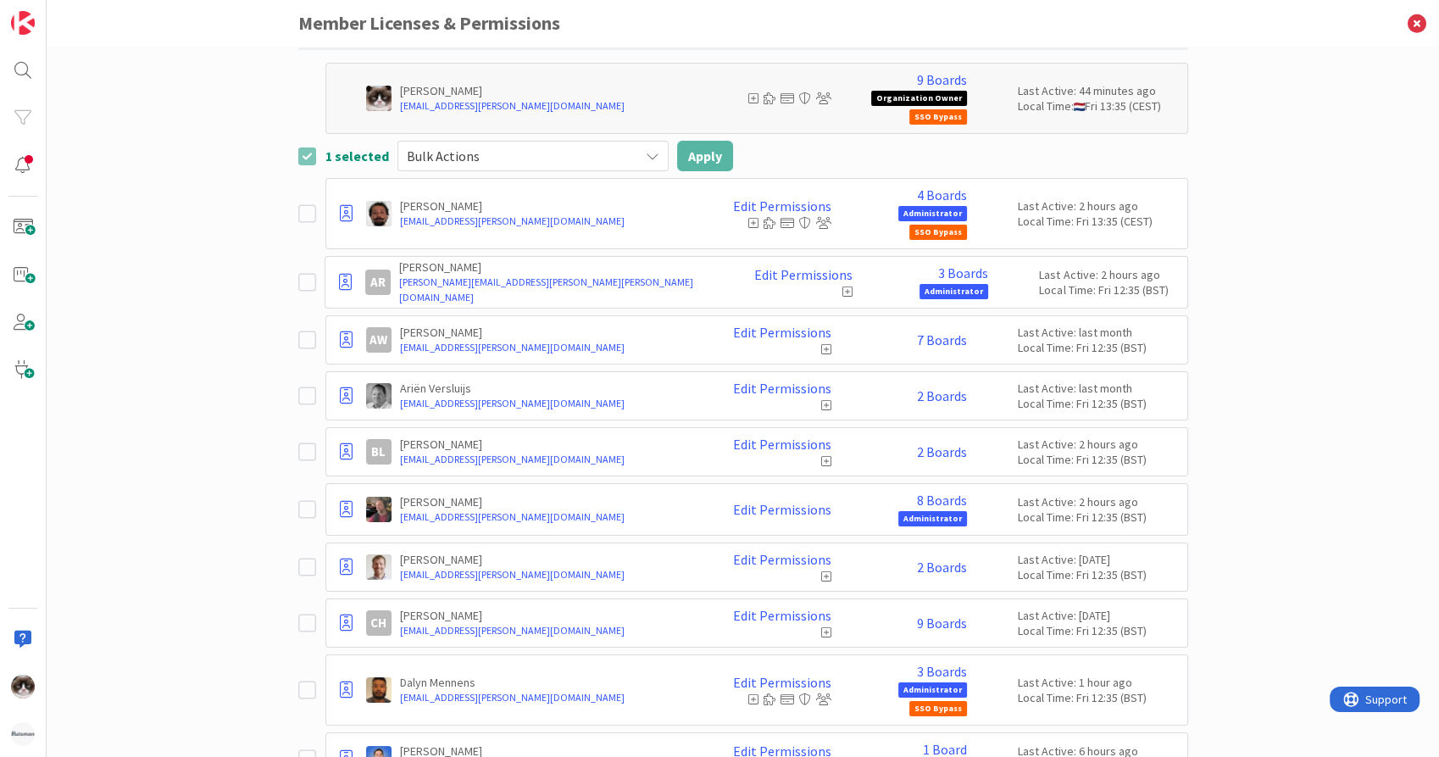
scroll to position [0, 0]
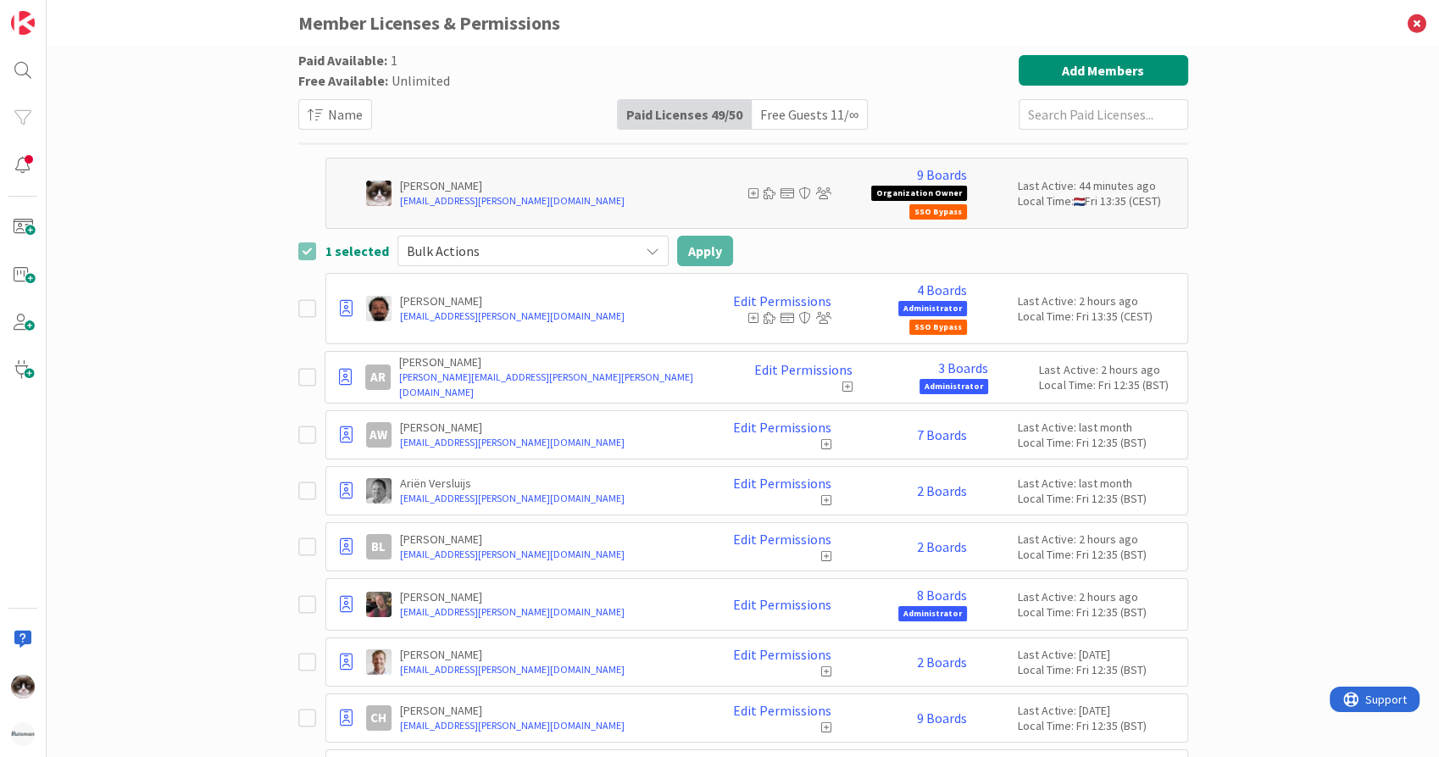
click at [680, 178] on p "[PERSON_NAME]" at bounding box center [548, 185] width 296 height 15
click at [346, 106] on span "Name" at bounding box center [345, 114] width 35 height 20
click at [1085, 75] on button "Add Members" at bounding box center [1103, 70] width 169 height 31
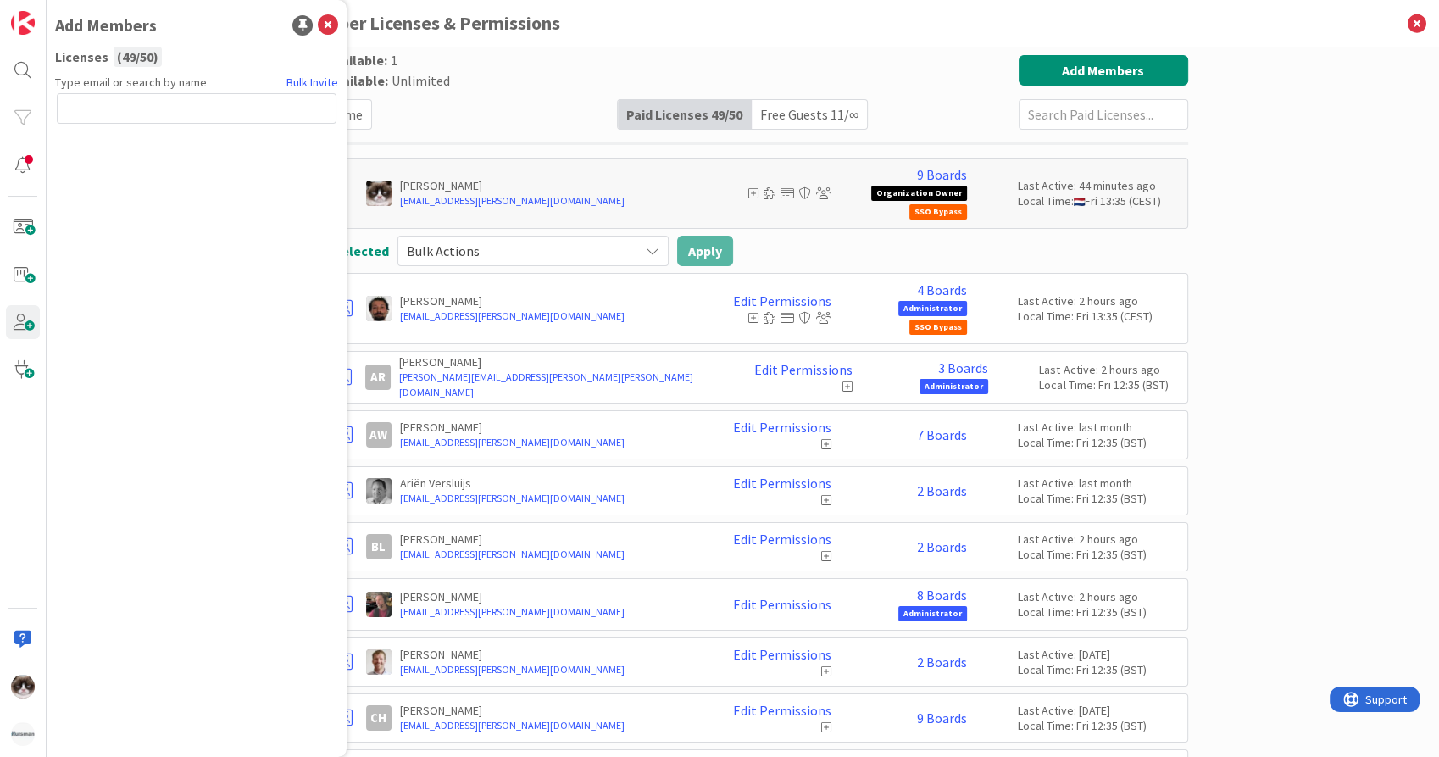
click at [337, 19] on div "Add Members Licenses ( 49 / 50 ) Type email or search by name Bulk Invite" at bounding box center [197, 378] width 300 height 757
click at [325, 29] on icon at bounding box center [328, 25] width 20 height 20
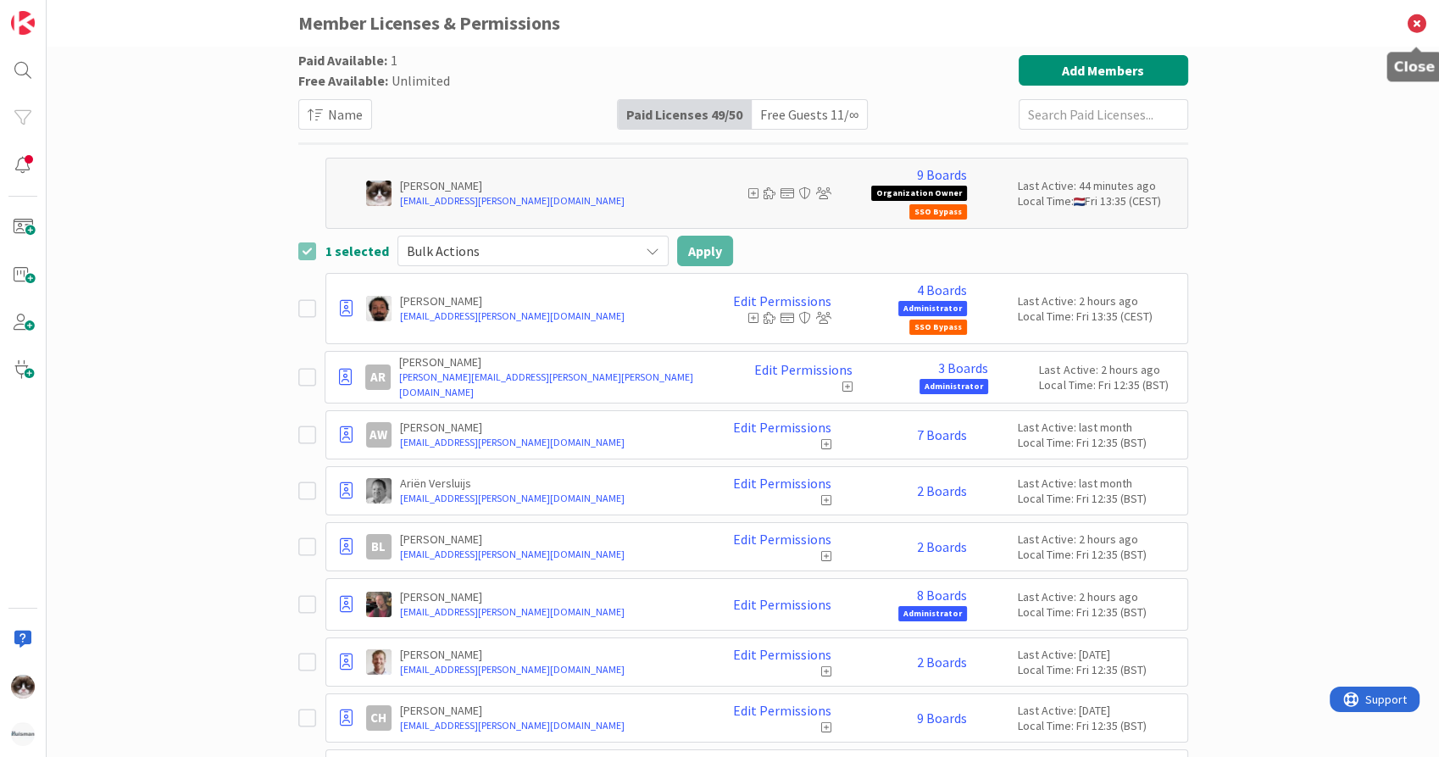
click at [1421, 20] on icon at bounding box center [1417, 23] width 44 height 47
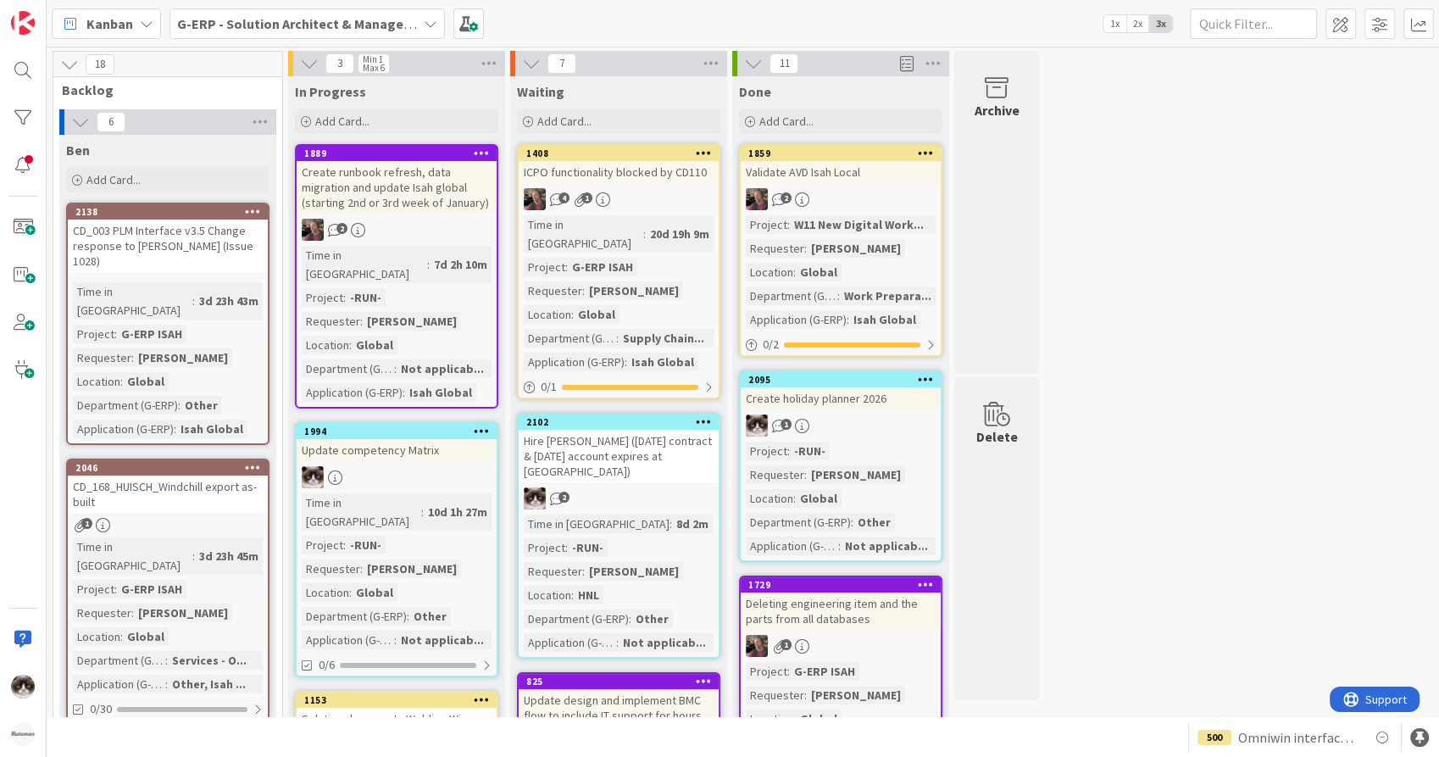
click at [244, 17] on b "G-ERP - Solution Architect & Management" at bounding box center [306, 23] width 259 height 17
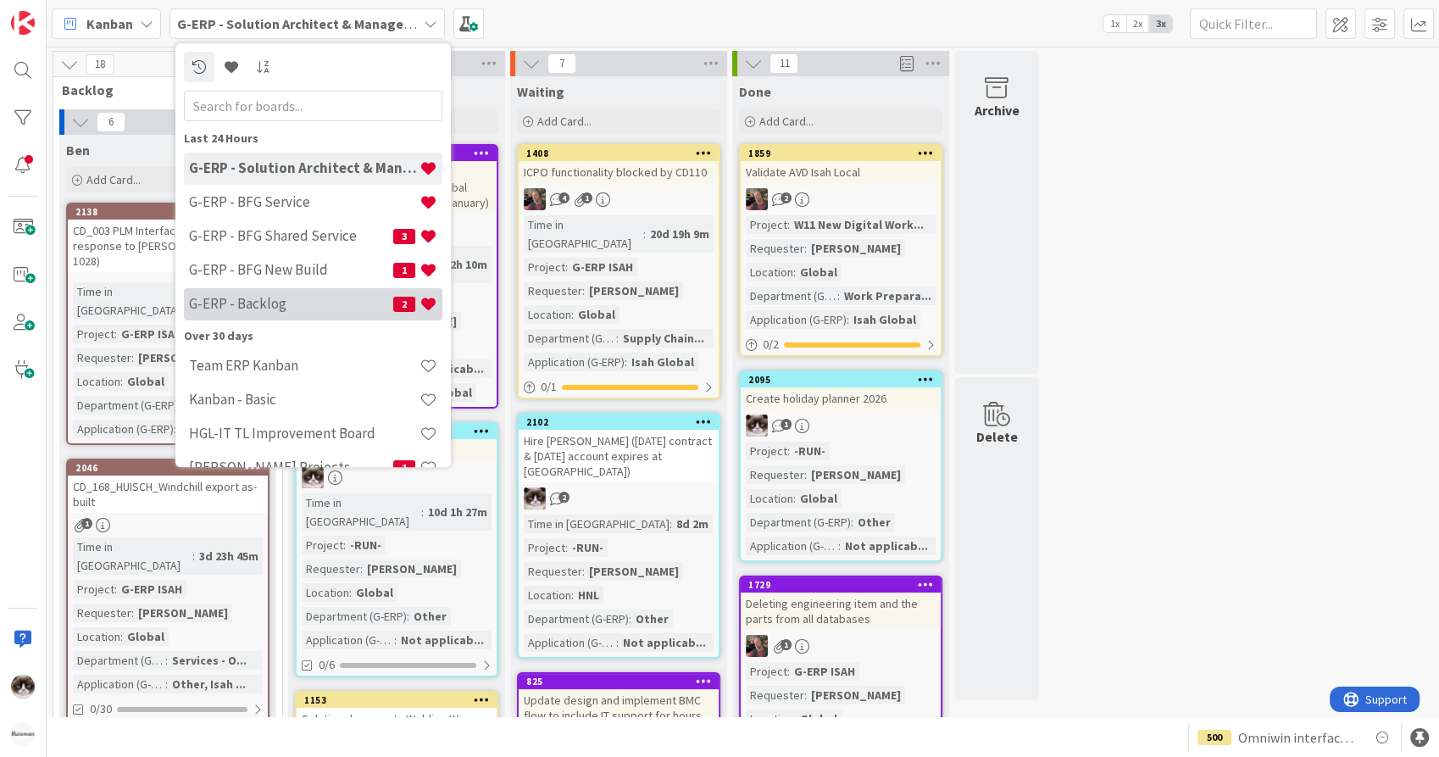
click at [278, 303] on h4 "G-ERP - Backlog" at bounding box center [291, 304] width 204 height 17
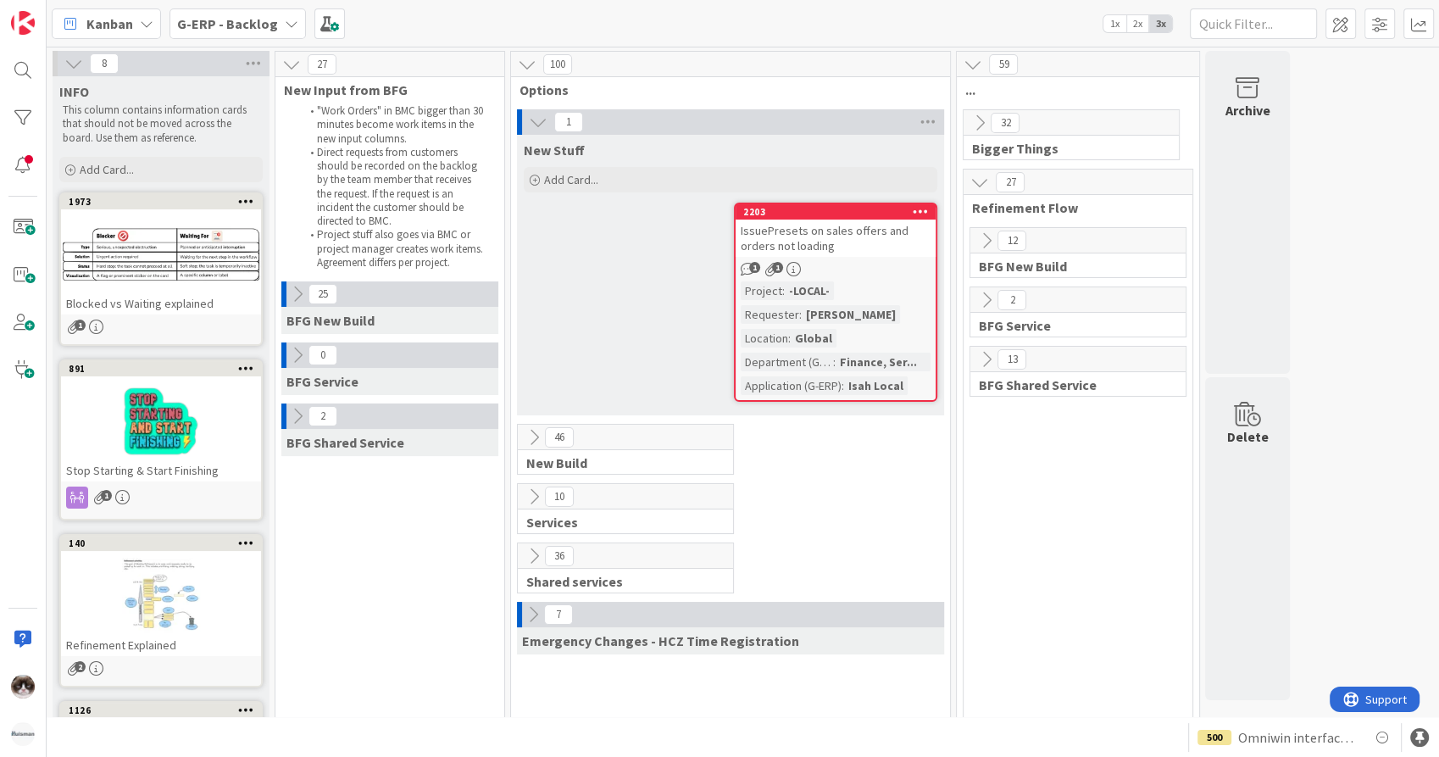
click at [847, 263] on div "1 1" at bounding box center [835, 269] width 200 height 14
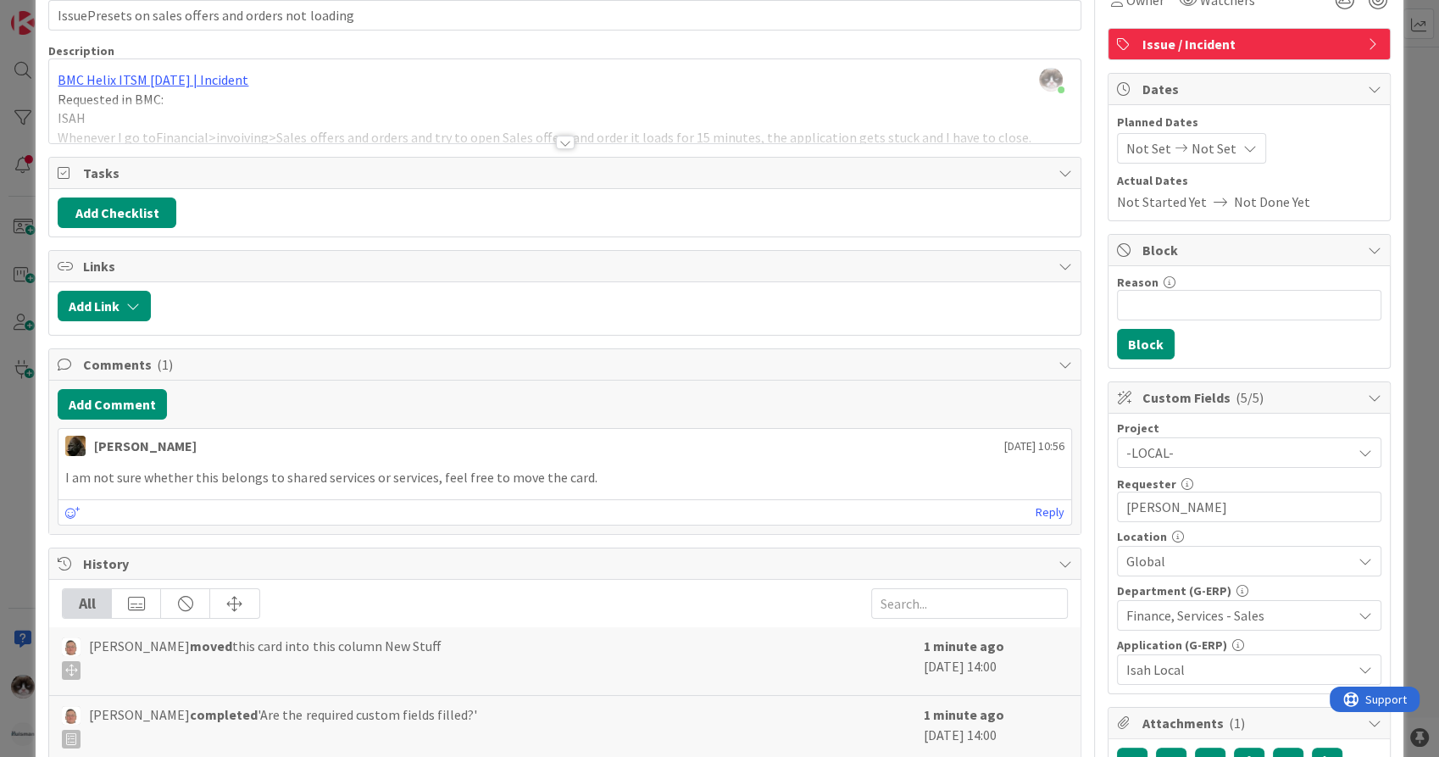
click at [563, 147] on div at bounding box center [565, 143] width 19 height 14
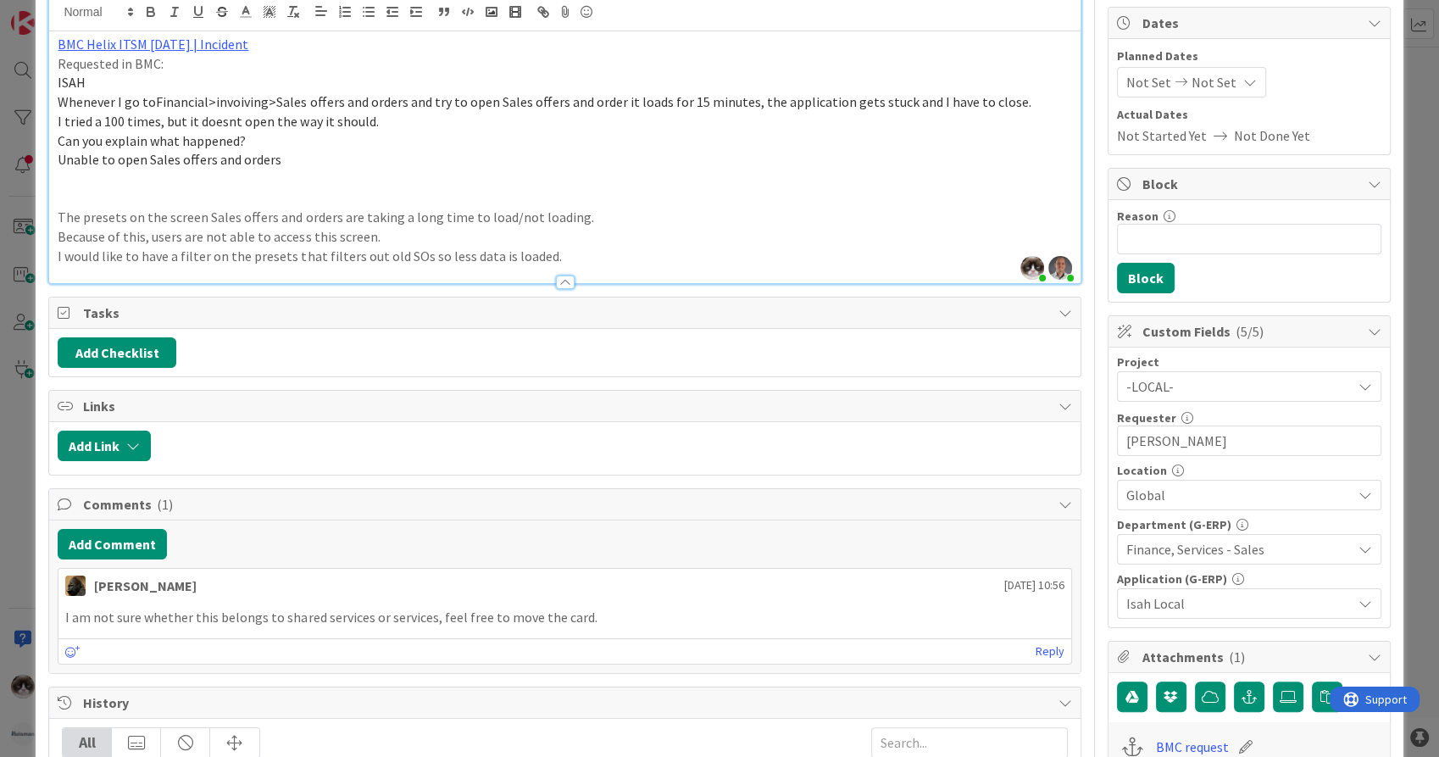
scroll to position [188, 0]
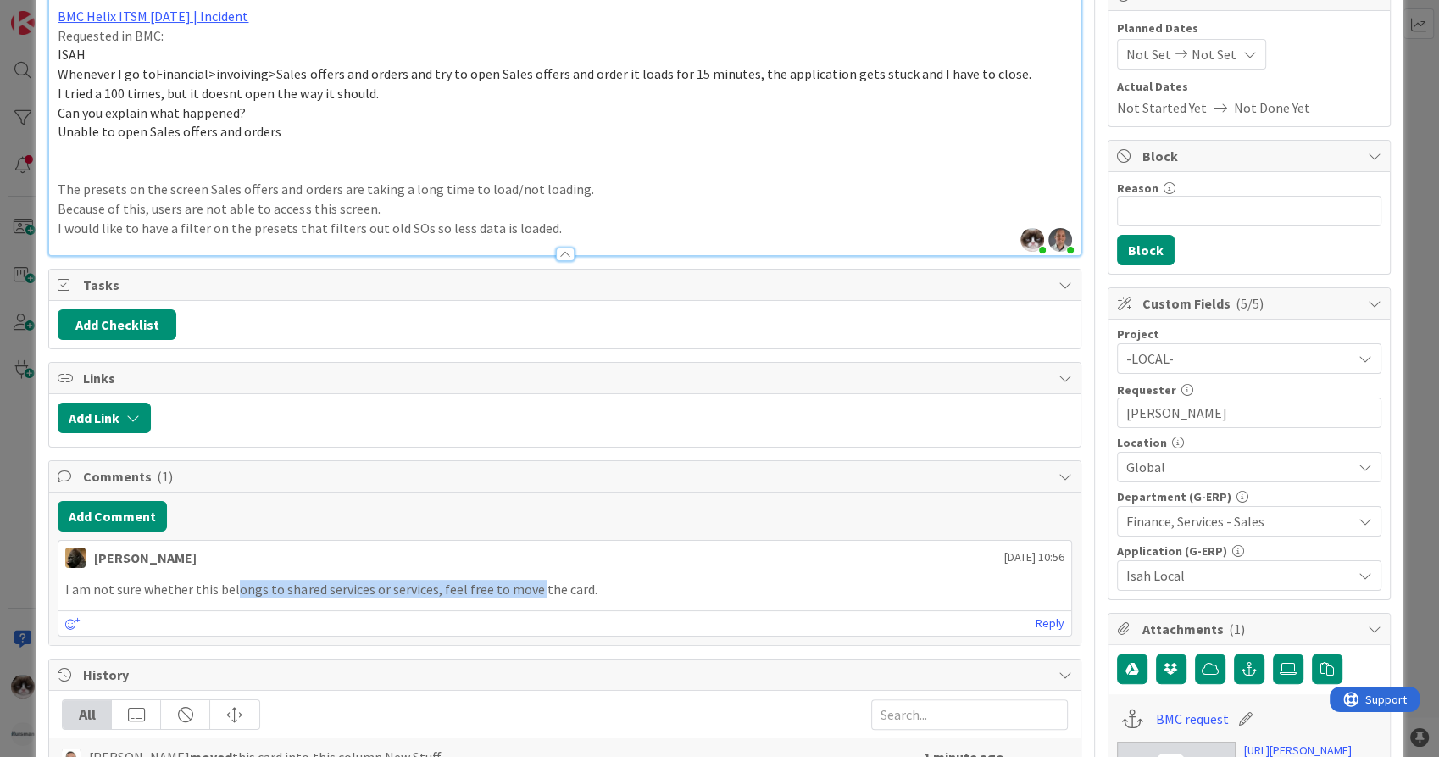
drag, startPoint x: 232, startPoint y: 594, endPoint x: 534, endPoint y: 597, distance: 301.7
click at [534, 597] on div "I am not sure whether this belongs to shared services or services, feel free to…" at bounding box center [564, 589] width 1012 height 33
drag, startPoint x: 534, startPoint y: 597, endPoint x: 666, endPoint y: 596, distance: 132.2
click at [666, 596] on p "I am not sure whether this belongs to shared services or services, feel free to…" at bounding box center [564, 589] width 998 height 19
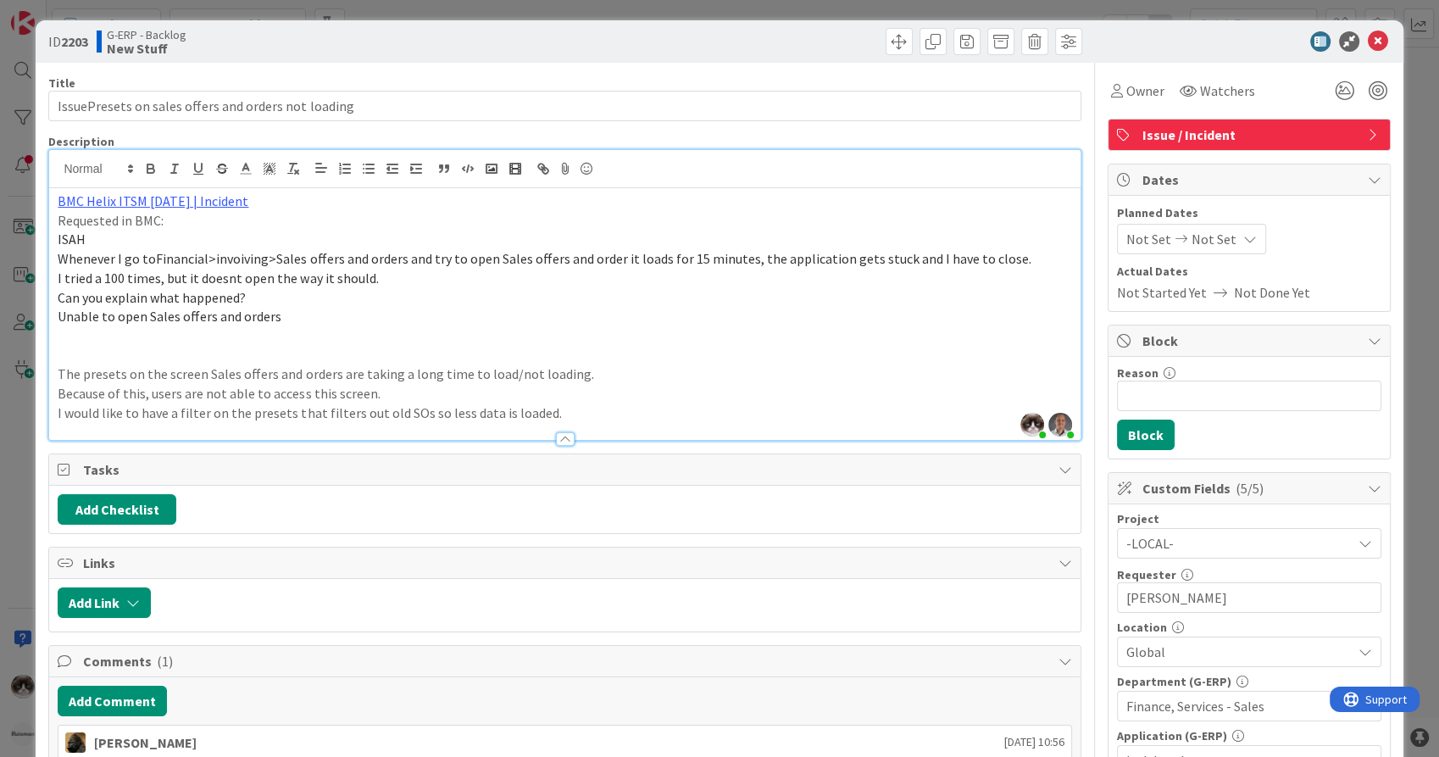
scroll to position [0, 0]
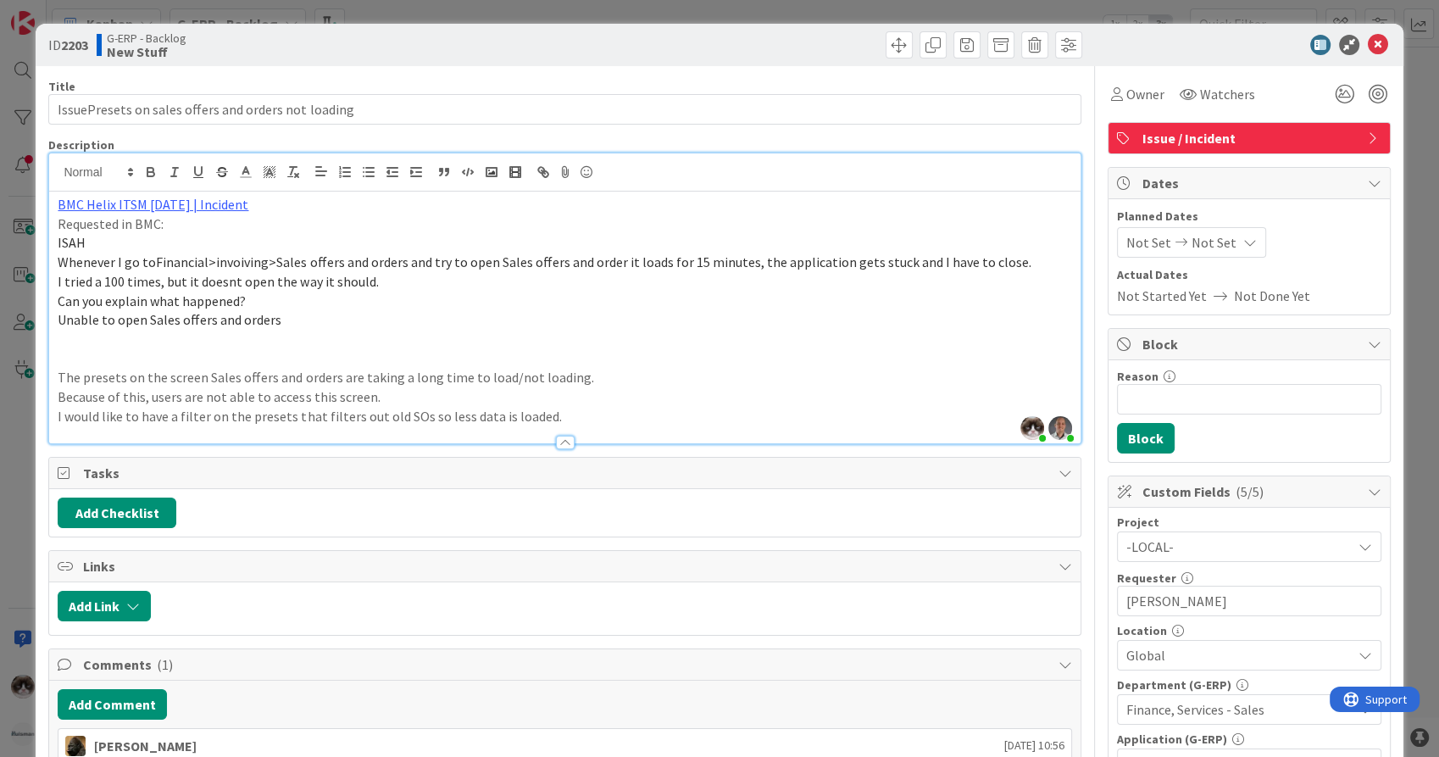
drag, startPoint x: 114, startPoint y: 266, endPoint x: 375, endPoint y: 279, distance: 260.4
click at [375, 279] on div "BMC Helix ITSM 25.3.01 | Incident Requested in BMC: ISAH Whenever I go toFinanc…" at bounding box center [564, 317] width 1030 height 252
click at [669, 349] on p at bounding box center [564, 358] width 1013 height 19
drag, startPoint x: 739, startPoint y: 266, endPoint x: 897, endPoint y: 297, distance: 161.5
click at [897, 297] on div "BMC Helix ITSM 25.3.01 | Incident Requested in BMC: ISAH Whenever I go toFinanc…" at bounding box center [564, 317] width 1030 height 252
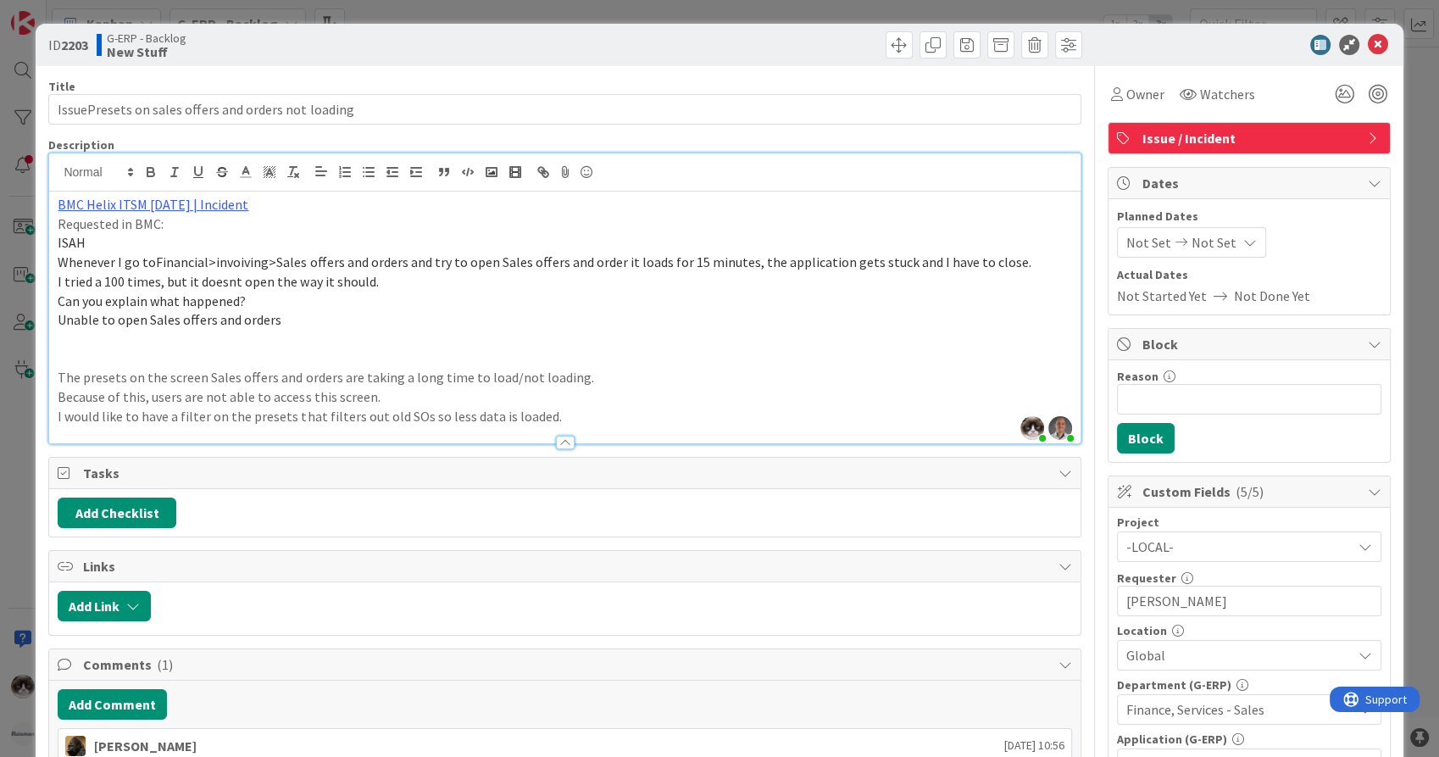
click at [442, 285] on p "I tried a 100 times, but it doesnt open the way it should." at bounding box center [564, 281] width 1013 height 19
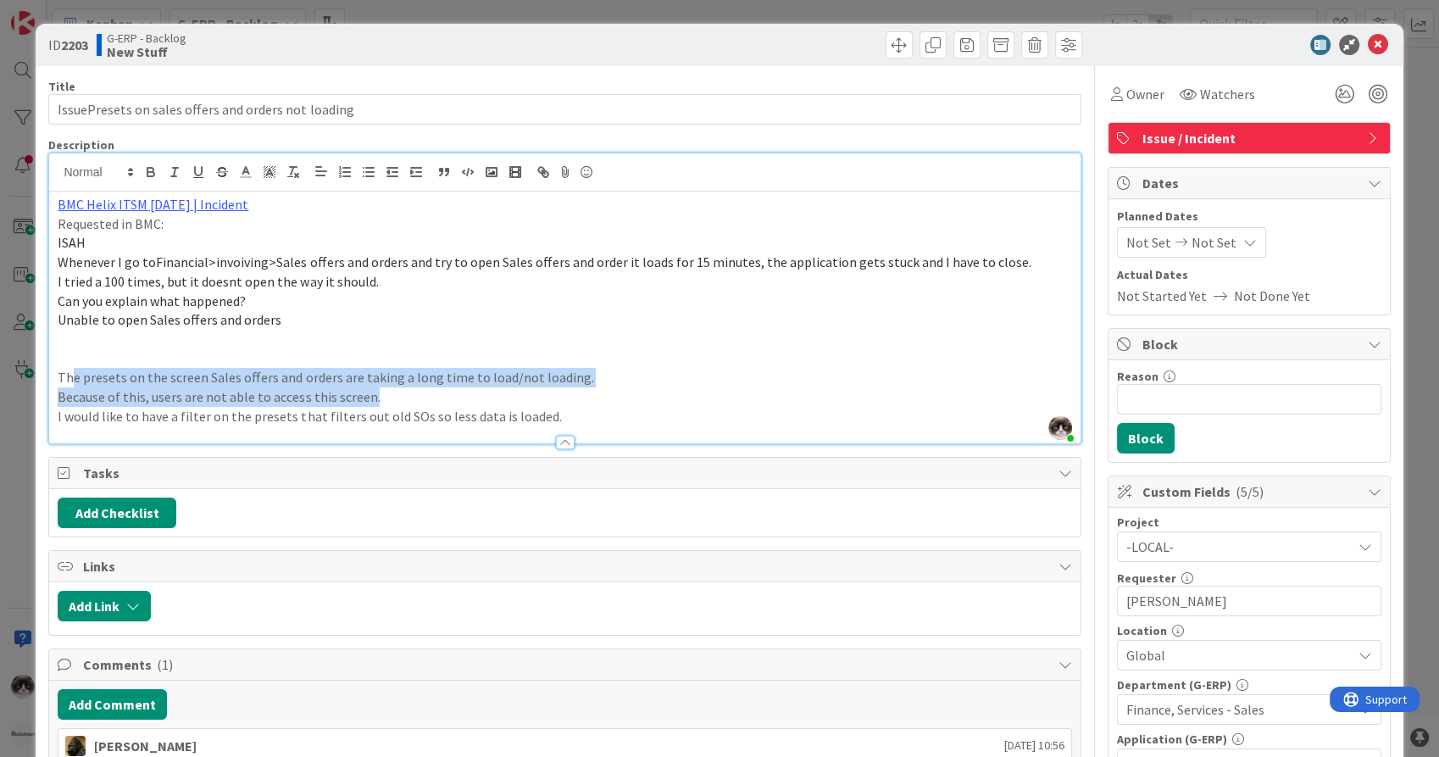
drag, startPoint x: 97, startPoint y: 382, endPoint x: 573, endPoint y: 391, distance: 475.4
click at [573, 391] on div "BMC Helix ITSM 25.3.01 | Incident Requested in BMC: ISAH Whenever I go toFinanc…" at bounding box center [564, 317] width 1030 height 252
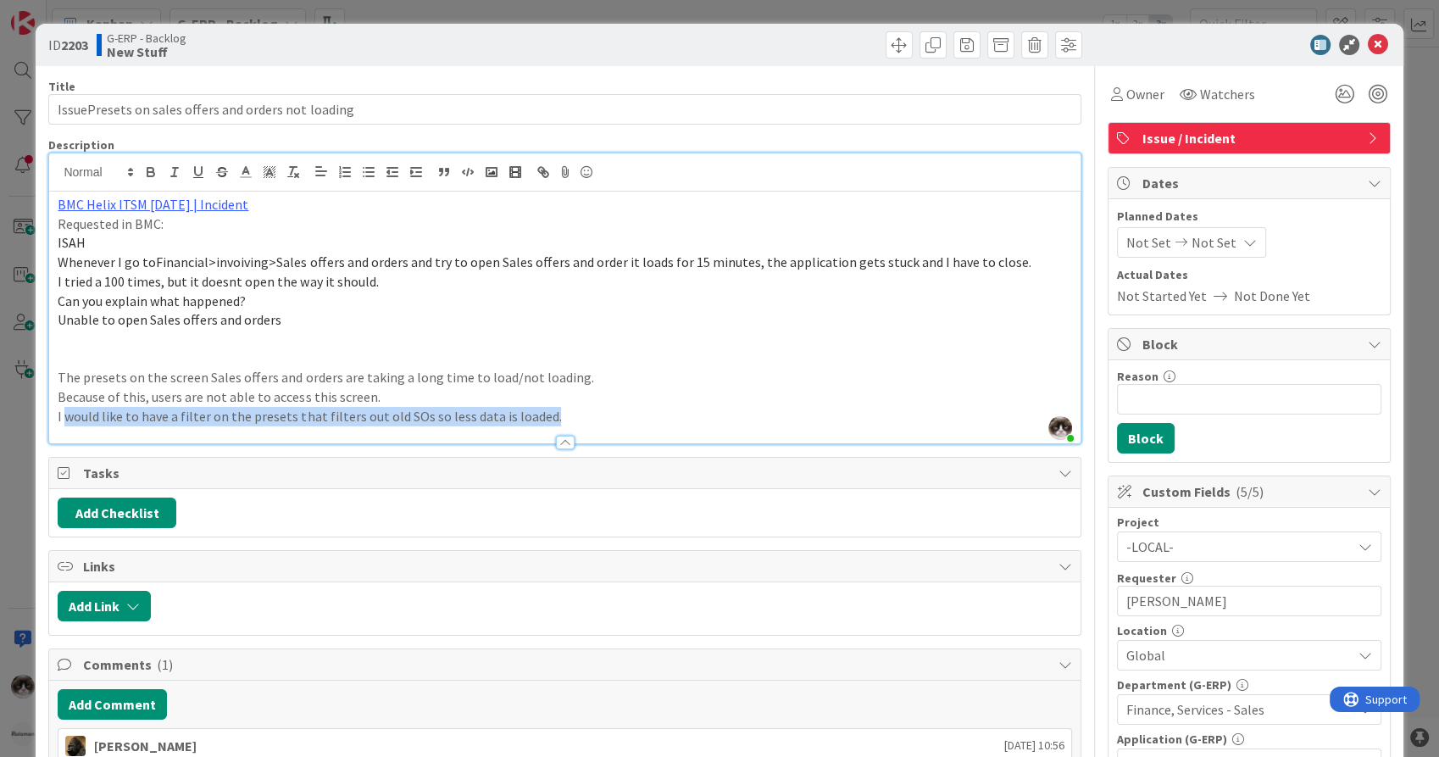
drag, startPoint x: 64, startPoint y: 408, endPoint x: 590, endPoint y: 425, distance: 525.7
click at [590, 425] on div "Description Kevin van Dijk just joined BMC Helix ITSM 25.3.01 | Incident Reques…" at bounding box center [564, 290] width 1032 height 307
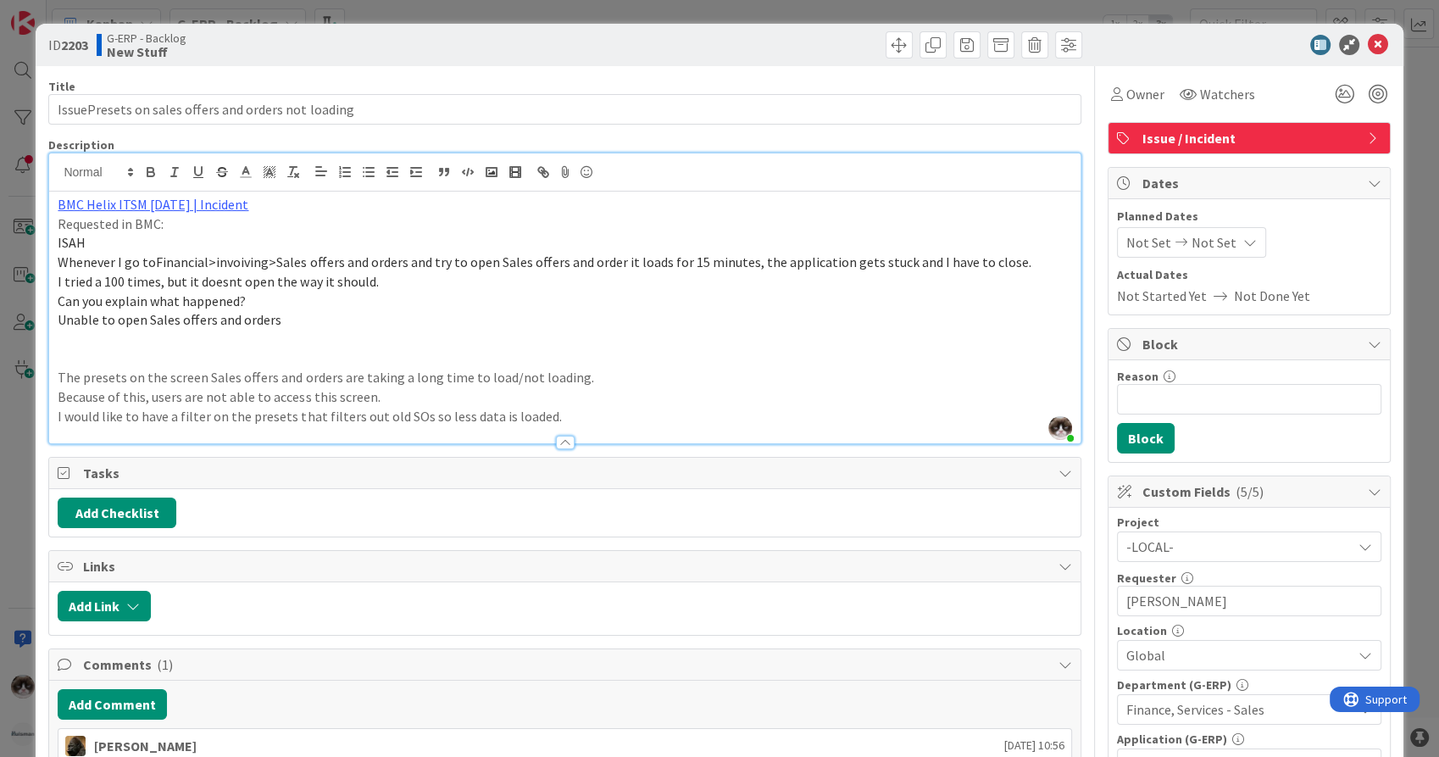
click at [386, 403] on p "Because of this, users are not able to access this screen." at bounding box center [564, 396] width 1013 height 19
click at [175, 204] on link "BMC Helix ITSM 25.3.01 | Incident" at bounding box center [153, 204] width 191 height 17
click at [173, 237] on link "https://huisman-smartit.onbmc.com/smartit/app/#/incident/AGGE78O8I4A50ATD8A3RTD…" at bounding box center [151, 237] width 169 height 22
click at [567, 325] on p "Unable to open Sales offers and orders" at bounding box center [564, 319] width 1013 height 19
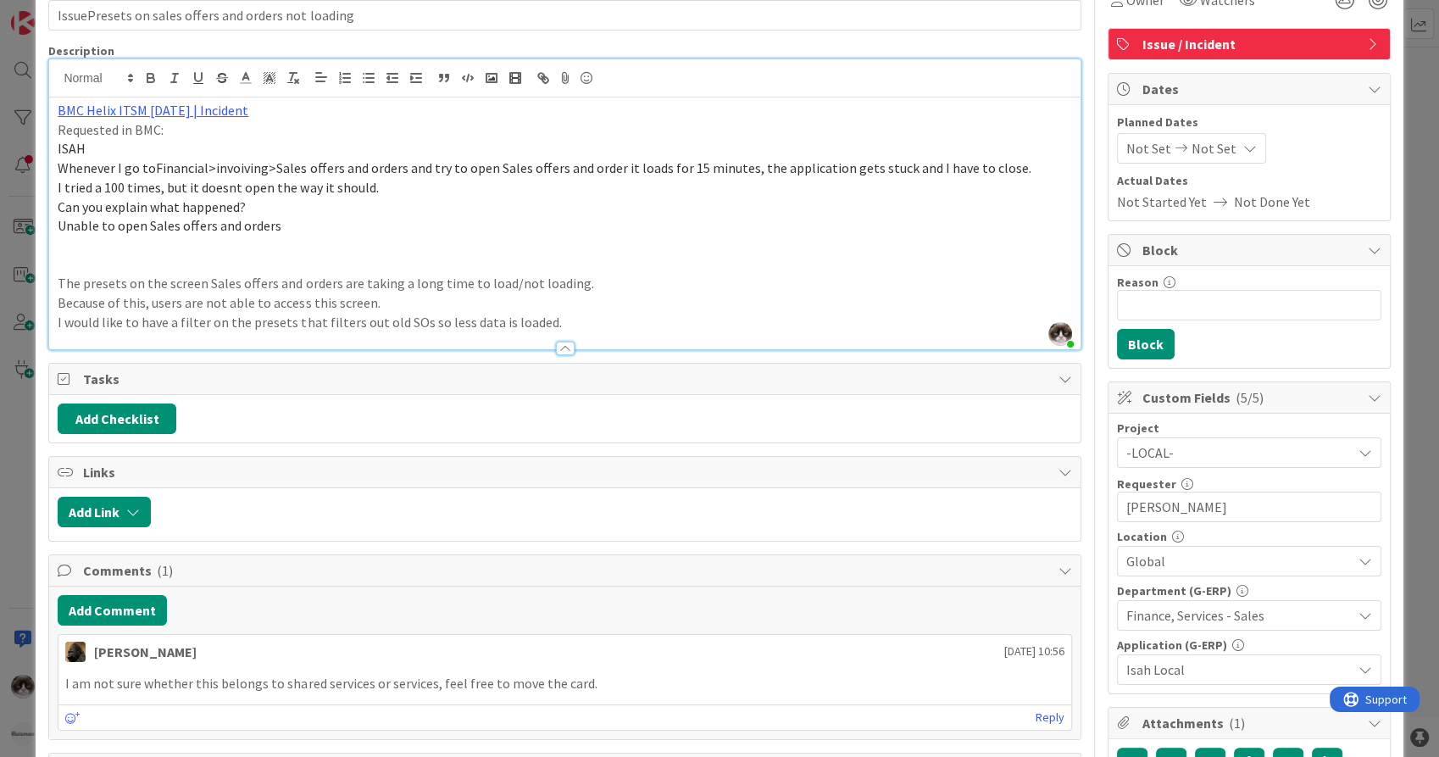
click at [1149, 559] on span "Global" at bounding box center [1238, 561] width 225 height 20
click at [533, 223] on p "Unable to open Sales offers and orders" at bounding box center [564, 225] width 1013 height 19
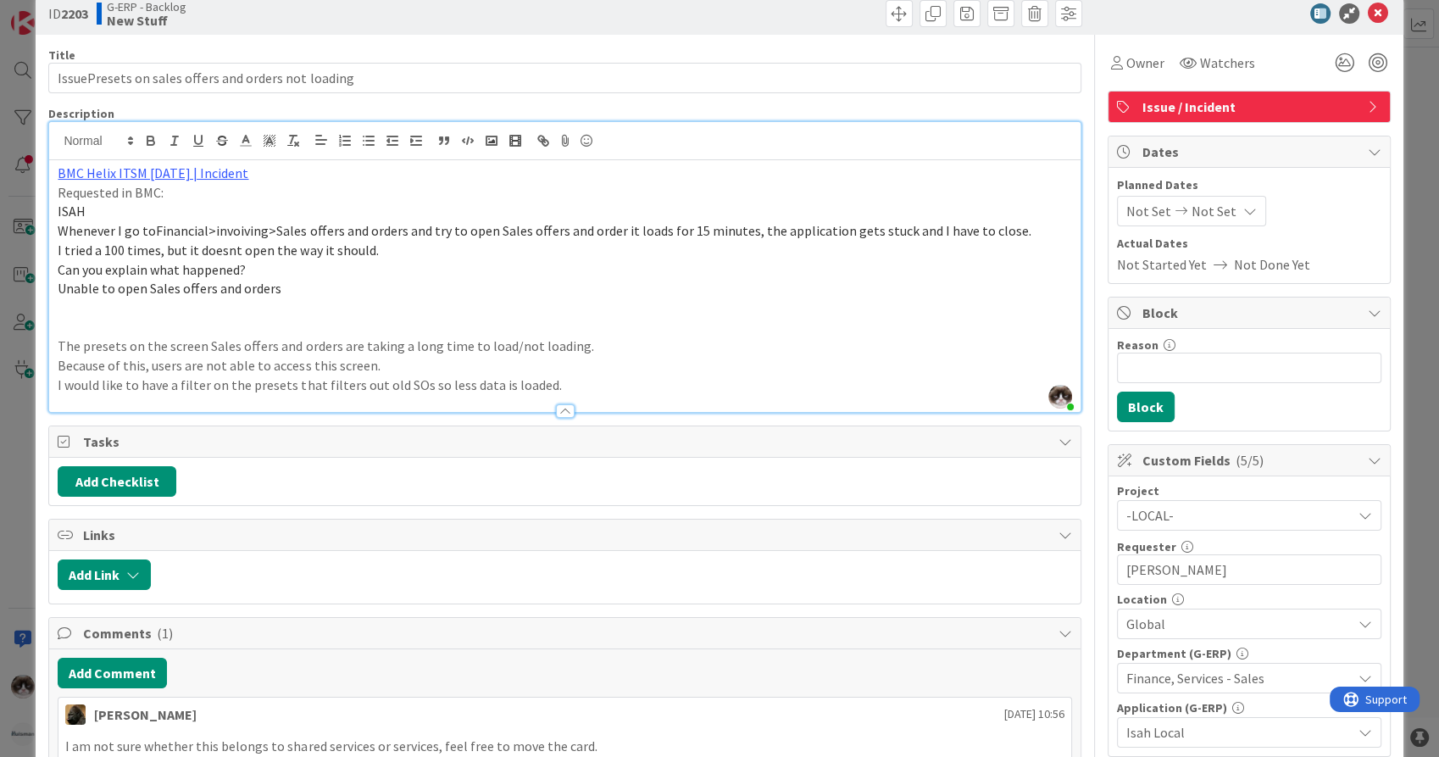
scroll to position [0, 0]
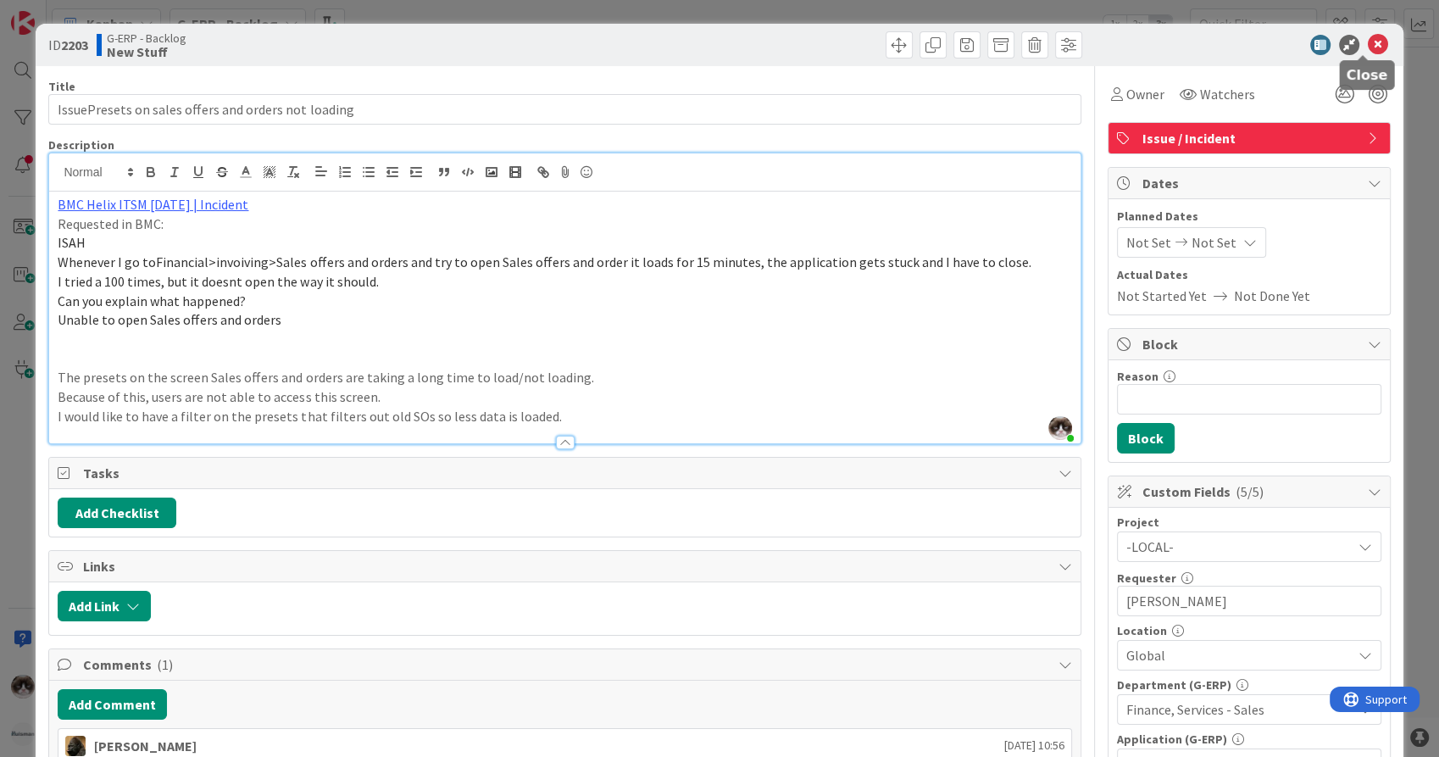
click at [1368, 38] on icon at bounding box center [1378, 45] width 20 height 20
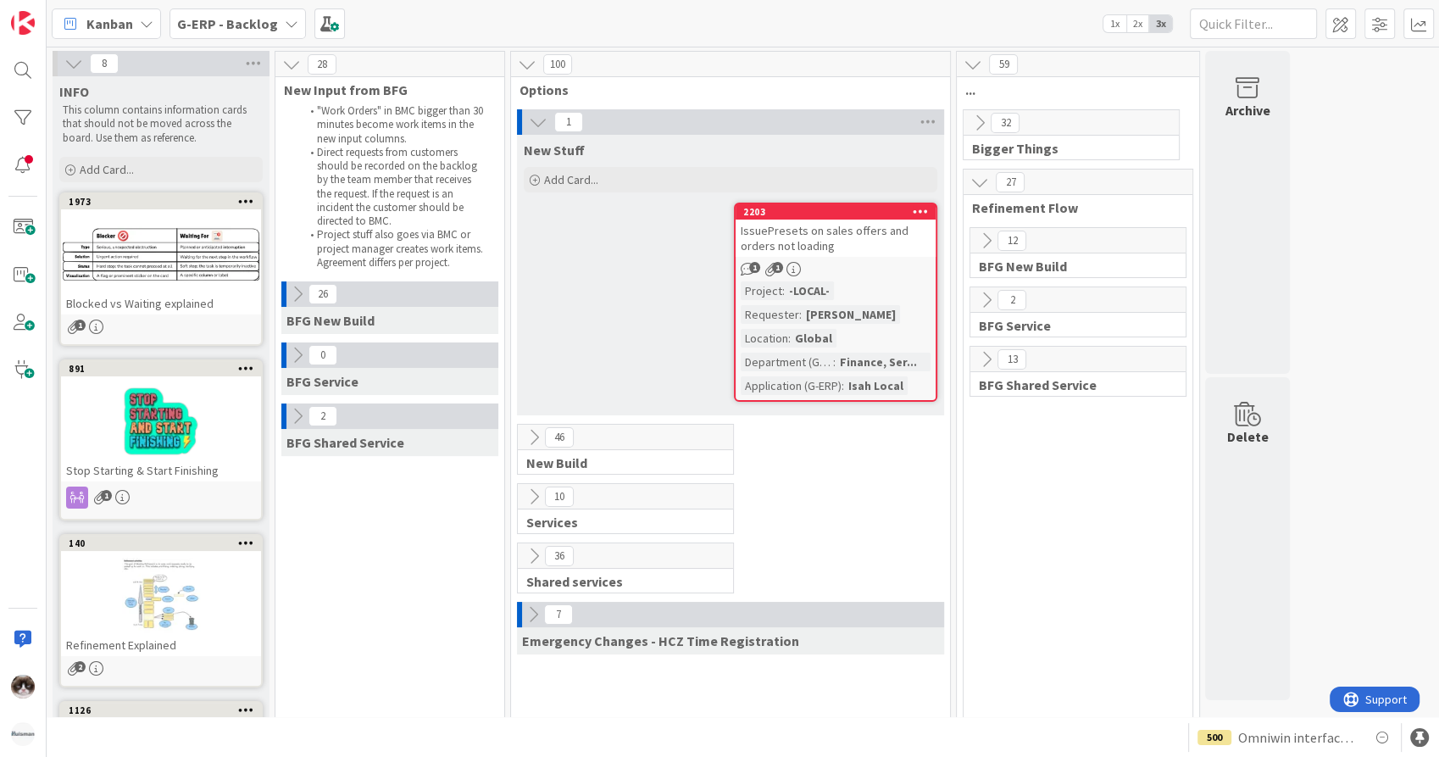
click at [873, 255] on div "IssuePresets on sales offers and orders not loading" at bounding box center [835, 237] width 200 height 37
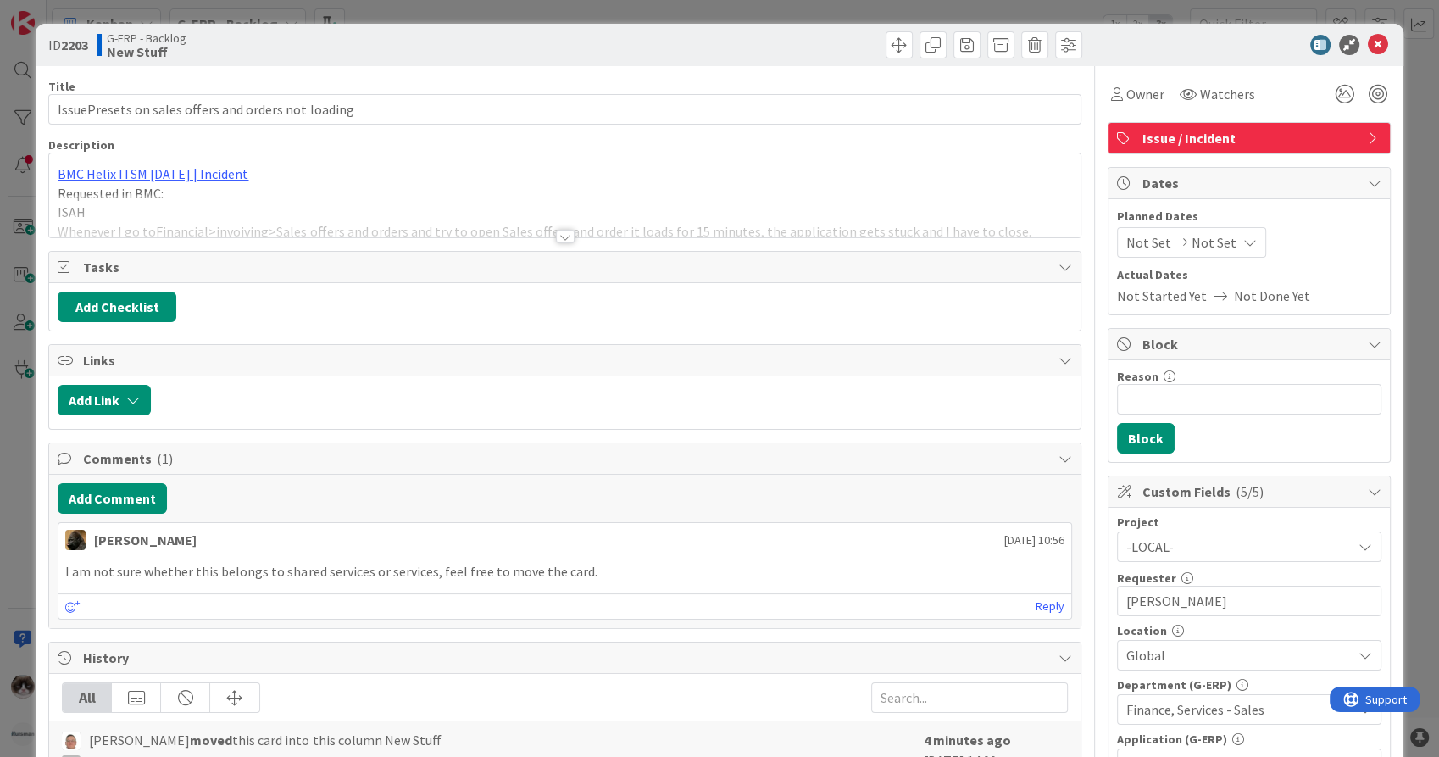
click at [546, 231] on div at bounding box center [564, 215] width 1030 height 43
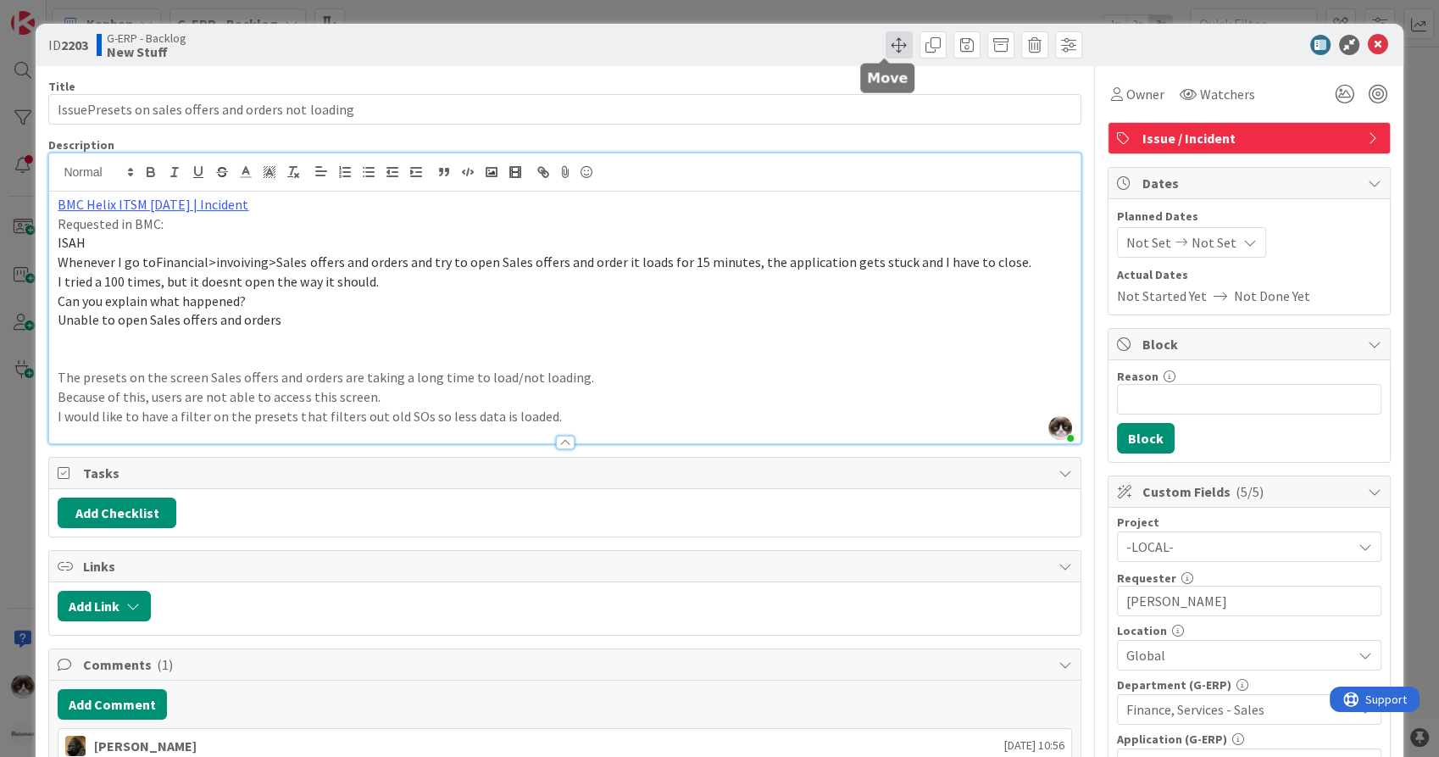
click at [891, 44] on span at bounding box center [898, 44] width 27 height 27
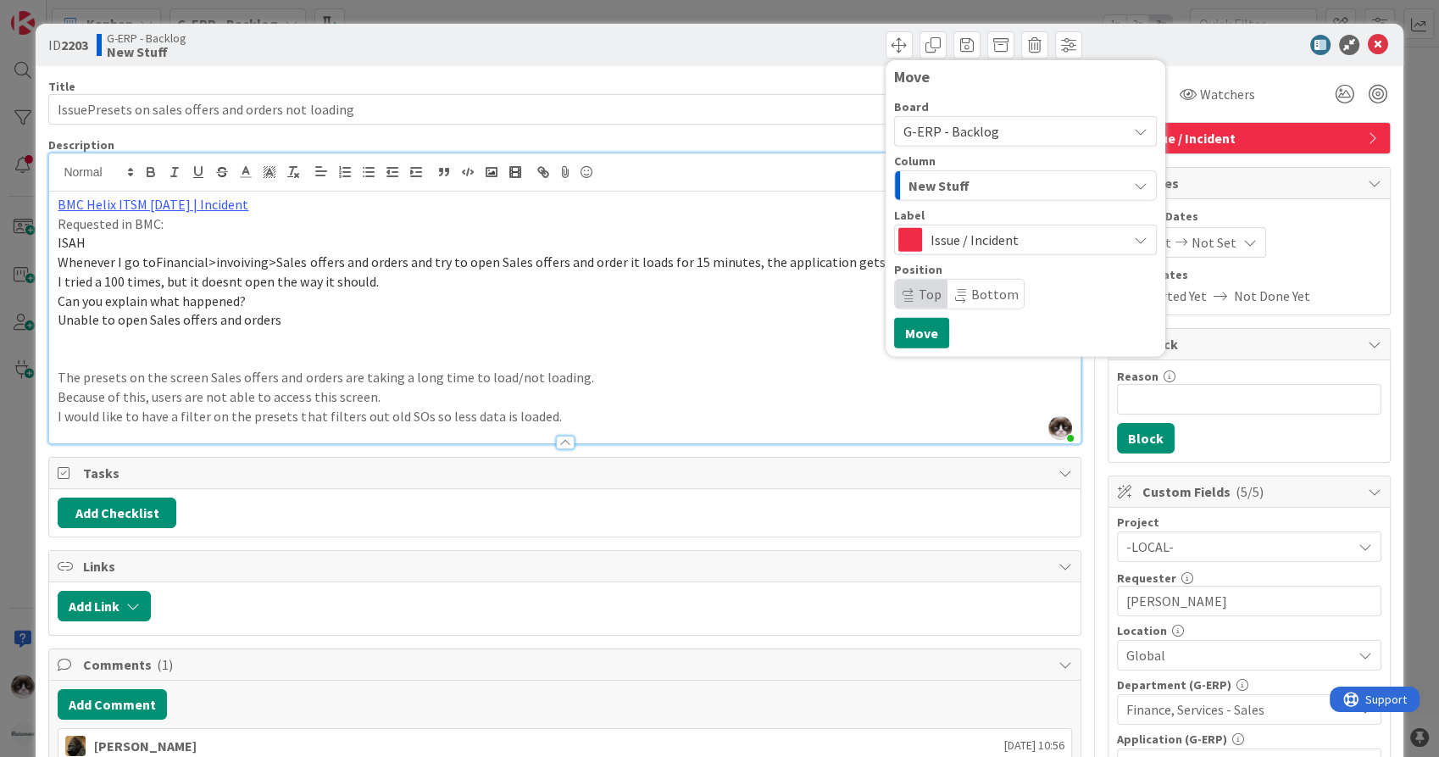
click at [956, 191] on div "New Stuff" at bounding box center [1015, 185] width 223 height 27
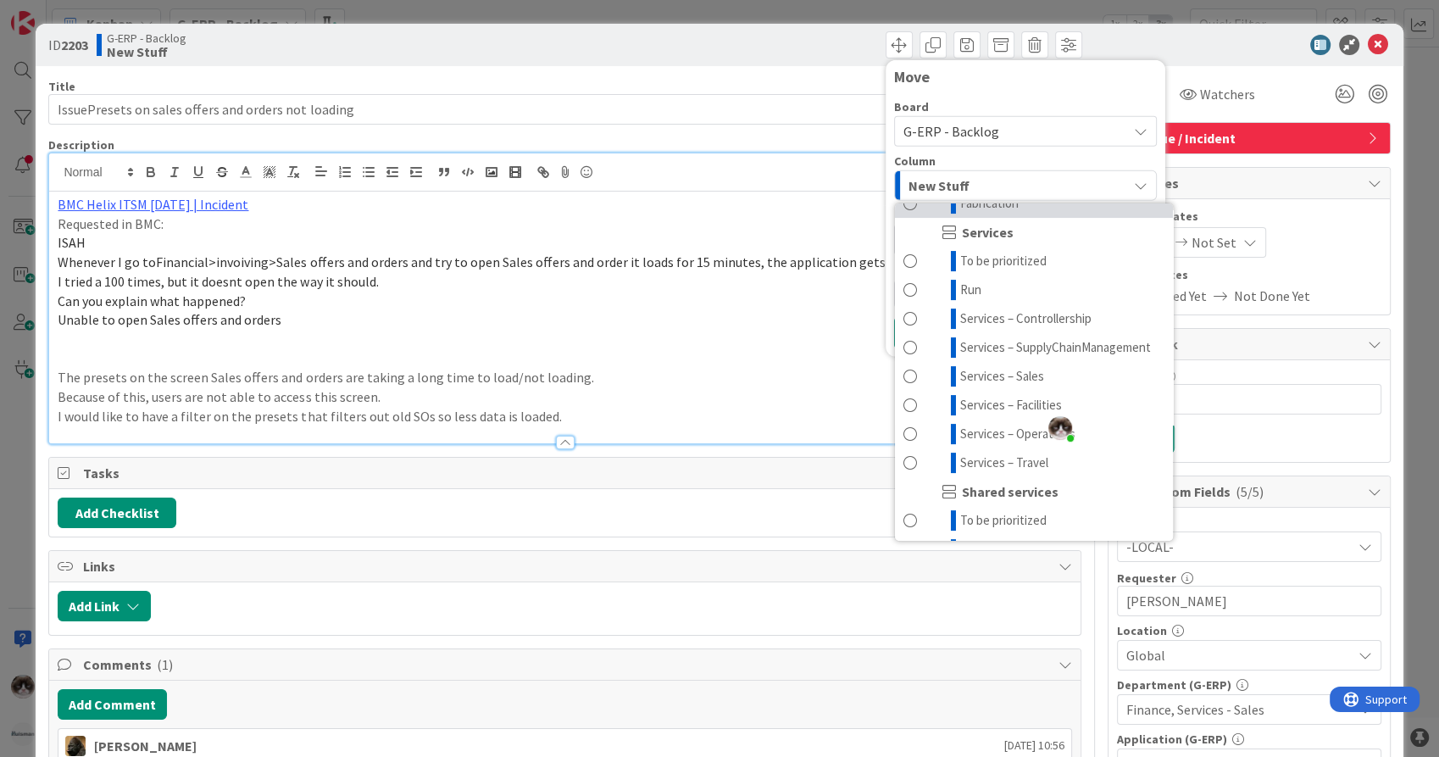
scroll to position [470, 0]
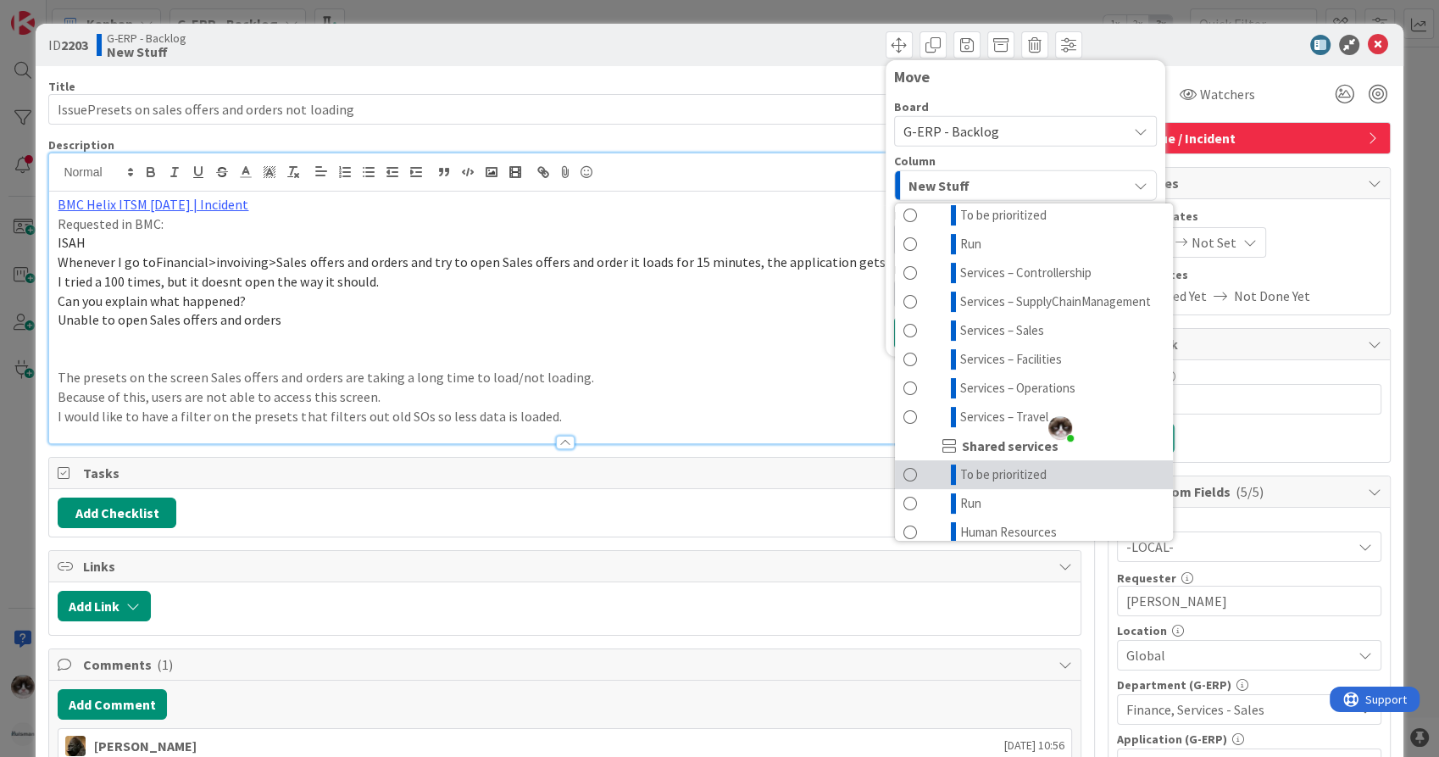
click at [990, 485] on span "To be prioritized" at bounding box center [1003, 474] width 86 height 20
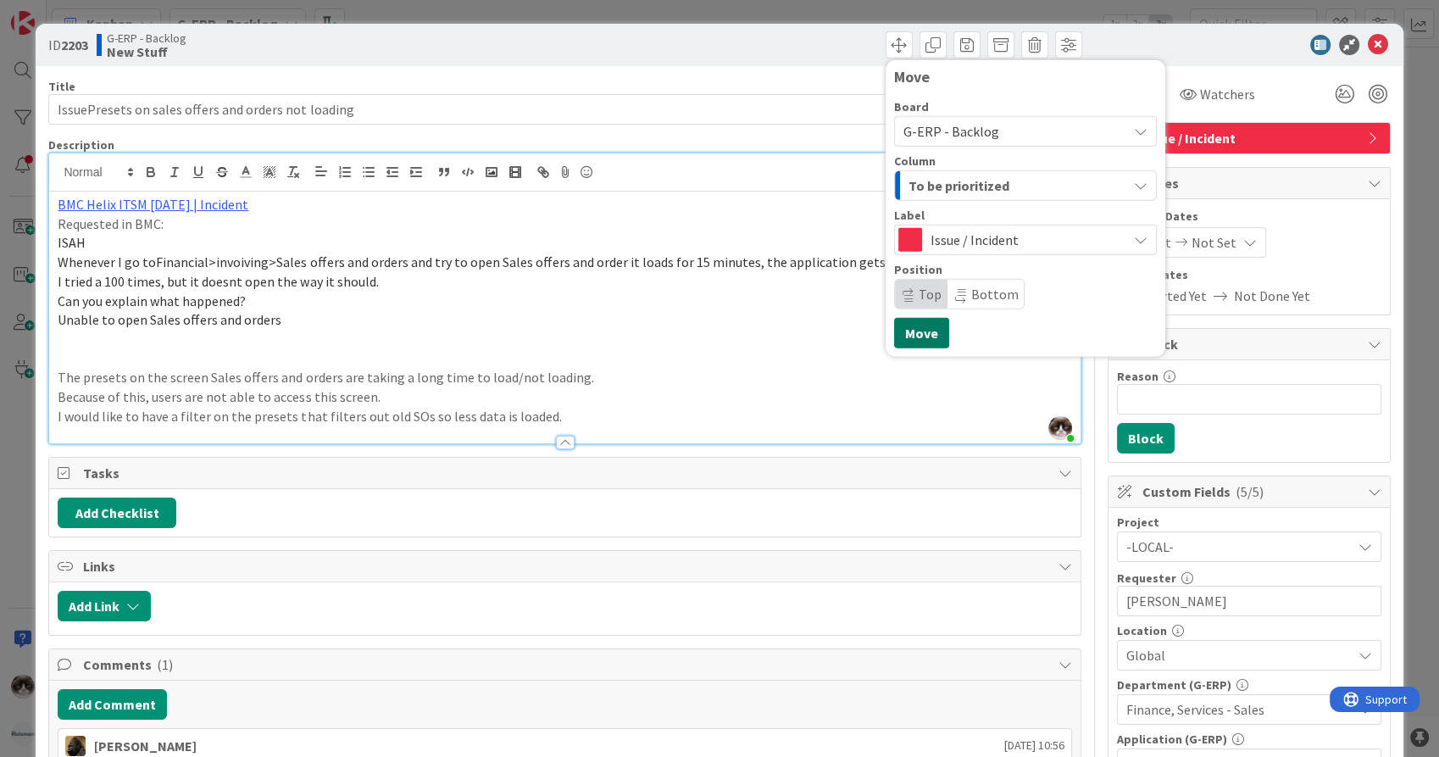
click at [908, 341] on button "Move" at bounding box center [921, 333] width 55 height 31
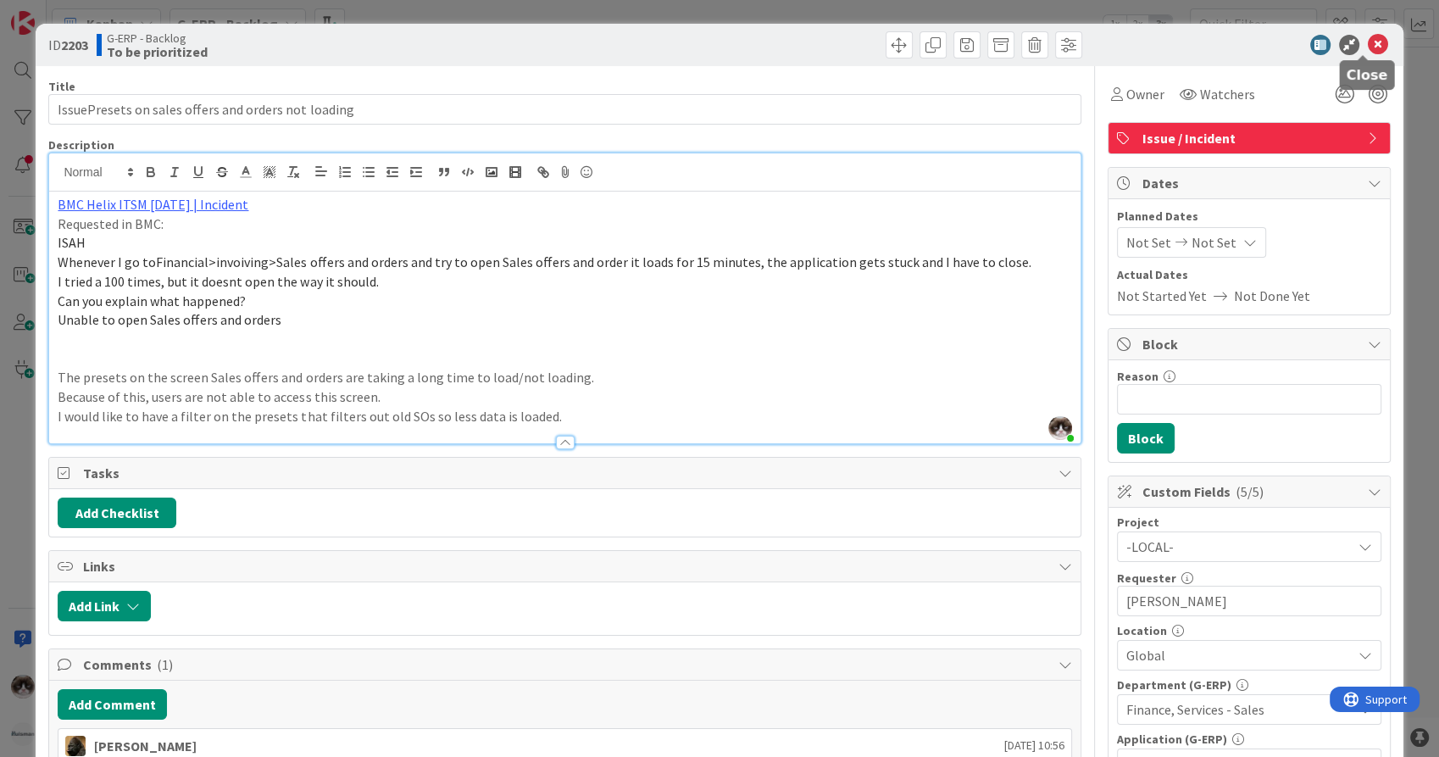
click at [1368, 39] on icon at bounding box center [1378, 45] width 20 height 20
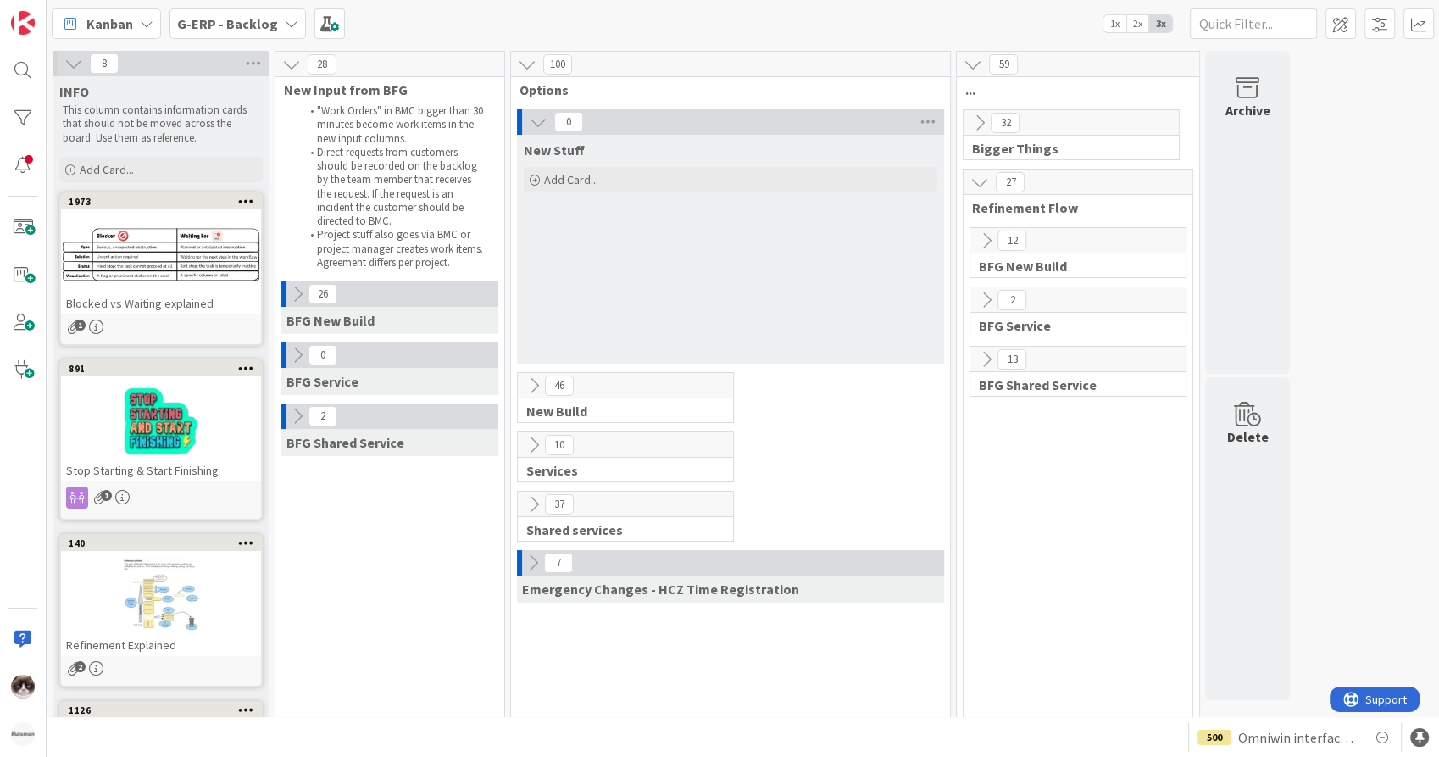
click at [536, 521] on span "Shared services" at bounding box center [619, 529] width 186 height 17
click at [533, 508] on icon at bounding box center [534, 504] width 19 height 19
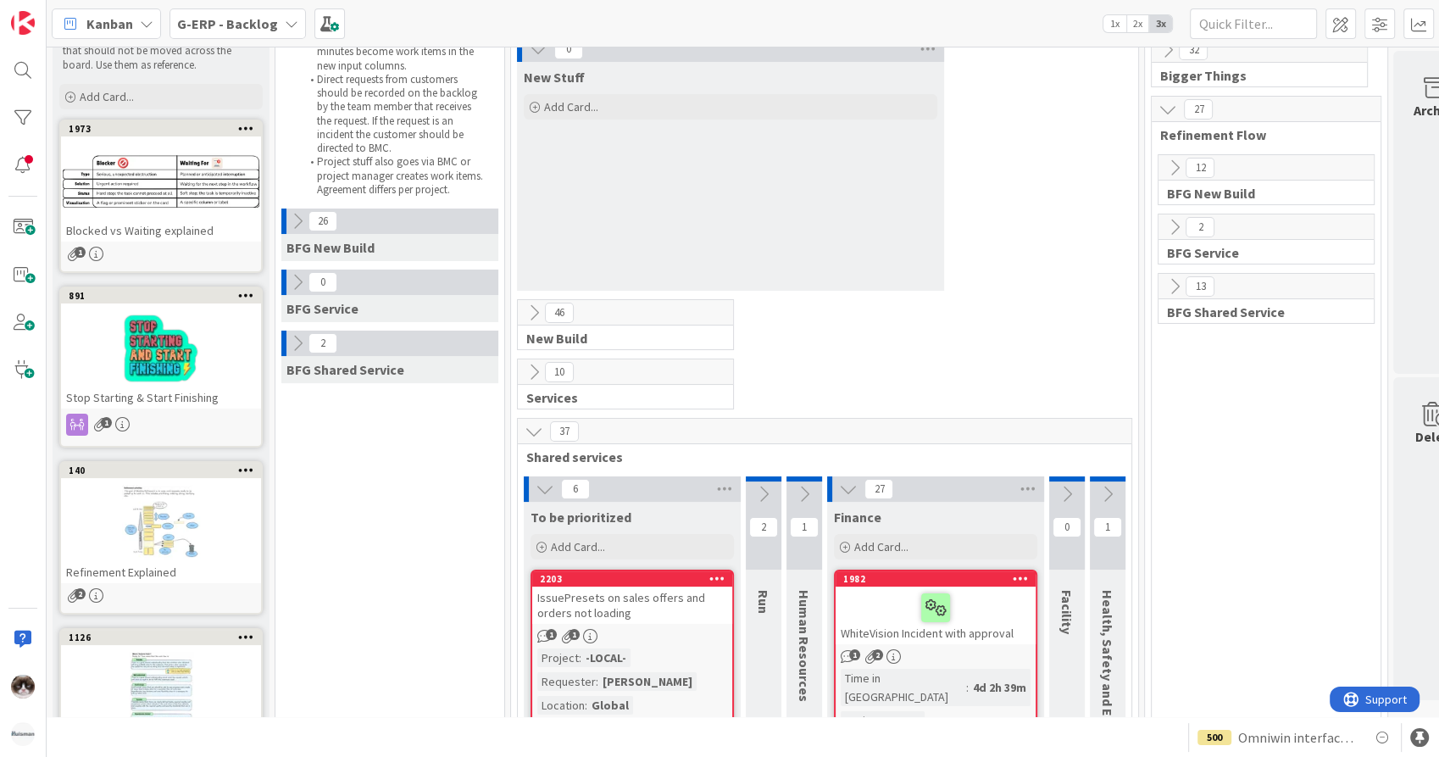
scroll to position [376, 0]
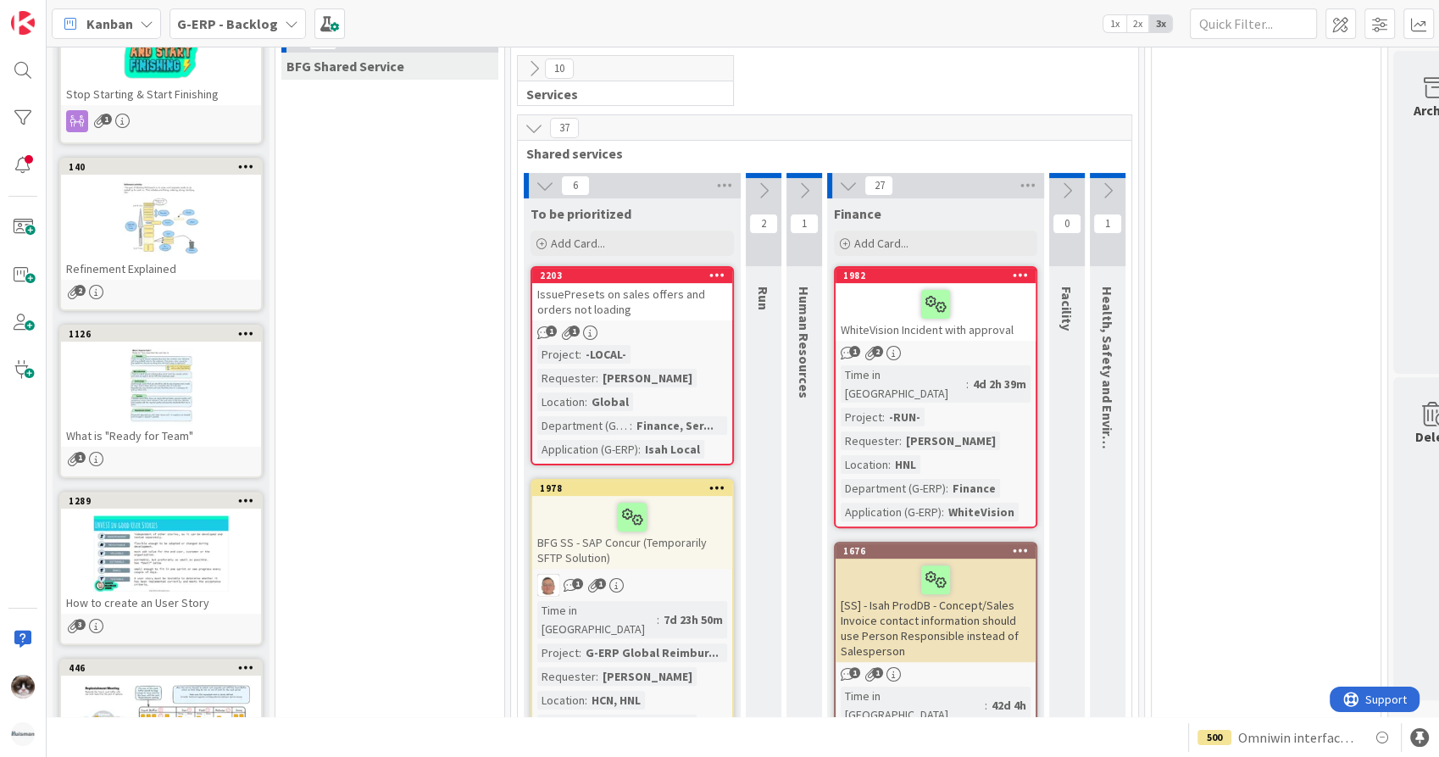
click at [682, 339] on div "2203 IssuePresets on sales offers and orders not loading 1 1 Project : -LOCAL- …" at bounding box center [631, 365] width 203 height 199
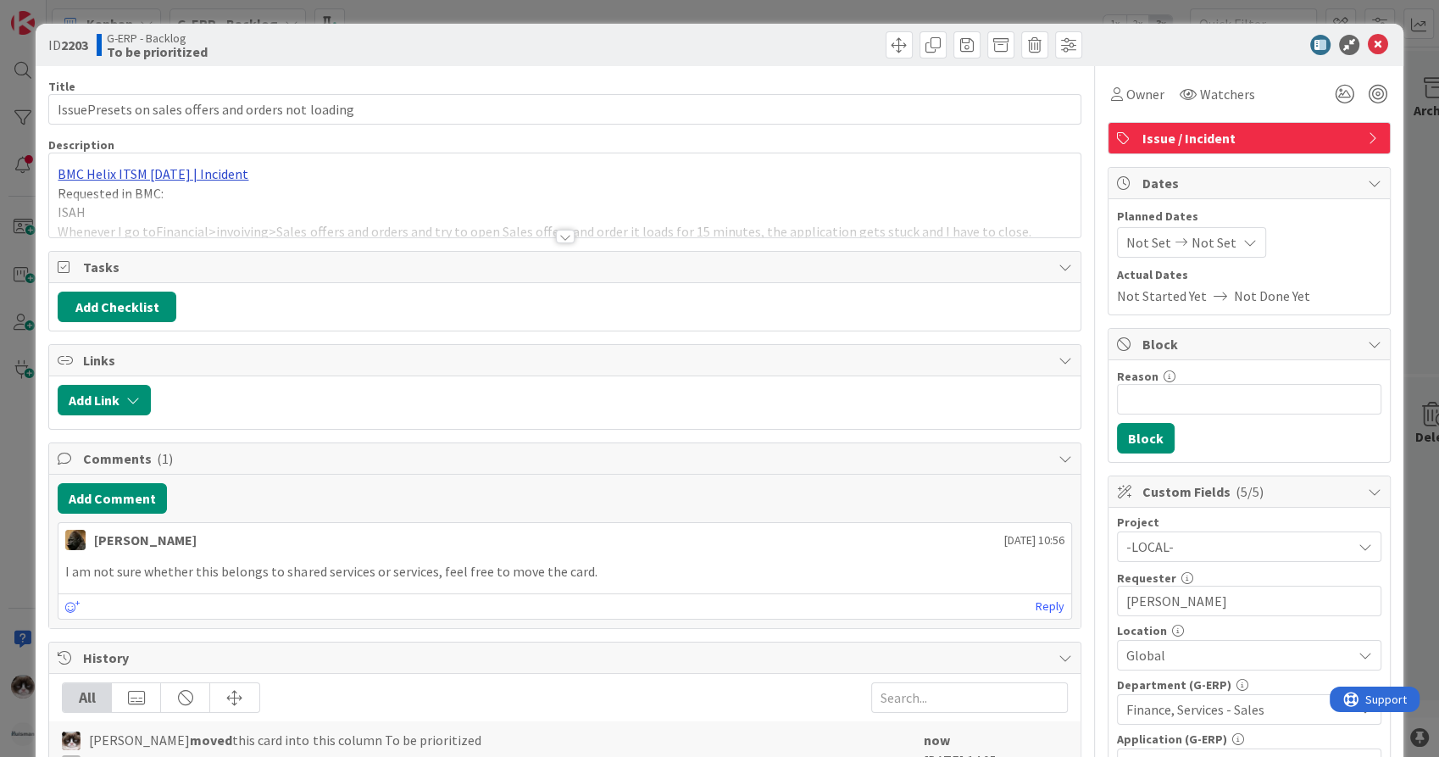
click at [191, 177] on div "BMC Helix ITSM 25.3.01 | Incident Requested in BMC: ISAH Whenever I go toFinanc…" at bounding box center [564, 195] width 1030 height 84
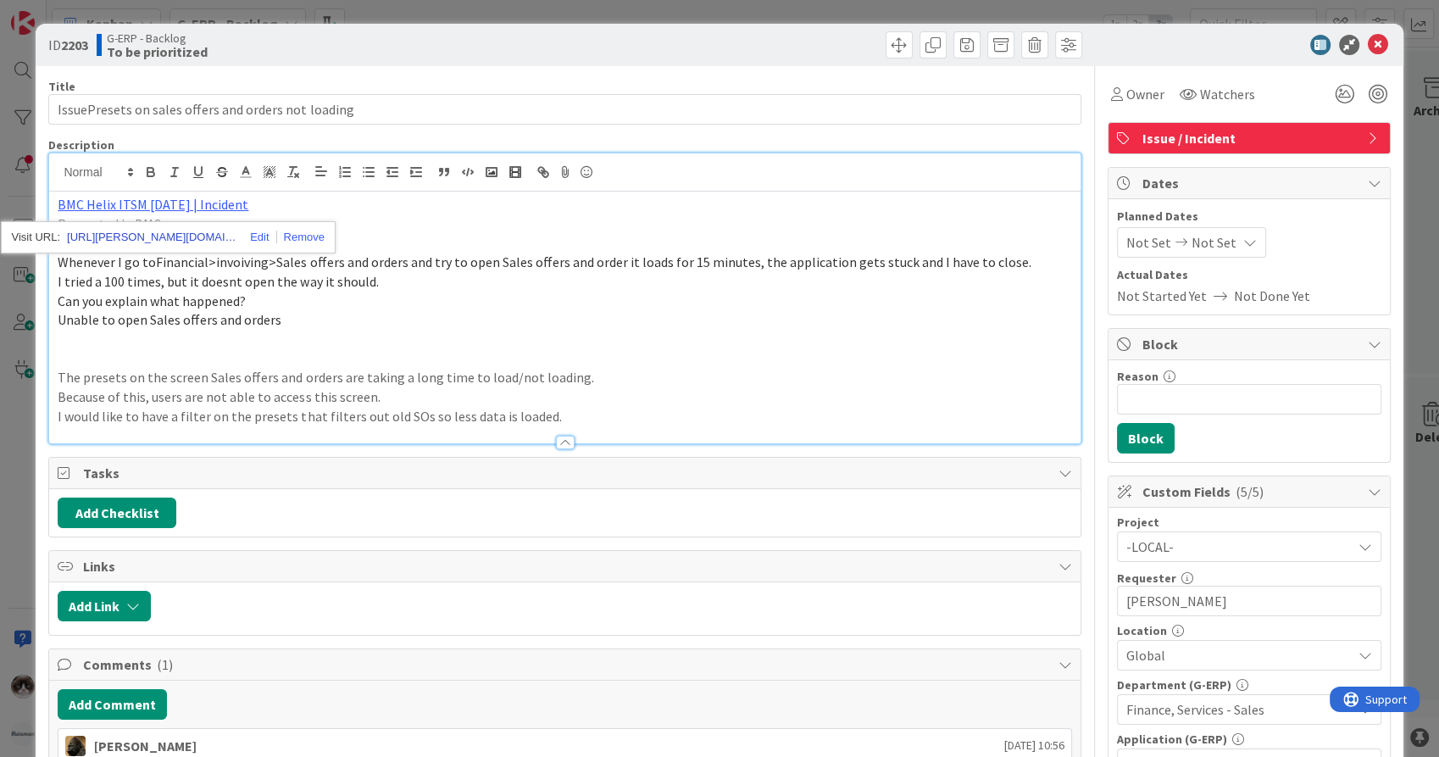
click at [157, 241] on link "https://huisman-smartit.onbmc.com/smartit/app/#/incident/AGGE78O8I4A50ATD8A3RTD…" at bounding box center [151, 237] width 169 height 22
click at [1368, 39] on icon at bounding box center [1378, 45] width 20 height 20
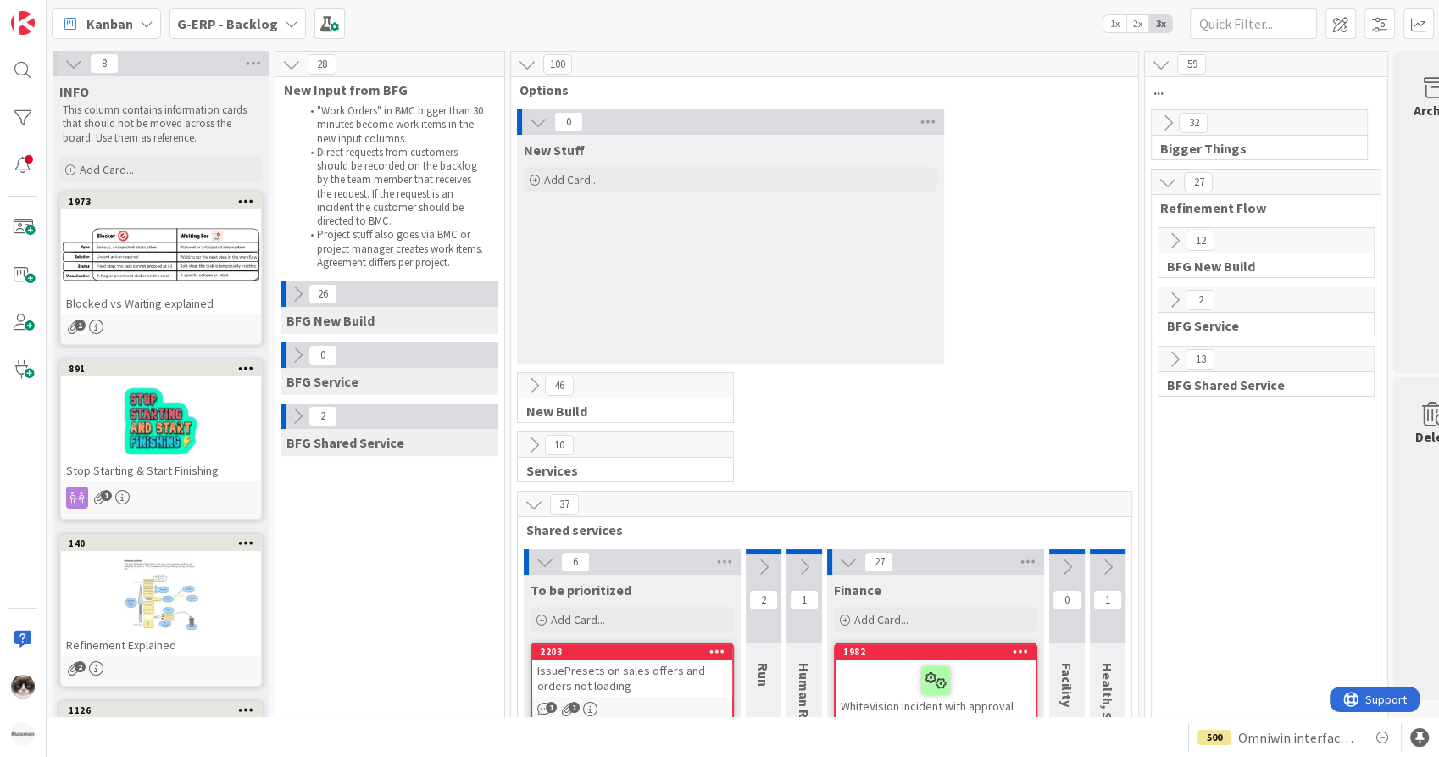
click at [217, 32] on span "G-ERP - Backlog" at bounding box center [227, 24] width 101 height 20
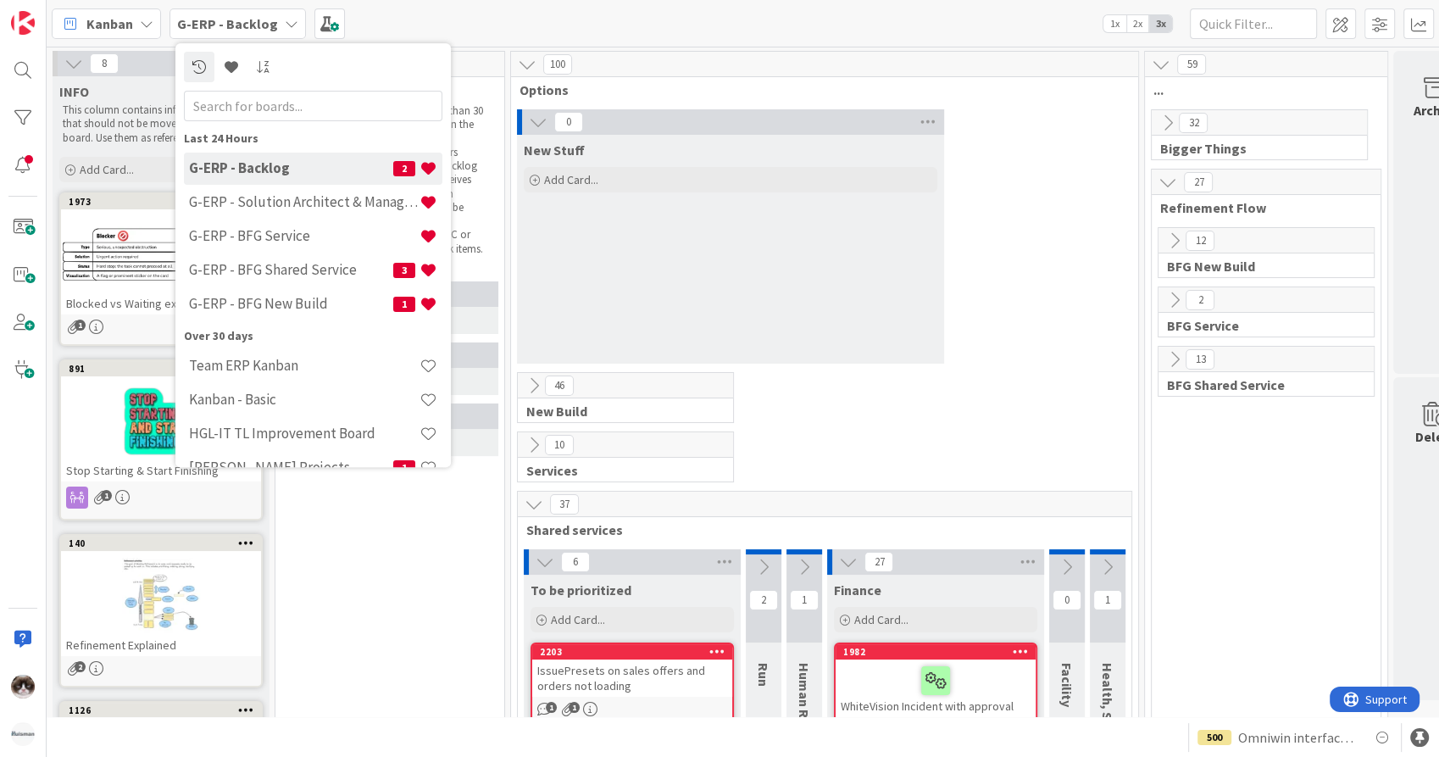
click at [1166, 116] on icon at bounding box center [1167, 123] width 19 height 19
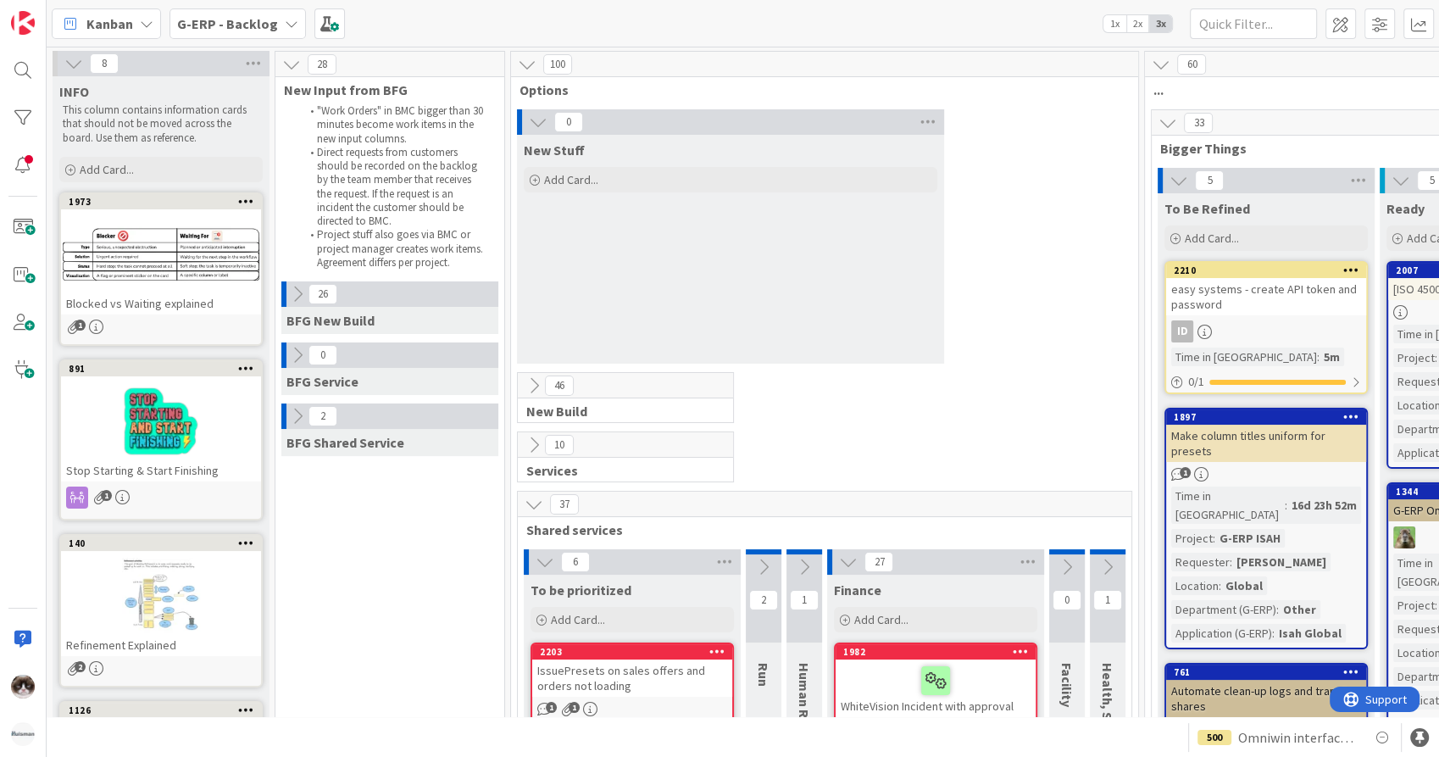
click at [841, 461] on div "10 Services" at bounding box center [824, 460] width 620 height 59
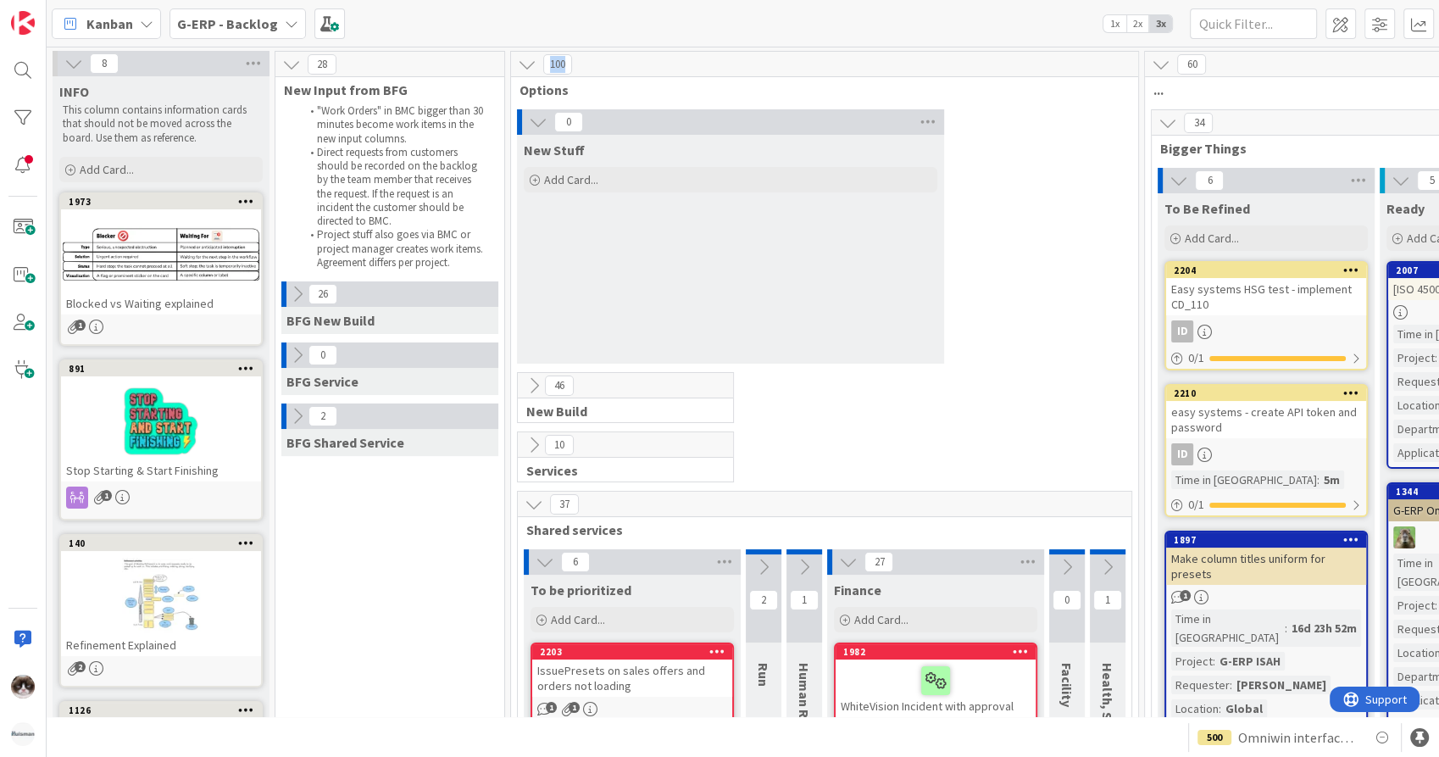
drag, startPoint x: 564, startPoint y: 68, endPoint x: 519, endPoint y: 61, distance: 45.4
click at [519, 61] on div "100" at bounding box center [824, 64] width 627 height 25
